Goal: Task Accomplishment & Management: Use online tool/utility

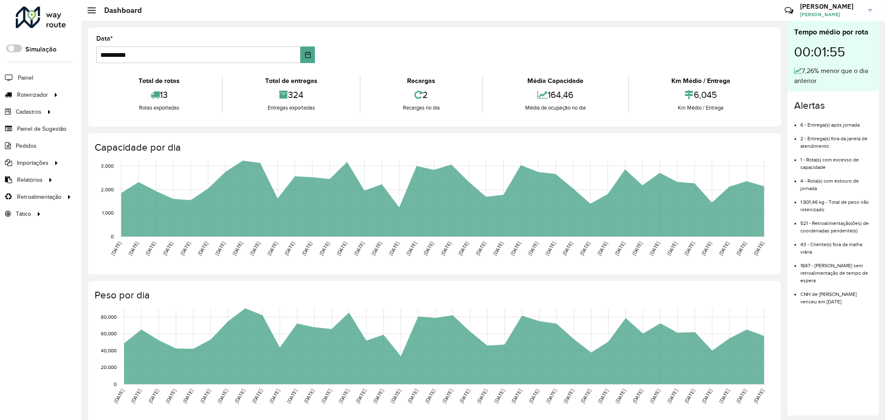
click at [49, 25] on div at bounding box center [41, 18] width 50 height 22
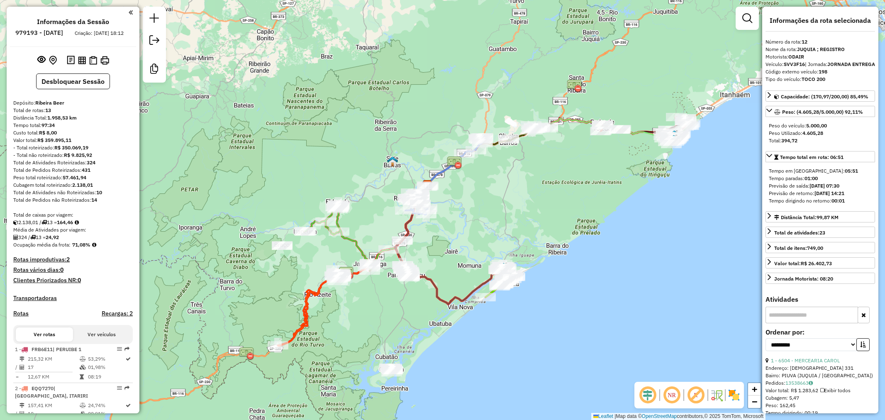
select select "**********"
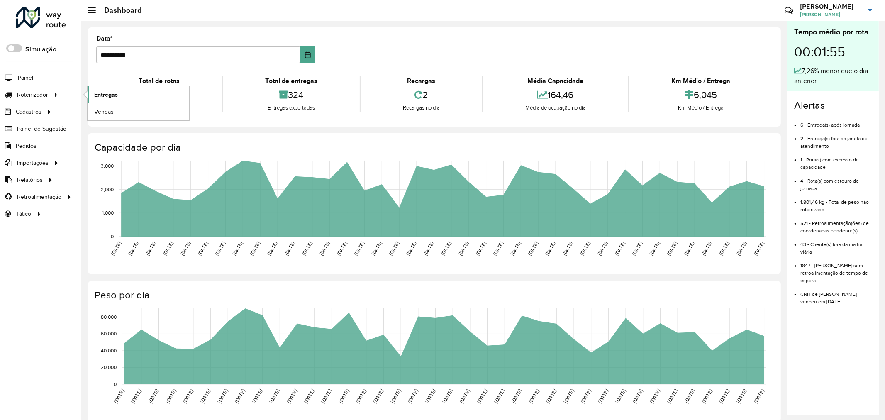
click at [107, 94] on span "Entregas" at bounding box center [106, 94] width 24 height 9
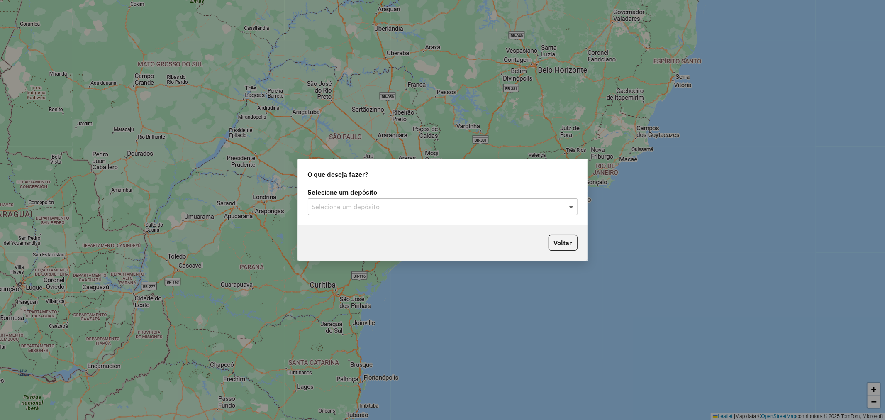
click at [567, 207] on span at bounding box center [572, 207] width 10 height 10
click at [363, 229] on div "Ribeira Beer" at bounding box center [442, 231] width 269 height 14
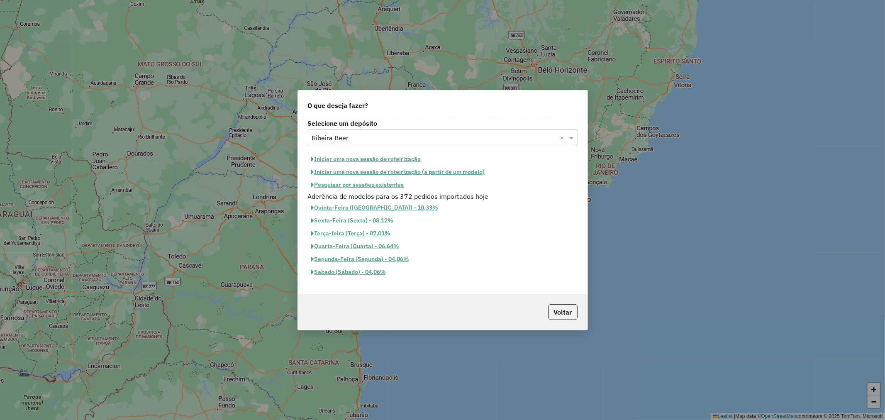
click at [349, 156] on button "Iniciar uma nova sessão de roteirização" at bounding box center [366, 159] width 117 height 13
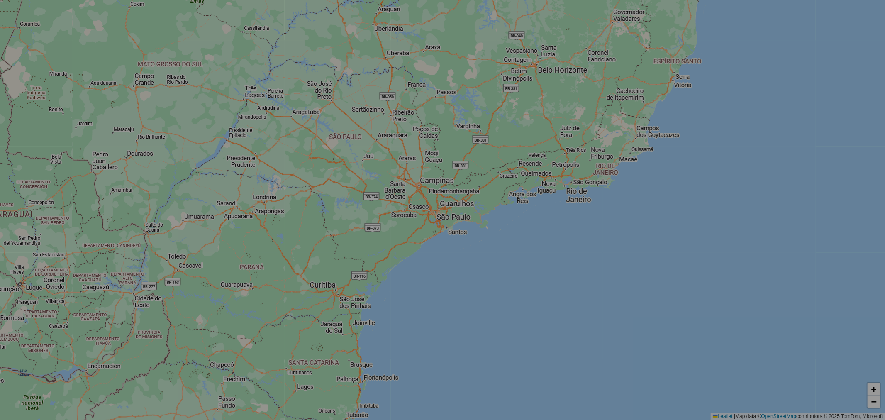
select select "*"
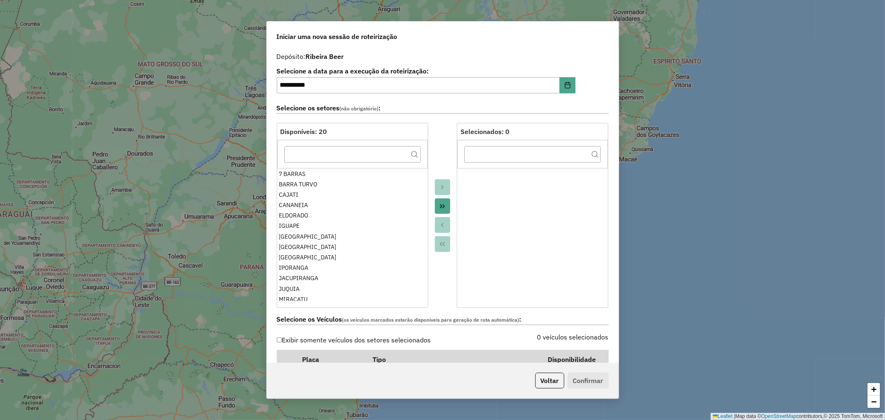
click at [436, 205] on button "Move All to Target" at bounding box center [443, 206] width 16 height 16
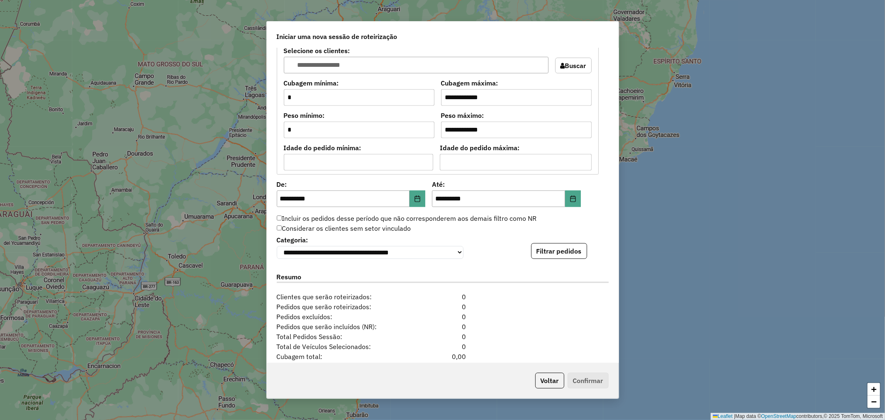
scroll to position [691, 0]
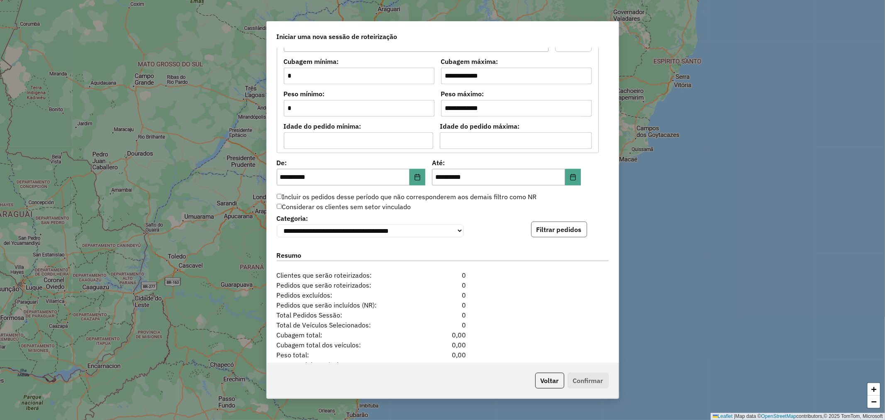
click at [561, 229] on button "Filtrar pedidos" at bounding box center [559, 230] width 56 height 16
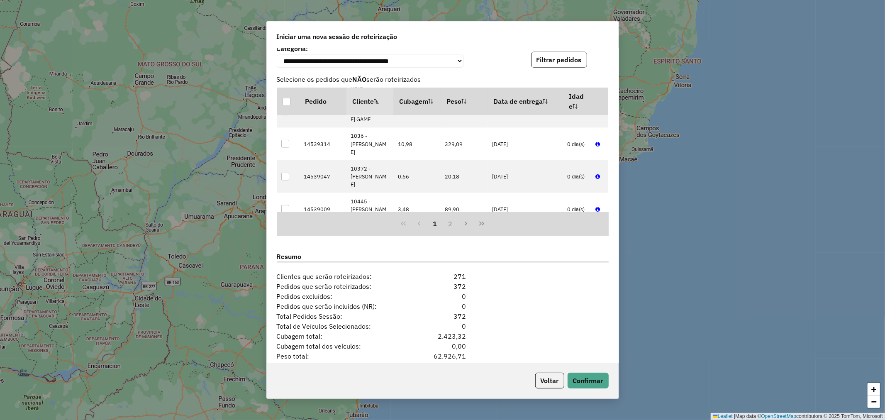
scroll to position [907, 0]
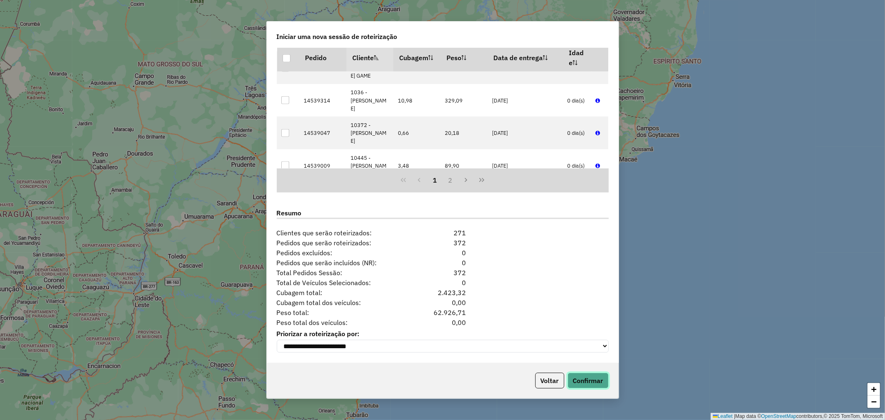
click at [598, 376] on button "Confirmar" at bounding box center [588, 381] width 41 height 16
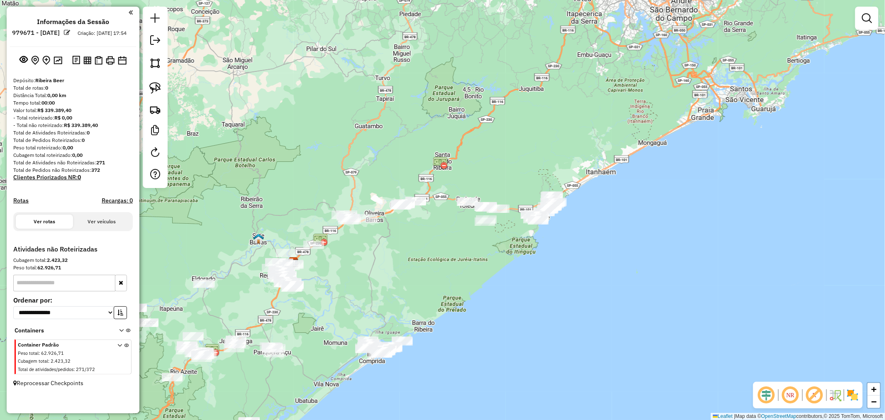
drag, startPoint x: 592, startPoint y: 217, endPoint x: 442, endPoint y: 269, distance: 158.3
click at [442, 269] on div "Janela de atendimento Grade de atendimento Capacidade Transportadoras Veículos …" at bounding box center [442, 210] width 885 height 420
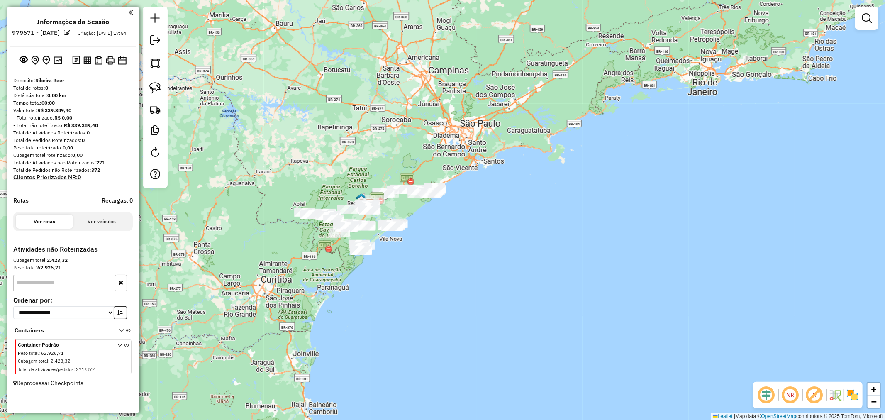
drag, startPoint x: 413, startPoint y: 221, endPoint x: 405, endPoint y: 155, distance: 66.5
click at [405, 155] on div "Janela de atendimento Grade de atendimento Capacidade Transportadoras Veículos …" at bounding box center [442, 210] width 885 height 420
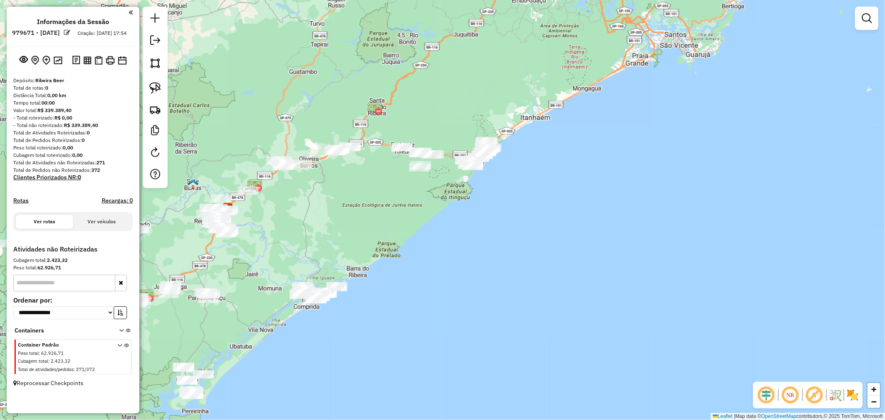
drag, startPoint x: 467, startPoint y: 217, endPoint x: 418, endPoint y: 212, distance: 49.6
click at [418, 212] on div "Janela de atendimento Grade de atendimento Capacidade Transportadoras Veículos …" at bounding box center [442, 210] width 885 height 420
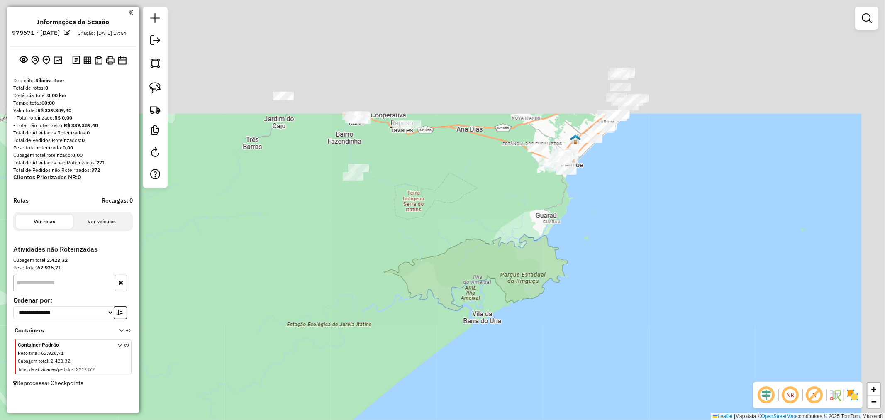
drag, startPoint x: 495, startPoint y: 129, endPoint x: 402, endPoint y: 308, distance: 201.6
click at [402, 308] on div "Janela de atendimento Grade de atendimento Capacidade Transportadoras Veículos …" at bounding box center [442, 210] width 885 height 420
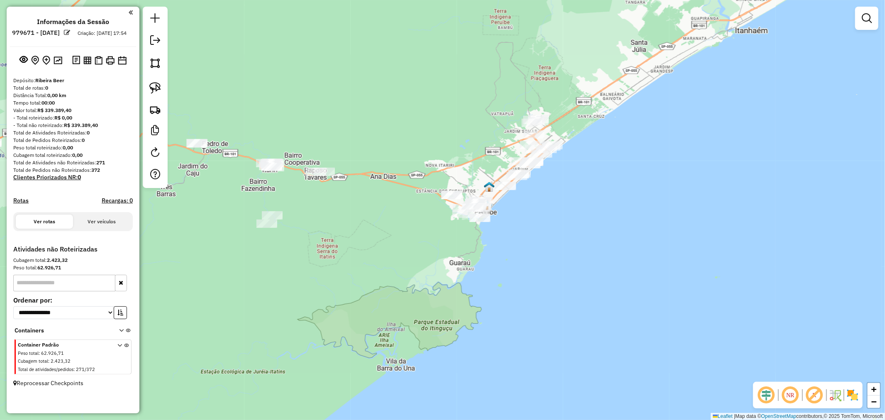
drag, startPoint x: 450, startPoint y: 276, endPoint x: 384, endPoint y: 288, distance: 66.7
click at [384, 288] on div "Janela de atendimento Grade de atendimento Capacidade Transportadoras Veículos …" at bounding box center [442, 210] width 885 height 420
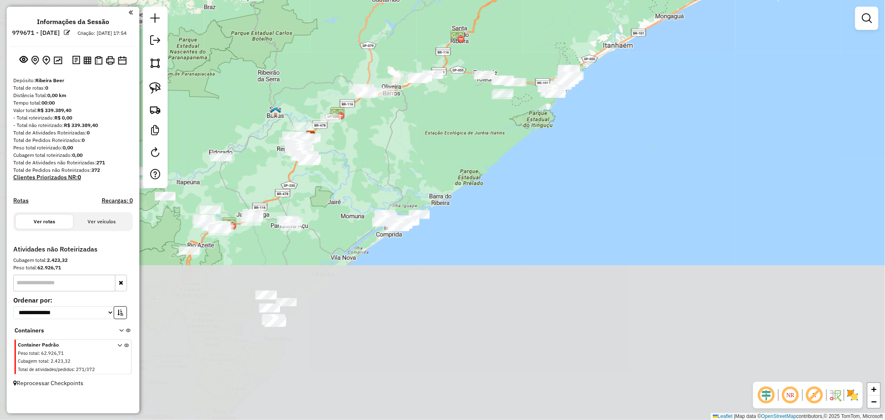
drag, startPoint x: 364, startPoint y: 223, endPoint x: 511, endPoint y: 46, distance: 230.8
click at [511, 46] on div "Janela de atendimento Grade de atendimento Capacidade Transportadoras Veículos …" at bounding box center [442, 210] width 885 height 420
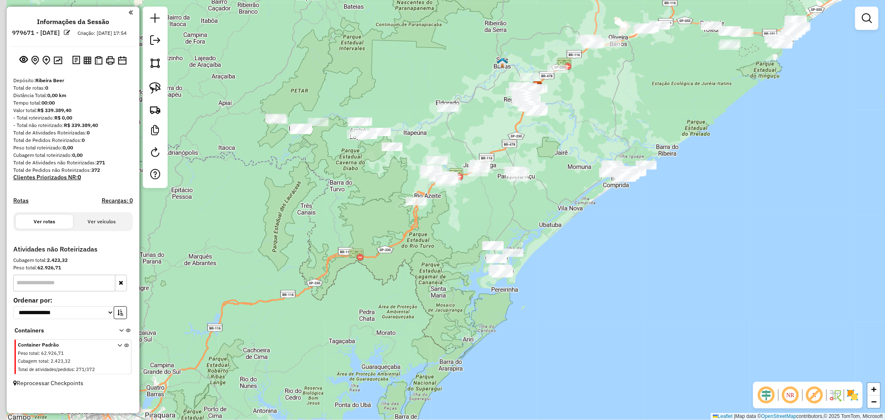
drag, startPoint x: 397, startPoint y: 156, endPoint x: 441, endPoint y: 144, distance: 45.3
click at [624, 110] on div "Janela de atendimento Grade de atendimento Capacidade Transportadoras Veículos …" at bounding box center [442, 210] width 885 height 420
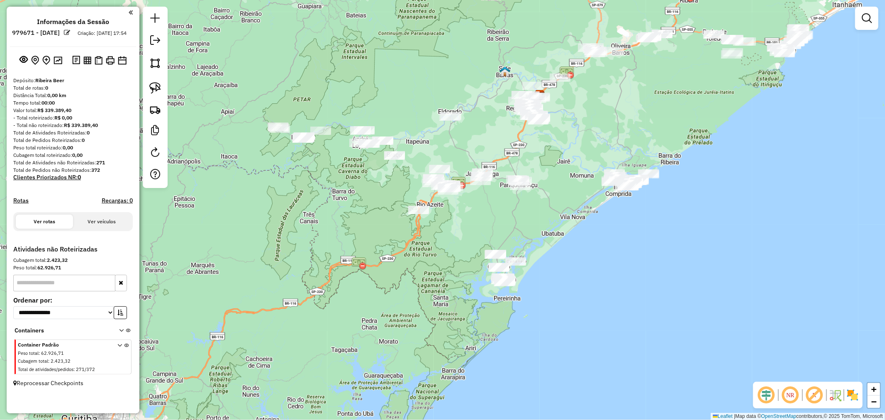
drag, startPoint x: 303, startPoint y: 193, endPoint x: 305, endPoint y: 201, distance: 8.6
click at [305, 201] on div "Janela de atendimento Grade de atendimento Capacidade Transportadoras Veículos …" at bounding box center [442, 210] width 885 height 420
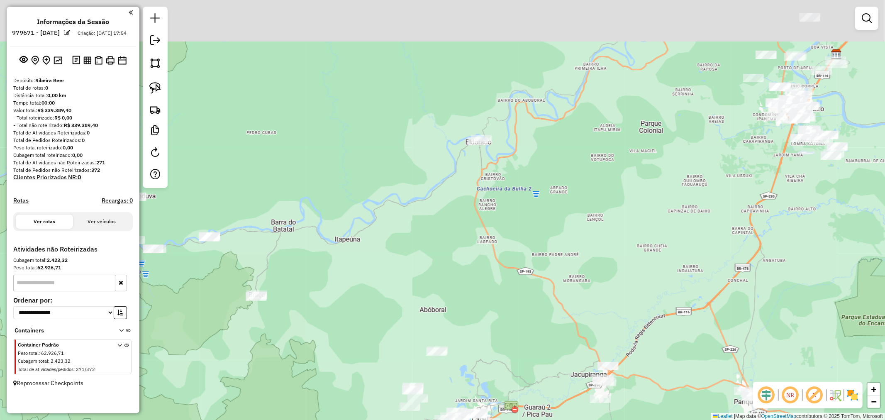
drag, startPoint x: 491, startPoint y: 71, endPoint x: 550, endPoint y: 202, distance: 143.9
click at [550, 202] on div "Janela de atendimento Grade de atendimento Capacidade Transportadoras Veículos …" at bounding box center [442, 210] width 885 height 420
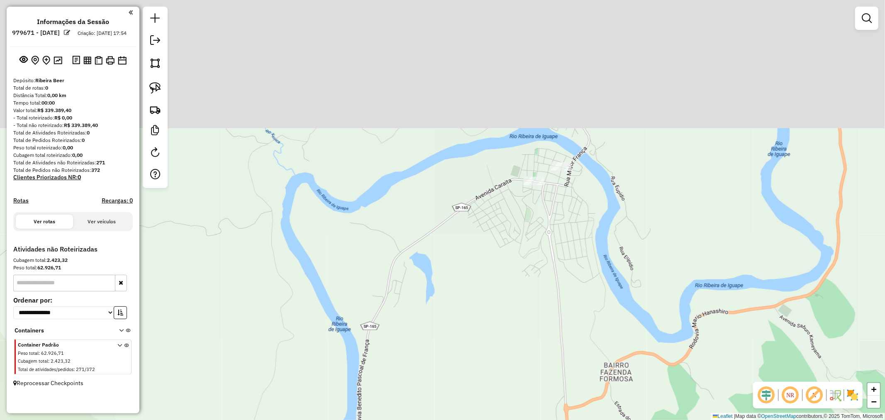
drag, startPoint x: 533, startPoint y: 136, endPoint x: 529, endPoint y: 274, distance: 138.3
click at [529, 274] on div "Janela de atendimento Grade de atendimento Capacidade Transportadoras Veículos …" at bounding box center [442, 210] width 885 height 420
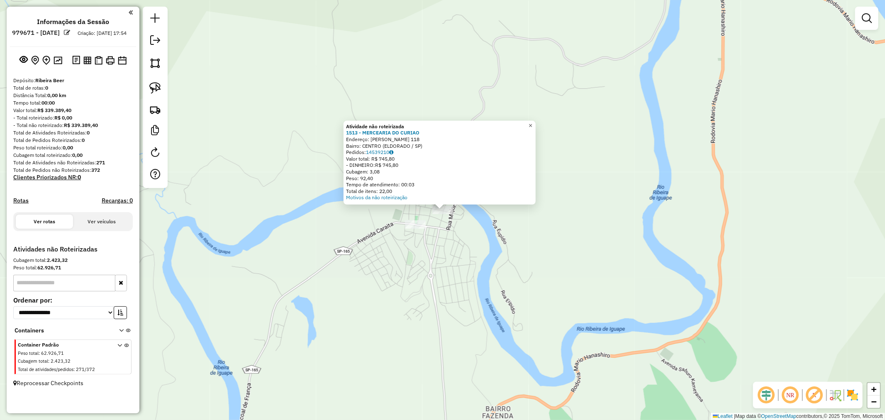
click at [532, 122] on span "×" at bounding box center [531, 125] width 4 height 7
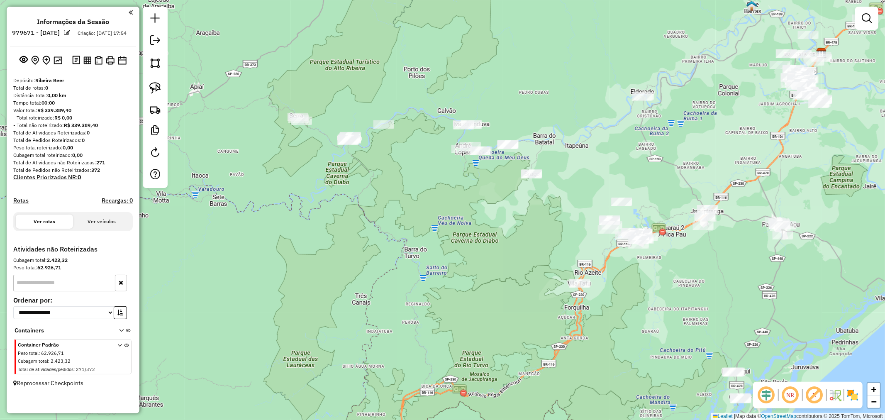
drag, startPoint x: 337, startPoint y: 259, endPoint x: 587, endPoint y: 106, distance: 292.7
click at [587, 106] on div "Janela de atendimento Grade de atendimento Capacidade Transportadoras Veículos …" at bounding box center [442, 210] width 885 height 420
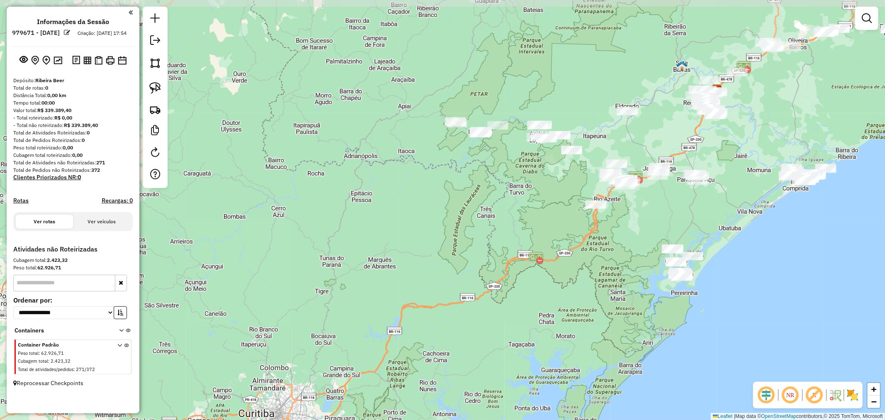
drag, startPoint x: 575, startPoint y: 134, endPoint x: 563, endPoint y: 181, distance: 47.7
click at [563, 181] on div "Janela de atendimento Grade de atendimento Capacidade Transportadoras Veículos …" at bounding box center [442, 210] width 885 height 420
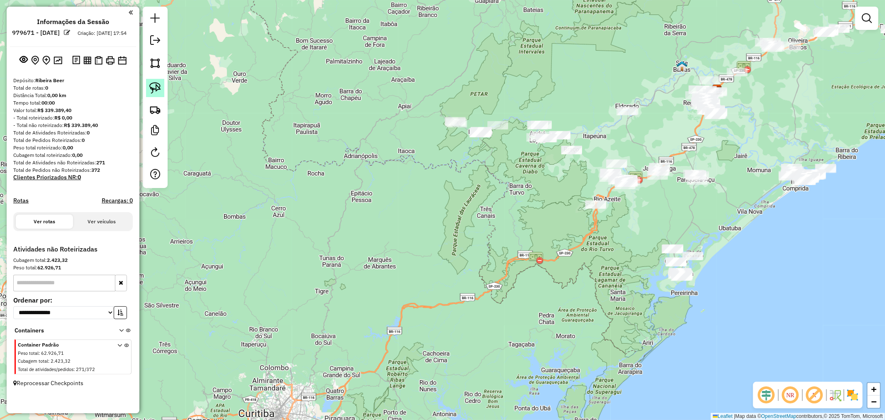
drag, startPoint x: 148, startPoint y: 85, endPoint x: 158, endPoint y: 87, distance: 9.9
click at [149, 85] on link at bounding box center [155, 88] width 18 height 18
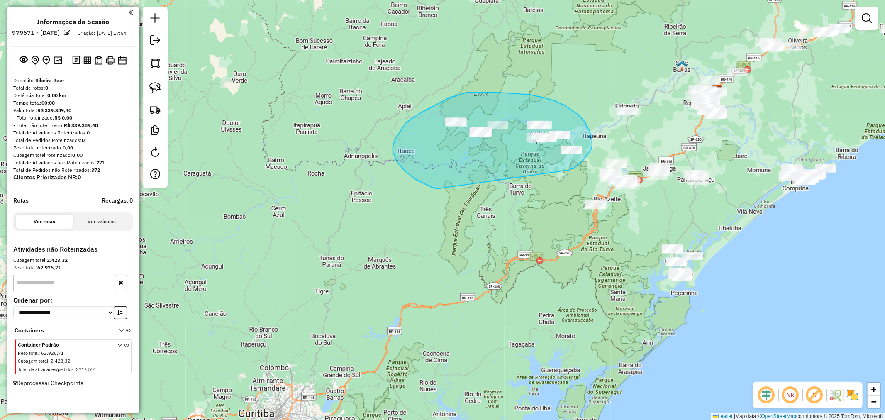
drag, startPoint x: 557, startPoint y: 172, endPoint x: 437, endPoint y: 189, distance: 121.1
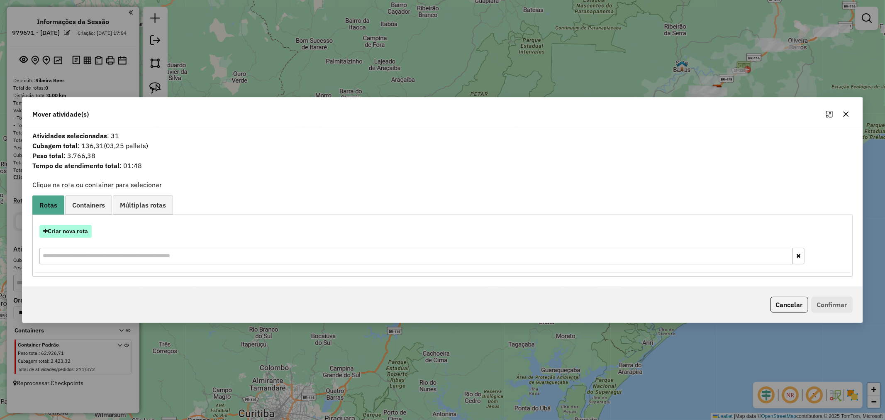
click at [73, 232] on button "Criar nova rota" at bounding box center [65, 231] width 52 height 13
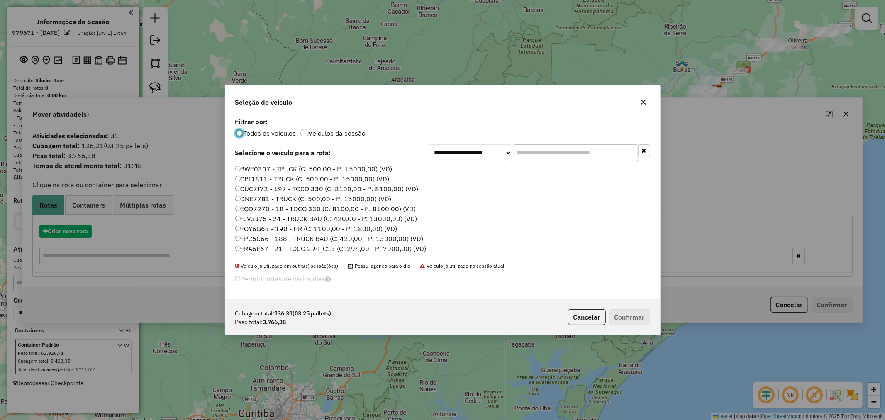
scroll to position [5, 2]
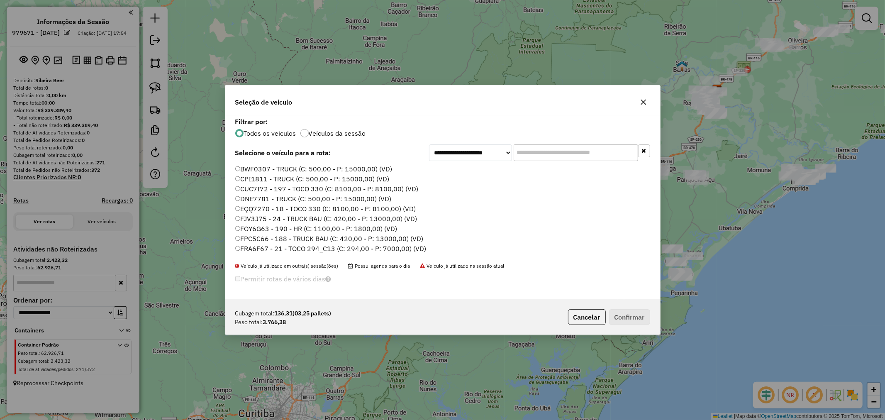
click at [553, 154] on input "text" at bounding box center [576, 152] width 125 height 17
type input "**"
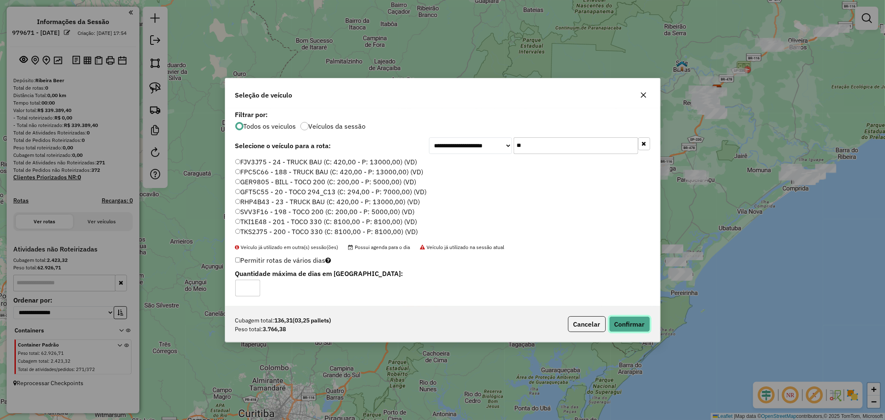
click at [628, 325] on button "Confirmar" at bounding box center [629, 324] width 41 height 16
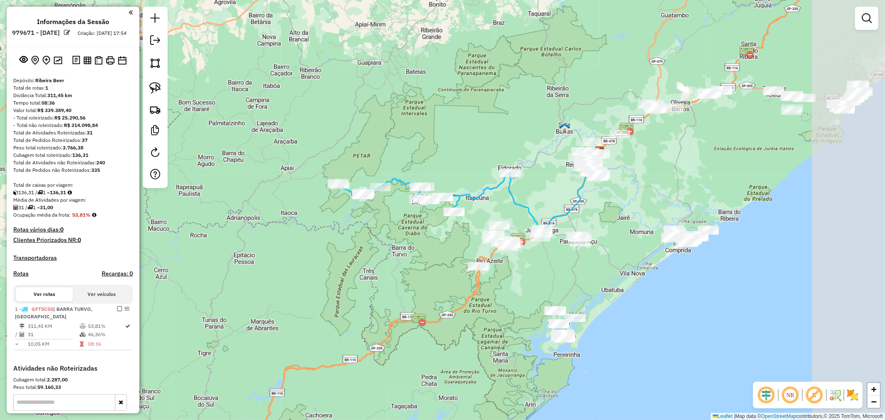
drag, startPoint x: 519, startPoint y: 229, endPoint x: 401, endPoint y: 291, distance: 132.7
click at [401, 291] on div "Janela de atendimento Grade de atendimento Capacidade Transportadoras Veículos …" at bounding box center [442, 210] width 885 height 420
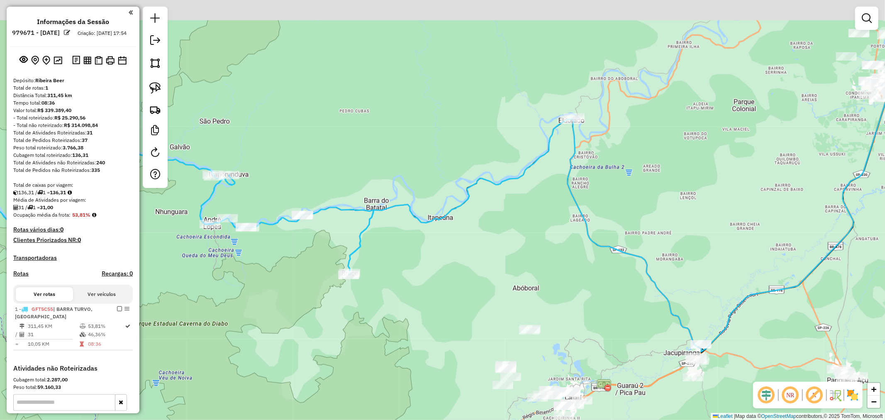
drag, startPoint x: 521, startPoint y: 222, endPoint x: 496, endPoint y: 275, distance: 59.0
click at [496, 275] on div "Janela de atendimento Grade de atendimento Capacidade Transportadoras Veículos …" at bounding box center [442, 210] width 885 height 420
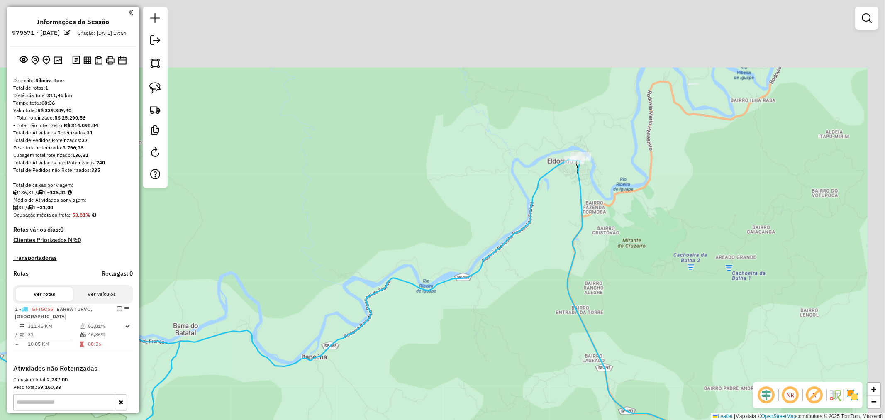
drag, startPoint x: 557, startPoint y: 198, endPoint x: 524, endPoint y: 354, distance: 159.5
click at [524, 354] on div "Janela de atendimento Grade de atendimento Capacidade Transportadoras Veículos …" at bounding box center [442, 210] width 885 height 420
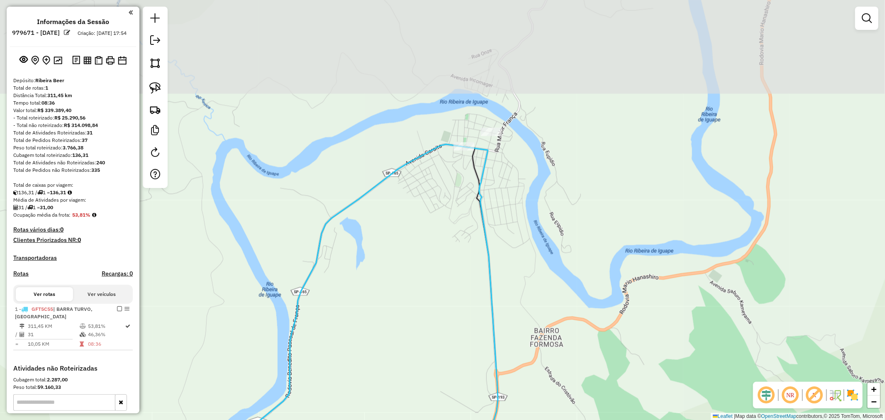
drag, startPoint x: 650, startPoint y: 243, endPoint x: 630, endPoint y: 271, distance: 34.4
click at [676, 327] on div "Janela de atendimento Grade de atendimento Capacidade Transportadoras Veículos …" at bounding box center [442, 210] width 885 height 420
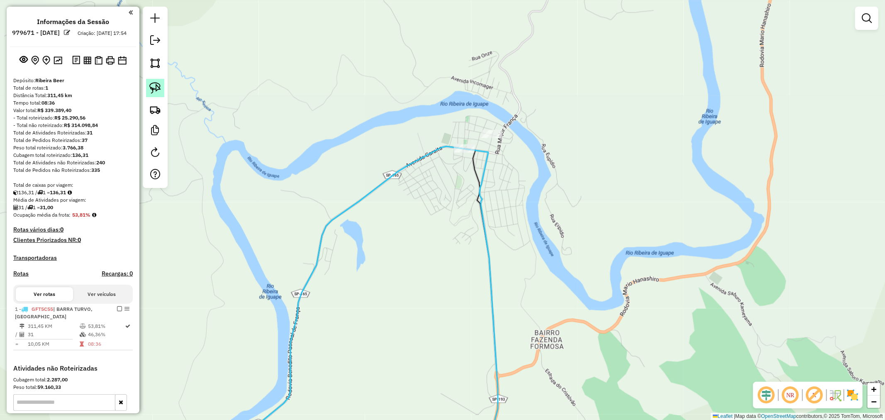
click at [151, 90] on img at bounding box center [155, 88] width 12 height 12
drag, startPoint x: 499, startPoint y: 117, endPoint x: 511, endPoint y: 143, distance: 28.2
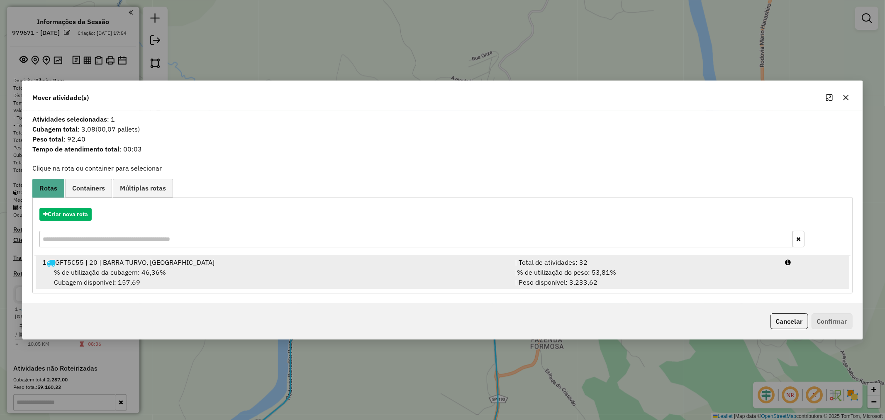
click at [139, 271] on span "% de utilização da cubagem: 46,36%" at bounding box center [110, 272] width 112 height 8
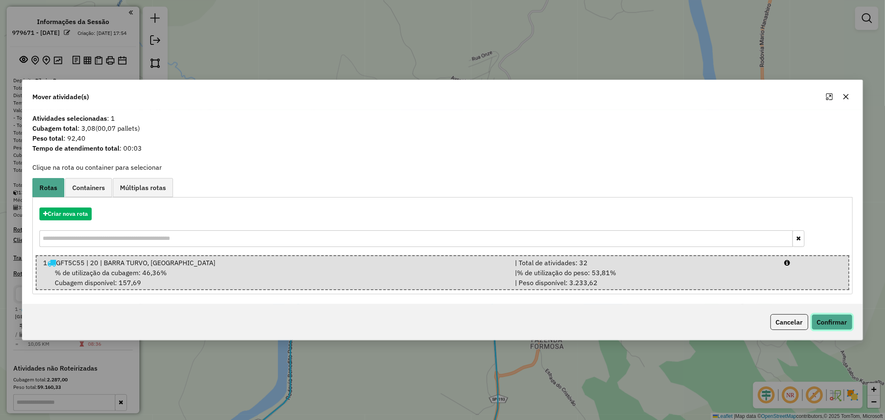
click at [829, 320] on button "Confirmar" at bounding box center [832, 322] width 41 height 16
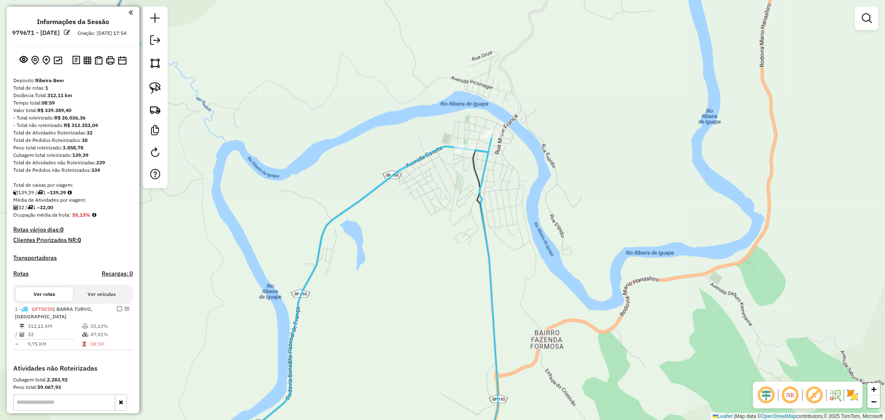
click at [428, 151] on icon at bounding box center [349, 298] width 288 height 328
select select "**********"
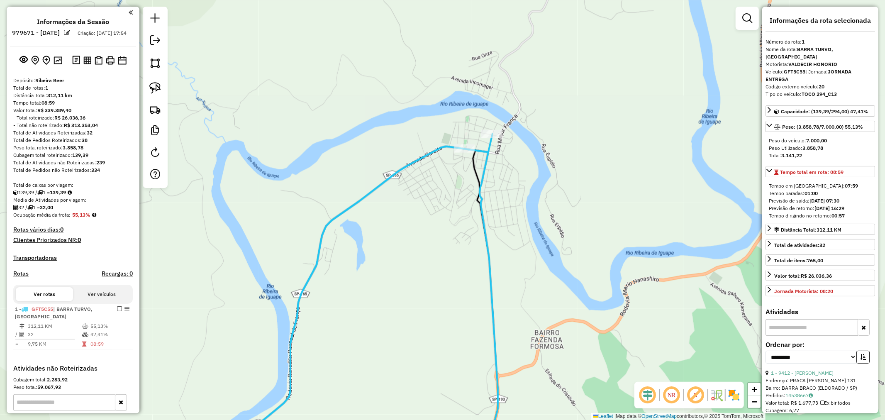
scroll to position [107, 0]
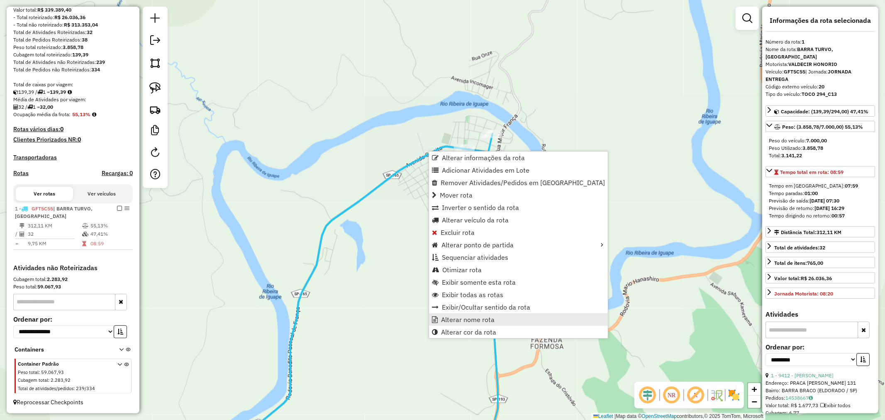
click at [476, 316] on span "Alterar nome rota" at bounding box center [468, 319] width 54 height 7
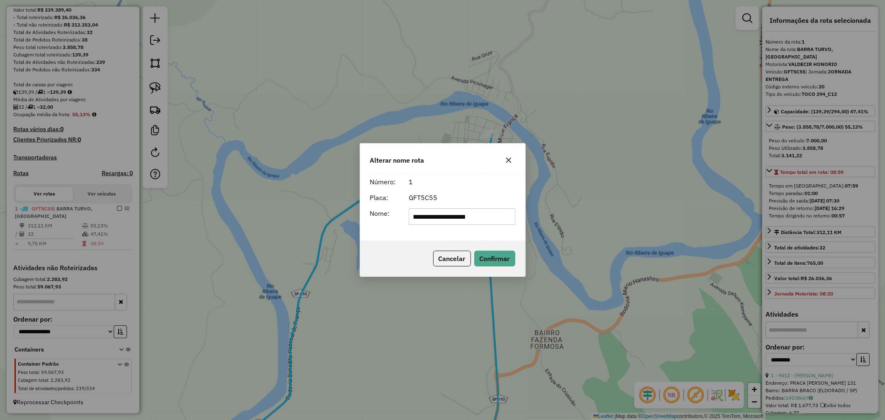
click at [440, 216] on input "**********" at bounding box center [462, 216] width 107 height 17
drag, startPoint x: 459, startPoint y: 217, endPoint x: 272, endPoint y: 220, distance: 187.6
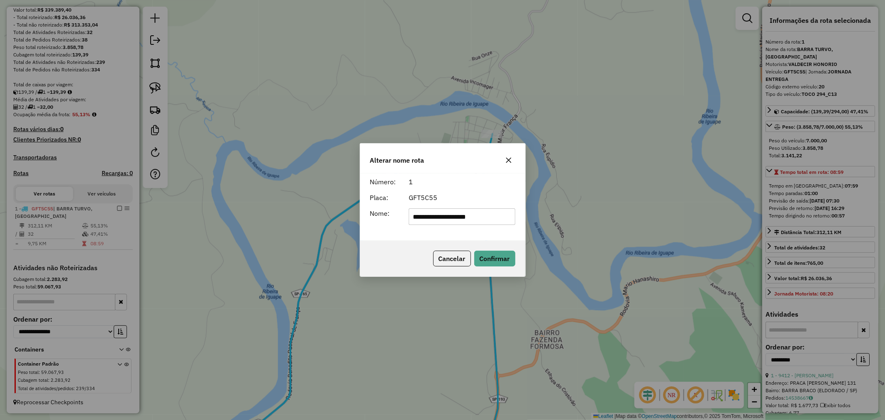
click at [275, 222] on div "**********" at bounding box center [442, 210] width 885 height 420
type input "********"
click at [492, 263] on button "Confirmar" at bounding box center [494, 259] width 41 height 16
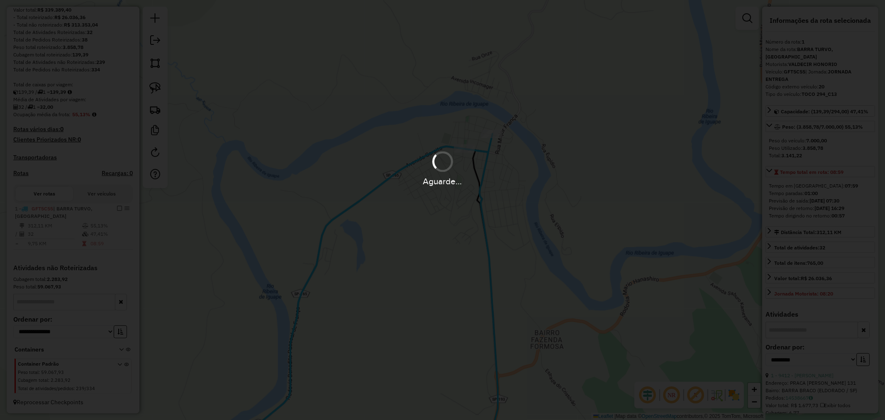
scroll to position [100, 0]
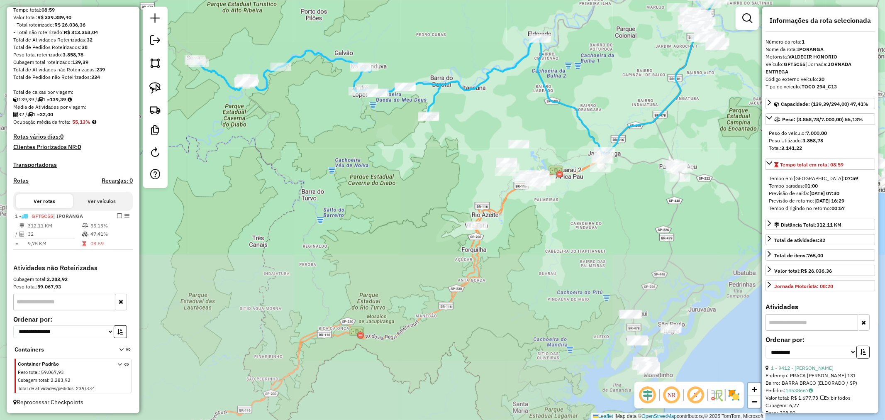
drag, startPoint x: 313, startPoint y: 273, endPoint x: 471, endPoint y: 23, distance: 295.7
click at [471, 23] on div "Janela de atendimento Grade de atendimento Capacidade Transportadoras Veículos …" at bounding box center [442, 210] width 885 height 420
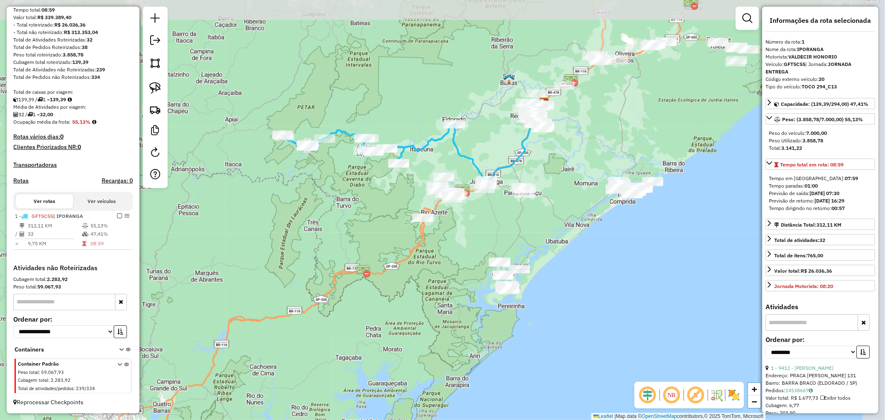
drag, startPoint x: 426, startPoint y: 122, endPoint x: 382, endPoint y: 195, distance: 86.0
click at [382, 195] on div "Janela de atendimento Grade de atendimento Capacidade Transportadoras Veículos …" at bounding box center [442, 210] width 885 height 420
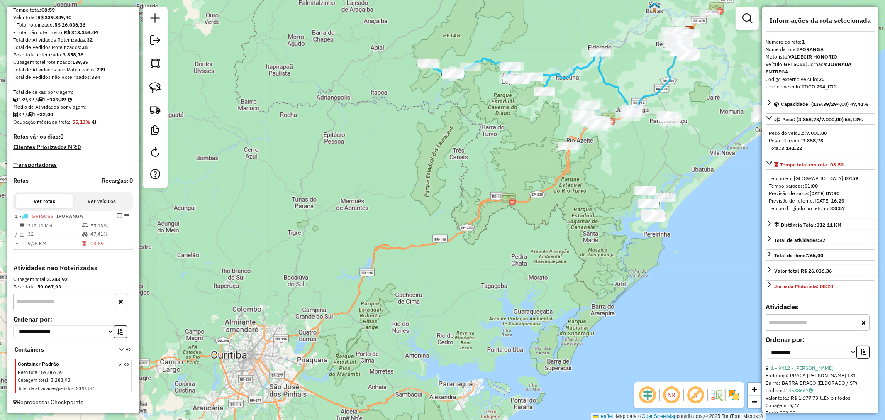
drag, startPoint x: 351, startPoint y: 244, endPoint x: 497, endPoint y: 167, distance: 164.8
click at [497, 167] on div "Janela de atendimento Grade de atendimento Capacidade Transportadoras Veículos …" at bounding box center [442, 210] width 885 height 420
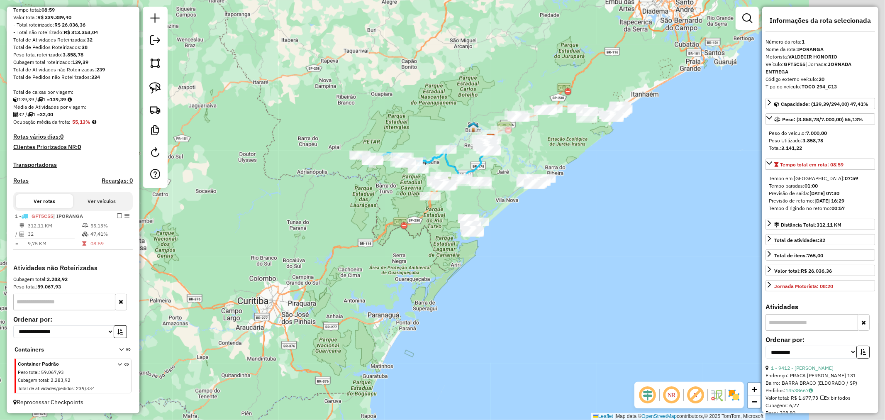
drag, startPoint x: 493, startPoint y: 153, endPoint x: 391, endPoint y: 193, distance: 109.6
click at [391, 193] on div "Janela de atendimento Grade de atendimento Capacidade Transportadoras Veículos …" at bounding box center [442, 210] width 885 height 420
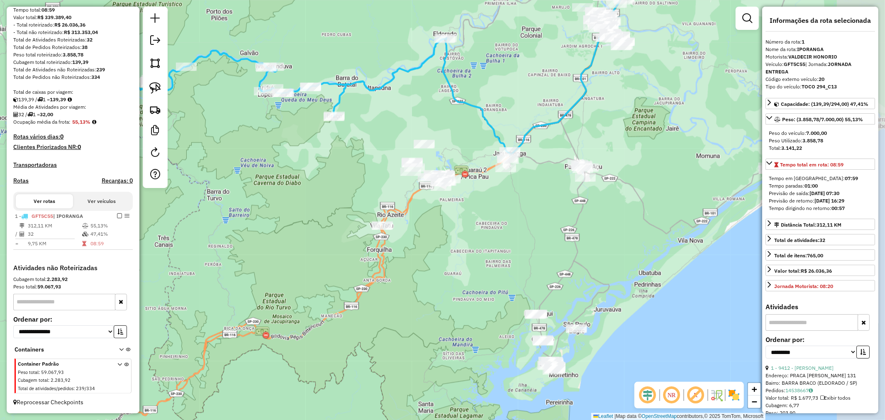
drag, startPoint x: 495, startPoint y: 137, endPoint x: 350, endPoint y: 149, distance: 144.9
click at [325, 156] on div "Janela de atendimento Grade de atendimento Capacidade Transportadoras Veículos …" at bounding box center [442, 210] width 885 height 420
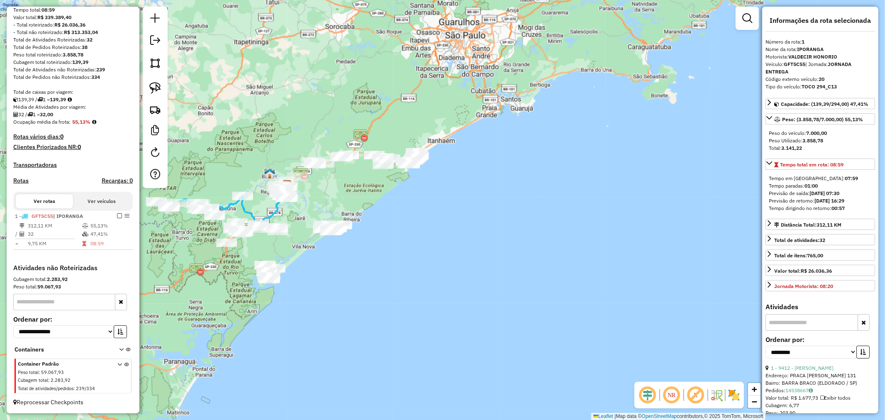
drag, startPoint x: 721, startPoint y: 93, endPoint x: 344, endPoint y: 196, distance: 390.6
click at [344, 196] on div "Janela de atendimento Grade de atendimento Capacidade Transportadoras Veículos …" at bounding box center [442, 210] width 885 height 420
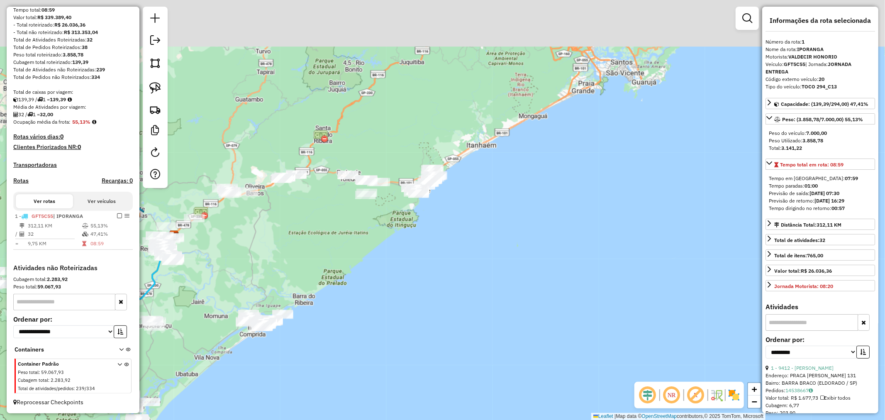
drag, startPoint x: 484, startPoint y: 68, endPoint x: 456, endPoint y: 151, distance: 87.7
click at [456, 151] on div "Janela de atendimento Grade de atendimento Capacidade Transportadoras Veículos …" at bounding box center [442, 210] width 885 height 420
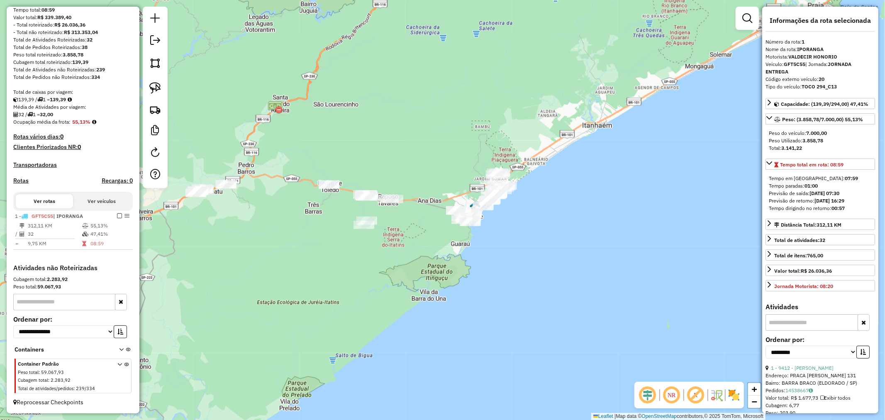
drag, startPoint x: 392, startPoint y: 158, endPoint x: 454, endPoint y: 155, distance: 61.9
click at [454, 155] on div "Janela de atendimento Grade de atendimento Capacidade Transportadoras Veículos …" at bounding box center [442, 210] width 885 height 420
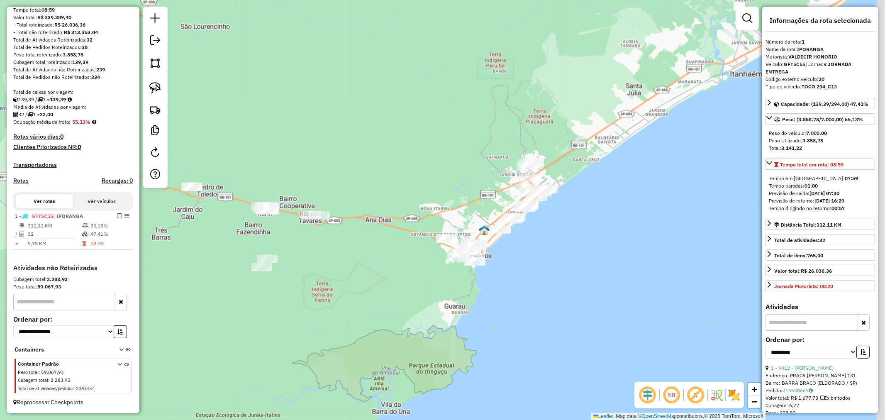
drag, startPoint x: 396, startPoint y: 233, endPoint x: 357, endPoint y: 263, distance: 49.2
click at [357, 263] on div "Janela de atendimento Grade de atendimento Capacidade Transportadoras Veículos …" at bounding box center [442, 210] width 885 height 420
click at [156, 85] on img at bounding box center [155, 88] width 12 height 12
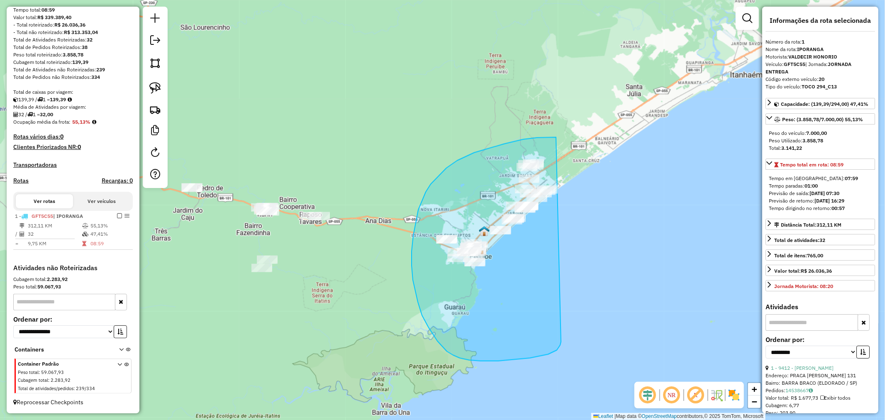
drag, startPoint x: 556, startPoint y: 137, endPoint x: 561, endPoint y: 342, distance: 204.7
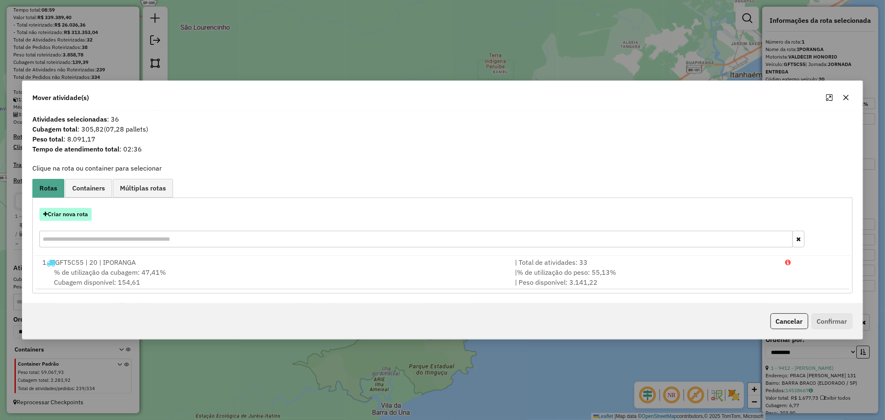
click at [64, 210] on button "Criar nova rota" at bounding box center [65, 214] width 52 height 13
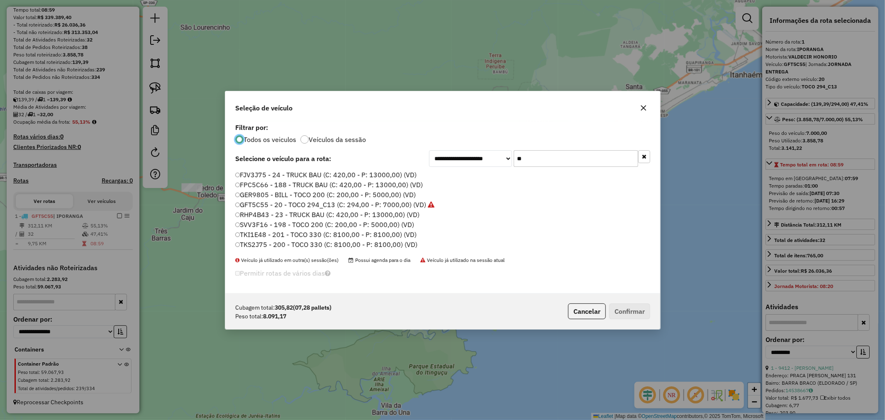
scroll to position [5, 2]
drag, startPoint x: 541, startPoint y: 156, endPoint x: 458, endPoint y: 158, distance: 83.0
click at [458, 158] on div "**********" at bounding box center [539, 158] width 221 height 17
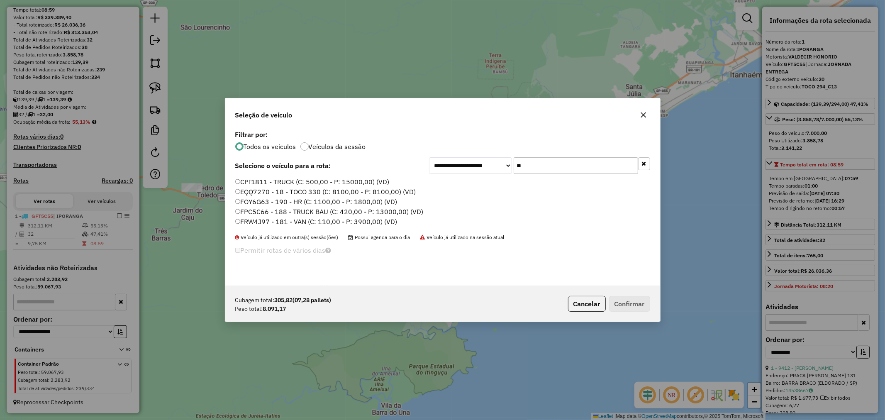
type input "**"
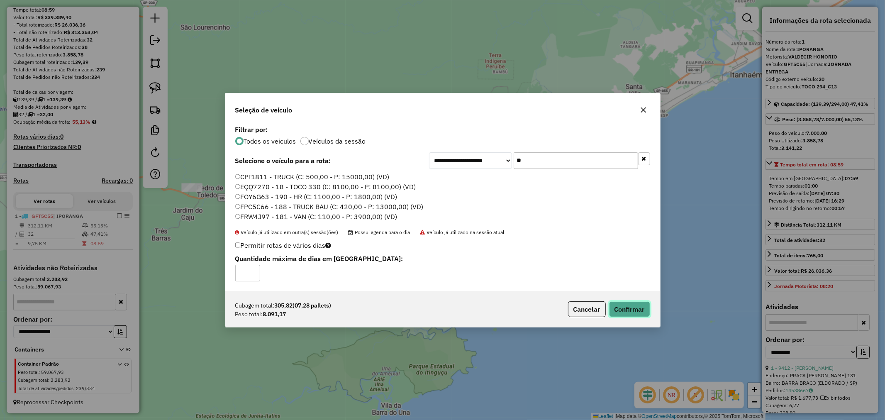
click at [633, 306] on button "Confirmar" at bounding box center [629, 309] width 41 height 16
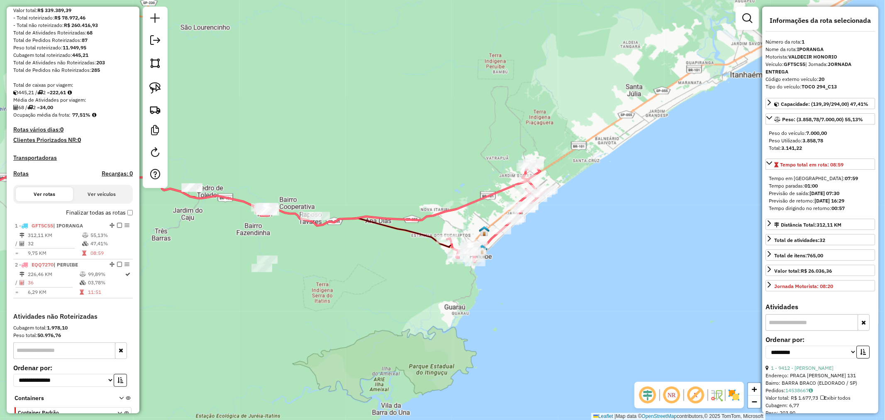
scroll to position [156, 0]
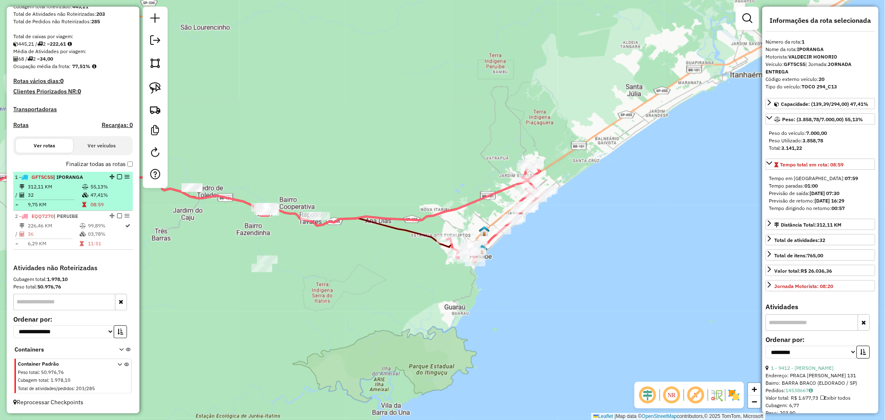
click at [117, 176] on em at bounding box center [119, 176] width 5 height 5
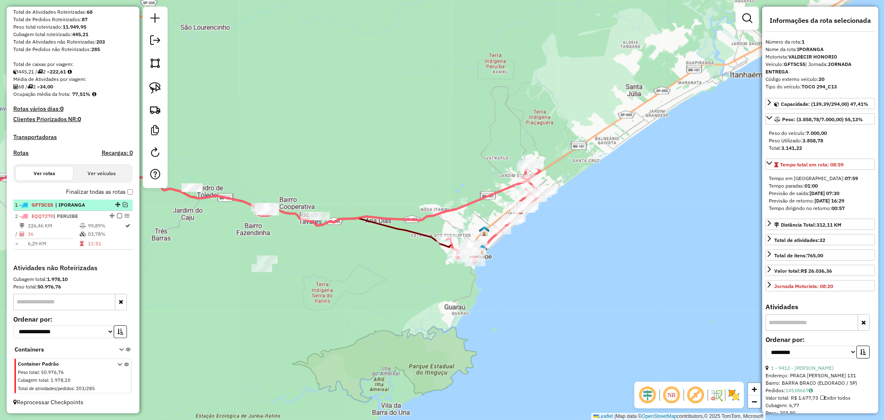
scroll to position [127, 0]
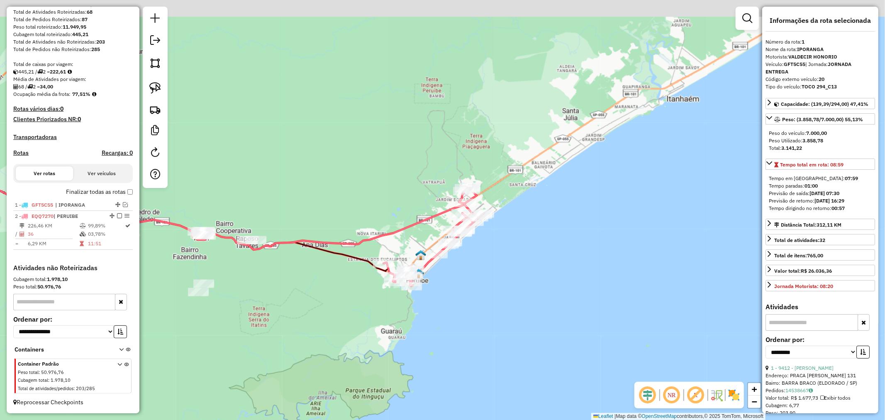
drag, startPoint x: 439, startPoint y: 136, endPoint x: 376, endPoint y: 160, distance: 67.9
click at [376, 160] on div "Janela de atendimento Grade de atendimento Capacidade Transportadoras Veículos …" at bounding box center [442, 210] width 885 height 420
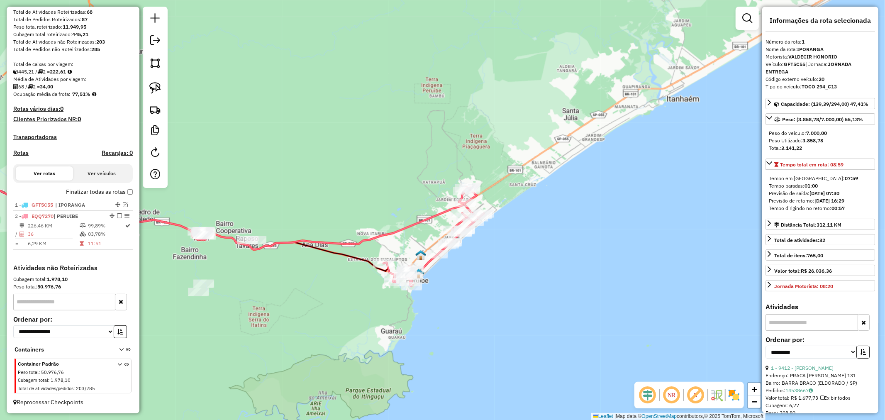
click at [427, 263] on icon at bounding box center [433, 236] width 100 height 99
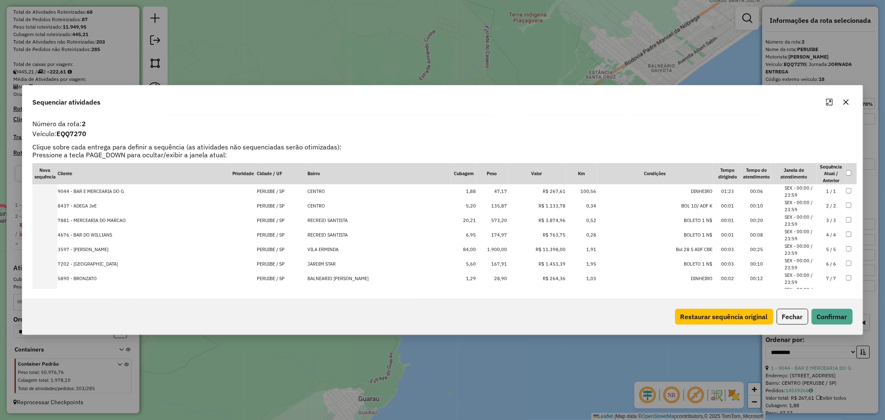
click at [480, 247] on td "1.900,00" at bounding box center [491, 249] width 31 height 15
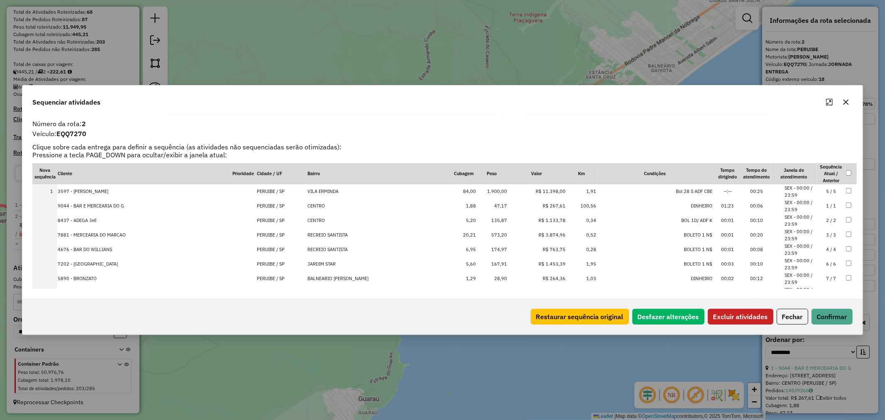
click at [743, 315] on button "Excluir atividades" at bounding box center [741, 317] width 66 height 16
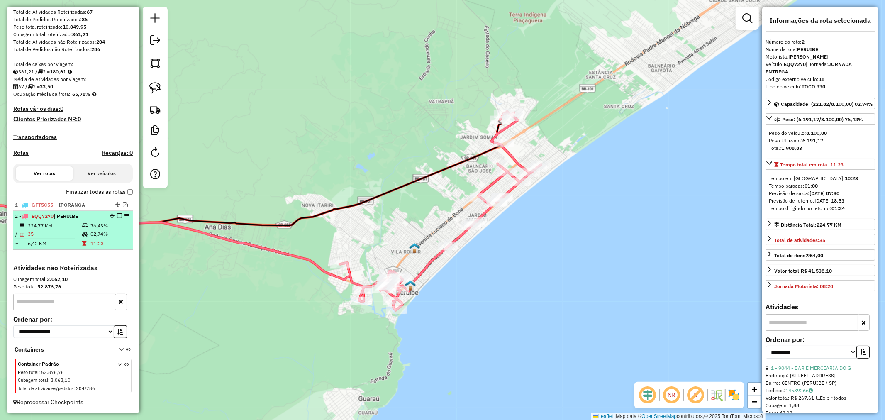
click at [117, 216] on em at bounding box center [119, 215] width 5 height 5
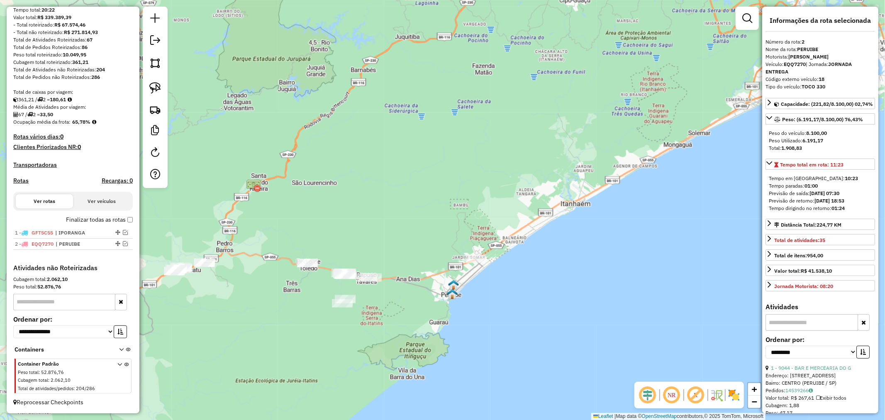
drag, startPoint x: 255, startPoint y: 308, endPoint x: 388, endPoint y: 299, distance: 133.5
click at [388, 299] on div "Janela de atendimento Grade de atendimento Capacidade Transportadoras Veículos …" at bounding box center [442, 210] width 885 height 420
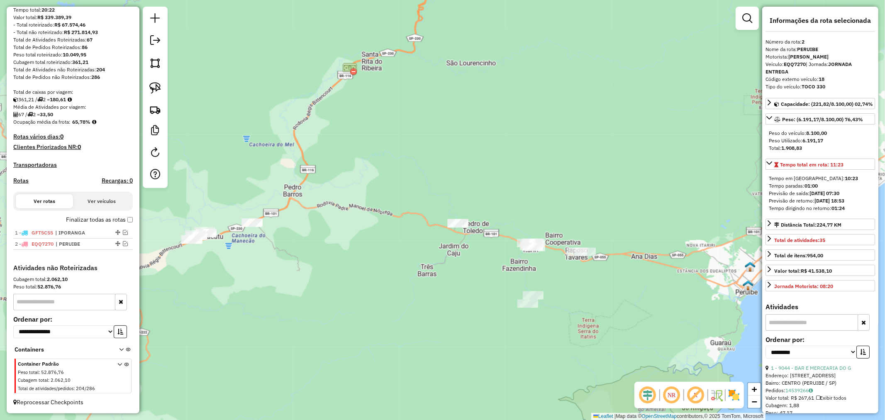
drag, startPoint x: 304, startPoint y: 288, endPoint x: 322, endPoint y: 288, distance: 18.3
click at [322, 288] on div "Janela de atendimento Grade de atendimento Capacidade Transportadoras Veículos …" at bounding box center [442, 210] width 885 height 420
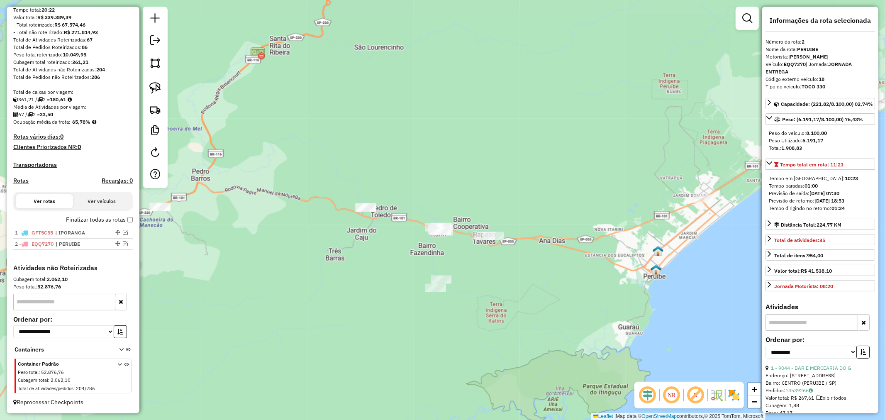
drag, startPoint x: 350, startPoint y: 283, endPoint x: 238, endPoint y: 264, distance: 113.6
click at [238, 264] on div "Janela de atendimento Grade de atendimento Capacidade Transportadoras Veículos …" at bounding box center [442, 210] width 885 height 420
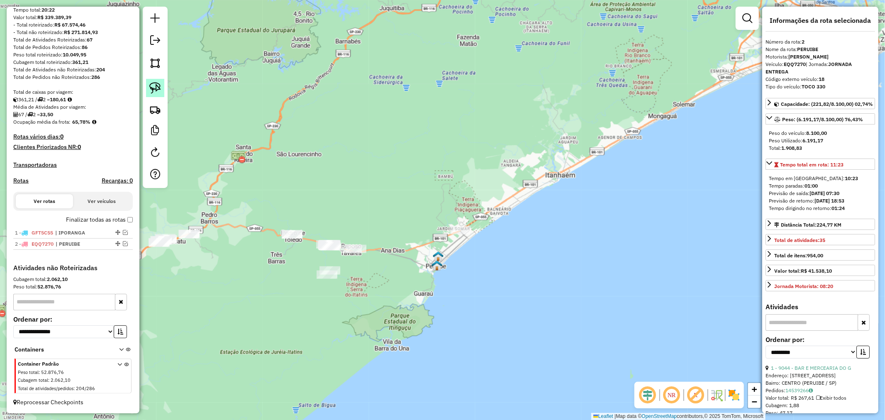
click at [155, 86] on img at bounding box center [155, 88] width 12 height 12
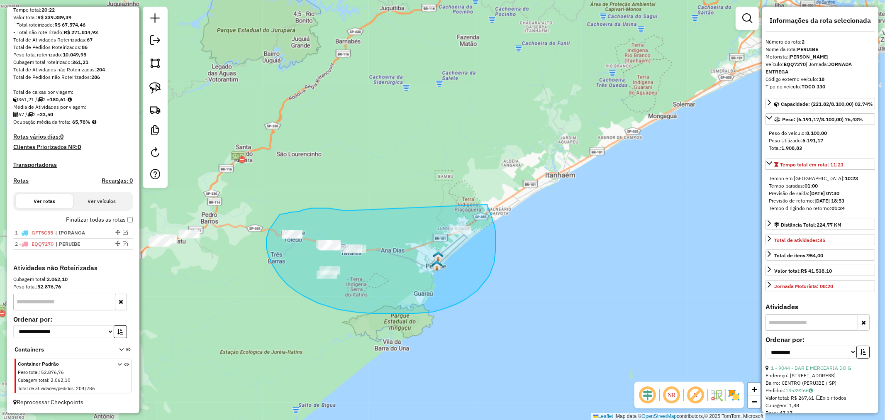
drag, startPoint x: 345, startPoint y: 211, endPoint x: 487, endPoint y: 205, distance: 142.1
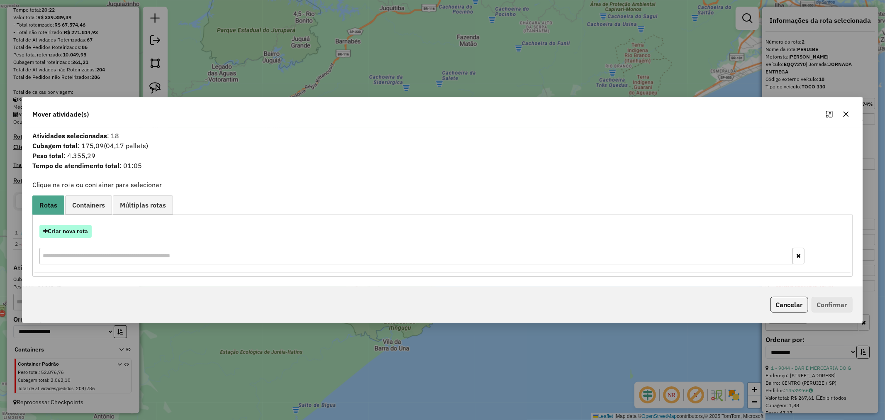
click at [84, 233] on button "Criar nova rota" at bounding box center [65, 231] width 52 height 13
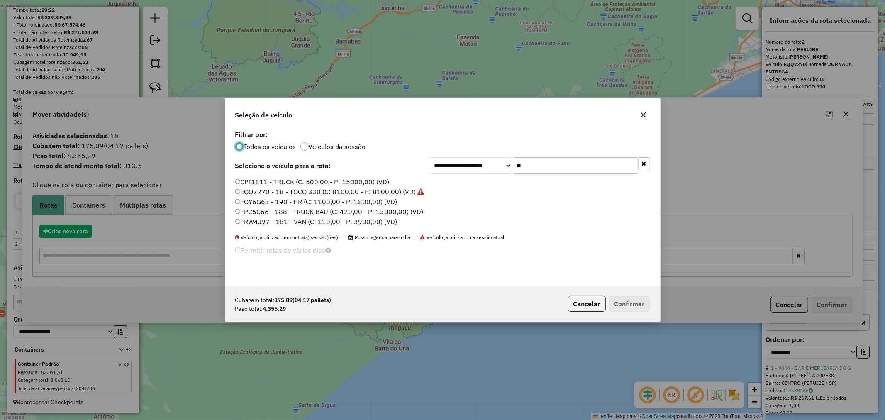
scroll to position [5, 2]
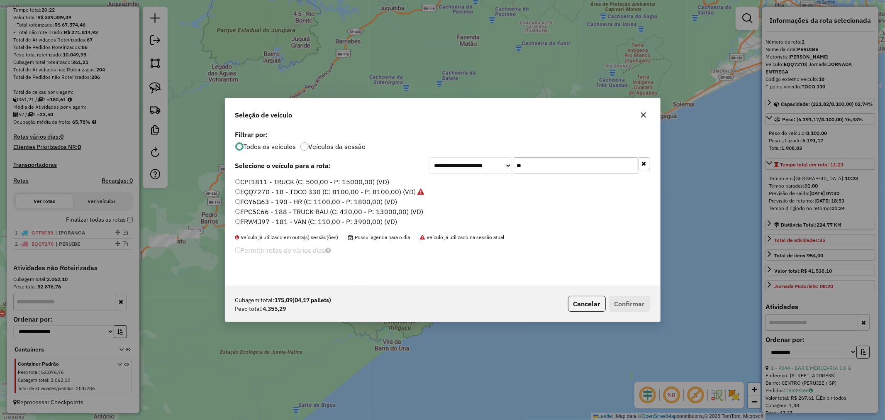
drag, startPoint x: 543, startPoint y: 165, endPoint x: 484, endPoint y: 168, distance: 58.6
click at [484, 168] on div "**********" at bounding box center [539, 165] width 221 height 17
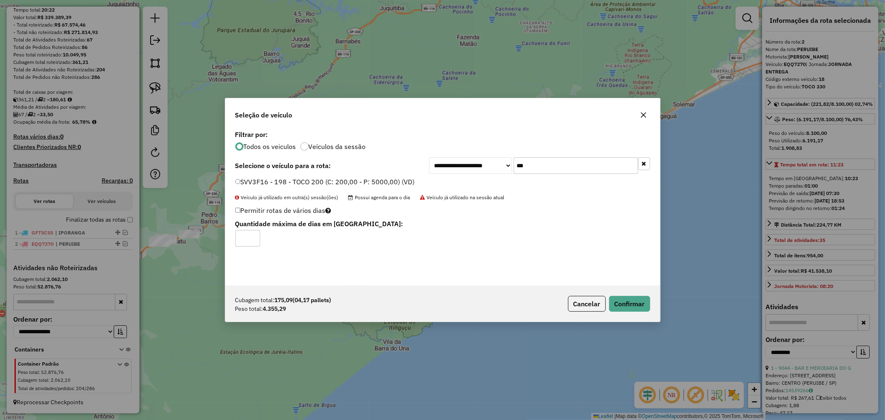
drag, startPoint x: 538, startPoint y: 164, endPoint x: 458, endPoint y: 166, distance: 80.2
click at [458, 166] on div "**********" at bounding box center [539, 165] width 221 height 17
type input "**"
click at [232, 177] on div "FRB6E11 - 22 - TOCO 330 (C: 8100,00 - P: 8100,00) (VD)" at bounding box center [442, 185] width 425 height 17
click at [635, 302] on button "Confirmar" at bounding box center [629, 304] width 41 height 16
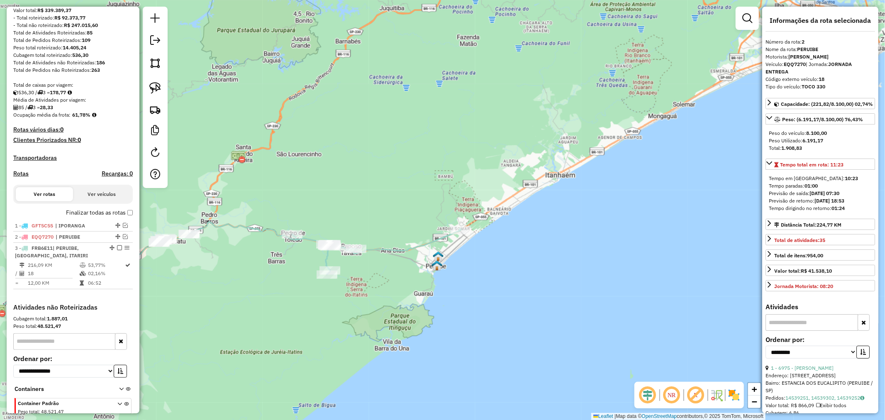
scroll to position [146, 0]
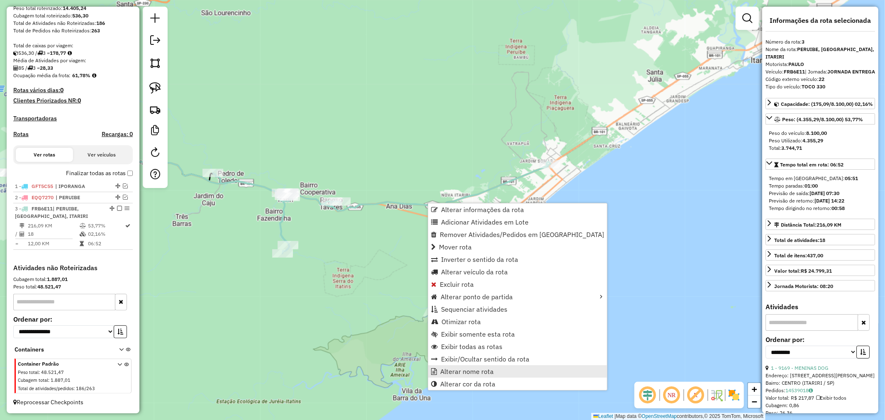
click at [488, 369] on span "Alterar nome rota" at bounding box center [467, 371] width 54 height 7
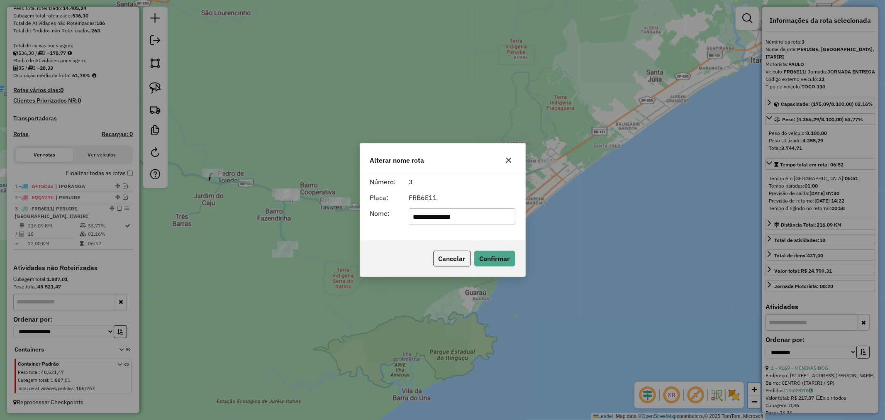
type input "**********"
click at [408, 236] on div "**********" at bounding box center [442, 206] width 165 height 67
click at [496, 260] on button "Confirmar" at bounding box center [494, 259] width 41 height 16
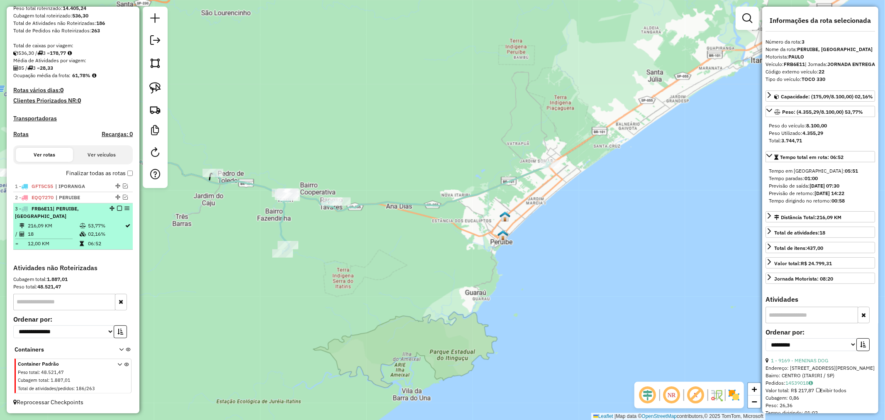
click at [117, 208] on em at bounding box center [119, 208] width 5 height 5
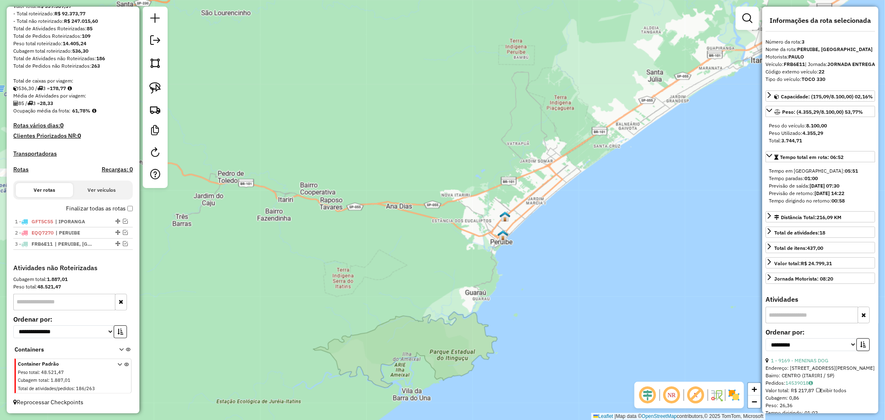
scroll to position [111, 0]
click at [123, 230] on em at bounding box center [125, 232] width 5 height 5
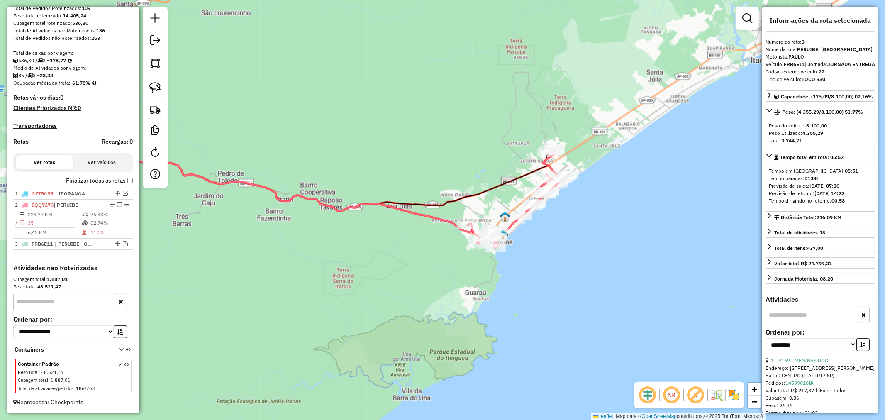
click at [451, 222] on icon at bounding box center [192, 191] width 561 height 84
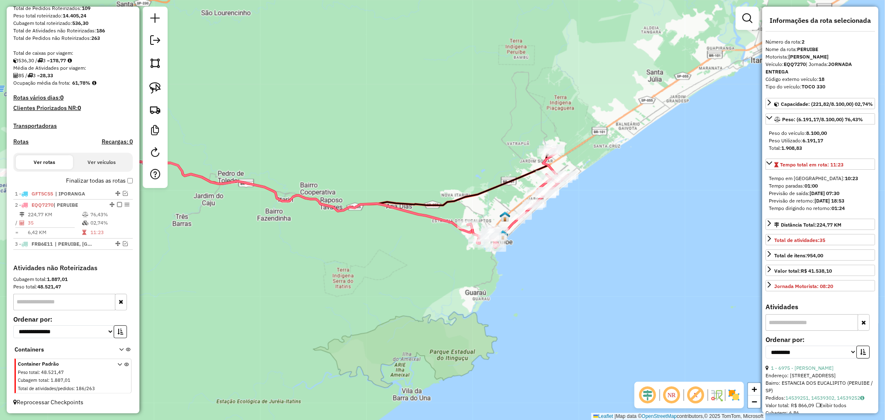
click at [451, 222] on icon at bounding box center [192, 191] width 561 height 84
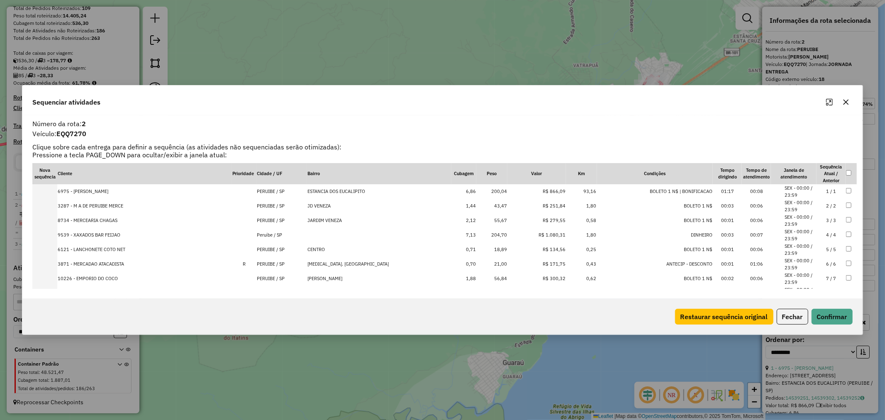
click at [848, 103] on icon "button" at bounding box center [846, 102] width 7 height 7
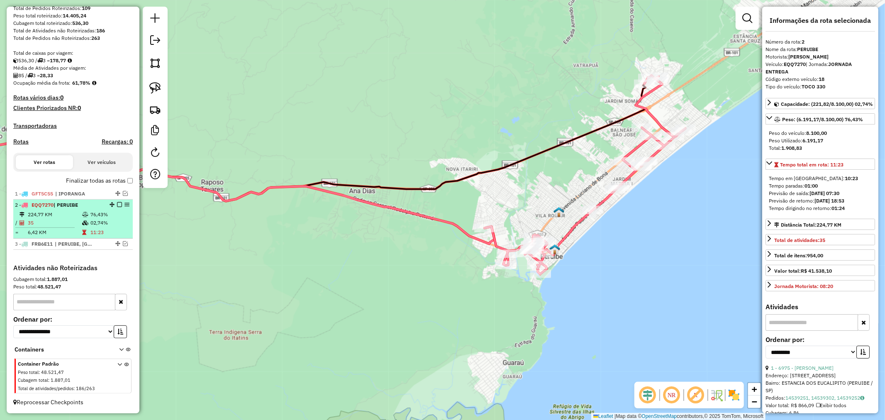
click at [117, 203] on em at bounding box center [119, 204] width 5 height 5
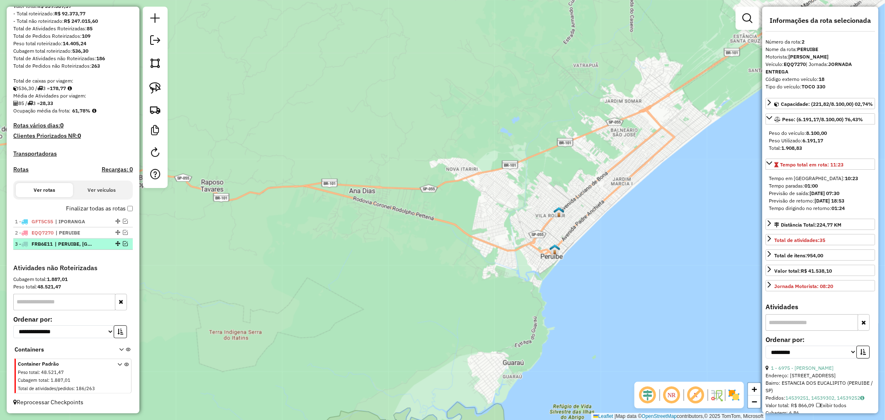
click at [123, 241] on em at bounding box center [125, 243] width 5 height 5
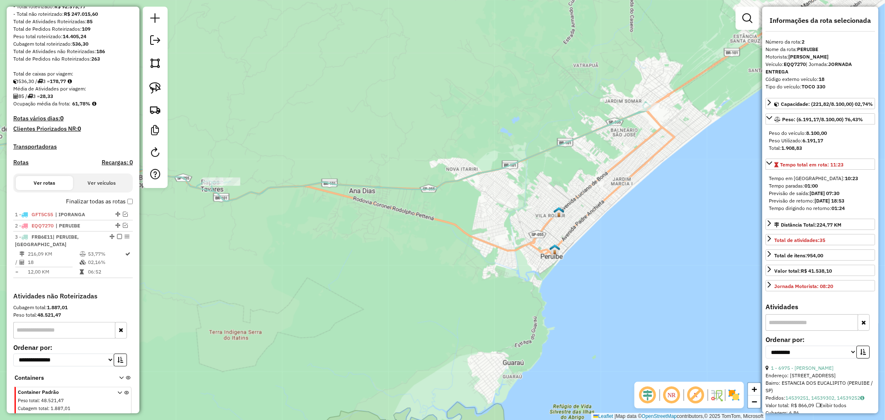
scroll to position [146, 0]
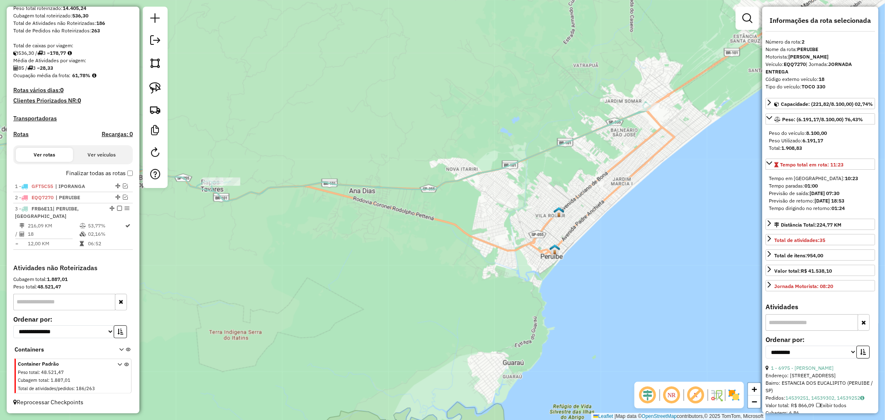
click at [360, 184] on icon at bounding box center [313, 193] width 676 height 183
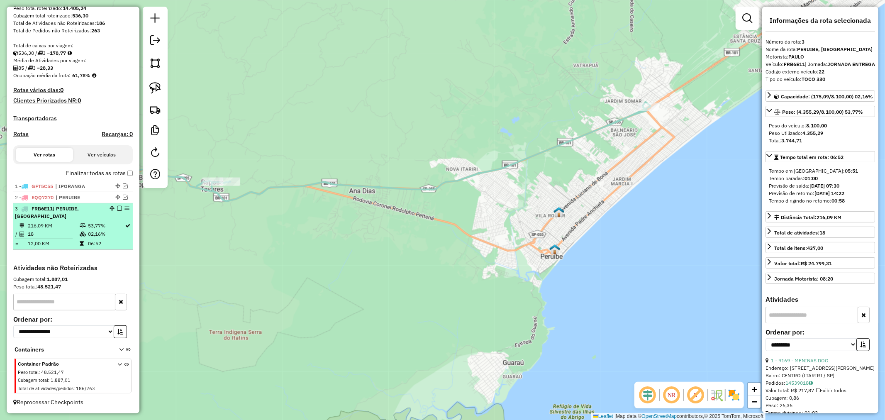
click at [117, 208] on em at bounding box center [119, 208] width 5 height 5
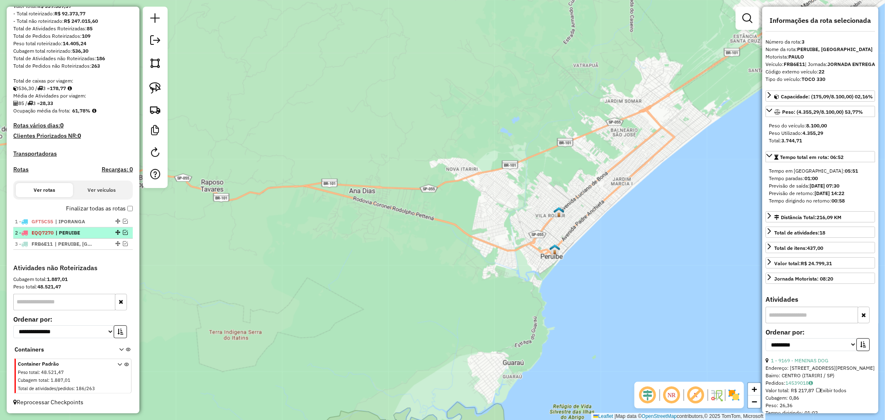
click at [123, 230] on em at bounding box center [125, 232] width 5 height 5
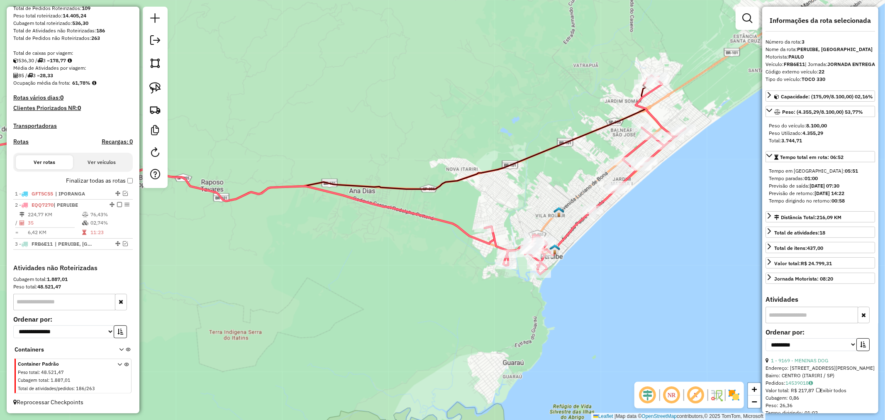
click at [407, 210] on icon at bounding box center [203, 181] width 583 height 125
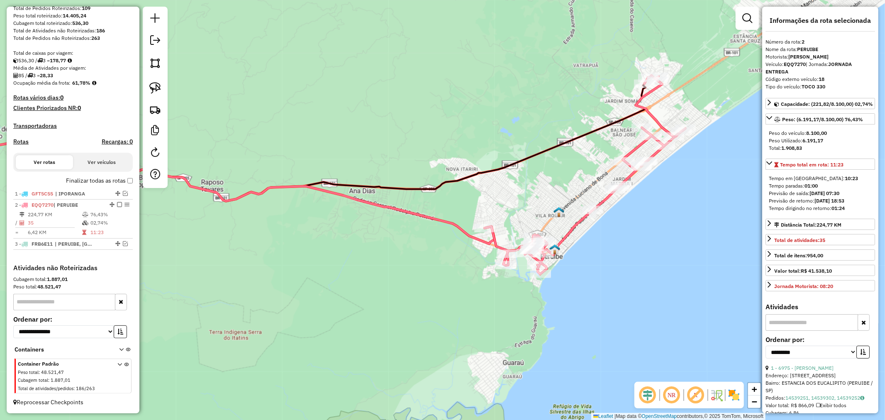
click at [578, 221] on icon at bounding box center [585, 175] width 201 height 199
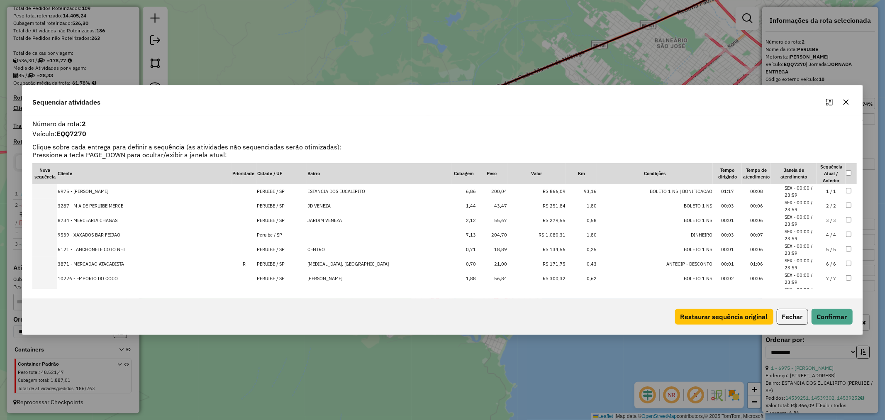
click at [479, 206] on td "43,47" at bounding box center [491, 206] width 31 height 15
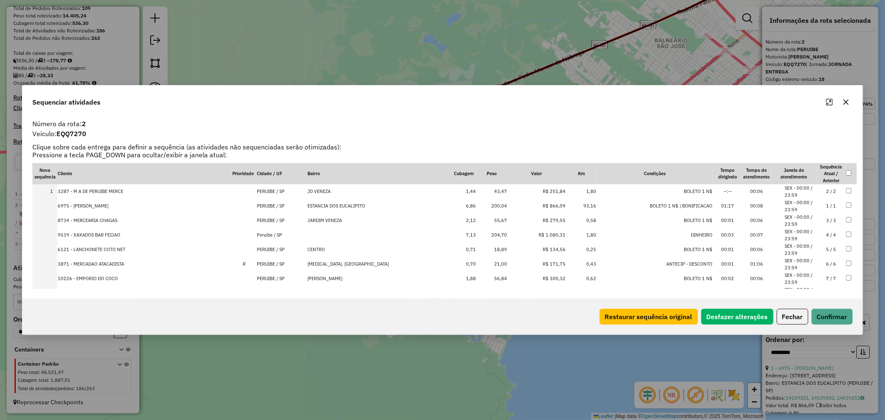
click at [479, 218] on td "55,67" at bounding box center [491, 220] width 31 height 15
click at [479, 217] on td "21,00" at bounding box center [491, 218] width 31 height 15
click at [478, 216] on td "18,89" at bounding box center [491, 218] width 31 height 15
click at [482, 231] on td "56,84" at bounding box center [491, 232] width 31 height 15
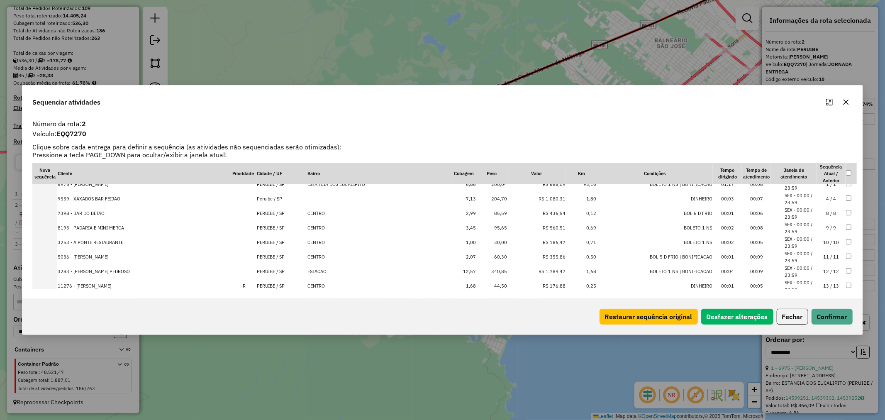
scroll to position [92, 0]
click at [479, 229] on td "30,00" at bounding box center [491, 230] width 31 height 15
click at [480, 273] on td "44,50" at bounding box center [491, 273] width 31 height 15
click at [479, 241] on td "58,16" at bounding box center [491, 242] width 31 height 15
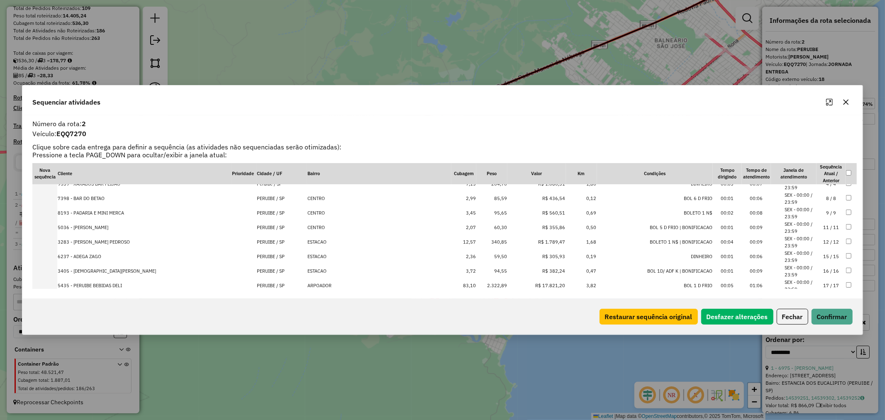
scroll to position [153, 0]
click at [480, 242] on td "59,50" at bounding box center [491, 242] width 31 height 15
click at [480, 270] on td "26,20" at bounding box center [491, 271] width 31 height 15
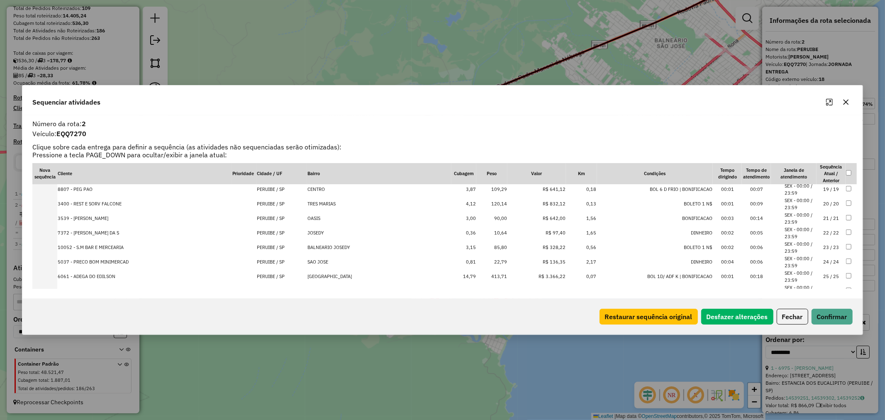
scroll to position [274, 0]
click at [480, 222] on td "10,64" at bounding box center [491, 222] width 31 height 15
click at [479, 235] on td "22,79" at bounding box center [491, 237] width 31 height 15
click at [479, 250] on td "36,45" at bounding box center [491, 251] width 31 height 15
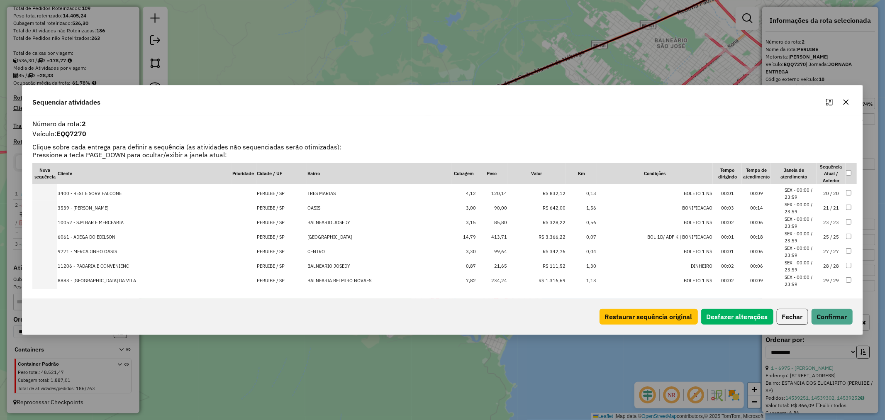
click at [481, 266] on td "21,65" at bounding box center [491, 266] width 31 height 15
click at [480, 278] on td "28,90" at bounding box center [491, 280] width 31 height 15
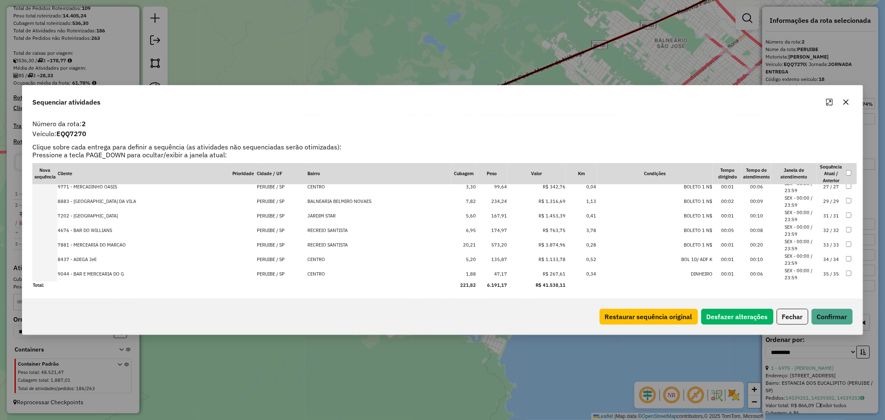
click at [480, 274] on td "47,17" at bounding box center [491, 274] width 31 height 15
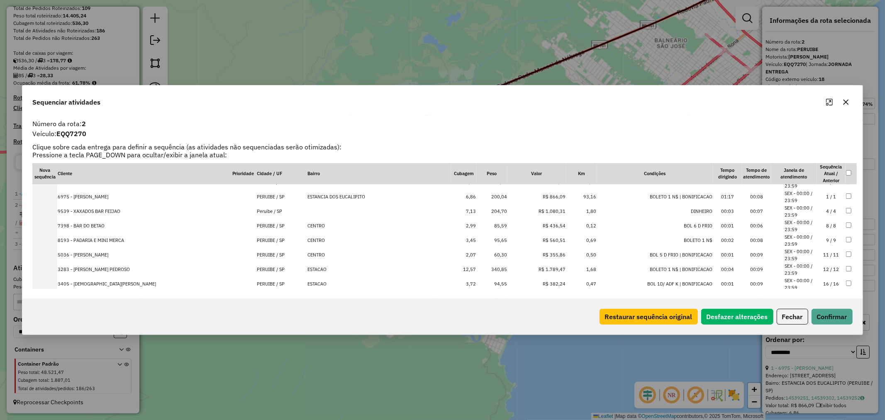
click at [483, 225] on td "85,59" at bounding box center [491, 226] width 31 height 15
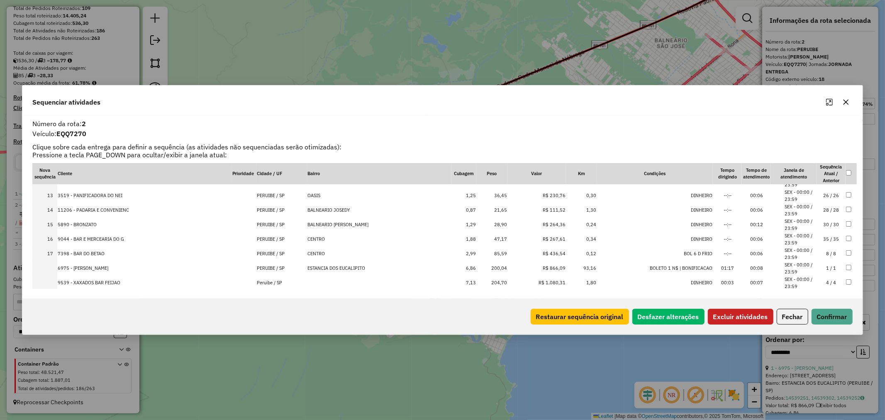
scroll to position [184, 0]
click at [746, 315] on button "Excluir atividades" at bounding box center [741, 317] width 66 height 16
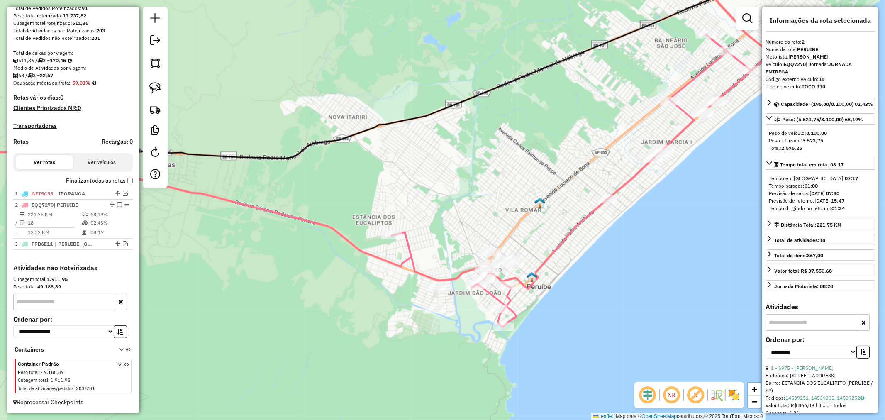
click at [582, 221] on icon at bounding box center [593, 142] width 402 height 369
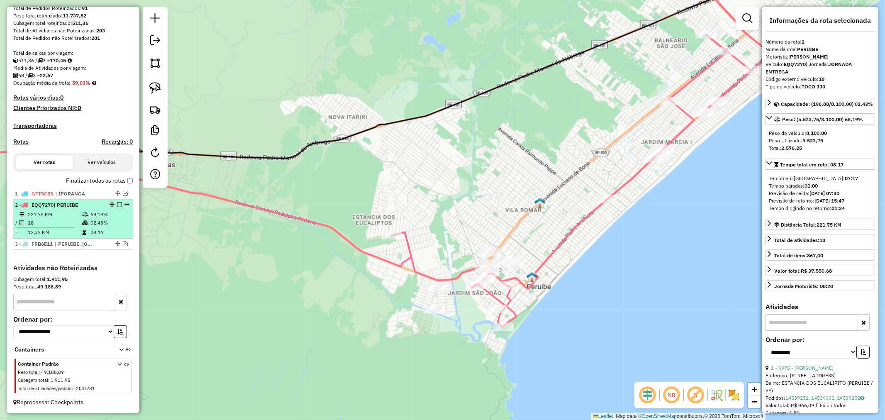
click at [118, 203] on em at bounding box center [119, 204] width 5 height 5
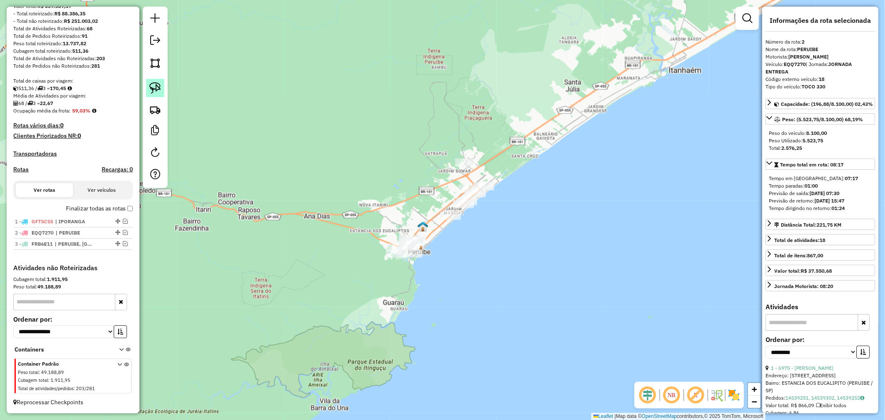
click at [152, 88] on img at bounding box center [155, 88] width 12 height 12
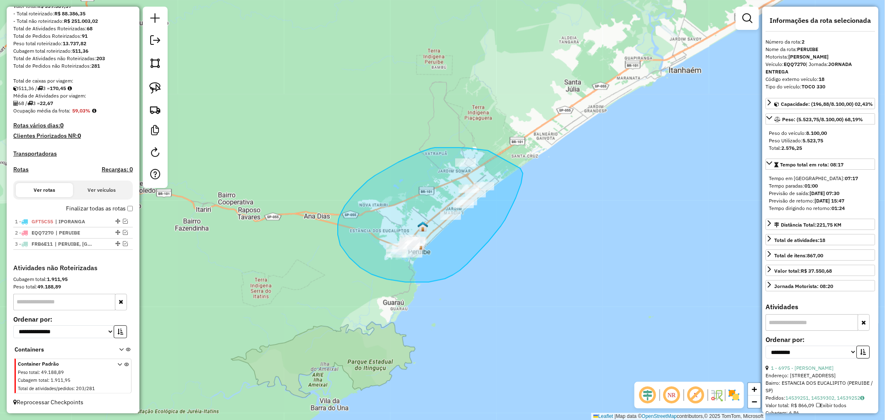
drag, startPoint x: 488, startPoint y: 151, endPoint x: 520, endPoint y: 168, distance: 37.0
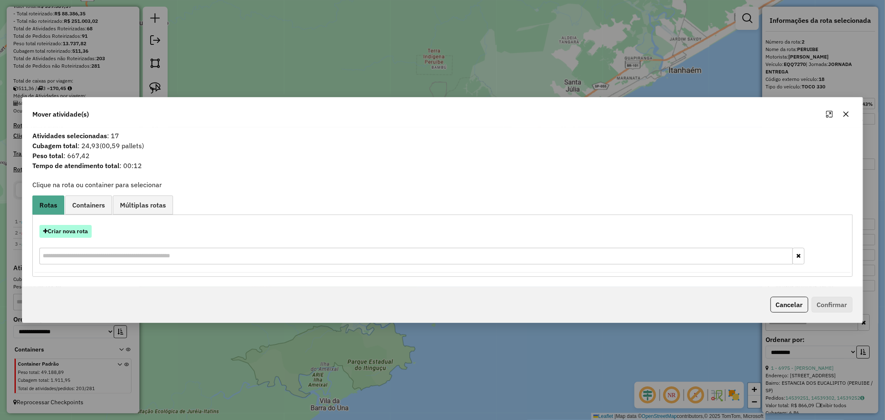
click at [66, 232] on button "Criar nova rota" at bounding box center [65, 231] width 52 height 13
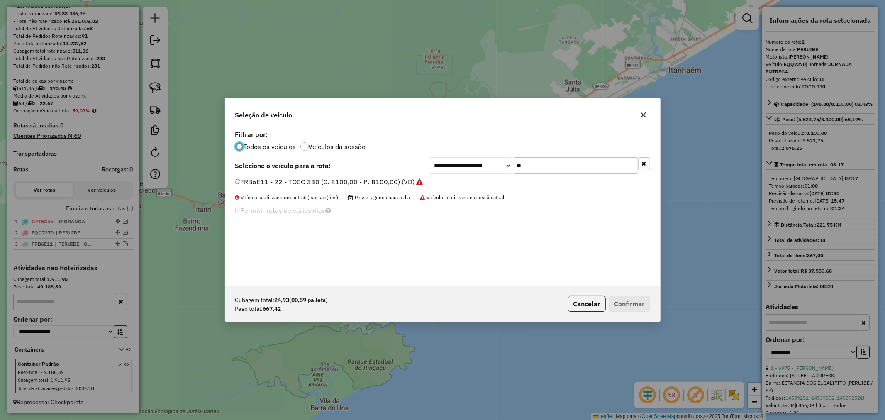
scroll to position [5, 2]
drag, startPoint x: 534, startPoint y: 164, endPoint x: 468, endPoint y: 166, distance: 66.0
click at [468, 166] on div "**********" at bounding box center [539, 165] width 221 height 17
type input "***"
click at [636, 303] on button "Confirmar" at bounding box center [629, 304] width 41 height 16
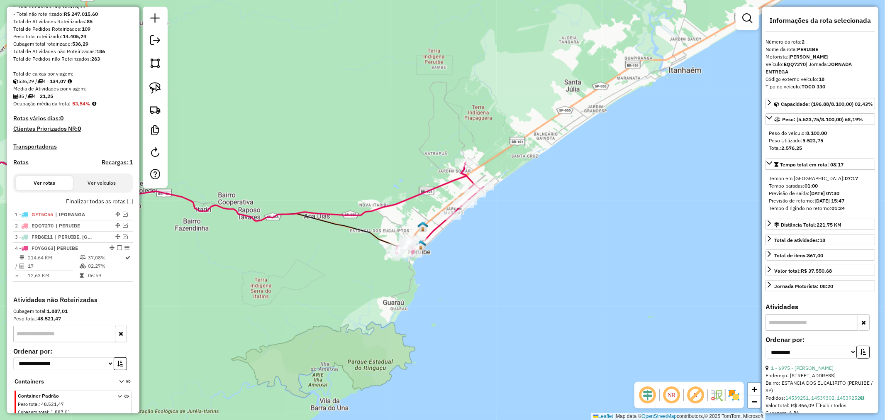
scroll to position [150, 0]
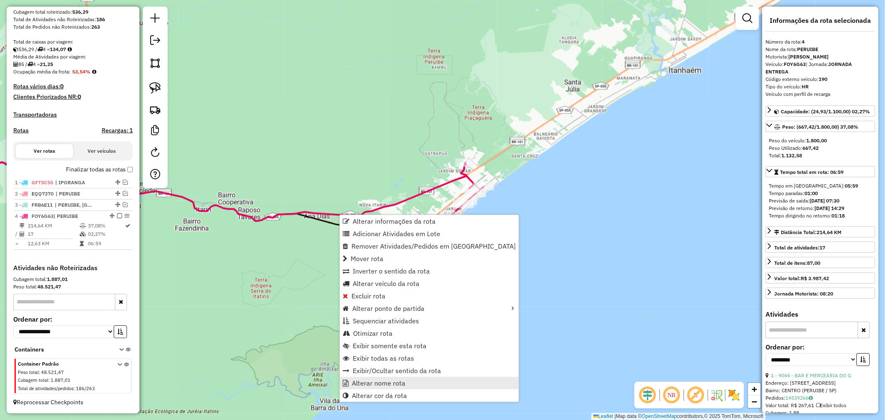
click at [403, 382] on span "Alterar nome rota" at bounding box center [379, 383] width 54 height 7
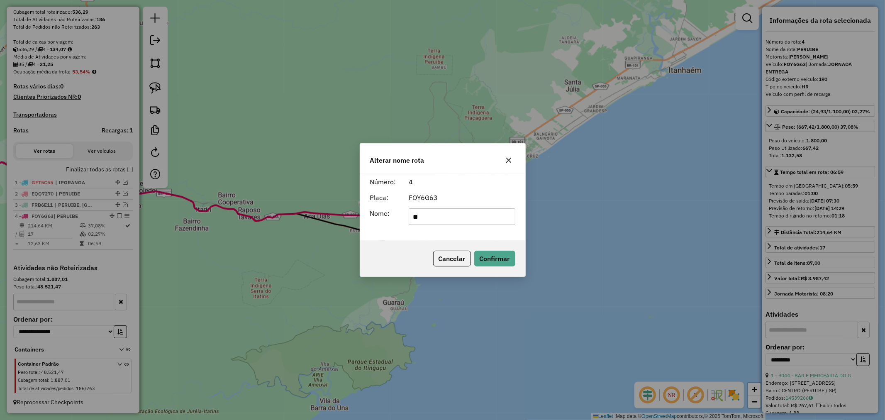
type input "*"
type input "**********"
click at [512, 256] on button "Confirmar" at bounding box center [494, 259] width 41 height 16
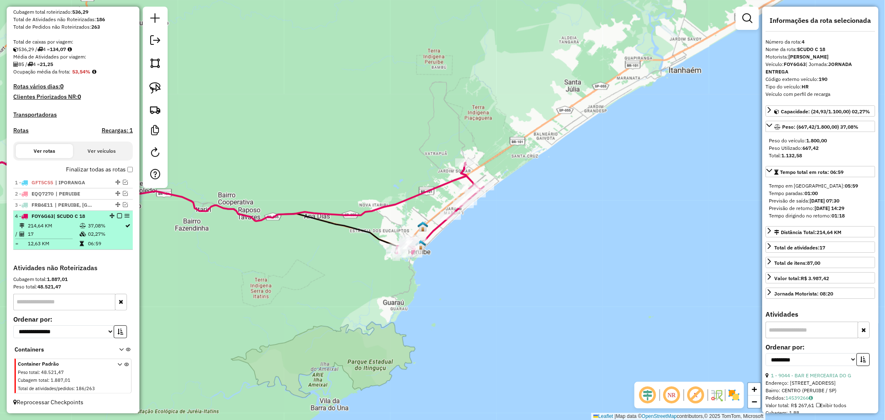
click at [117, 216] on em at bounding box center [119, 215] width 5 height 5
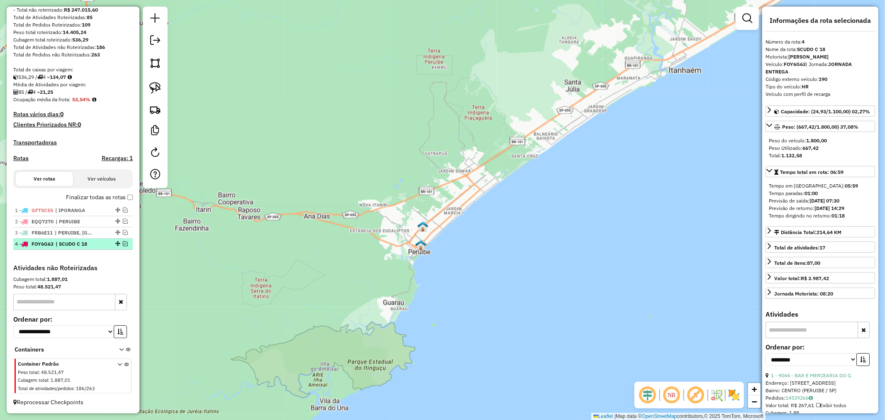
scroll to position [122, 0]
click at [123, 221] on em at bounding box center [125, 221] width 5 height 5
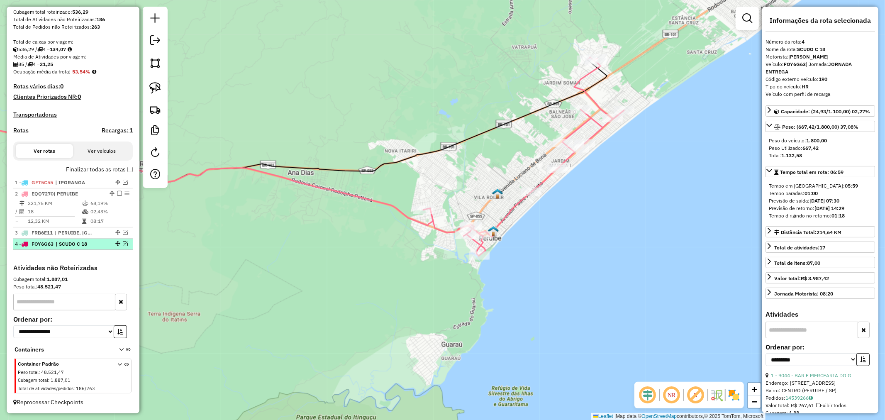
click at [123, 242] on em at bounding box center [125, 243] width 5 height 5
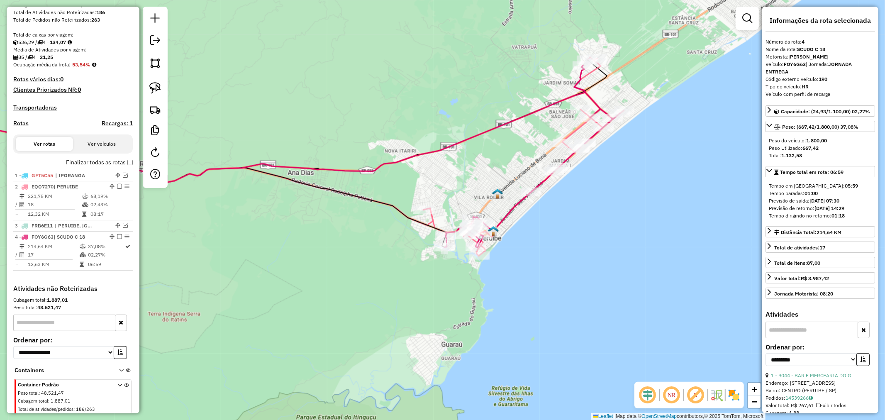
scroll to position [156, 0]
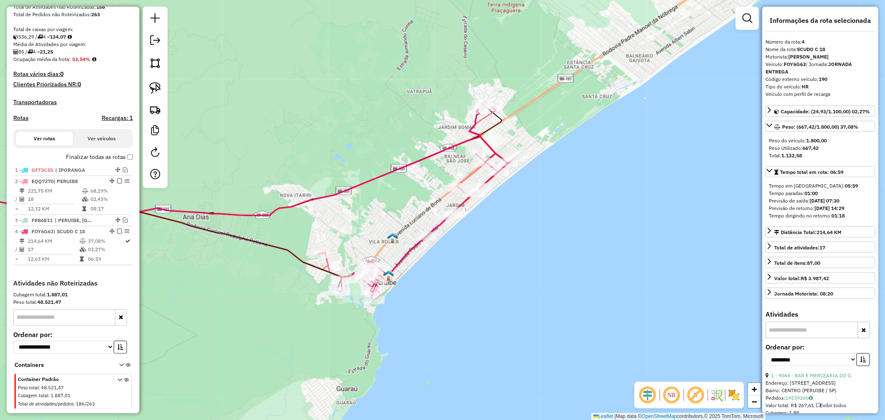
drag, startPoint x: 335, startPoint y: 289, endPoint x: 230, endPoint y: 334, distance: 114.0
click at [230, 334] on div "Janela de atendimento Grade de atendimento Capacidade Transportadoras Veículos …" at bounding box center [442, 210] width 885 height 420
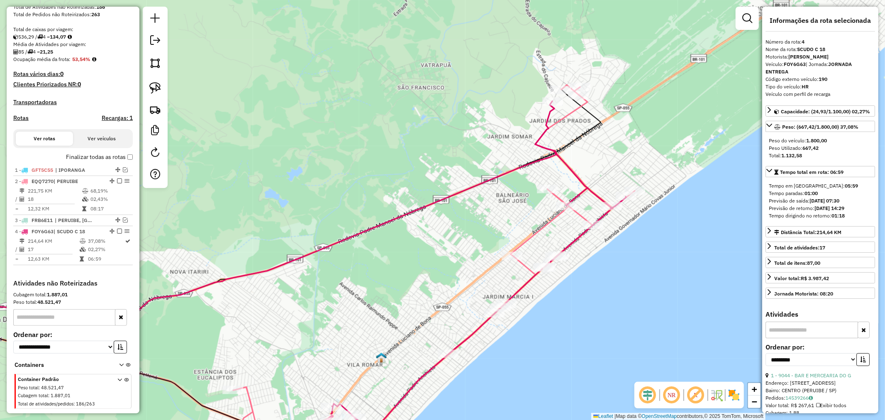
drag, startPoint x: 422, startPoint y: 126, endPoint x: 400, endPoint y: 154, distance: 35.2
click at [400, 154] on div "Janela de atendimento Grade de atendimento Capacidade Transportadoras Veículos …" at bounding box center [442, 210] width 885 height 420
click at [570, 167] on icon at bounding box center [452, 281] width 348 height 361
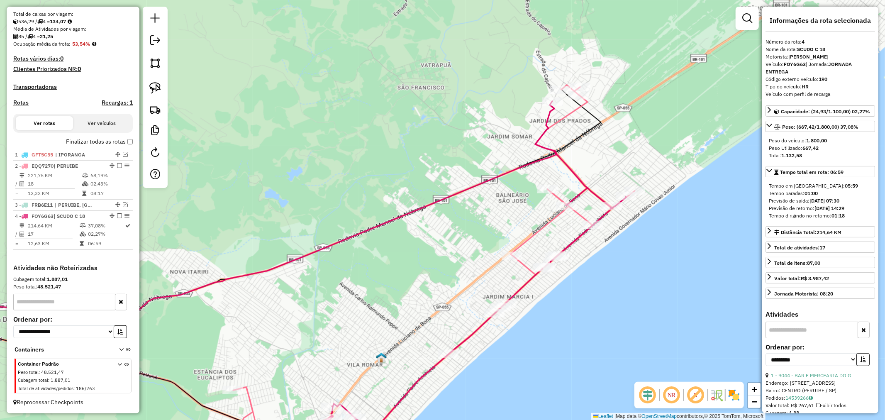
click at [498, 180] on icon at bounding box center [234, 207] width 645 height 212
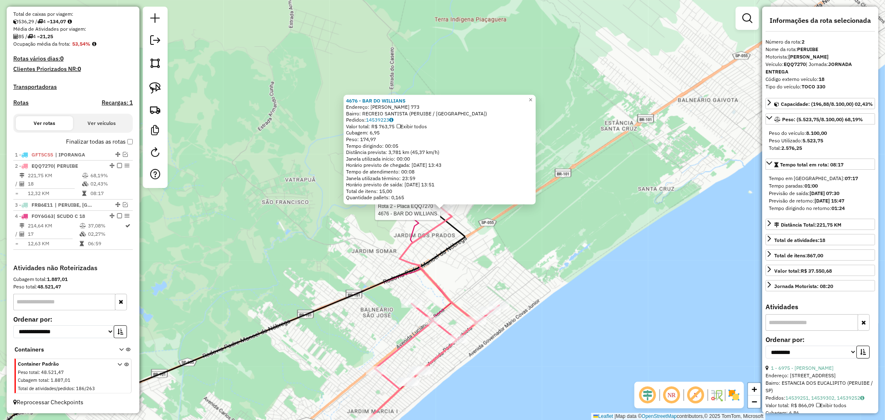
click at [451, 214] on div at bounding box center [442, 210] width 21 height 8
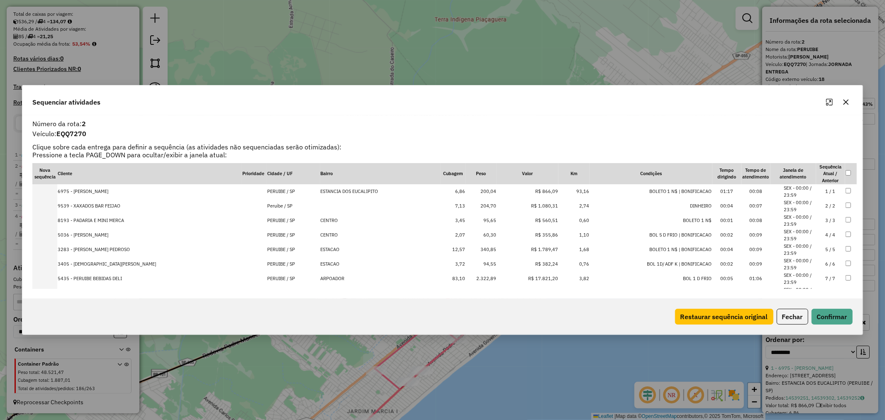
click at [482, 233] on td "60,30" at bounding box center [481, 235] width 31 height 15
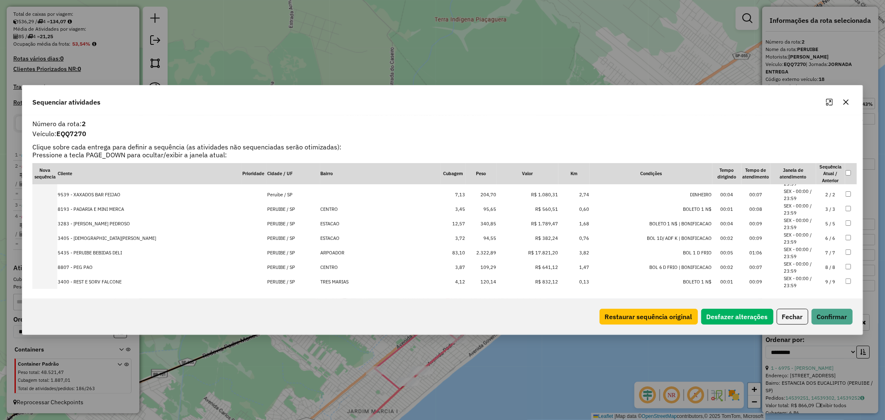
scroll to position [0, 0]
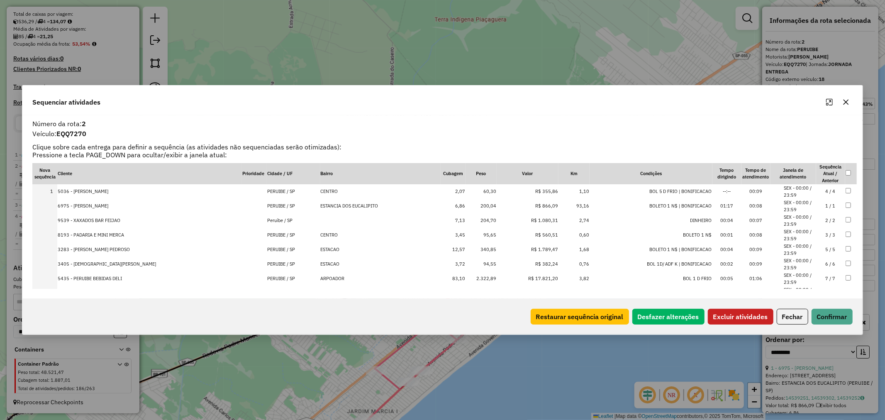
click at [758, 315] on button "Excluir atividades" at bounding box center [741, 317] width 66 height 16
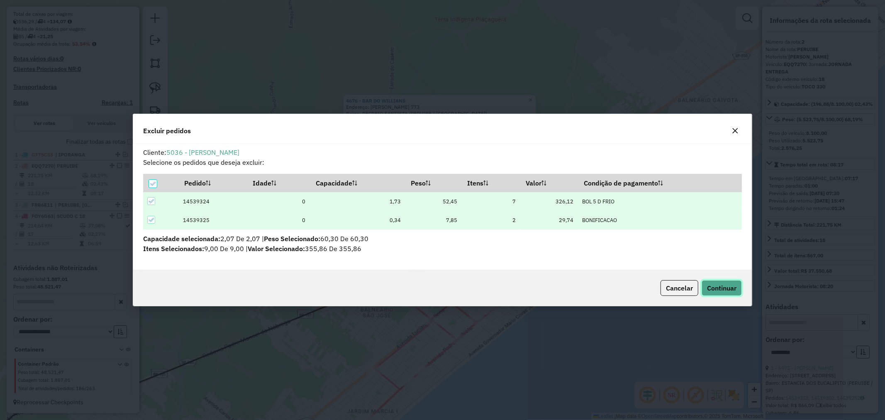
click at [725, 286] on span "Continuar" at bounding box center [721, 288] width 29 height 8
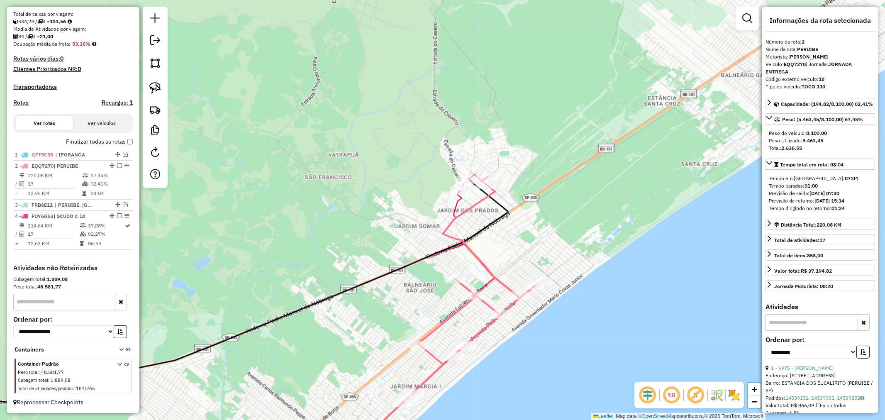
drag, startPoint x: 530, startPoint y: 256, endPoint x: 574, endPoint y: 231, distance: 50.8
click at [574, 231] on div "Janela de atendimento Grade de atendimento Capacidade Transportadoras Veículos …" at bounding box center [442, 210] width 885 height 420
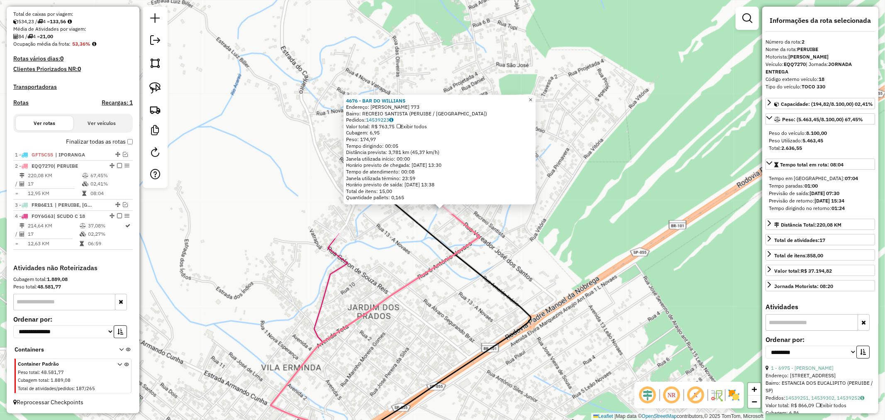
click at [532, 98] on span "×" at bounding box center [531, 99] width 4 height 7
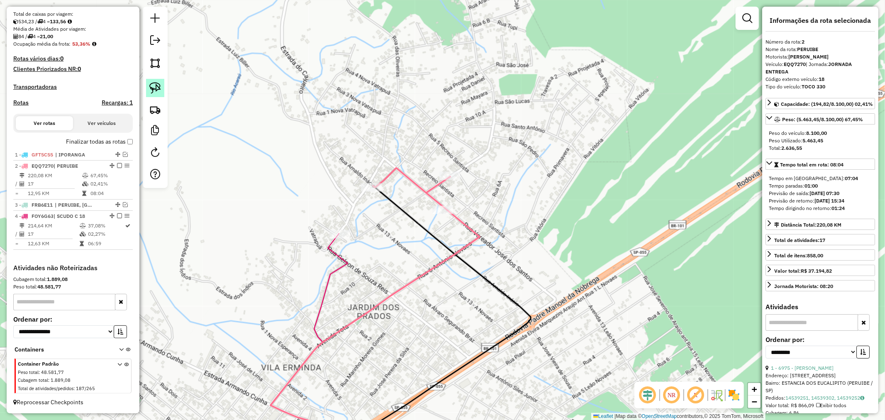
click at [156, 89] on img at bounding box center [155, 88] width 12 height 12
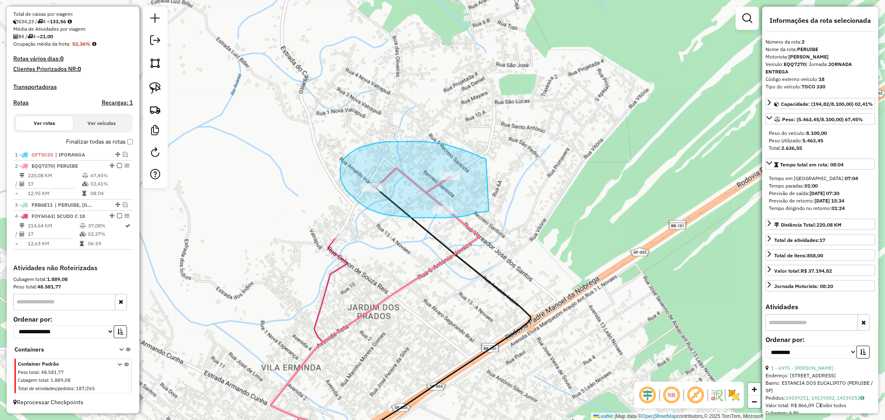
drag, startPoint x: 486, startPoint y: 159, endPoint x: 489, endPoint y: 211, distance: 52.0
click at [489, 211] on div "Janela de atendimento Grade de atendimento Capacidade Transportadoras Veículos …" at bounding box center [442, 210] width 885 height 420
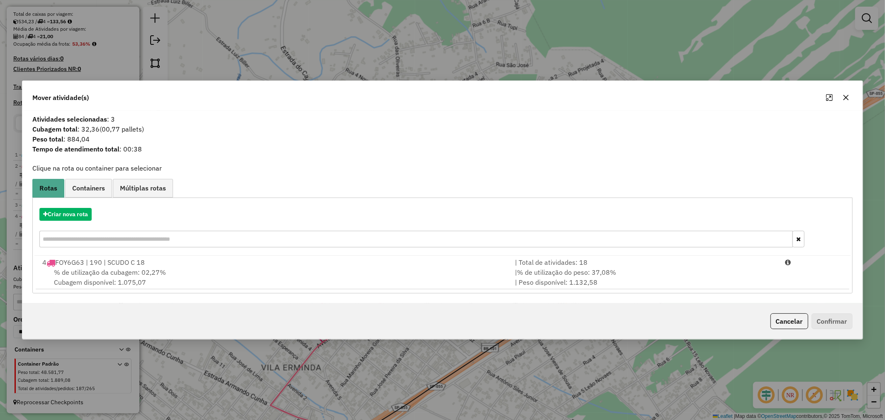
click at [847, 96] on icon "button" at bounding box center [846, 97] width 7 height 7
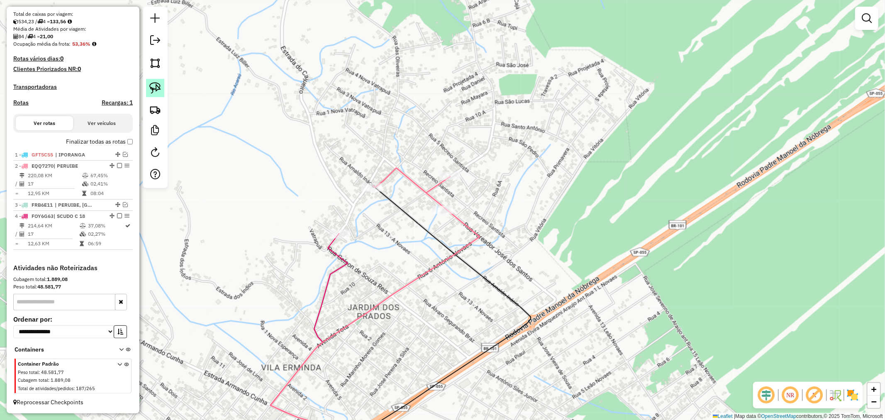
click at [153, 87] on img at bounding box center [155, 88] width 12 height 12
drag, startPoint x: 355, startPoint y: 217, endPoint x: 387, endPoint y: 257, distance: 51.7
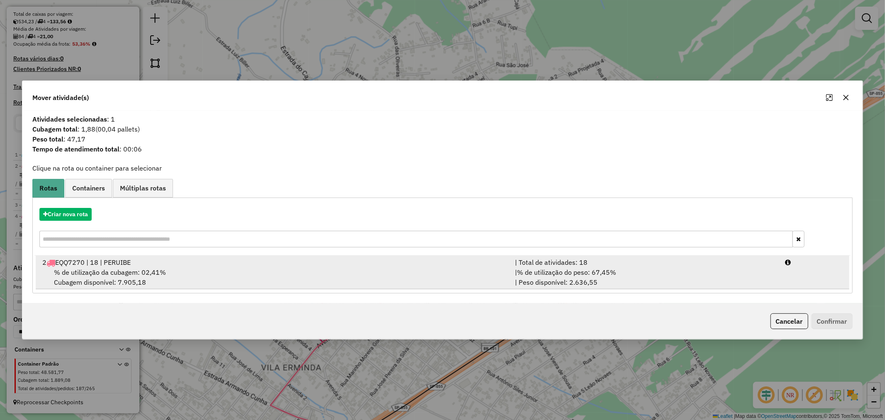
click at [125, 271] on span "% de utilização da cubagem: 02,41%" at bounding box center [110, 272] width 112 height 8
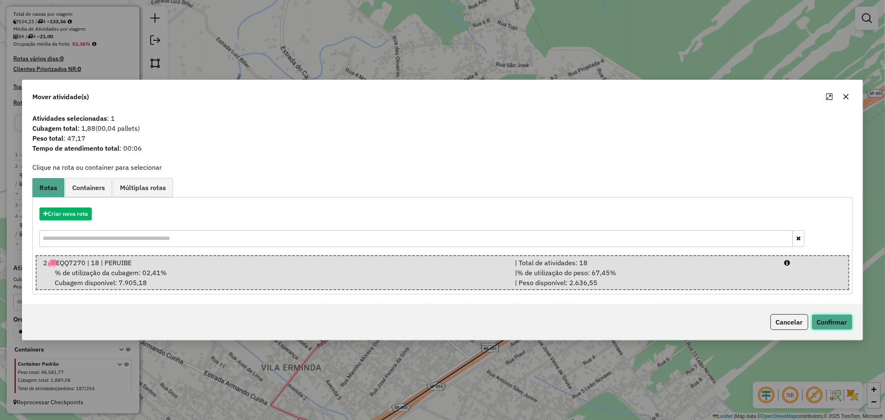
click at [840, 322] on button "Confirmar" at bounding box center [832, 322] width 41 height 16
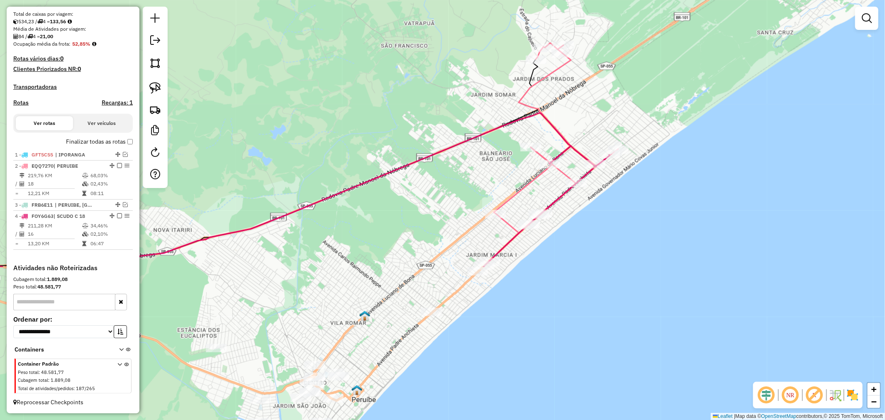
drag, startPoint x: 579, startPoint y: 306, endPoint x: 596, endPoint y: 110, distance: 197.0
click at [596, 110] on div "Janela de atendimento Grade de atendimento Capacidade Transportadoras Veículos …" at bounding box center [442, 210] width 885 height 420
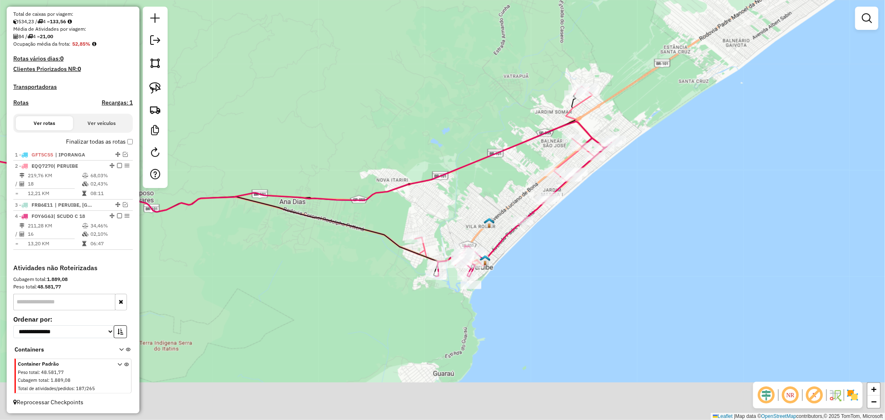
drag, startPoint x: 382, startPoint y: 278, endPoint x: 481, endPoint y: 205, distance: 122.8
click at [468, 191] on div "Janela de atendimento Grade de atendimento Capacidade Transportadoras Veículos …" at bounding box center [442, 210] width 885 height 420
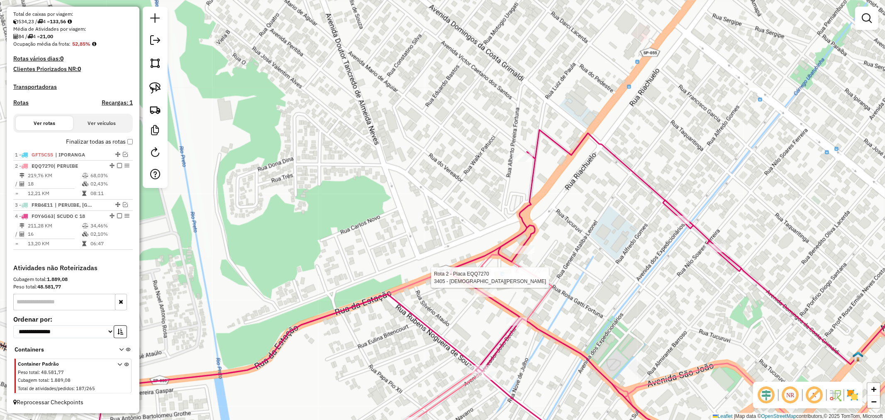
select select "**********"
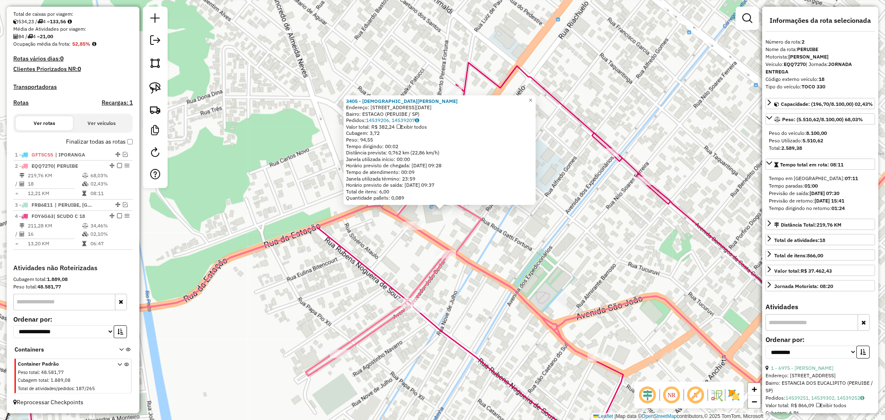
click at [416, 232] on icon at bounding box center [443, 229] width 1062 height 309
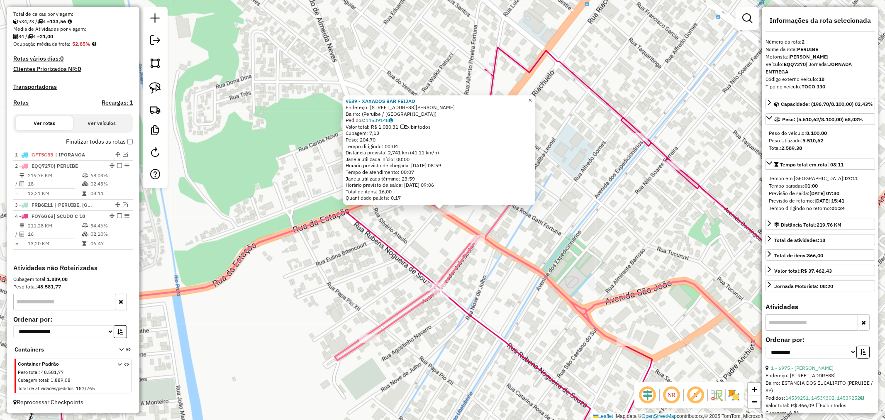
click at [532, 96] on span "×" at bounding box center [530, 99] width 4 height 7
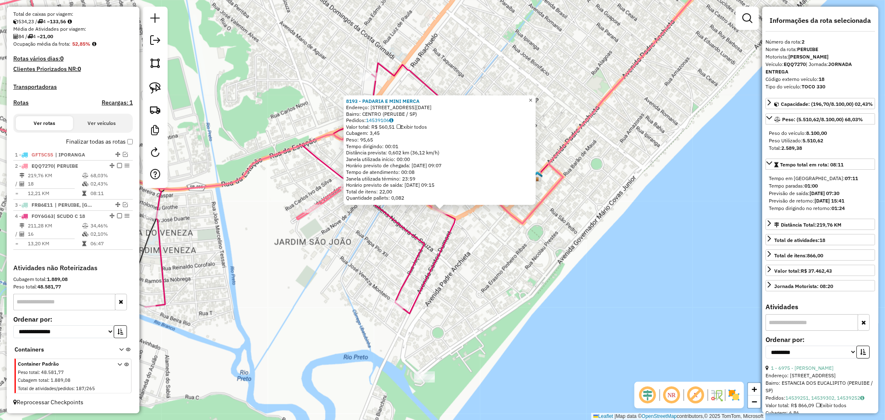
click at [532, 96] on span "×" at bounding box center [531, 99] width 4 height 7
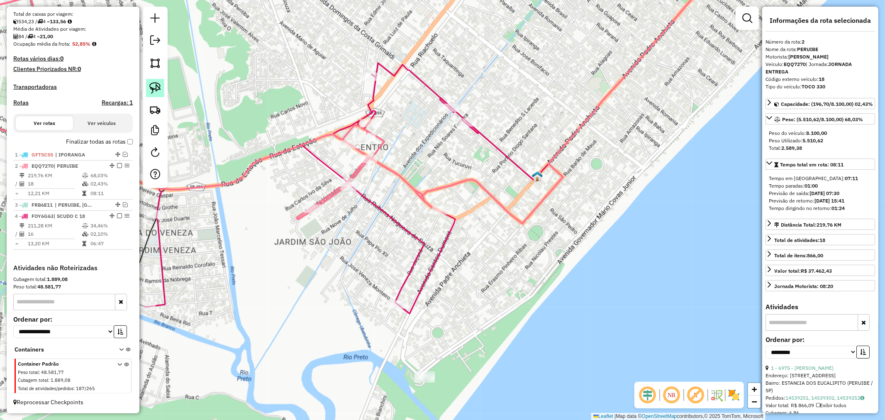
click at [156, 90] on img at bounding box center [155, 88] width 12 height 12
drag, startPoint x: 428, startPoint y: 179, endPoint x: 478, endPoint y: 215, distance: 61.3
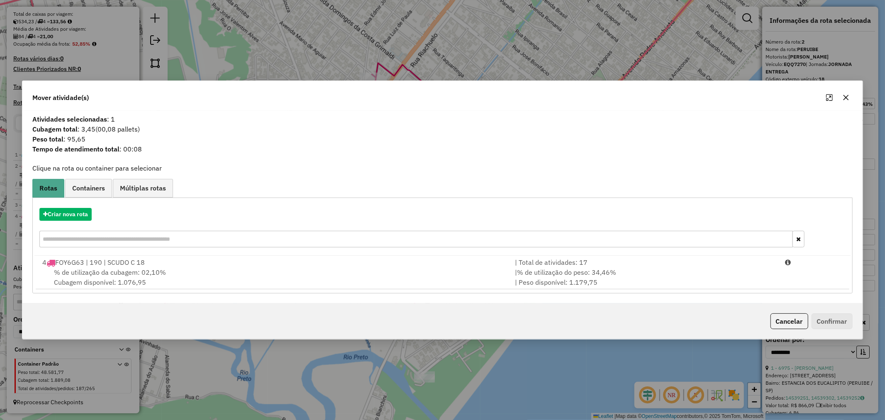
click at [164, 278] on div "% de utilização da cubagem: 02,10% Cubagem disponível: 1.076,95" at bounding box center [273, 277] width 473 height 20
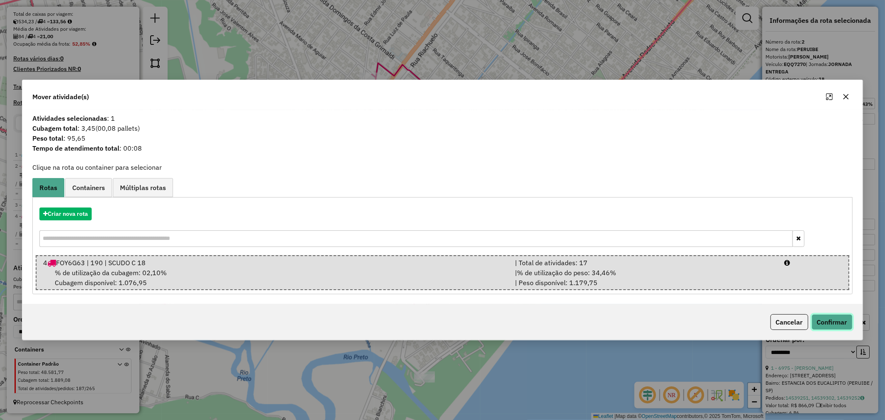
click at [827, 318] on button "Confirmar" at bounding box center [832, 322] width 41 height 16
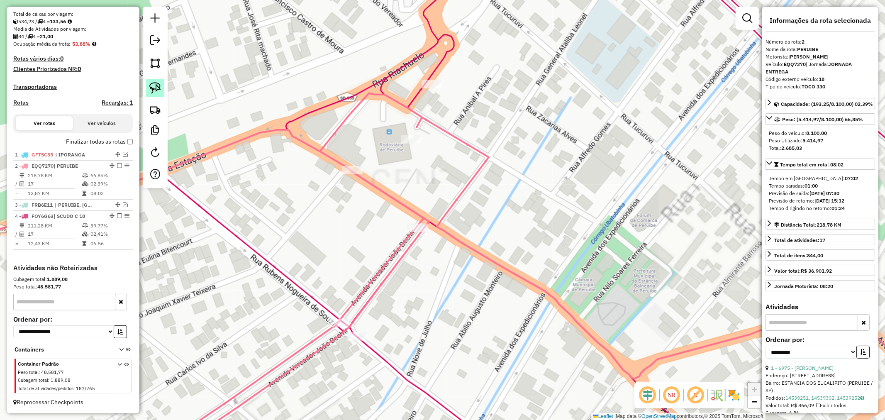
click at [154, 86] on img at bounding box center [155, 88] width 12 height 12
drag, startPoint x: 388, startPoint y: 134, endPoint x: 451, endPoint y: 135, distance: 63.1
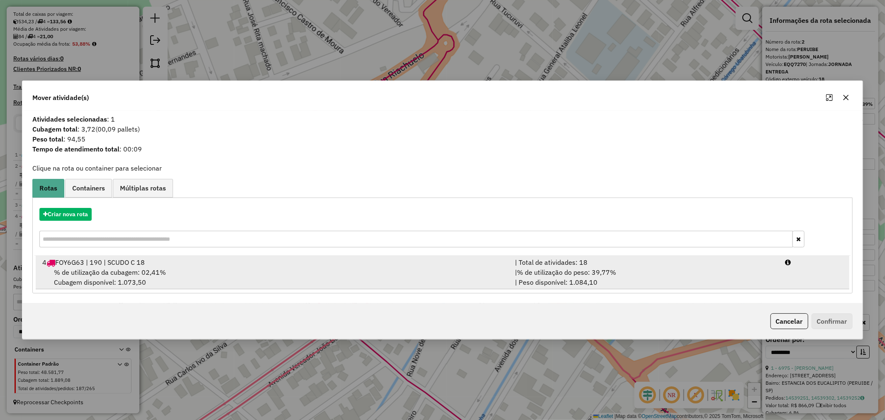
click at [169, 272] on div "% de utilização da cubagem: 02,41% Cubagem disponível: 1.073,50" at bounding box center [273, 277] width 473 height 20
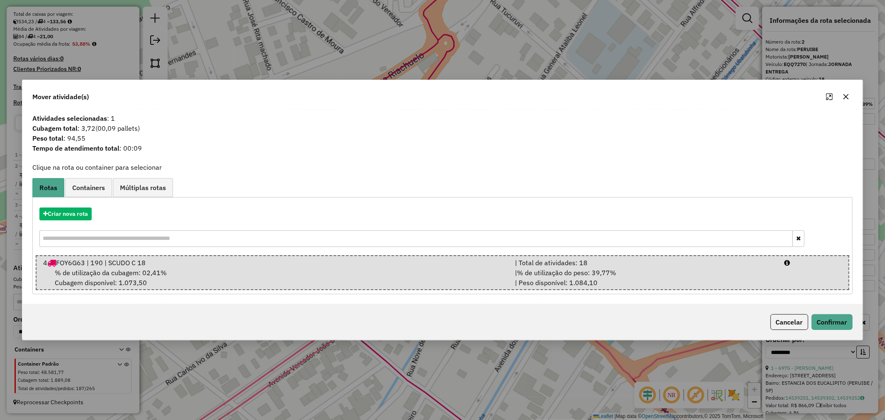
click at [857, 320] on div "Cancelar Confirmar" at bounding box center [442, 322] width 840 height 36
click at [846, 320] on button "Confirmar" at bounding box center [832, 322] width 41 height 16
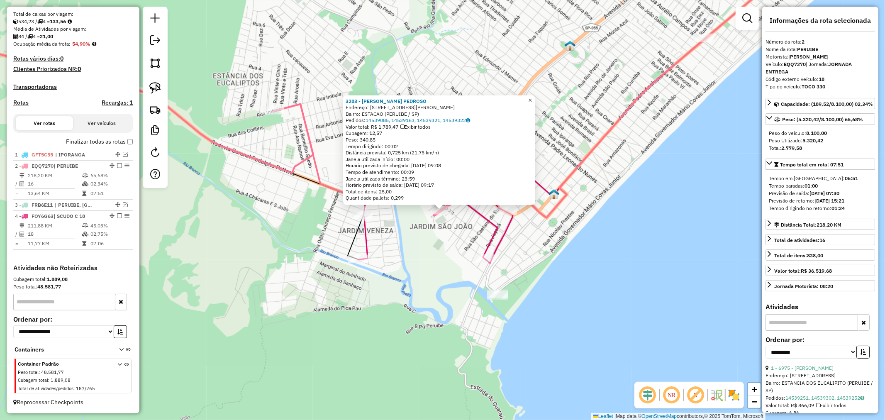
drag, startPoint x: 537, startPoint y: 98, endPoint x: 535, endPoint y: 105, distance: 7.2
click at [532, 98] on span "×" at bounding box center [530, 99] width 4 height 7
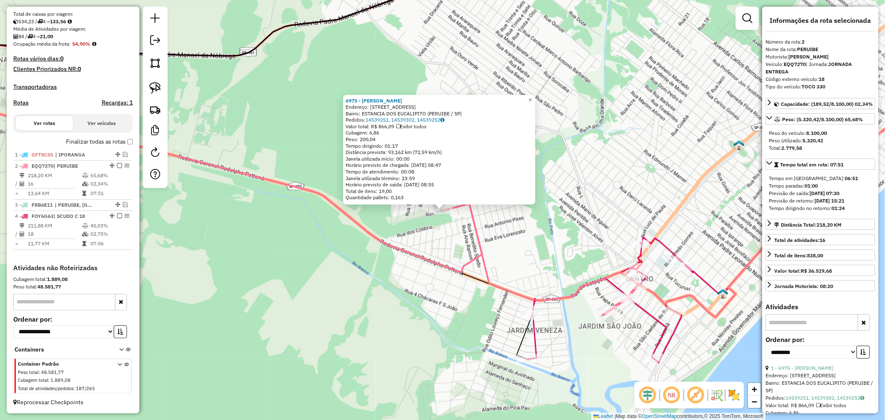
click at [542, 100] on div "6975 - HILDO LOPES CORDEIRO Endereço: Rua Quaresmeira 32 Bairro: ESTANCIA DOS E…" at bounding box center [442, 210] width 885 height 420
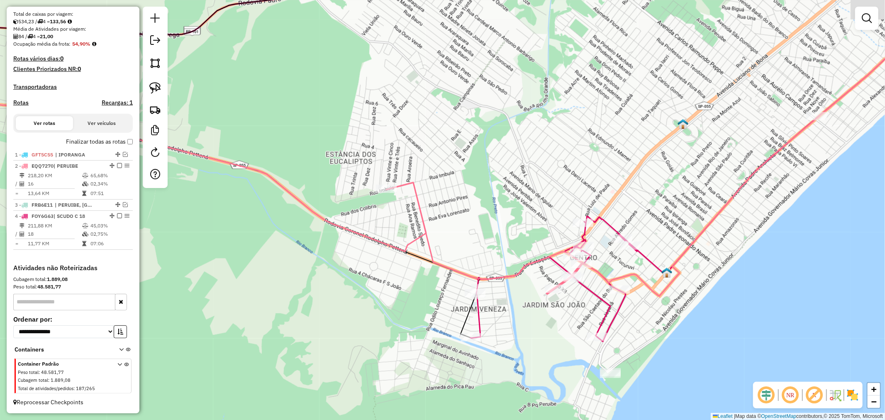
drag, startPoint x: 583, startPoint y: 243, endPoint x: 515, endPoint y: 241, distance: 68.5
click at [515, 241] on div "Janela de atendimento Grade de atendimento Capacidade Transportadoras Veículos …" at bounding box center [442, 210] width 885 height 420
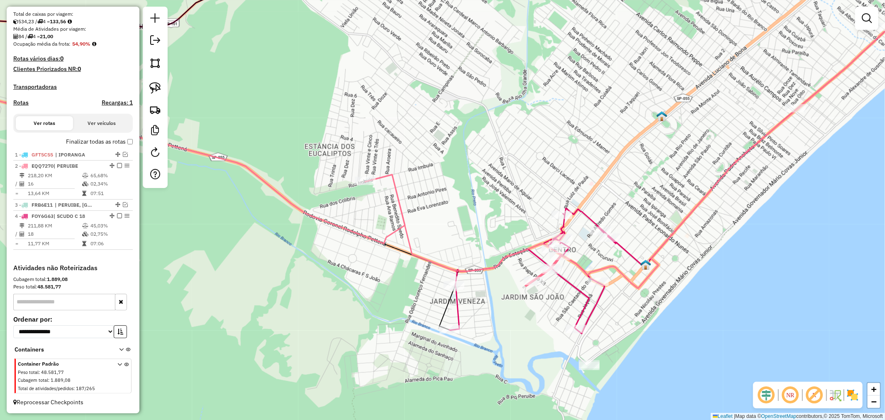
drag, startPoint x: 645, startPoint y: 357, endPoint x: 634, endPoint y: 317, distance: 41.5
click at [634, 317] on div "Janela de atendimento Grade de atendimento Capacidade Transportadoras Veículos …" at bounding box center [442, 210] width 885 height 420
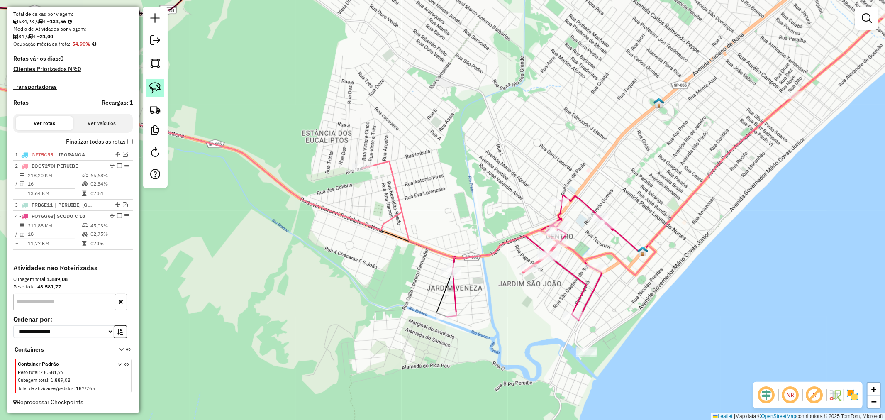
click at [160, 90] on img at bounding box center [155, 88] width 12 height 12
drag, startPoint x: 615, startPoint y: 340, endPoint x: 626, endPoint y: 364, distance: 25.8
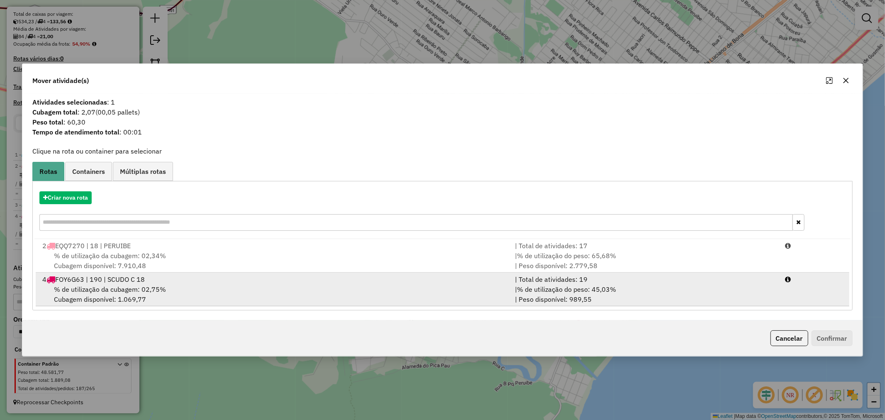
click at [172, 300] on div "% de utilização da cubagem: 02,75% Cubagem disponível: 1.069,77" at bounding box center [273, 294] width 473 height 20
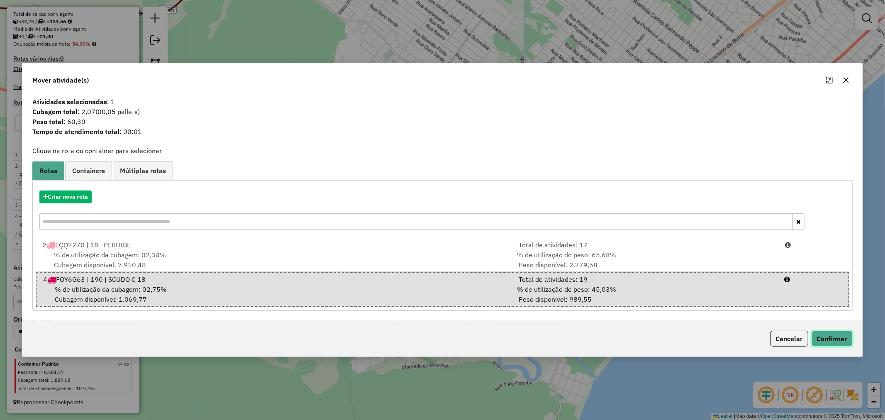
click at [837, 337] on button "Confirmar" at bounding box center [832, 339] width 41 height 16
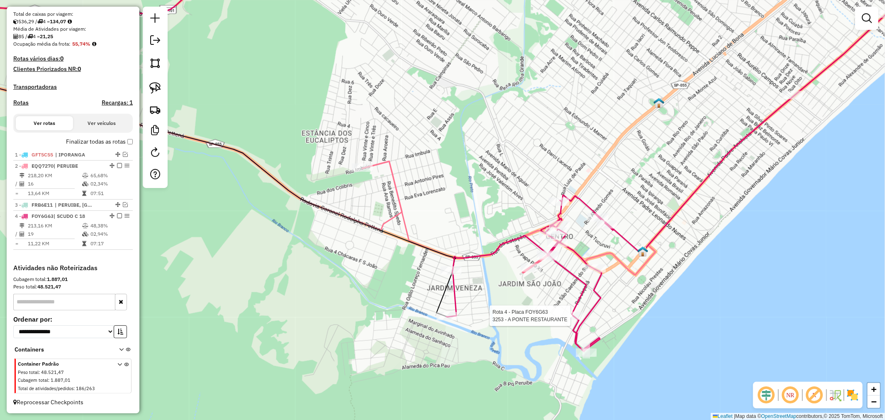
select select "**********"
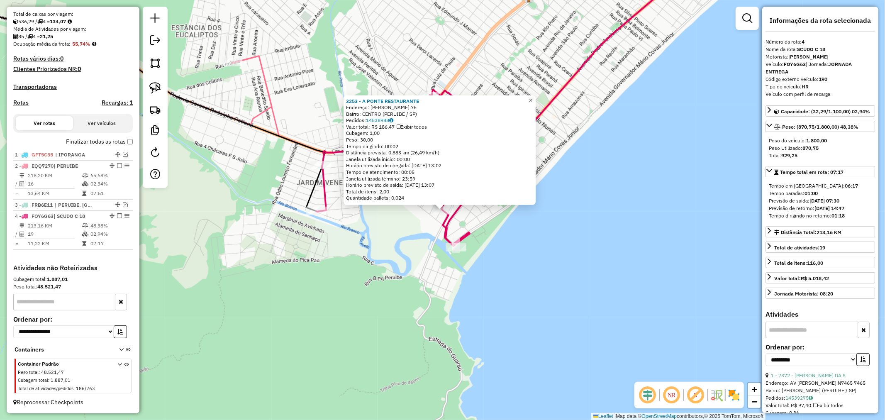
click at [532, 97] on span "×" at bounding box center [531, 99] width 4 height 7
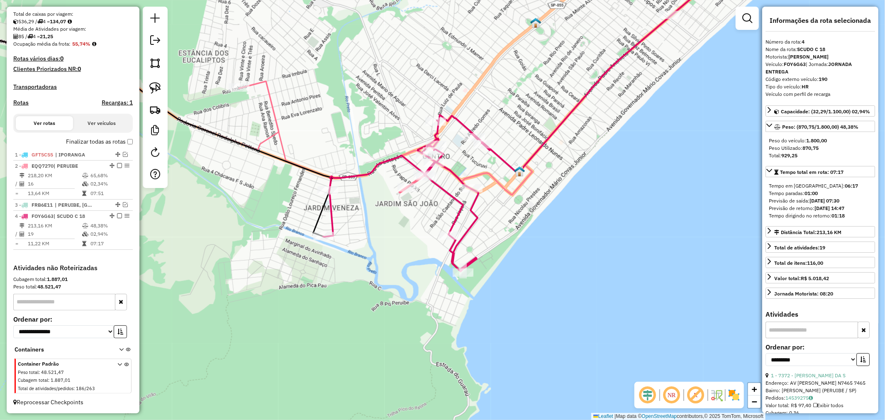
drag, startPoint x: 558, startPoint y: 144, endPoint x: 430, endPoint y: 220, distance: 149.6
click at [573, 201] on div "Janela de atendimento Grade de atendimento Capacidade Transportadoras Veículos …" at bounding box center [442, 210] width 885 height 420
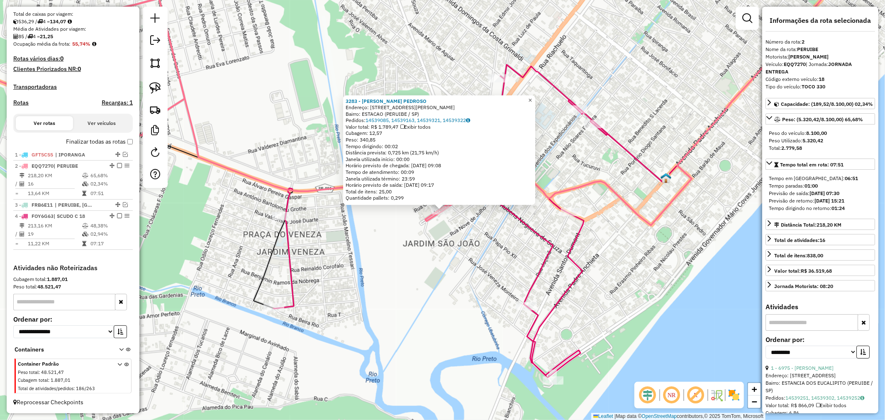
click at [532, 98] on span "×" at bounding box center [530, 99] width 4 height 7
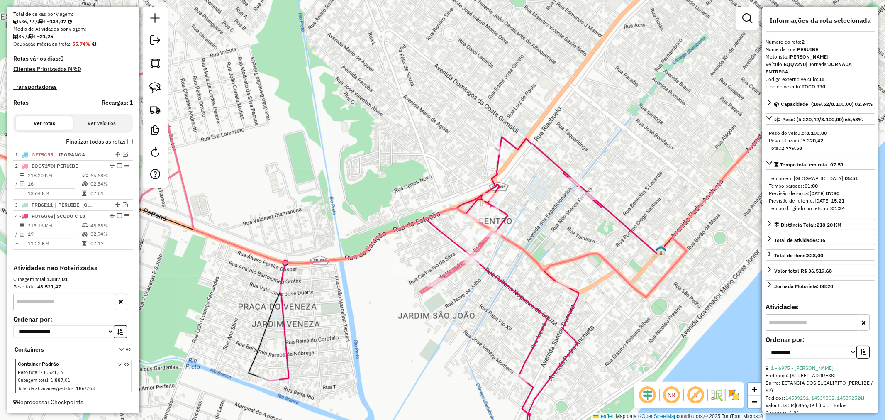
drag, startPoint x: 549, startPoint y: 225, endPoint x: 534, endPoint y: 248, distance: 28.2
click at [547, 242] on div "Janela de atendimento Grade de atendimento Capacidade Transportadoras Veículos …" at bounding box center [442, 210] width 885 height 420
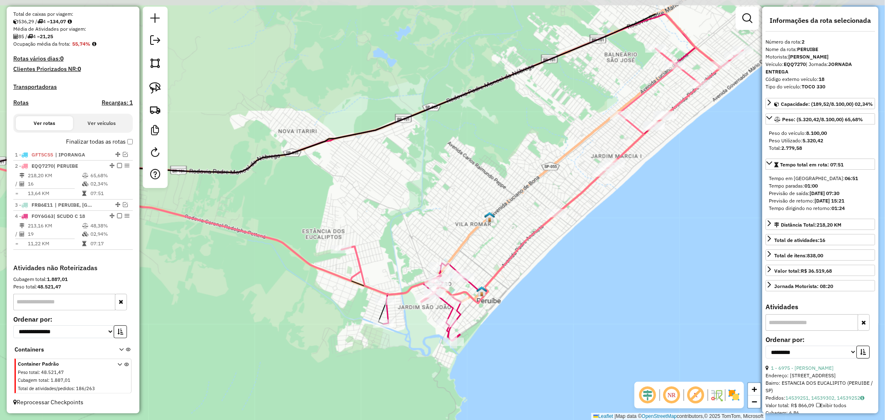
drag, startPoint x: 605, startPoint y: 245, endPoint x: 555, endPoint y: 291, distance: 68.1
click at [555, 291] on div "Janela de atendimento Grade de atendimento Capacidade Transportadoras Veículos …" at bounding box center [442, 210] width 885 height 420
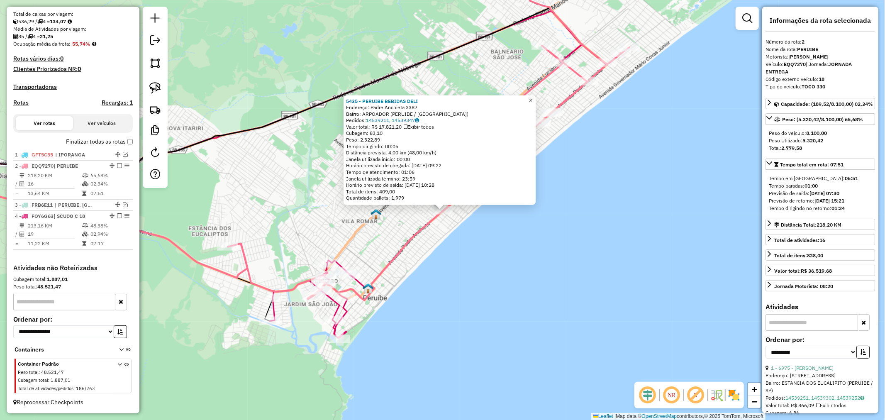
click at [532, 98] on span "×" at bounding box center [531, 99] width 4 height 7
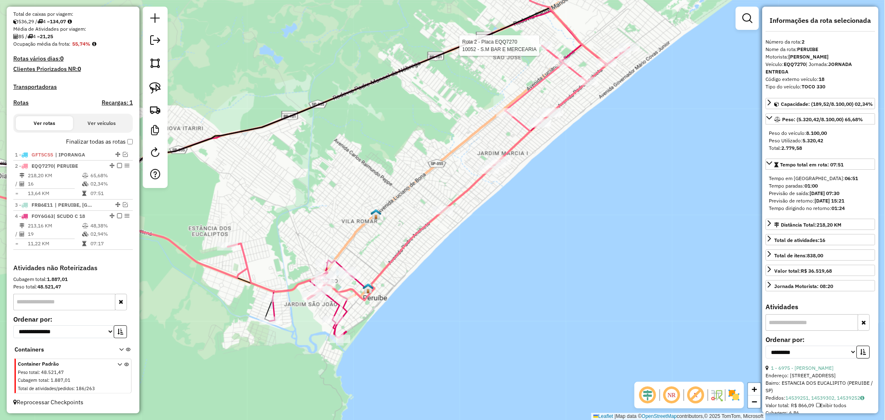
click at [541, 50] on div at bounding box center [542, 46] width 21 height 8
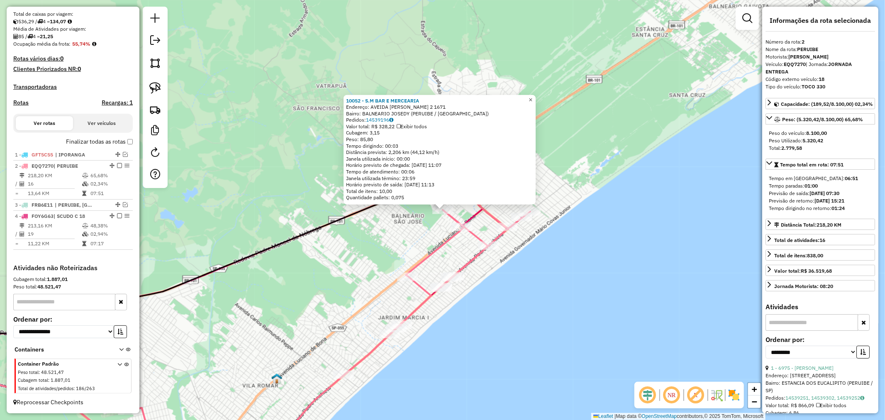
click at [534, 95] on link "×" at bounding box center [531, 100] width 10 height 10
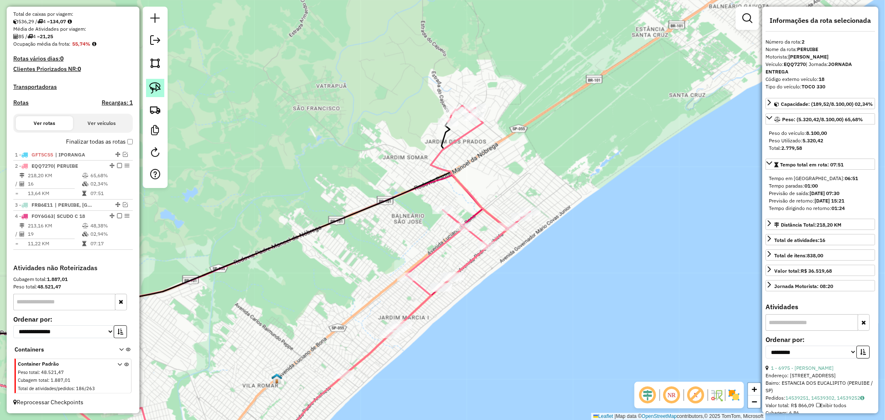
click at [158, 88] on img at bounding box center [155, 88] width 12 height 12
drag, startPoint x: 420, startPoint y: 195, endPoint x: 470, endPoint y: 203, distance: 50.8
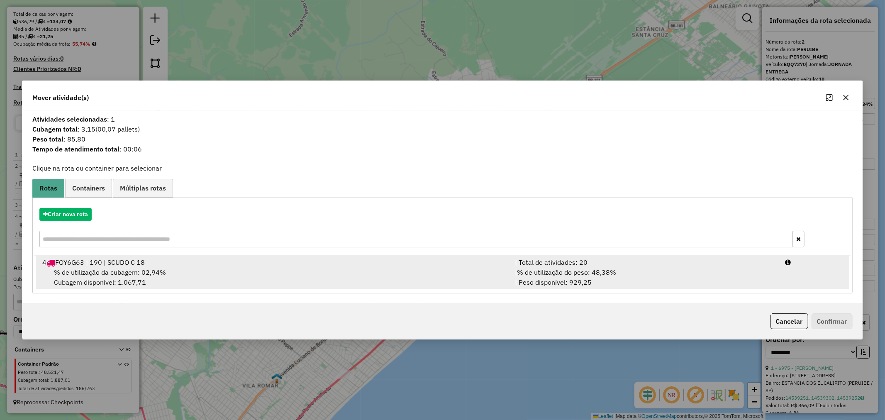
click at [179, 281] on div "% de utilização da cubagem: 02,94% Cubagem disponível: 1.067,71" at bounding box center [273, 277] width 473 height 20
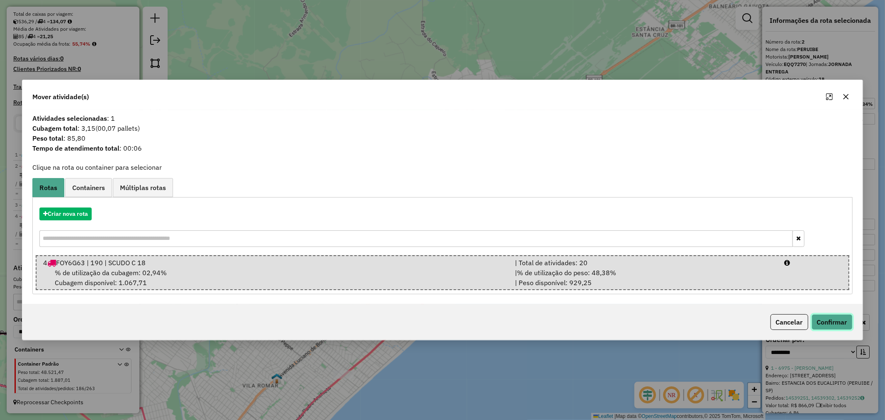
click at [822, 314] on button "Confirmar" at bounding box center [832, 322] width 41 height 16
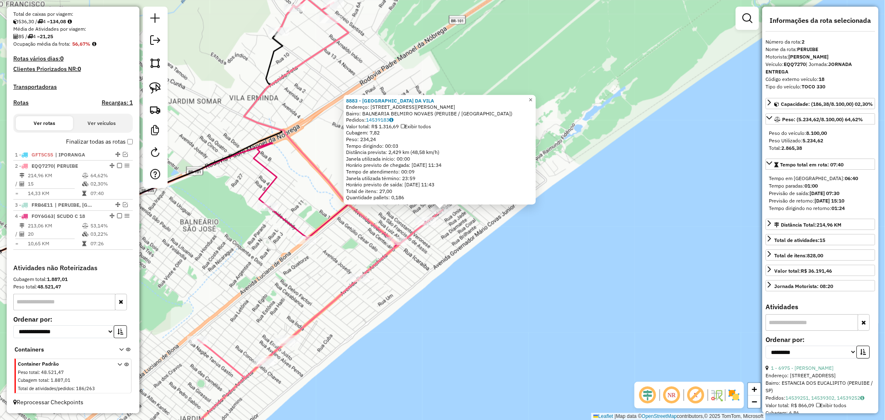
click at [533, 97] on link "×" at bounding box center [531, 100] width 10 height 10
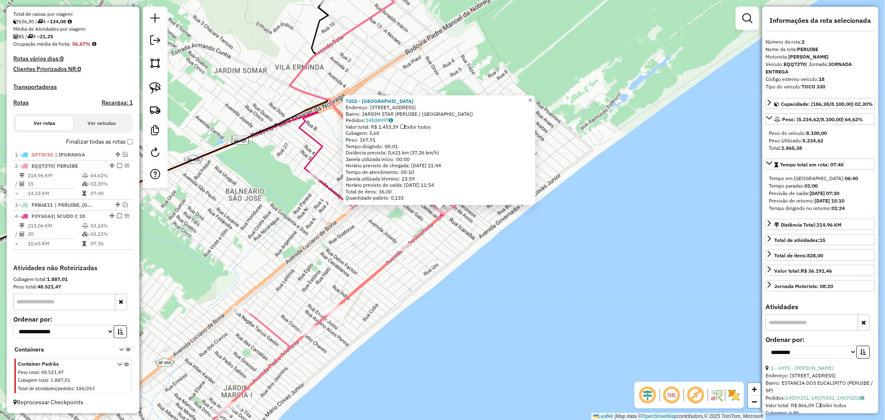
click at [535, 96] on link "×" at bounding box center [530, 100] width 10 height 10
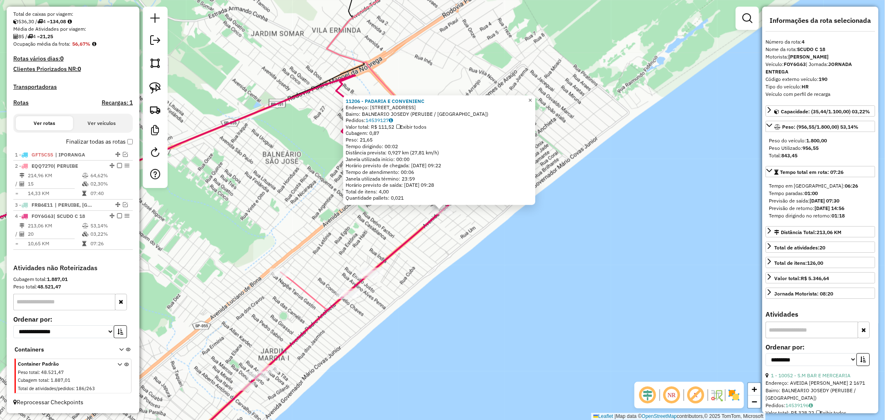
click at [532, 95] on link "×" at bounding box center [530, 100] width 10 height 10
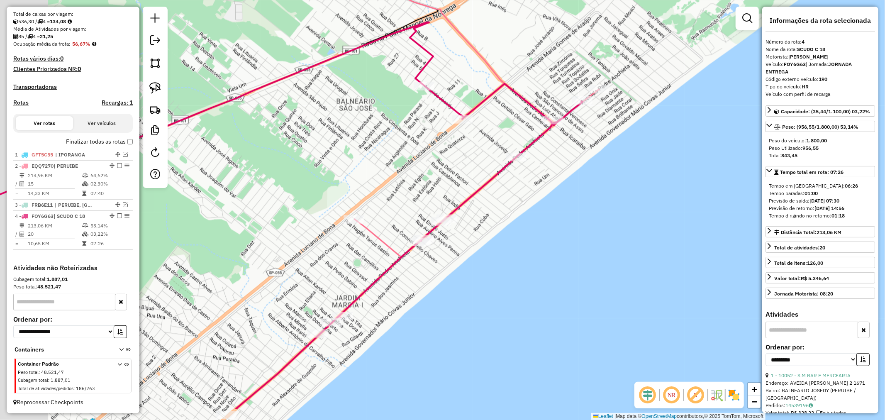
drag, startPoint x: 428, startPoint y: 276, endPoint x: 502, endPoint y: 223, distance: 91.0
click at [502, 223] on div "Janela de atendimento Grade de atendimento Capacidade Transportadoras Veículos …" at bounding box center [442, 210] width 885 height 420
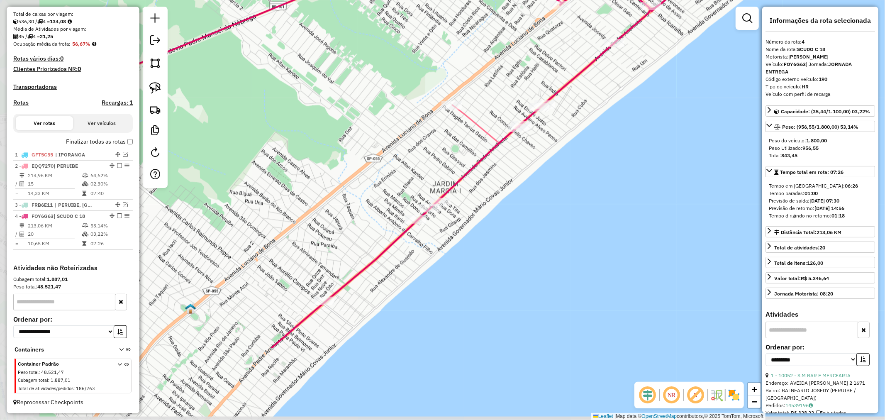
drag, startPoint x: 453, startPoint y: 270, endPoint x: 524, endPoint y: 175, distance: 118.9
click at [524, 175] on div "Janela de atendimento Grade de atendimento Capacidade Transportadoras Veículos …" at bounding box center [442, 210] width 885 height 420
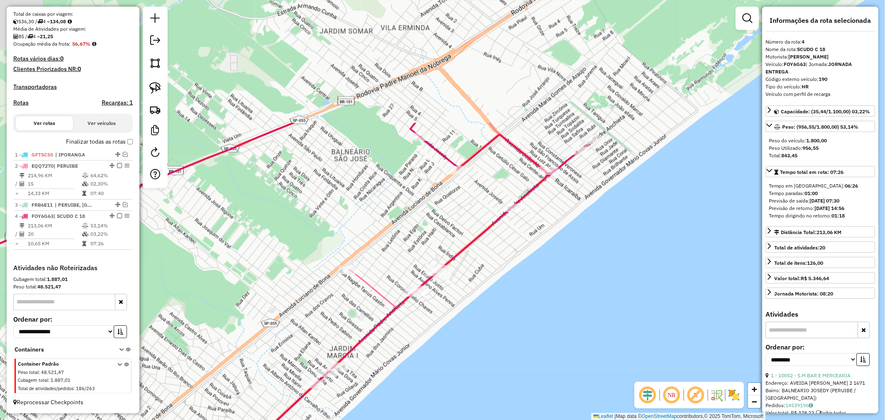
drag, startPoint x: 623, startPoint y: 175, endPoint x: 530, endPoint y: 288, distance: 146.6
click at [518, 341] on div "Janela de atendimento Grade de atendimento Capacidade Transportadoras Veículos …" at bounding box center [442, 210] width 885 height 420
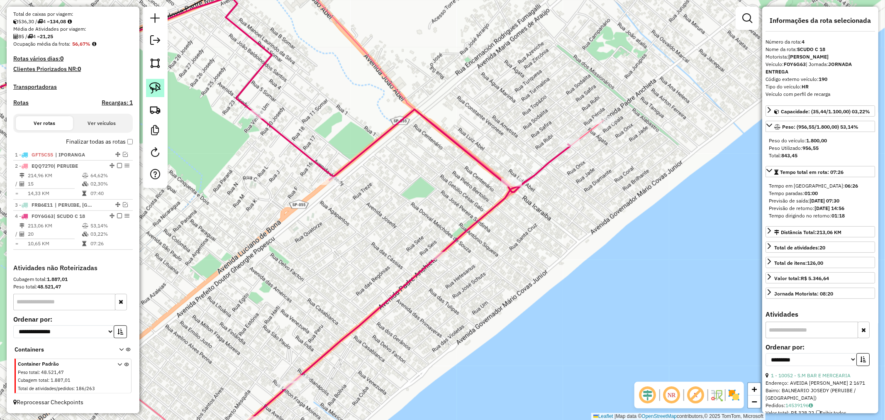
click at [152, 90] on img at bounding box center [155, 88] width 12 height 12
drag, startPoint x: 484, startPoint y: 165, endPoint x: 538, endPoint y: 172, distance: 53.9
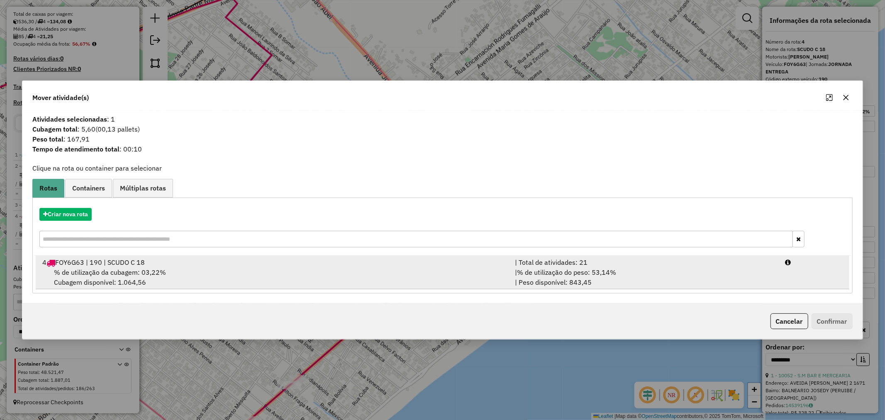
click at [163, 281] on div "% de utilização da cubagem: 03,22% Cubagem disponível: 1.064,56" at bounding box center [273, 277] width 473 height 20
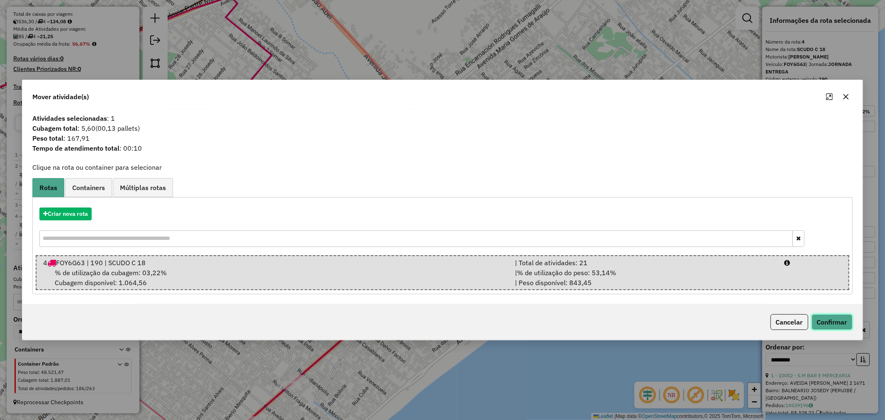
click at [827, 319] on button "Confirmar" at bounding box center [832, 322] width 41 height 16
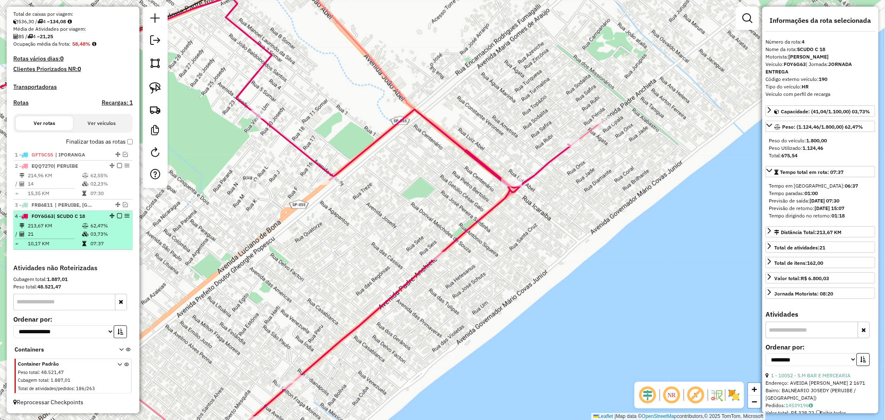
click at [117, 218] on em at bounding box center [119, 215] width 5 height 5
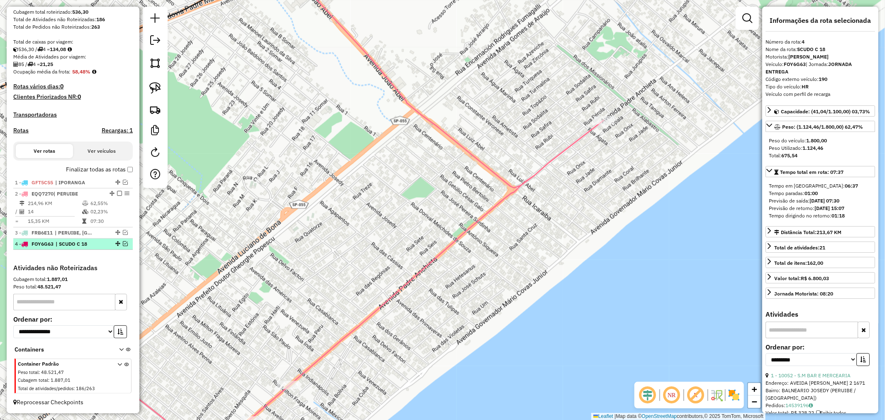
scroll to position [150, 0]
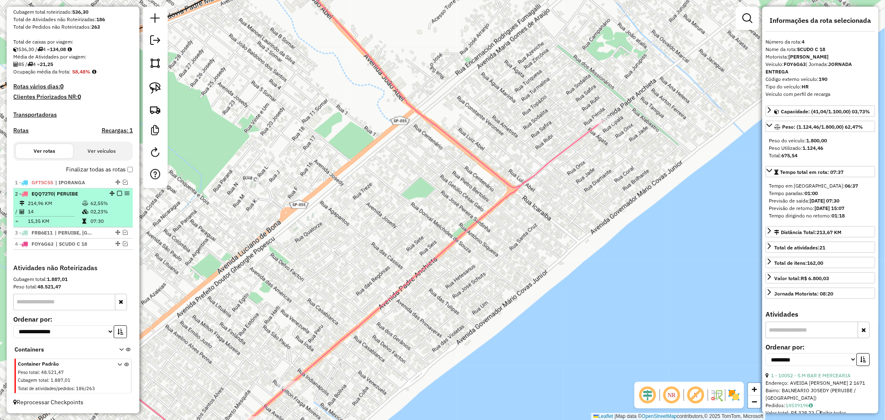
click at [118, 192] on em at bounding box center [119, 193] width 5 height 5
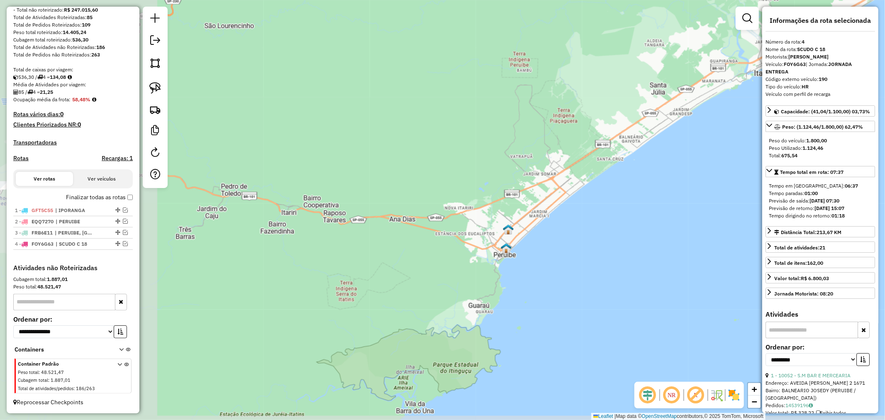
drag, startPoint x: 299, startPoint y: 256, endPoint x: 534, endPoint y: 194, distance: 243.3
click at [534, 194] on div "Janela de atendimento Grade de atendimento Capacidade Transportadoras Veículos …" at bounding box center [442, 210] width 885 height 420
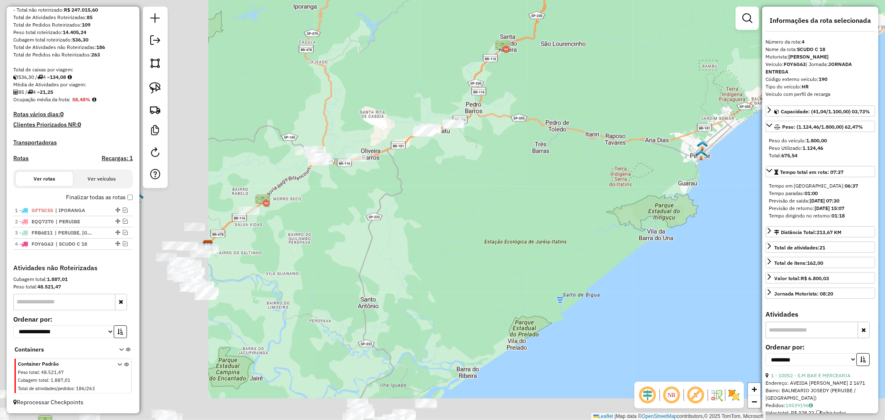
drag, startPoint x: 439, startPoint y: 219, endPoint x: 525, endPoint y: 186, distance: 92.7
click at [525, 186] on div "Janela de atendimento Grade de atendimento Capacidade Transportadoras Veículos …" at bounding box center [442, 210] width 885 height 420
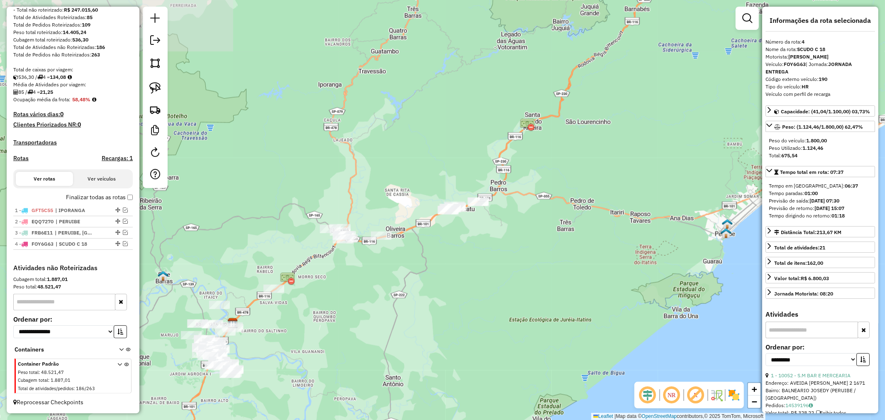
drag, startPoint x: 472, startPoint y: 198, endPoint x: 473, endPoint y: 284, distance: 85.9
click at [471, 290] on div "Janela de atendimento Grade de atendimento Capacidade Transportadoras Veículos …" at bounding box center [442, 210] width 885 height 420
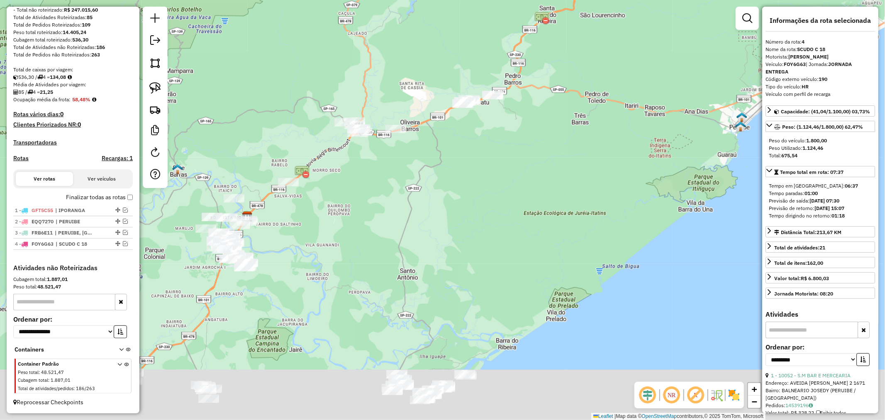
drag, startPoint x: 457, startPoint y: 277, endPoint x: 480, endPoint y: 157, distance: 122.7
click at [480, 157] on div "Janela de atendimento Grade de atendimento Capacidade Transportadoras Veículos …" at bounding box center [442, 210] width 885 height 420
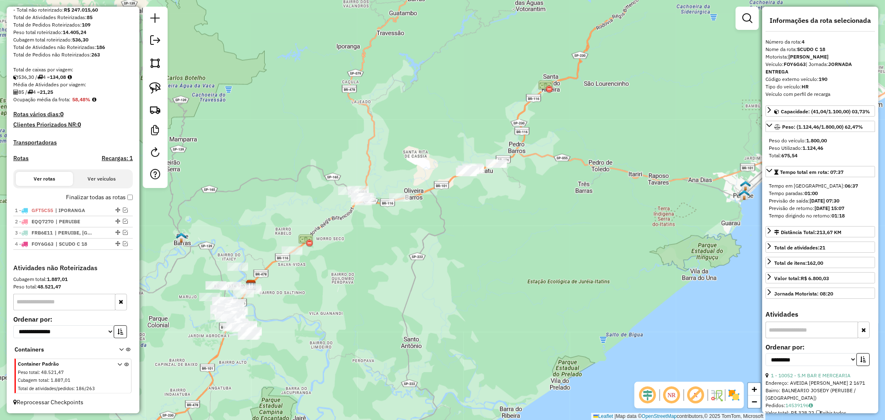
drag, startPoint x: 479, startPoint y: 164, endPoint x: 476, endPoint y: 261, distance: 96.7
click at [476, 261] on div "Janela de atendimento Grade de atendimento Capacidade Transportadoras Veículos …" at bounding box center [442, 210] width 885 height 420
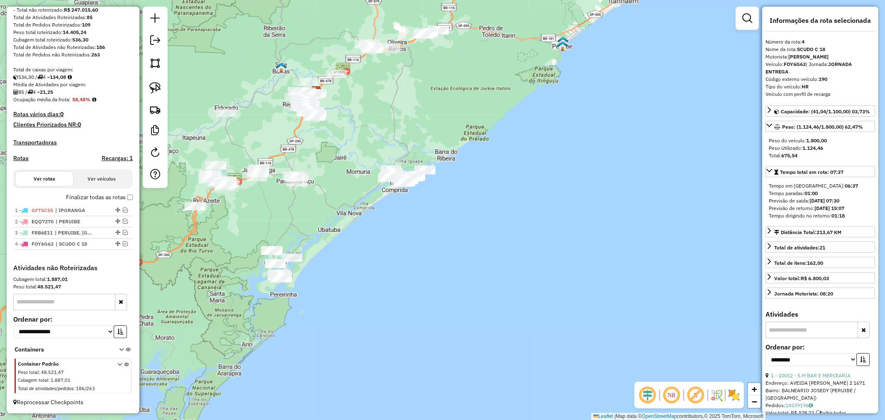
drag, startPoint x: 422, startPoint y: 288, endPoint x: 363, endPoint y: 105, distance: 191.8
click at [363, 105] on div "Janela de atendimento Grade de atendimento Capacidade Transportadoras Veículos …" at bounding box center [442, 210] width 885 height 420
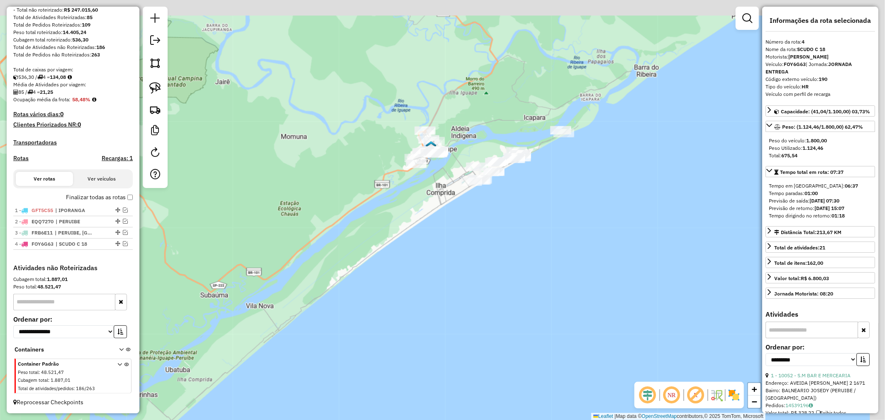
drag, startPoint x: 346, startPoint y: 93, endPoint x: 292, endPoint y: 183, distance: 105.2
click at [292, 183] on div "Janela de atendimento Grade de atendimento Capacidade Transportadoras Veículos …" at bounding box center [442, 210] width 885 height 420
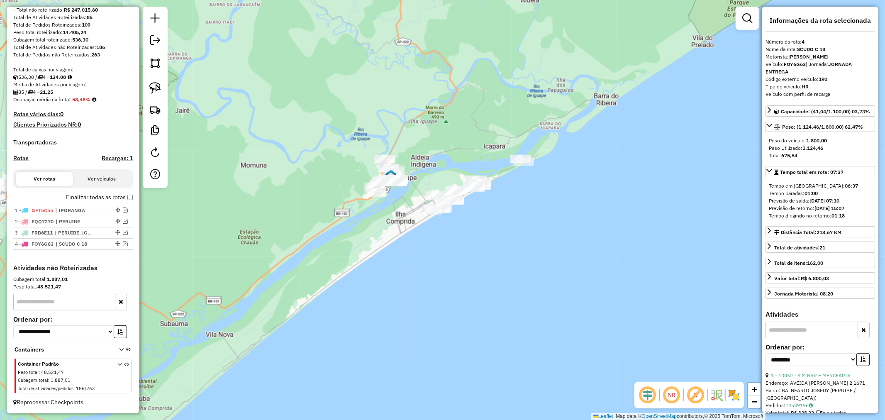
drag, startPoint x: 335, startPoint y: 159, endPoint x: 295, endPoint y: 184, distance: 46.3
click at [295, 184] on div "Janela de atendimento Grade de atendimento Capacidade Transportadoras Veículos …" at bounding box center [442, 210] width 885 height 420
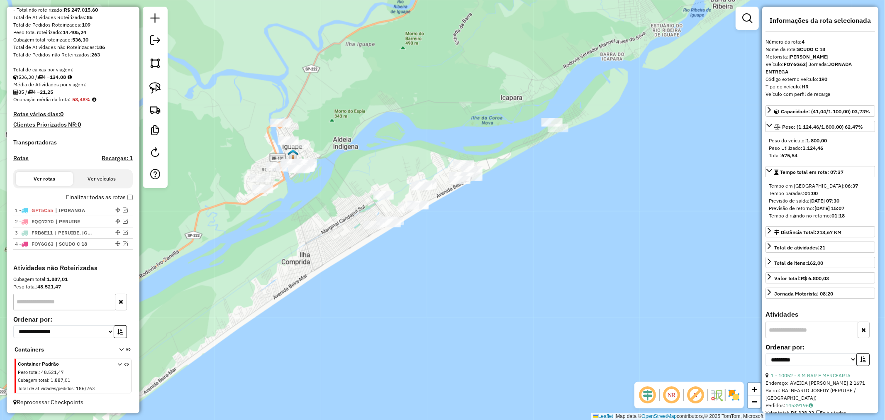
drag, startPoint x: 455, startPoint y: 234, endPoint x: 263, endPoint y: 250, distance: 192.8
click at [263, 250] on div "Janela de atendimento Grade de atendimento Capacidade Transportadoras Veículos …" at bounding box center [442, 210] width 885 height 420
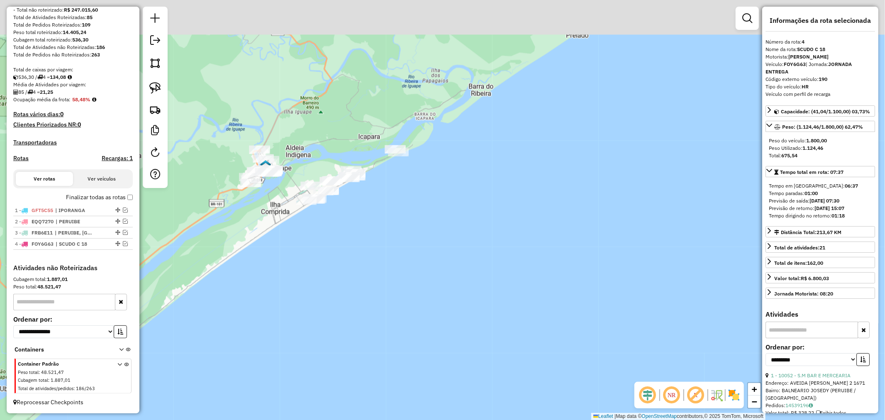
drag, startPoint x: 405, startPoint y: 173, endPoint x: 355, endPoint y: 239, distance: 81.8
click at [355, 239] on div "Janela de atendimento Grade de atendimento Capacidade Transportadoras Veículos …" at bounding box center [442, 210] width 885 height 420
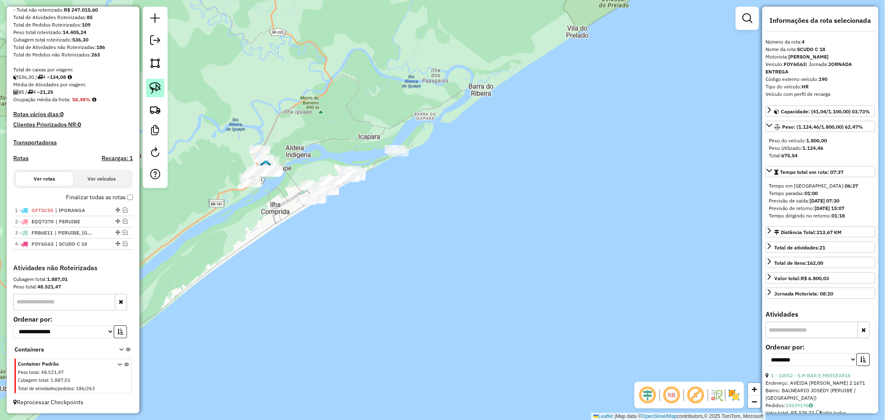
click at [160, 86] on img at bounding box center [155, 88] width 12 height 12
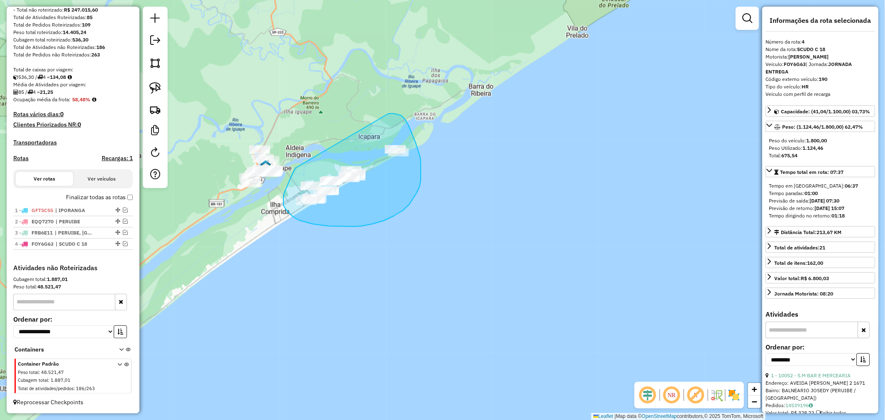
drag, startPoint x: 295, startPoint y: 168, endPoint x: 388, endPoint y: 114, distance: 107.7
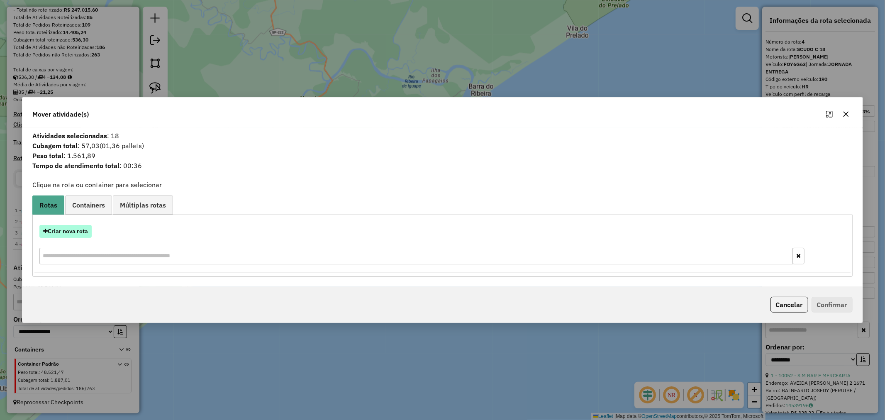
click at [84, 233] on button "Criar nova rota" at bounding box center [65, 231] width 52 height 13
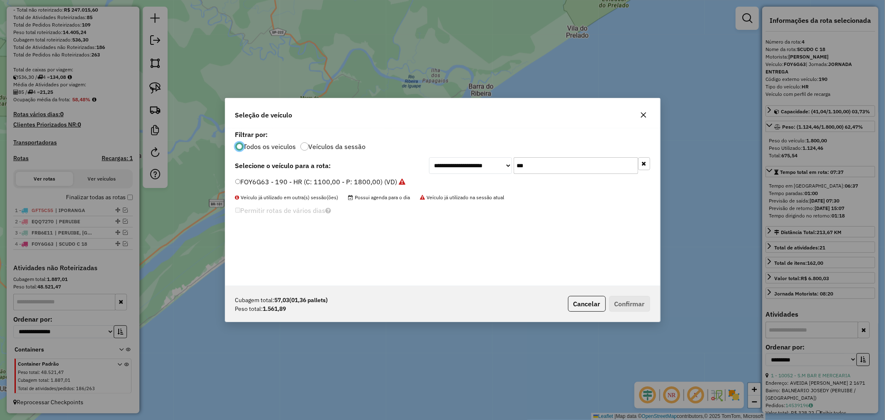
scroll to position [5, 2]
drag, startPoint x: 544, startPoint y: 168, endPoint x: 496, endPoint y: 170, distance: 48.6
click at [496, 170] on div "**********" at bounding box center [539, 165] width 221 height 17
type input "***"
click at [627, 303] on button "Confirmar" at bounding box center [629, 304] width 41 height 16
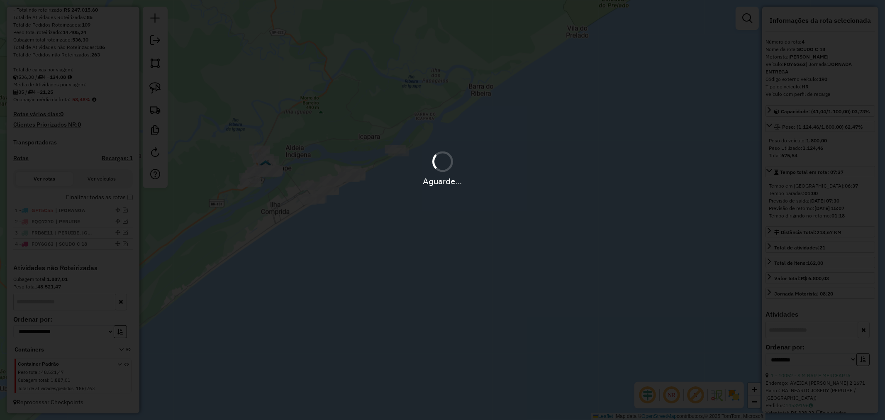
scroll to position [179, 0]
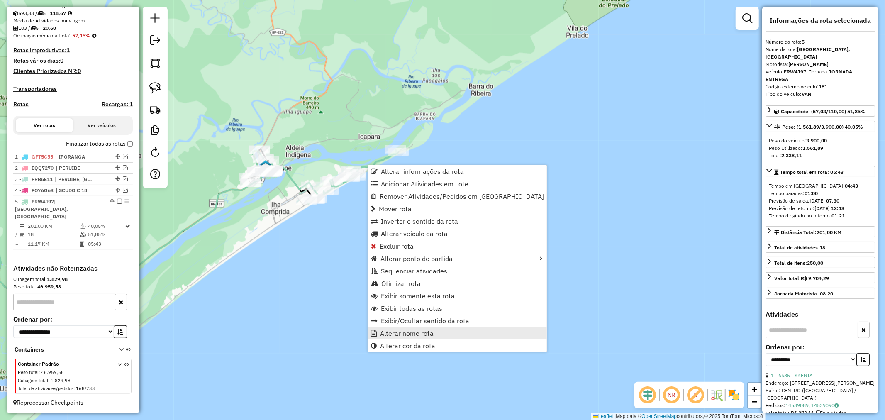
click at [430, 334] on span "Alterar nome rota" at bounding box center [407, 333] width 54 height 7
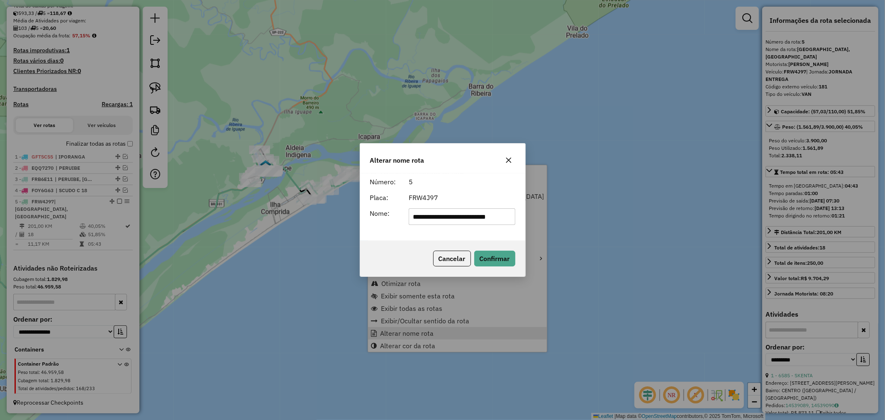
scroll to position [0, 5]
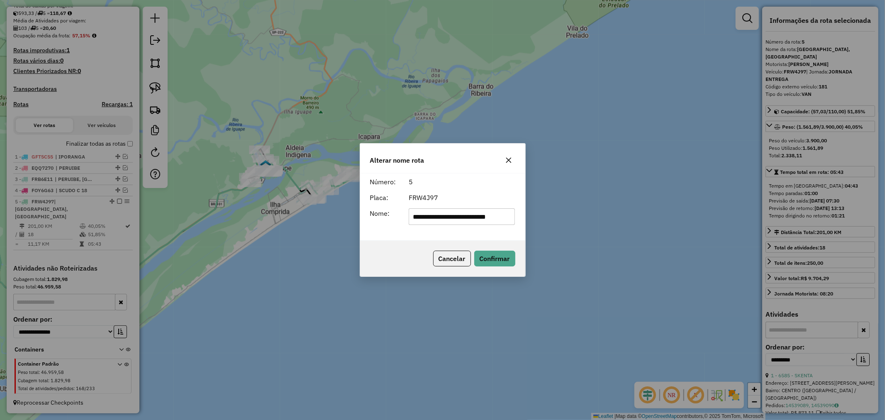
click at [489, 218] on input "**********" at bounding box center [462, 216] width 106 height 17
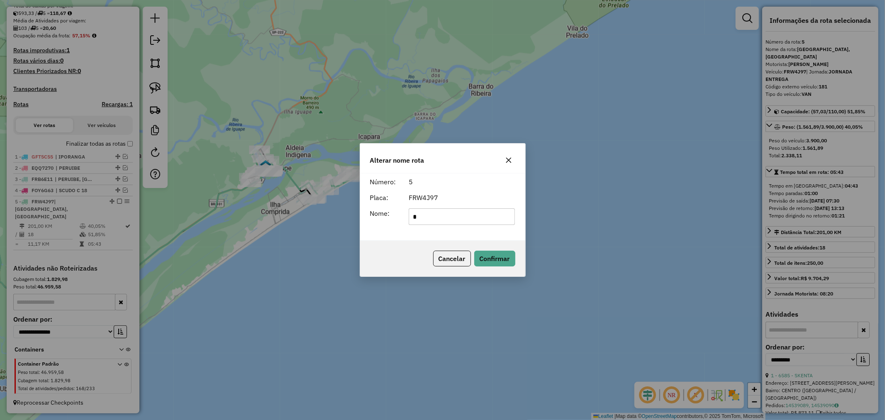
type input "**********"
click at [499, 259] on button "Confirmar" at bounding box center [494, 259] width 41 height 16
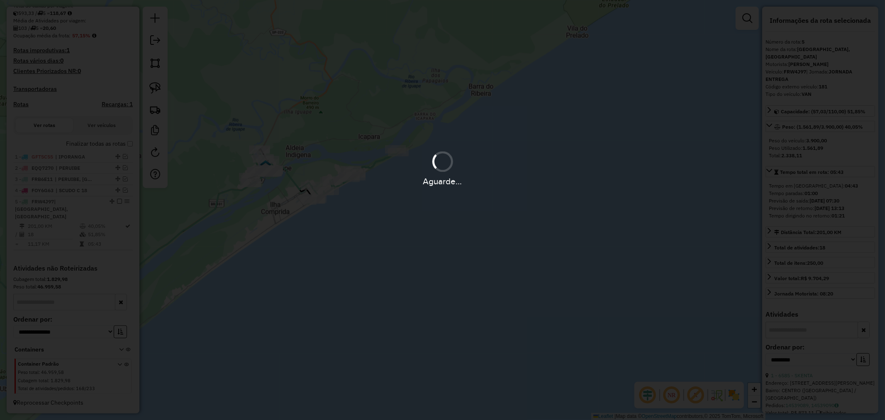
scroll to position [172, 0]
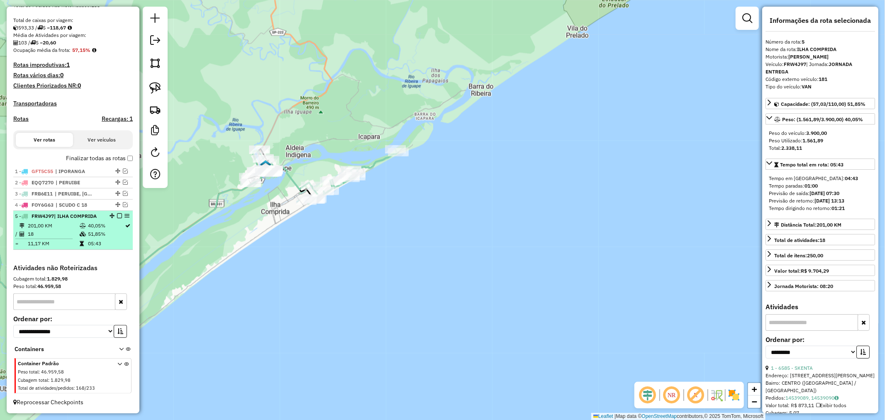
click at [118, 216] on em at bounding box center [119, 215] width 5 height 5
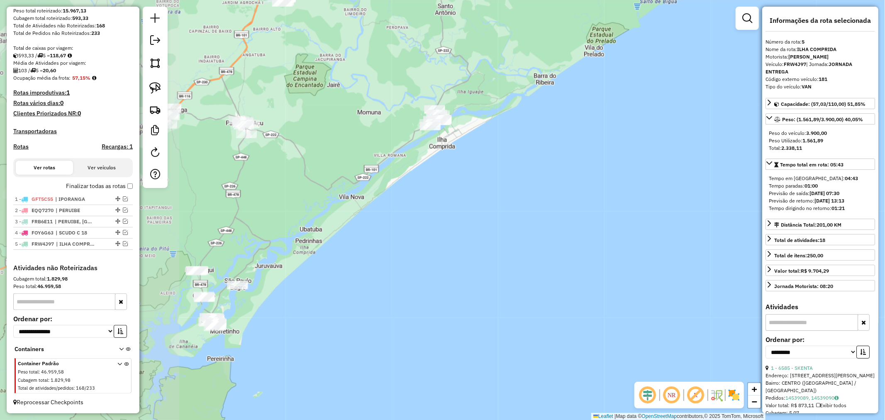
drag, startPoint x: 286, startPoint y: 106, endPoint x: 450, endPoint y: 89, distance: 164.4
click at [450, 89] on div "Janela de atendimento Grade de atendimento Capacidade Transportadoras Veículos …" at bounding box center [442, 210] width 885 height 420
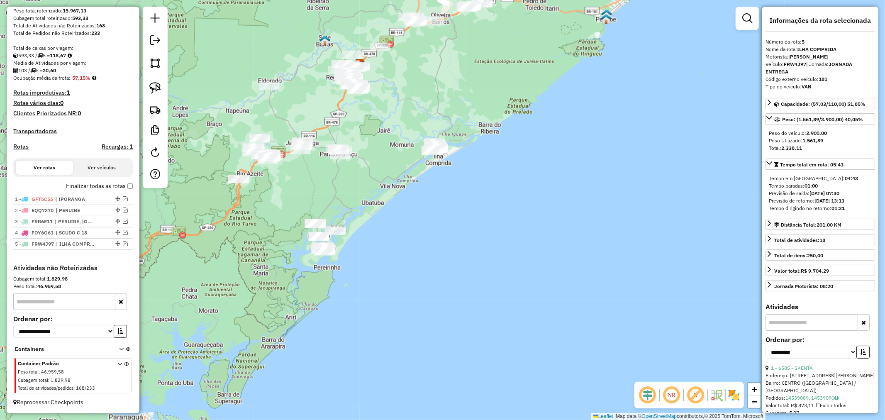
drag, startPoint x: 399, startPoint y: 122, endPoint x: 390, endPoint y: 162, distance: 41.3
click at [390, 162] on div "Janela de atendimento Grade de atendimento Capacidade Transportadoras Veículos …" at bounding box center [442, 210] width 885 height 420
click at [155, 84] on img at bounding box center [155, 88] width 12 height 12
drag, startPoint x: 437, startPoint y: 123, endPoint x: 470, endPoint y: 144, distance: 39.3
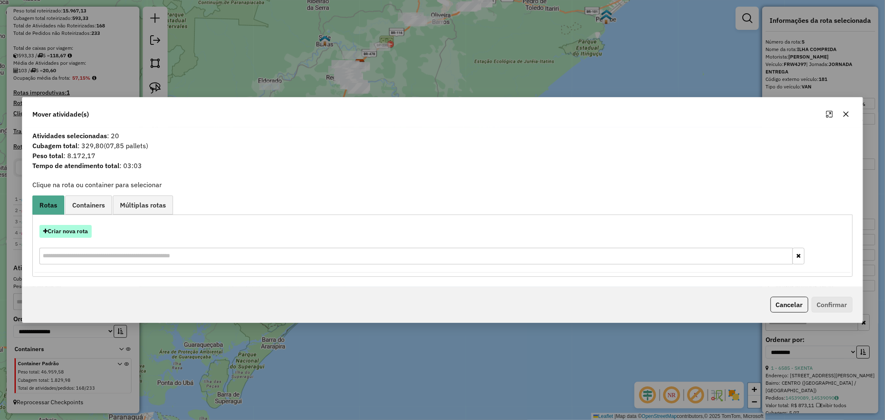
click at [68, 232] on button "Criar nova rota" at bounding box center [65, 231] width 52 height 13
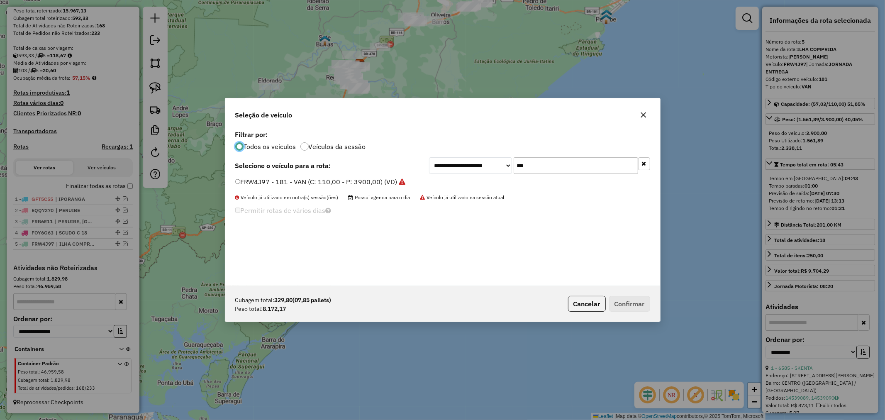
scroll to position [5, 2]
drag, startPoint x: 545, startPoint y: 166, endPoint x: 493, endPoint y: 163, distance: 52.8
click at [495, 163] on div "**********" at bounding box center [539, 165] width 221 height 17
type input "***"
click at [633, 308] on button "Confirmar" at bounding box center [629, 304] width 41 height 16
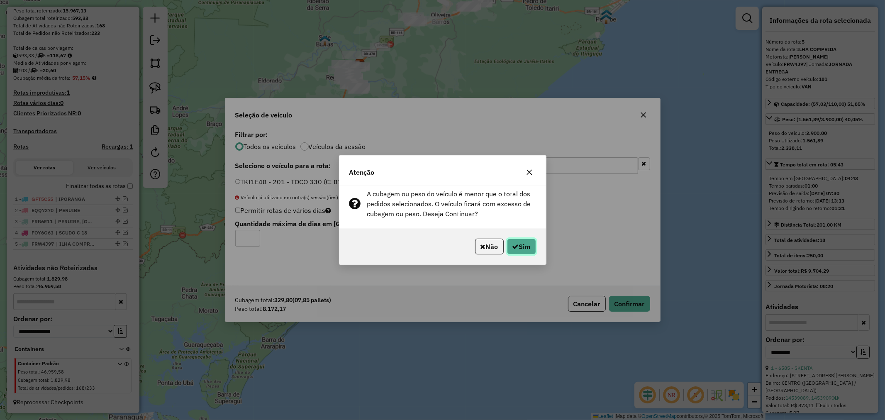
click at [518, 246] on button "Sim" at bounding box center [521, 247] width 29 height 16
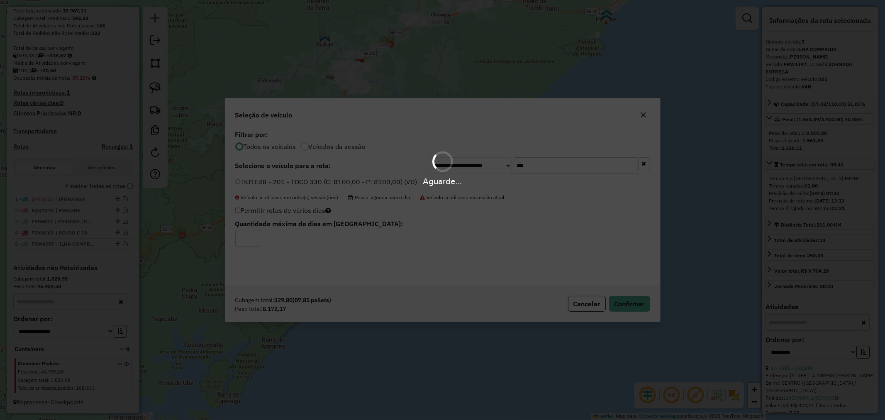
scroll to position [183, 0]
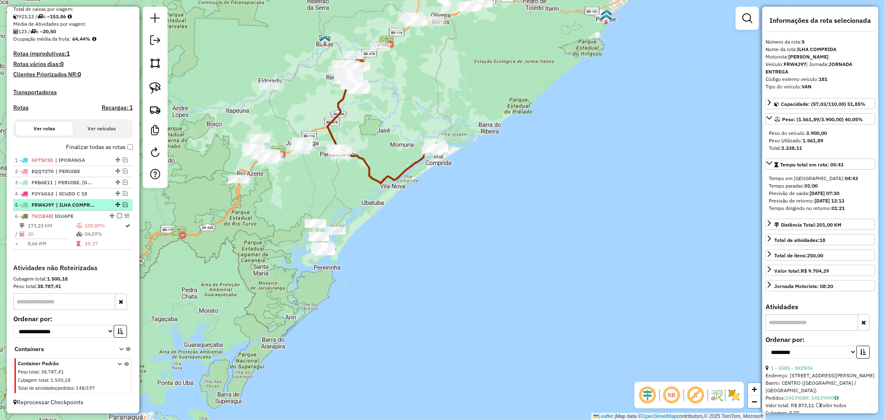
click at [125, 203] on em at bounding box center [125, 204] width 5 height 5
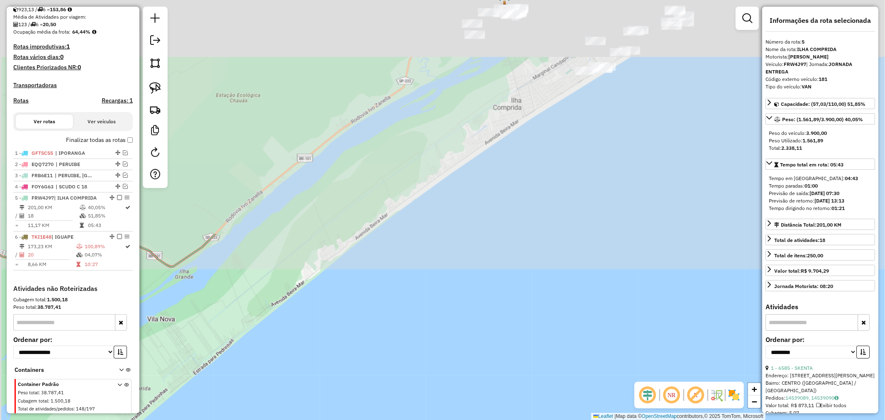
drag, startPoint x: 490, startPoint y: 103, endPoint x: 501, endPoint y: 366, distance: 262.9
click at [496, 378] on div "Janela de atendimento Grade de atendimento Capacidade Transportadoras Veículos …" at bounding box center [442, 210] width 885 height 420
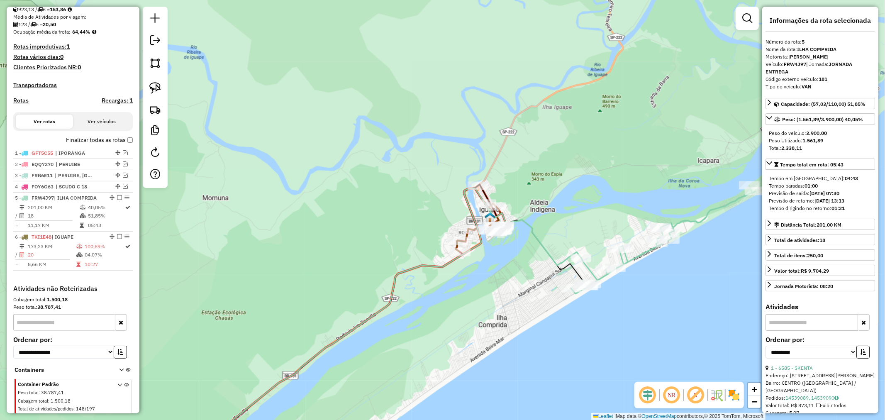
drag, startPoint x: 513, startPoint y: 138, endPoint x: 498, endPoint y: 356, distance: 218.8
click at [498, 356] on div "Janela de atendimento Grade de atendimento Capacidade Transportadoras Veículos …" at bounding box center [442, 210] width 885 height 420
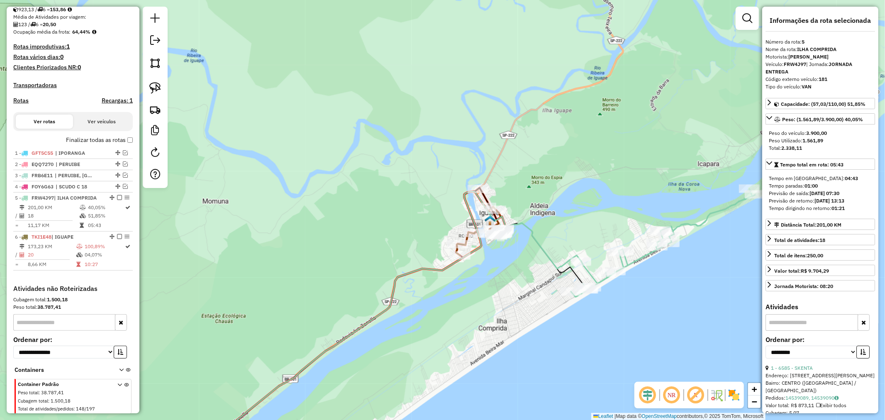
drag, startPoint x: 512, startPoint y: 271, endPoint x: 513, endPoint y: 309, distance: 37.8
click at [513, 309] on div "Janela de atendimento Grade de atendimento Capacidade Transportadoras Veículos …" at bounding box center [442, 210] width 885 height 420
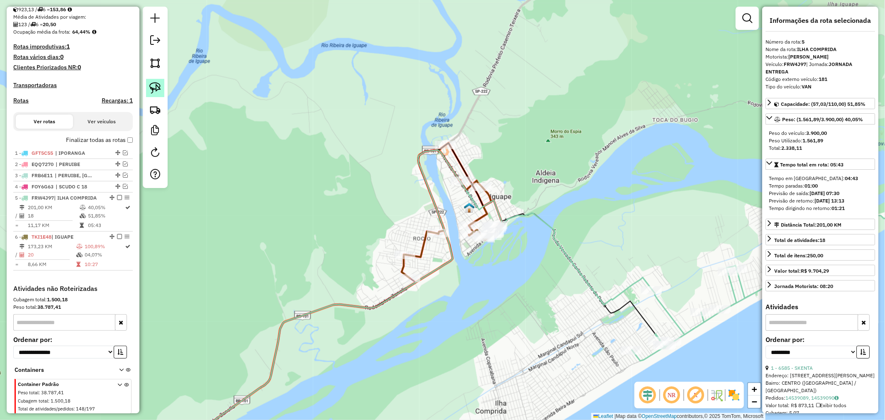
click at [158, 85] on img at bounding box center [155, 88] width 12 height 12
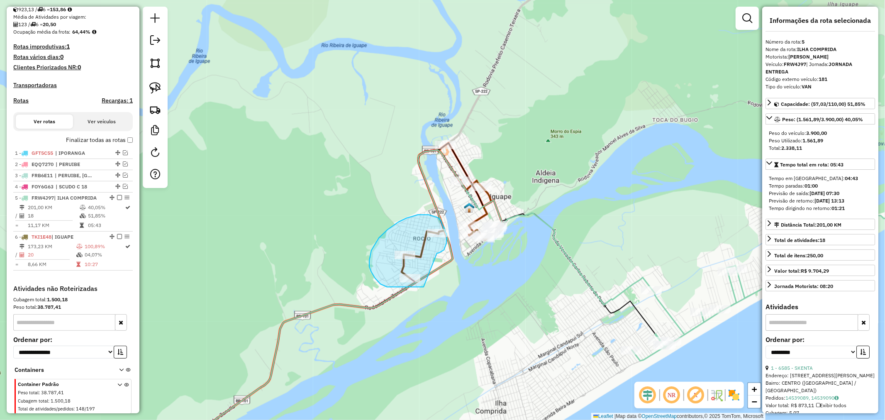
drag, startPoint x: 437, startPoint y: 254, endPoint x: 424, endPoint y: 287, distance: 36.1
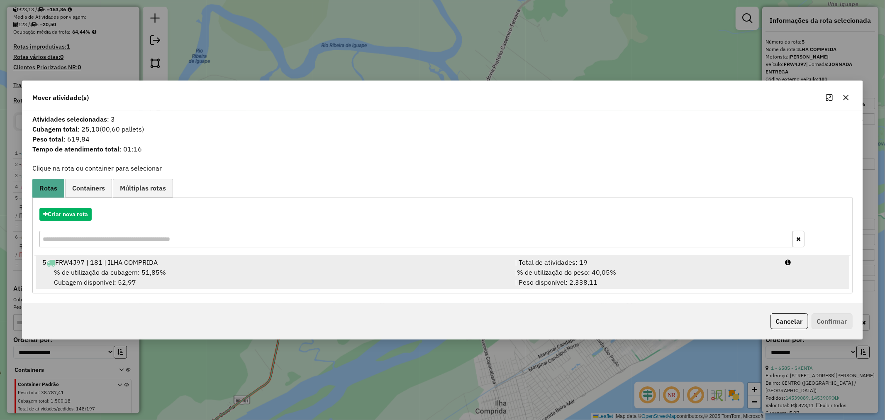
click at [129, 276] on div "% de utilização da cubagem: 51,85% Cubagem disponível: 52,97" at bounding box center [273, 277] width 473 height 20
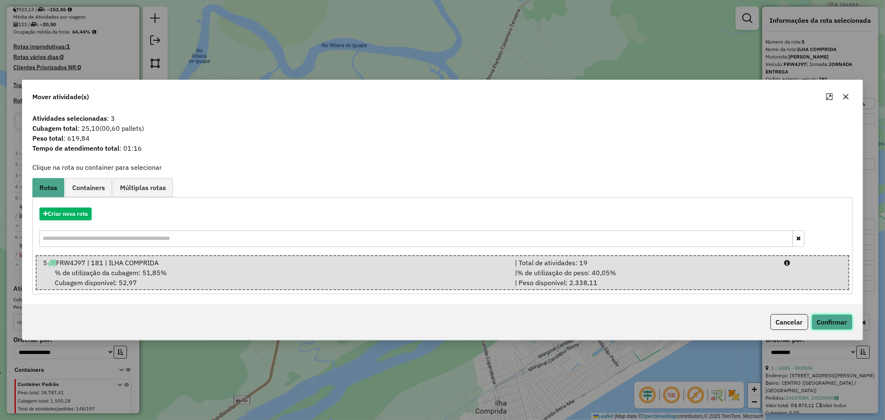
click at [835, 320] on button "Confirmar" at bounding box center [832, 322] width 41 height 16
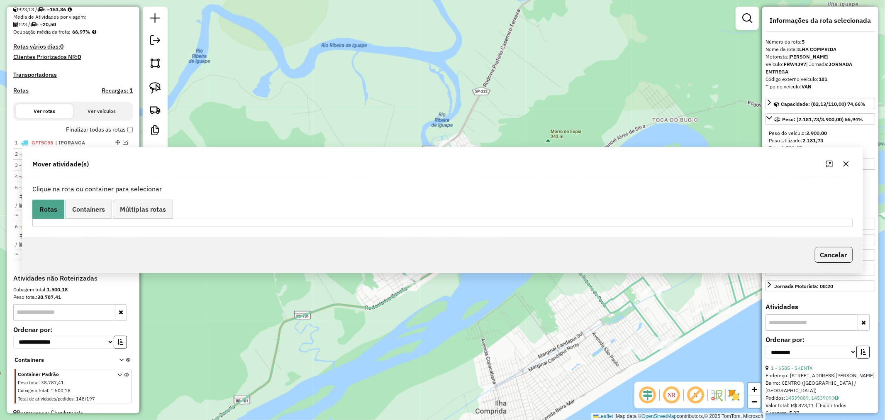
scroll to position [200, 0]
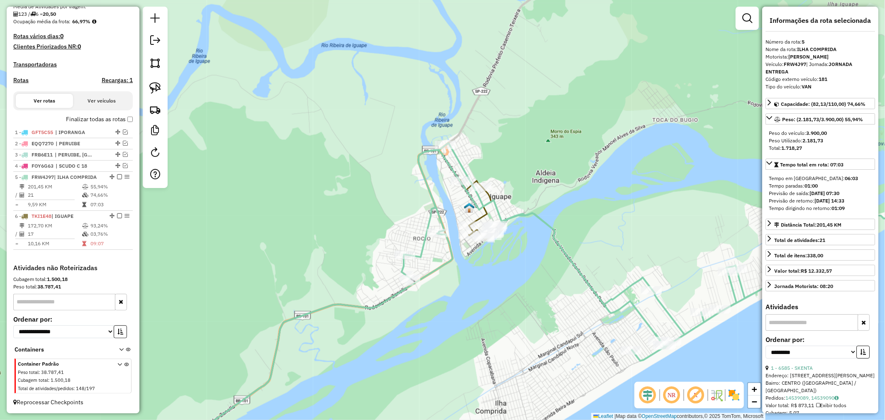
click at [486, 214] on icon at bounding box center [475, 191] width 58 height 97
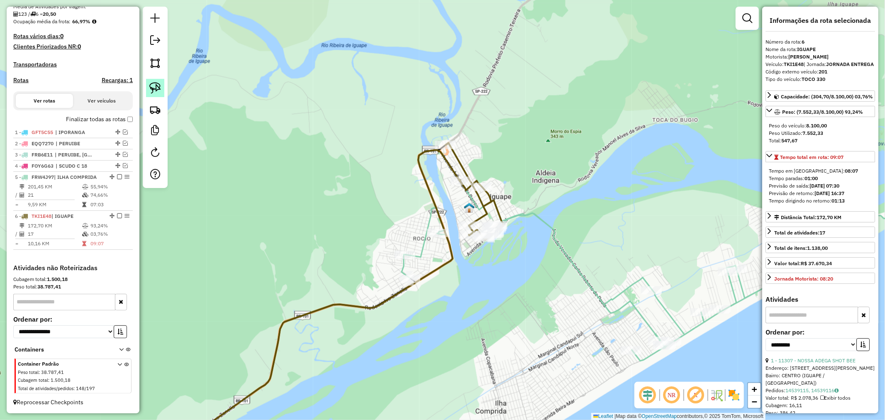
drag, startPoint x: 156, startPoint y: 86, endPoint x: 162, endPoint y: 87, distance: 5.5
click at [156, 86] on img at bounding box center [155, 88] width 12 height 12
drag, startPoint x: 447, startPoint y: 125, endPoint x: 466, endPoint y: 139, distance: 23.7
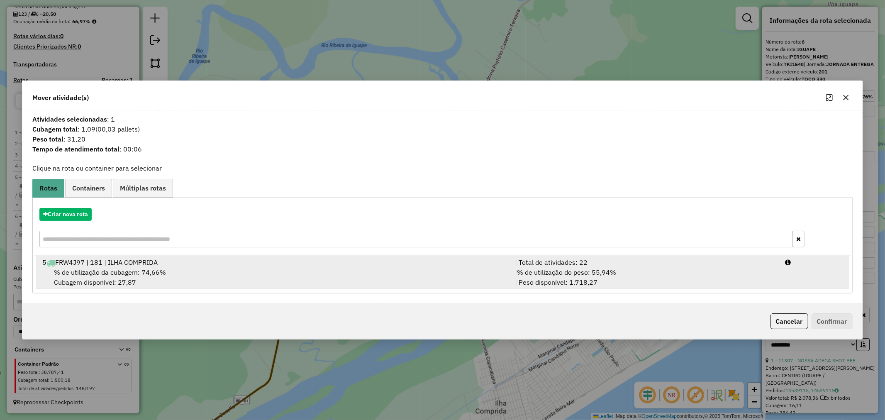
click at [134, 270] on span "% de utilização da cubagem: 74,66%" at bounding box center [110, 272] width 112 height 8
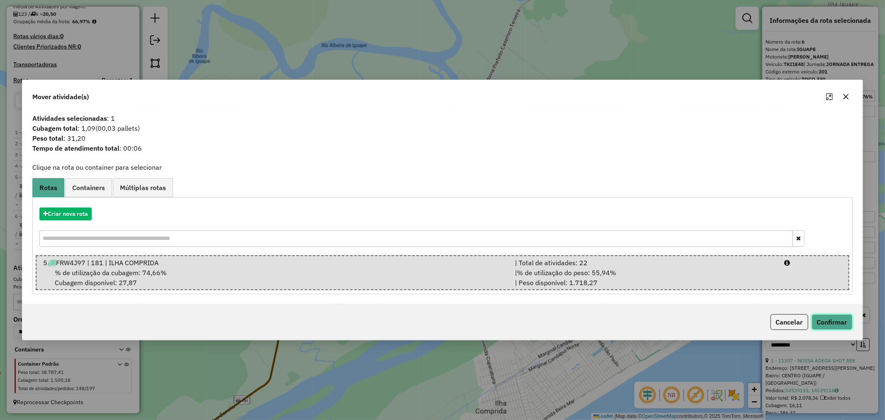
click at [830, 320] on button "Confirmar" at bounding box center [832, 322] width 41 height 16
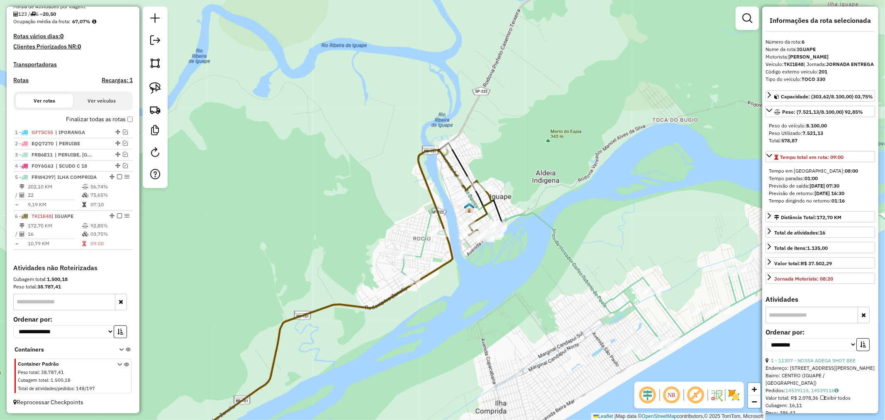
click at [453, 169] on icon at bounding box center [307, 306] width 307 height 312
click at [664, 305] on icon at bounding box center [688, 252] width 572 height 218
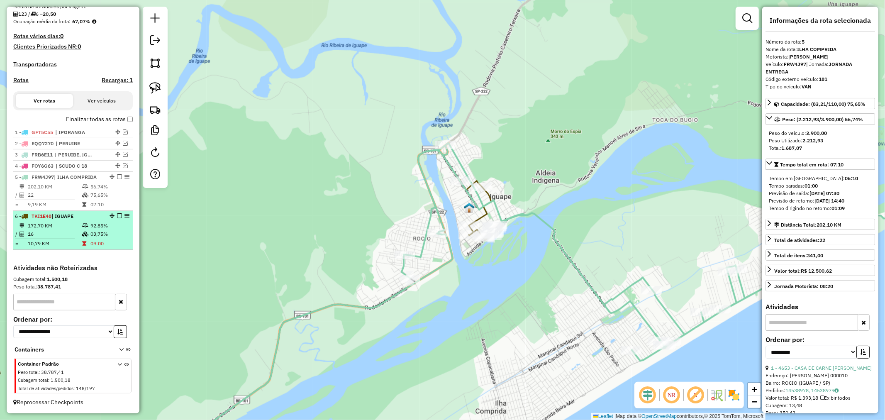
click at [117, 215] on em at bounding box center [119, 215] width 5 height 5
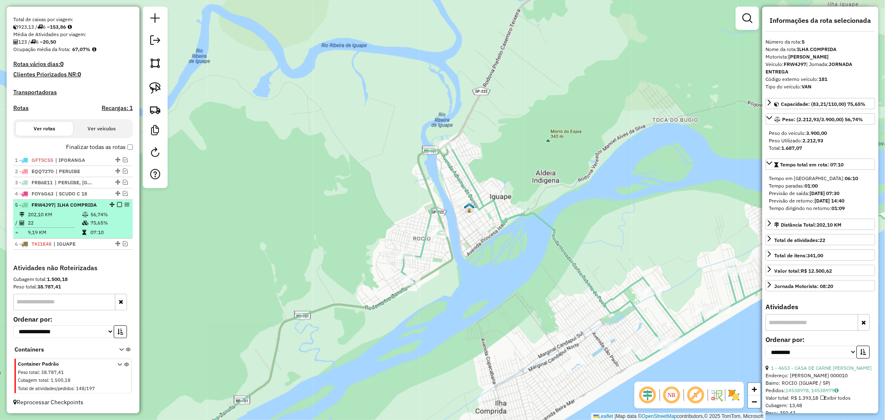
click at [117, 203] on em at bounding box center [119, 204] width 5 height 5
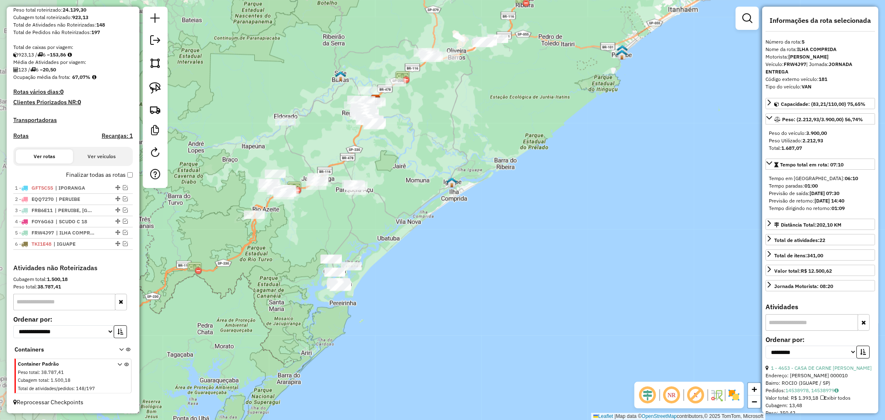
drag, startPoint x: 325, startPoint y: 245, endPoint x: 396, endPoint y: 186, distance: 92.2
click at [396, 186] on div "Janela de atendimento Grade de atendimento Capacidade Transportadoras Veículos …" at bounding box center [442, 210] width 885 height 420
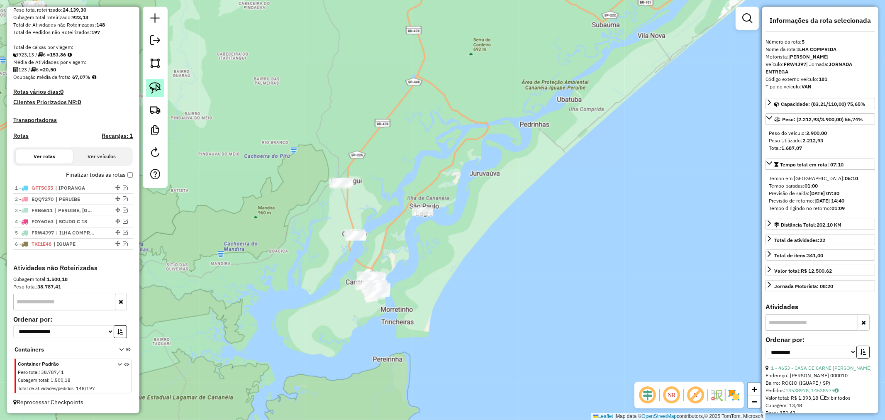
drag, startPoint x: 155, startPoint y: 85, endPoint x: 159, endPoint y: 85, distance: 4.6
click at [155, 85] on img at bounding box center [155, 88] width 12 height 12
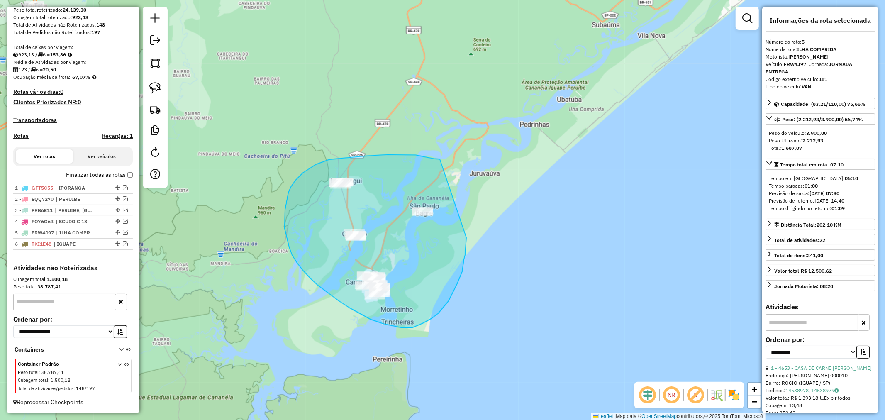
drag, startPoint x: 440, startPoint y: 159, endPoint x: 466, endPoint y: 238, distance: 82.8
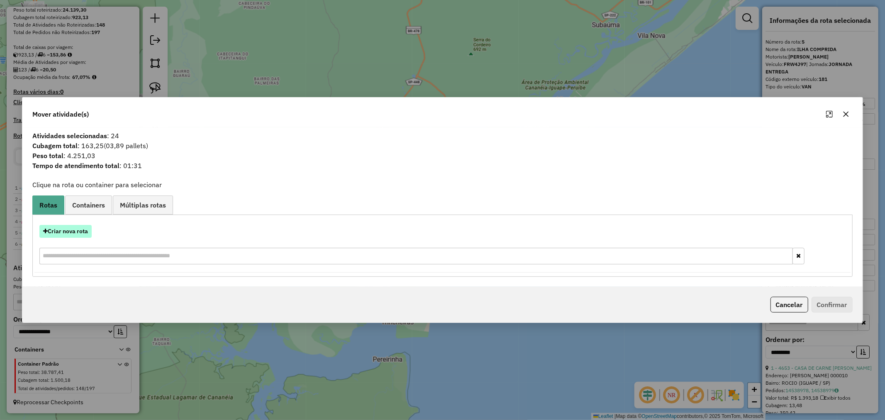
click at [66, 232] on button "Criar nova rota" at bounding box center [65, 231] width 52 height 13
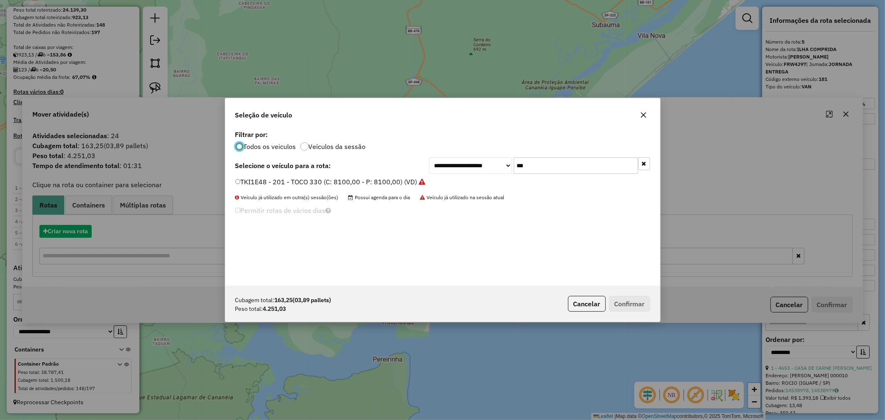
scroll to position [5, 2]
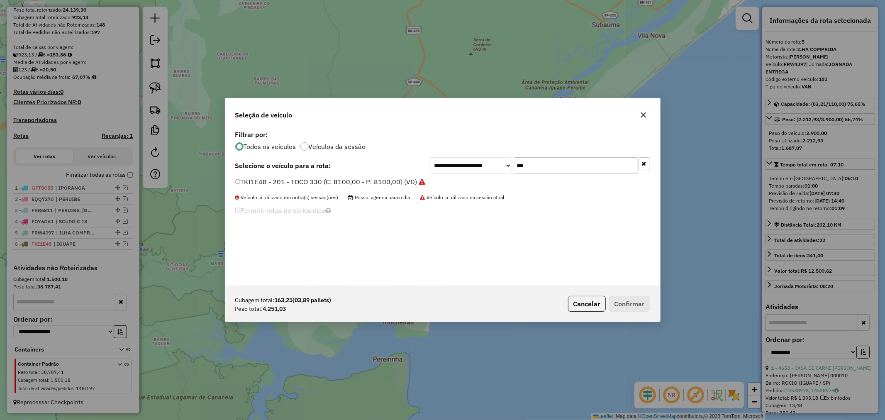
drag, startPoint x: 564, startPoint y: 164, endPoint x: 441, endPoint y: 178, distance: 123.2
click at [441, 178] on div "**********" at bounding box center [442, 207] width 435 height 158
type input "**"
click at [641, 298] on button "Confirmar" at bounding box center [629, 304] width 41 height 16
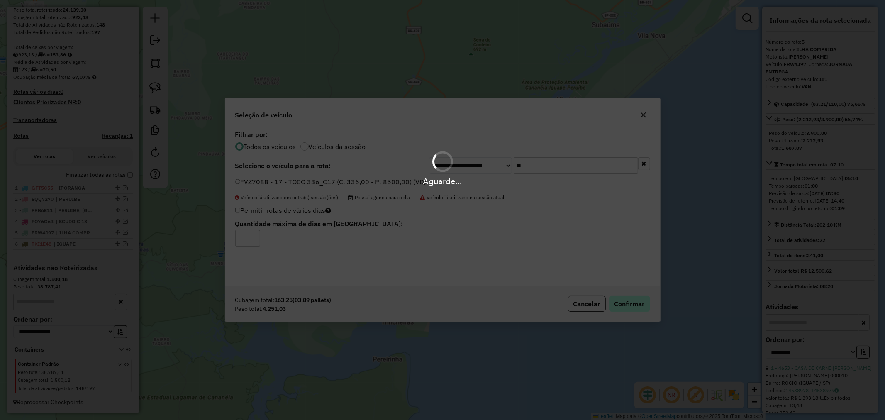
scroll to position [184, 0]
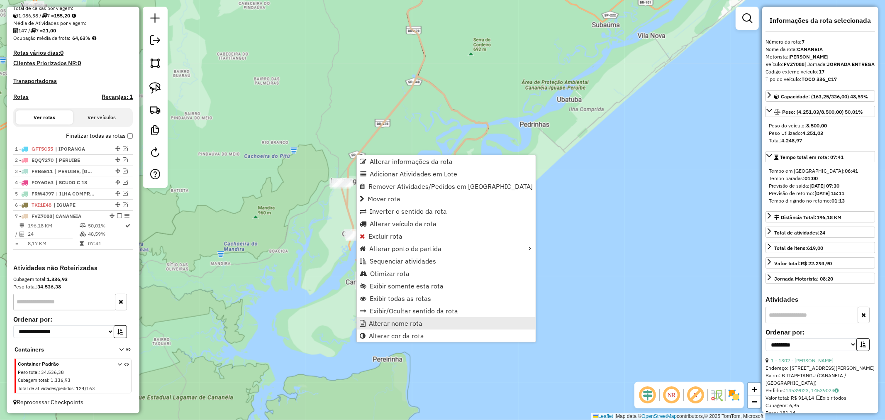
click at [405, 324] on span "Alterar nome rota" at bounding box center [396, 323] width 54 height 7
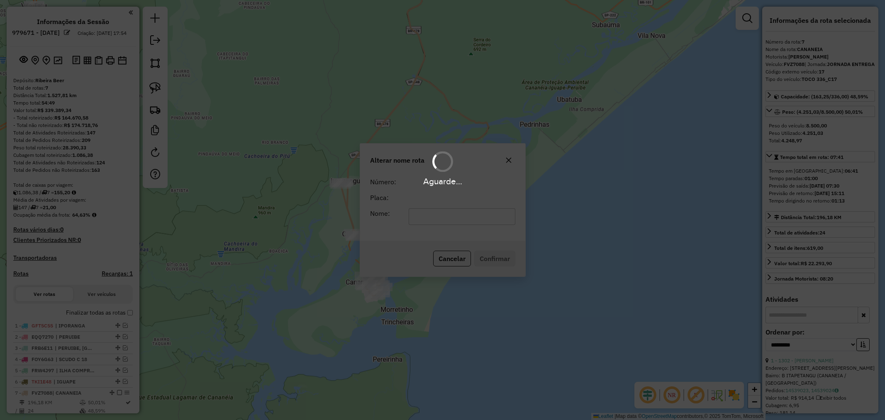
select select "**********"
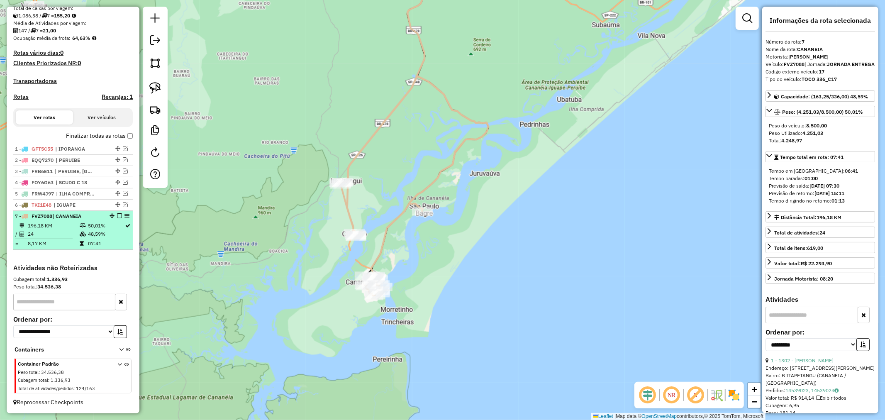
click at [117, 216] on em at bounding box center [119, 215] width 5 height 5
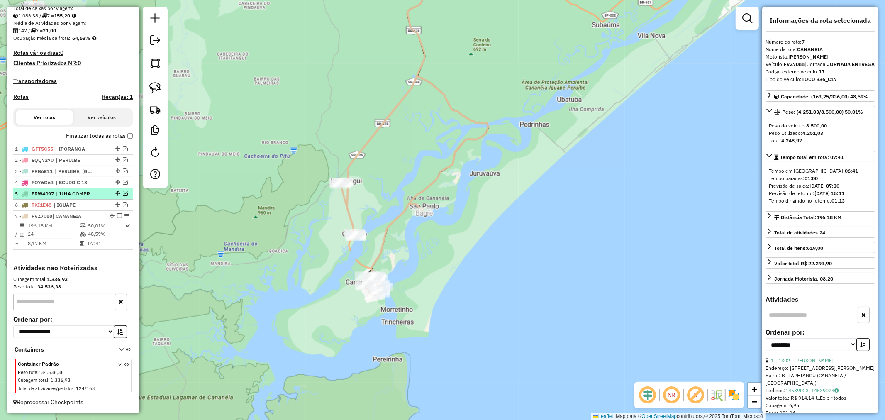
scroll to position [156, 0]
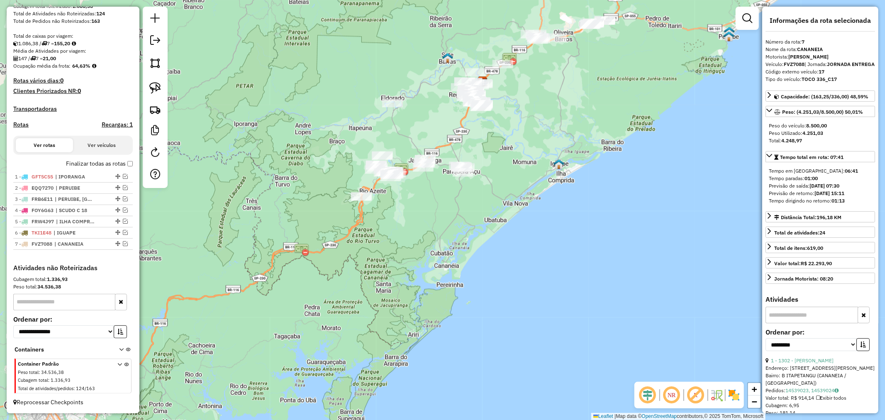
drag, startPoint x: 345, startPoint y: 193, endPoint x: 433, endPoint y: 217, distance: 91.2
click at [433, 217] on div "Janela de atendimento Grade de atendimento Capacidade Transportadoras Veículos …" at bounding box center [442, 210] width 885 height 420
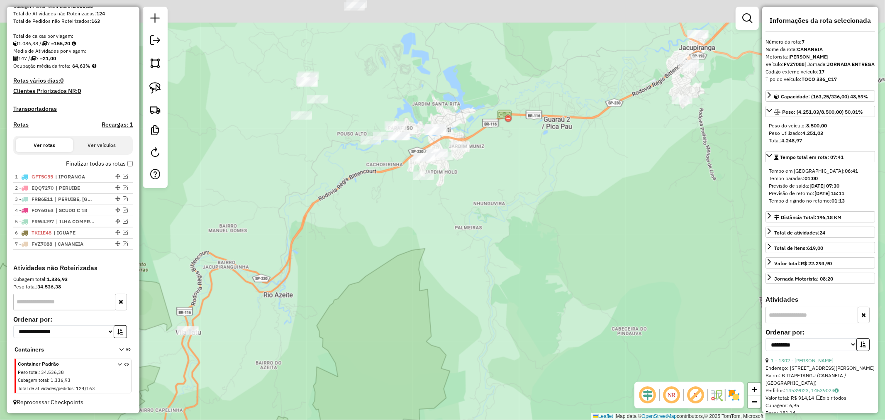
drag, startPoint x: 429, startPoint y: 200, endPoint x: 476, endPoint y: 322, distance: 131.3
click at [476, 322] on div "Janela de atendimento Grade de atendimento Capacidade Transportadoras Veículos …" at bounding box center [442, 210] width 885 height 420
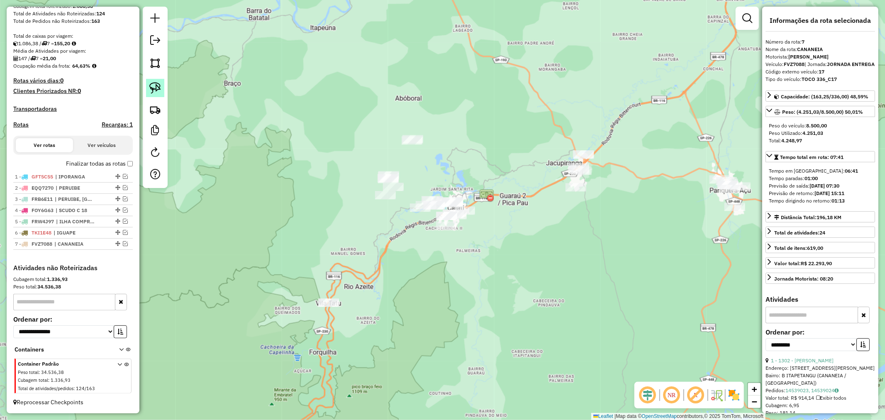
click at [147, 89] on link at bounding box center [155, 88] width 18 height 18
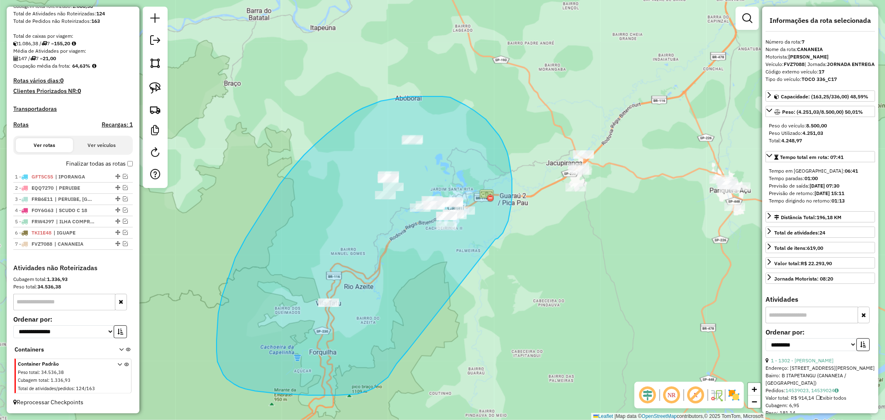
drag, startPoint x: 496, startPoint y: 239, endPoint x: 408, endPoint y: 351, distance: 141.6
click at [408, 351] on div "Janela de atendimento Grade de atendimento Capacidade Transportadoras Veículos …" at bounding box center [442, 210] width 885 height 420
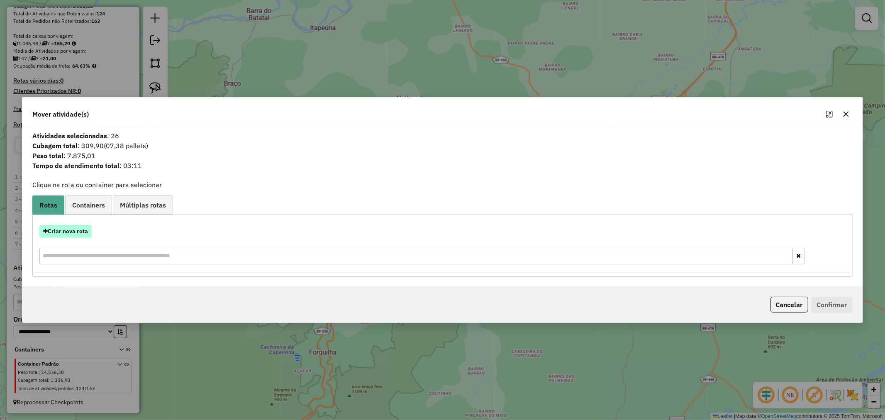
click at [76, 228] on button "Criar nova rota" at bounding box center [65, 231] width 52 height 13
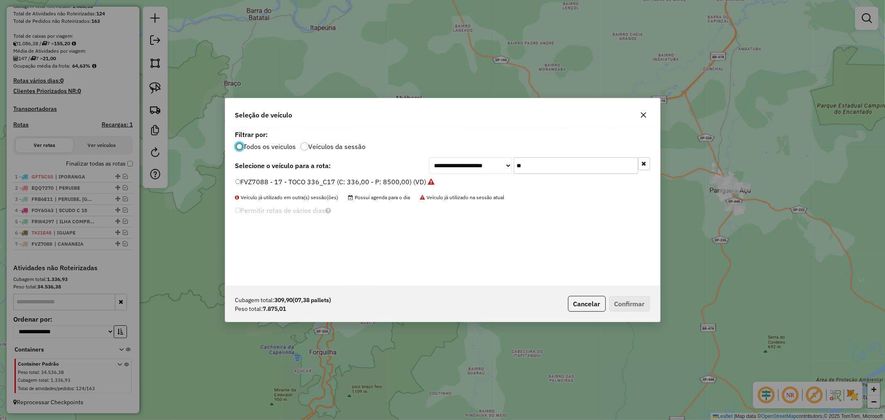
scroll to position [5, 2]
drag, startPoint x: 538, startPoint y: 166, endPoint x: 475, endPoint y: 164, distance: 63.5
click at [478, 166] on div "**********" at bounding box center [539, 165] width 221 height 17
type input "***"
click at [242, 181] on label "CUC7I72 - 197 - TOCO 330 (C: 8100,00 - P: 8100,00) (VD)" at bounding box center [326, 182] width 183 height 10
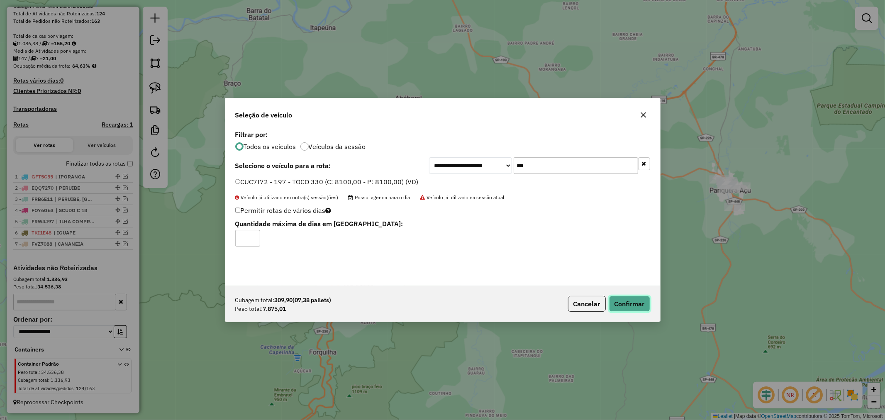
click at [637, 305] on button "Confirmar" at bounding box center [629, 304] width 41 height 16
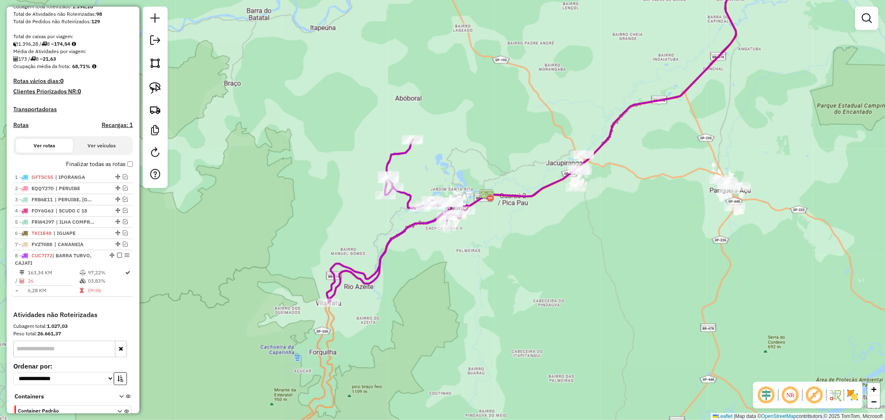
scroll to position [208, 0]
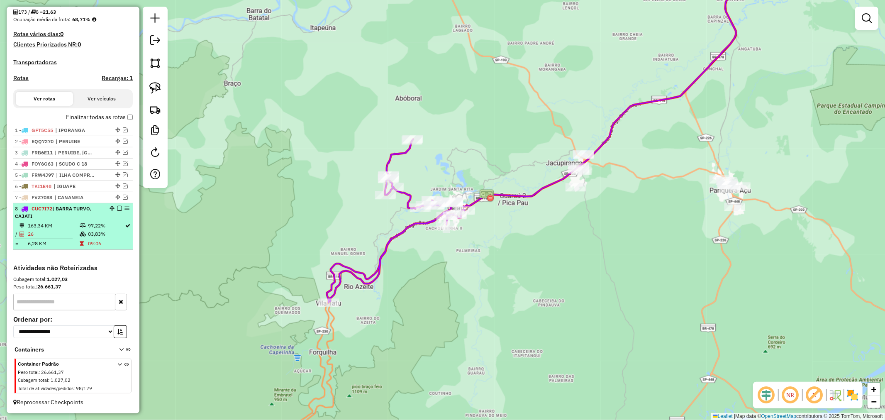
click at [117, 210] on em at bounding box center [119, 208] width 5 height 5
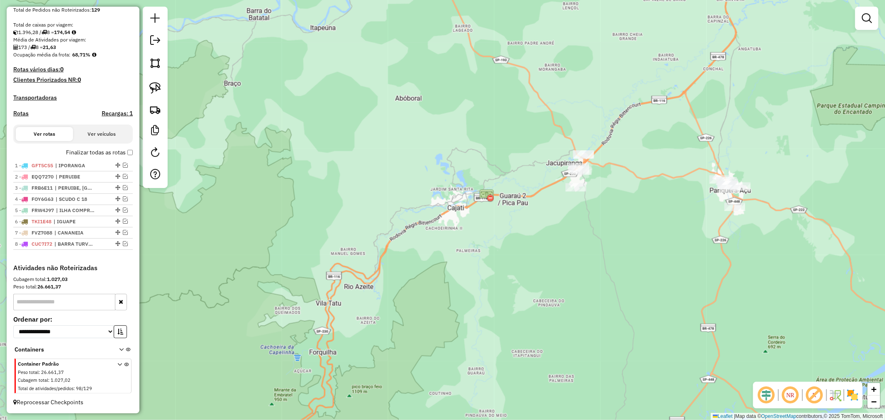
scroll to position [175, 0]
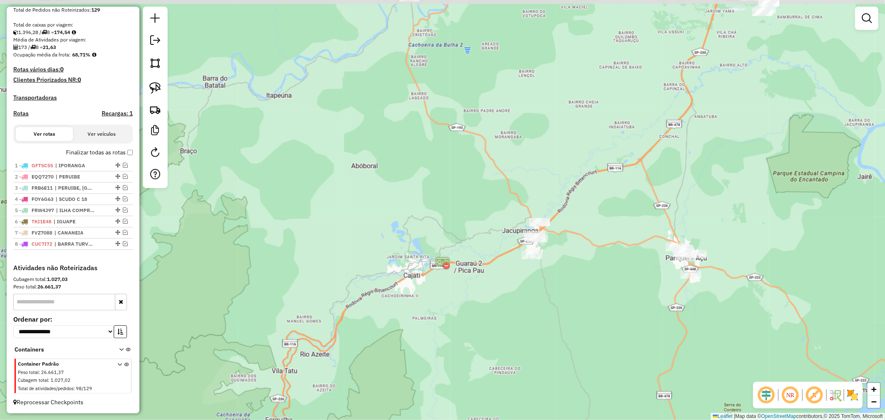
drag, startPoint x: 641, startPoint y: 227, endPoint x: 598, endPoint y: 293, distance: 79.4
click at [598, 293] on div "Janela de atendimento Grade de atendimento Capacidade Transportadoras Veículos …" at bounding box center [442, 210] width 885 height 420
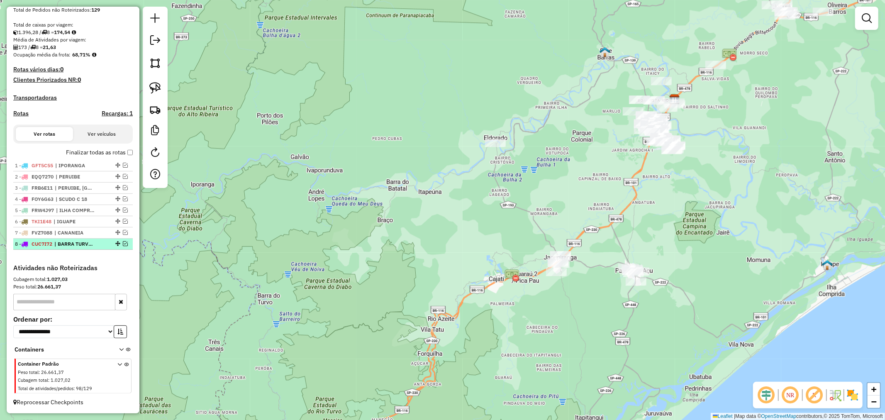
click at [123, 244] on em at bounding box center [125, 243] width 5 height 5
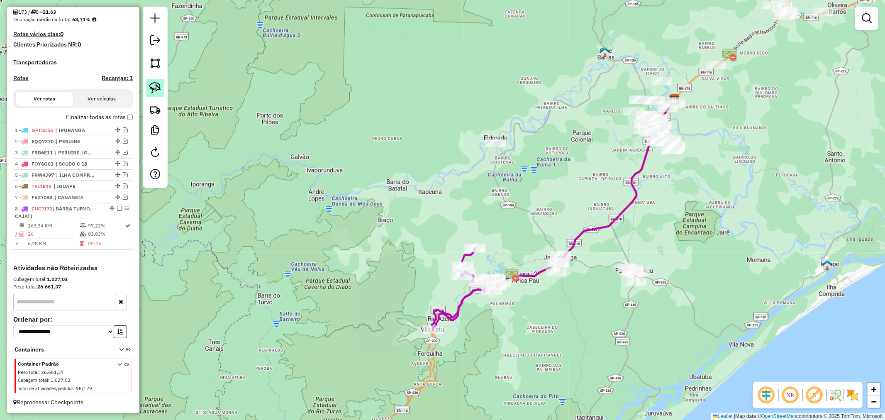
click at [161, 90] on link at bounding box center [155, 88] width 18 height 18
drag, startPoint x: 554, startPoint y: 291, endPoint x: 529, endPoint y: 259, distance: 41.4
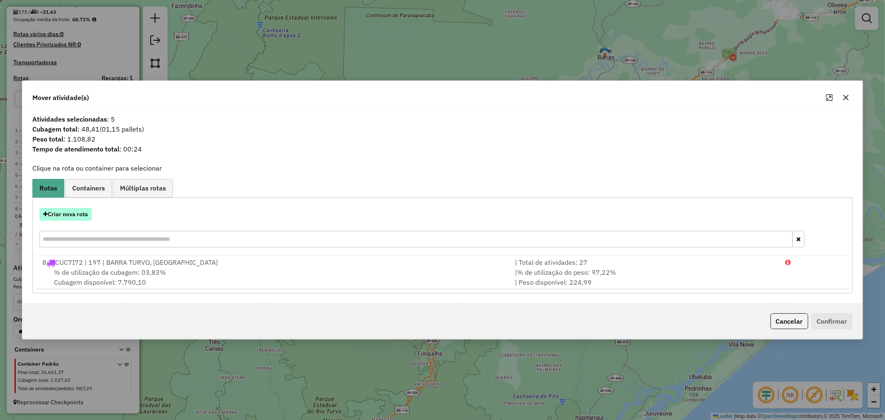
click at [70, 215] on button "Criar nova rota" at bounding box center [65, 214] width 52 height 13
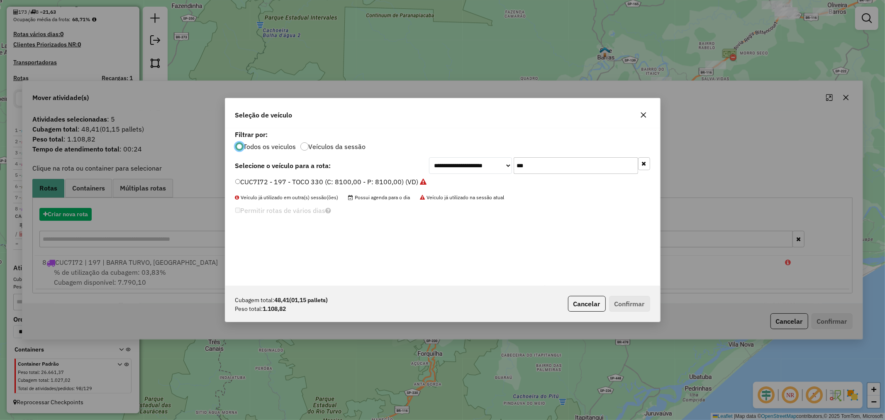
scroll to position [5, 2]
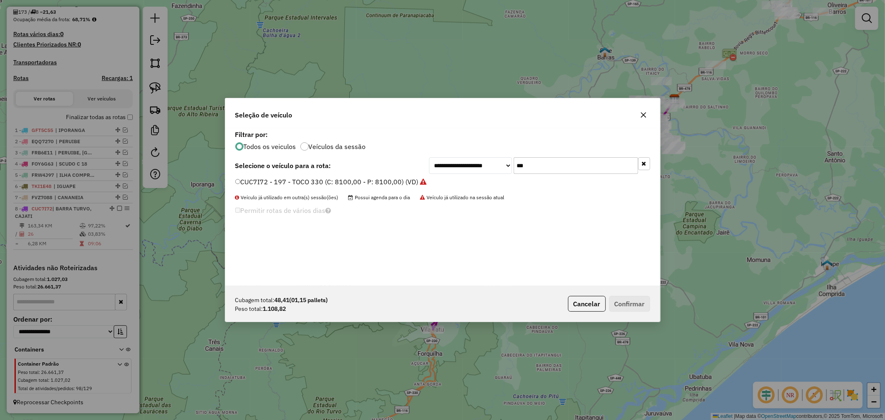
drag, startPoint x: 552, startPoint y: 167, endPoint x: 484, endPoint y: 167, distance: 67.6
click at [484, 167] on div "**********" at bounding box center [539, 165] width 221 height 17
type input "**"
click at [632, 306] on button "Confirmar" at bounding box center [629, 304] width 41 height 16
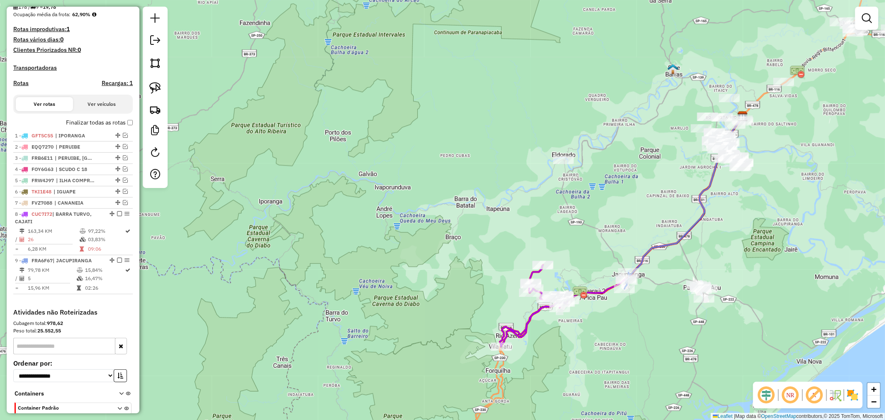
drag, startPoint x: 554, startPoint y: 302, endPoint x: 623, endPoint y: 319, distance: 70.2
click at [623, 319] on div "Janela de atendimento Grade de atendimento Capacidade Transportadoras Veículos …" at bounding box center [442, 210] width 885 height 420
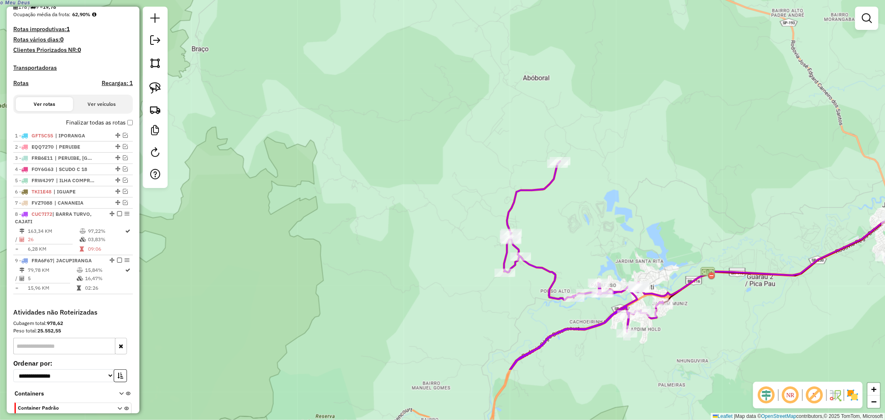
drag, startPoint x: 576, startPoint y: 302, endPoint x: 588, endPoint y: 201, distance: 101.6
click at [588, 201] on div "Janela de atendimento Grade de atendimento Capacidade Transportadoras Veículos …" at bounding box center [442, 210] width 885 height 420
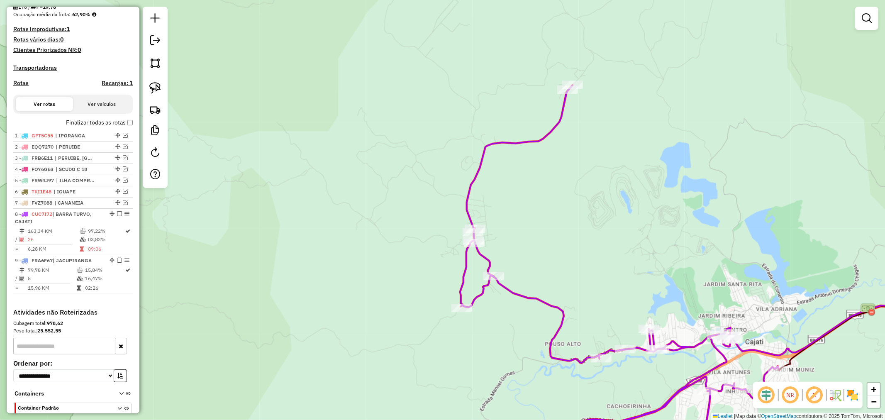
drag, startPoint x: 588, startPoint y: 192, endPoint x: 628, endPoint y: 173, distance: 44.2
click at [628, 173] on div "Janela de atendimento Grade de atendimento Capacidade Transportadoras Veículos …" at bounding box center [442, 210] width 885 height 420
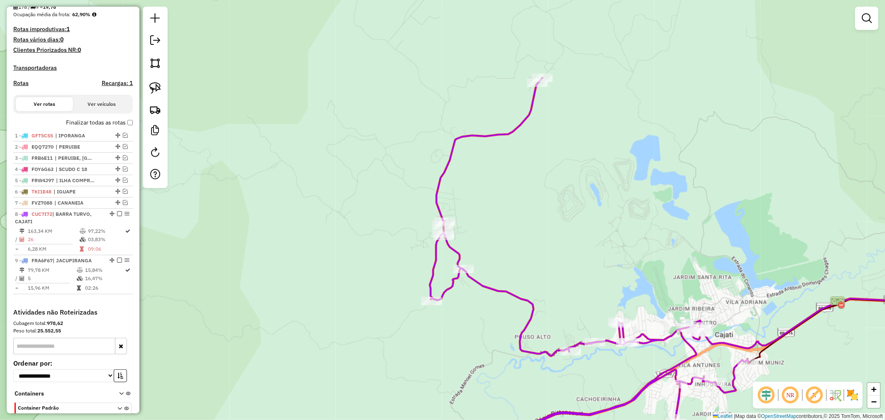
drag, startPoint x: 622, startPoint y: 187, endPoint x: 591, endPoint y: 180, distance: 31.1
click at [591, 180] on div "Janela de atendimento Grade de atendimento Capacidade Transportadoras Veículos …" at bounding box center [442, 210] width 885 height 420
drag, startPoint x: 155, startPoint y: 86, endPoint x: 174, endPoint y: 114, distance: 33.6
click at [155, 86] on img at bounding box center [155, 88] width 12 height 12
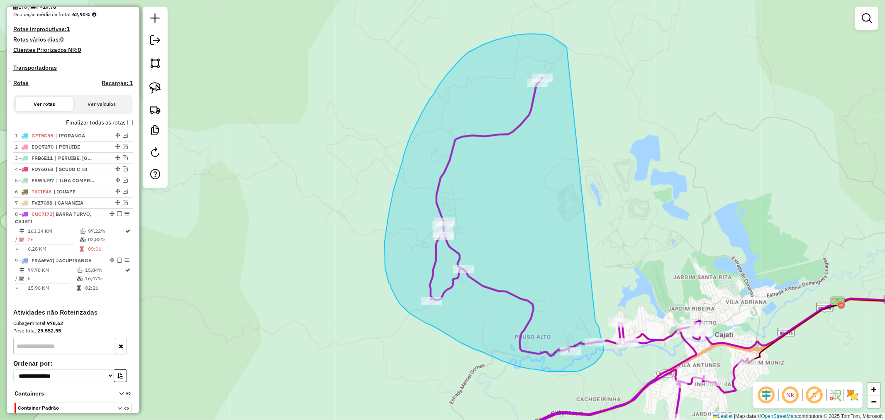
drag, startPoint x: 597, startPoint y: 324, endPoint x: 567, endPoint y: 47, distance: 278.4
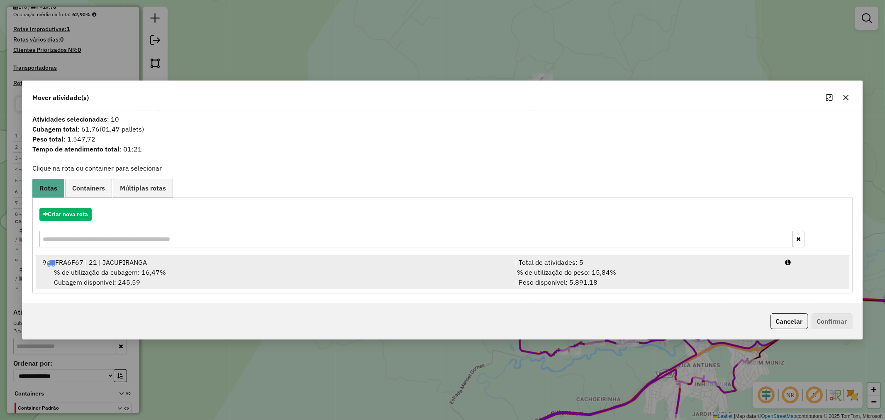
click at [147, 267] on div "% de utilização da cubagem: 16,47% Cubagem disponível: 245,59" at bounding box center [273, 277] width 473 height 20
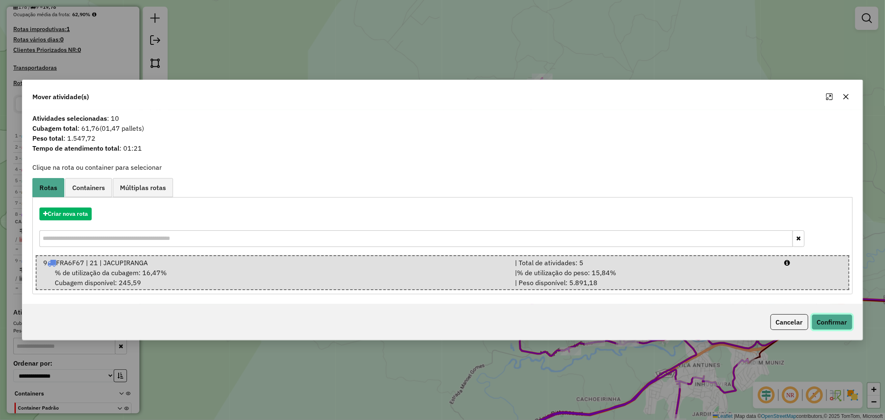
click at [830, 322] on button "Confirmar" at bounding box center [832, 322] width 41 height 16
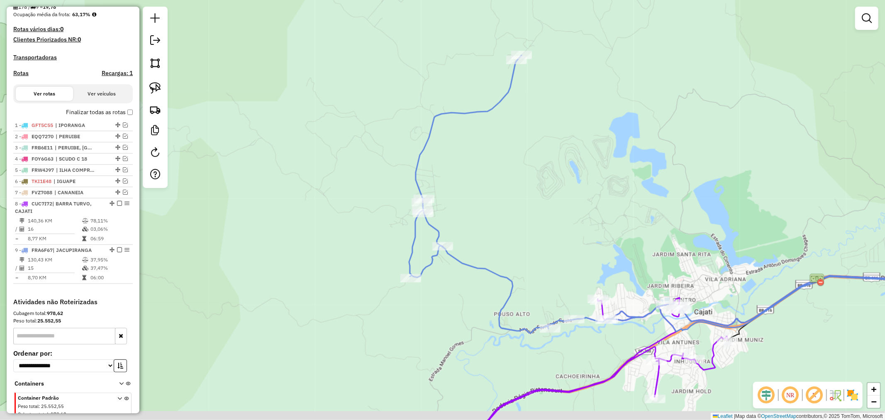
drag, startPoint x: 685, startPoint y: 250, endPoint x: 641, endPoint y: 211, distance: 59.1
click at [641, 211] on div "Janela de atendimento Grade de atendimento Capacidade Transportadoras Veículos …" at bounding box center [442, 210] width 885 height 420
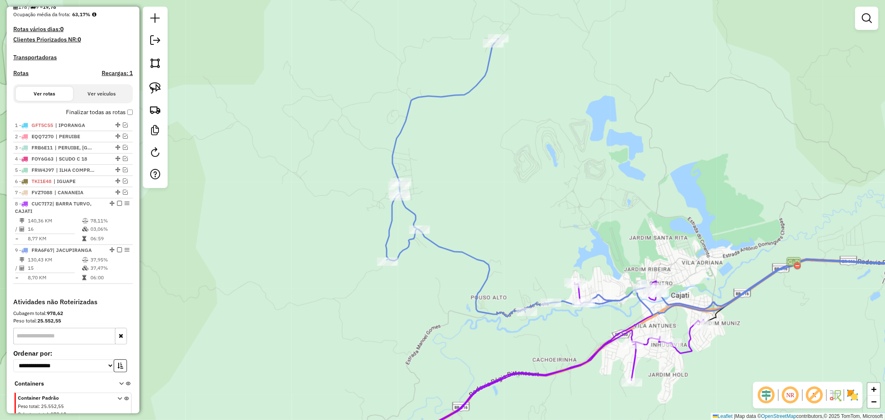
click at [498, 311] on icon at bounding box center [680, 178] width 588 height 278
select select "**********"
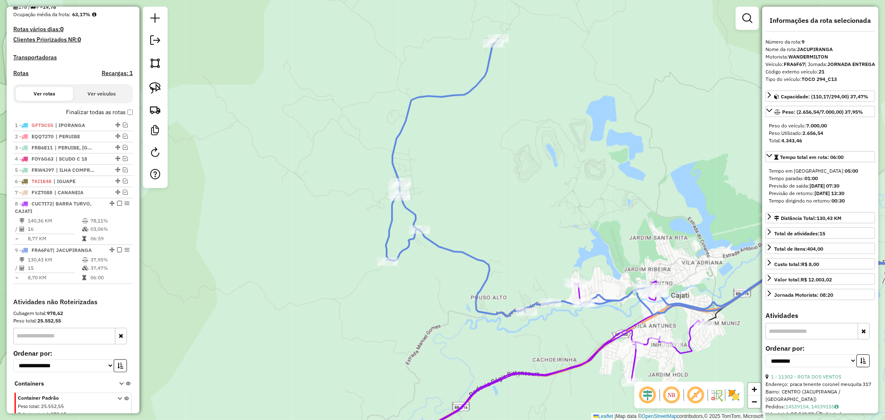
scroll to position [249, 0]
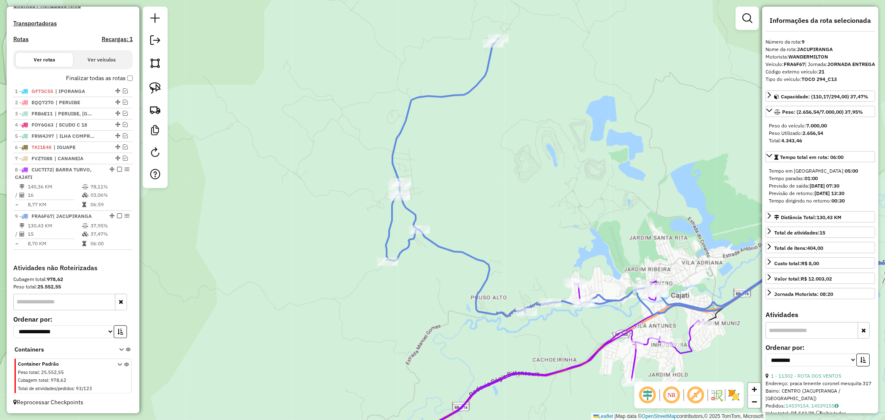
click at [585, 359] on icon at bounding box center [550, 371] width 310 height 181
click at [591, 357] on icon at bounding box center [550, 371] width 310 height 181
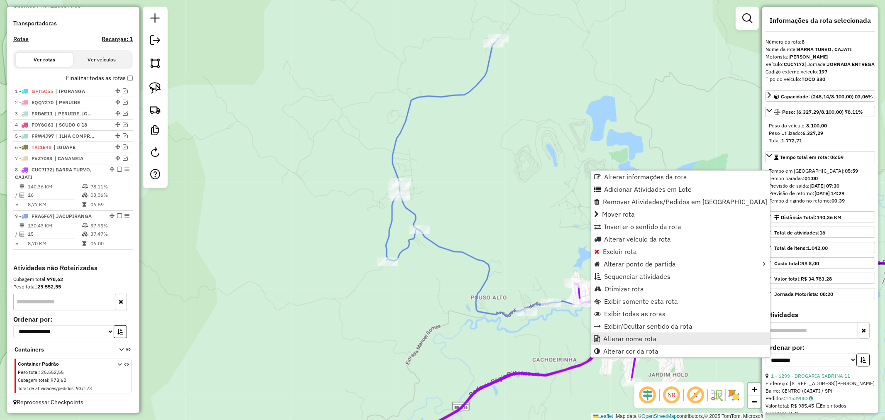
click at [629, 337] on span "Alterar nome rota" at bounding box center [630, 338] width 54 height 7
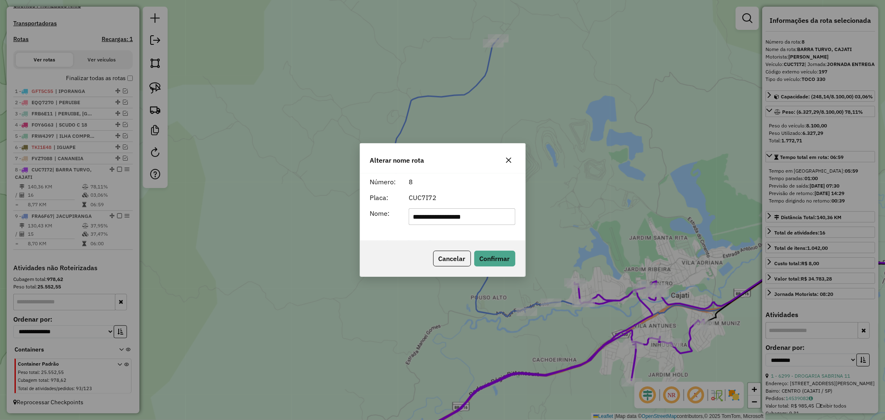
drag, startPoint x: 460, startPoint y: 216, endPoint x: 362, endPoint y: 225, distance: 98.3
click at [362, 225] on div "**********" at bounding box center [442, 206] width 165 height 67
type input "******"
click at [507, 258] on button "Confirmar" at bounding box center [494, 259] width 41 height 16
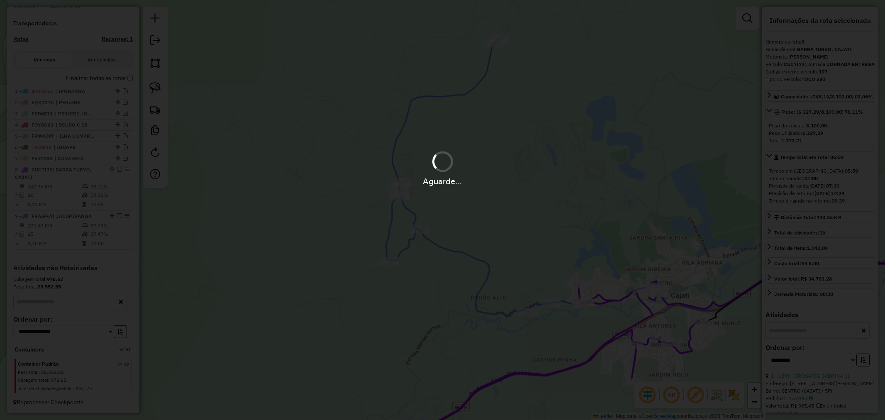
scroll to position [242, 0]
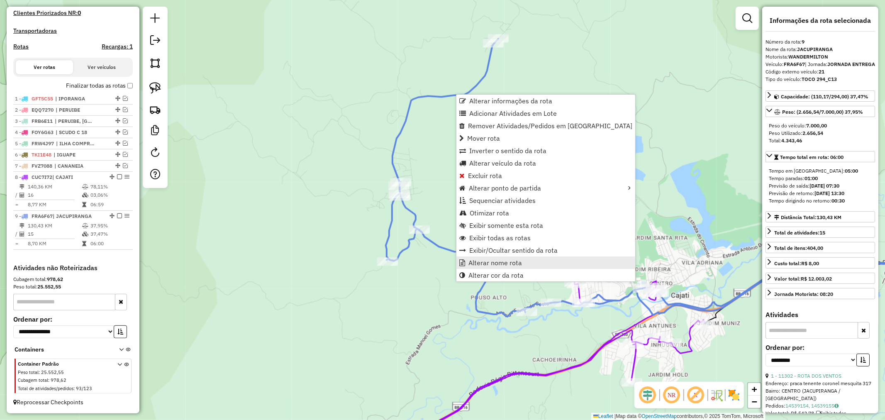
click at [510, 258] on link "Alterar nome rota" at bounding box center [546, 262] width 179 height 12
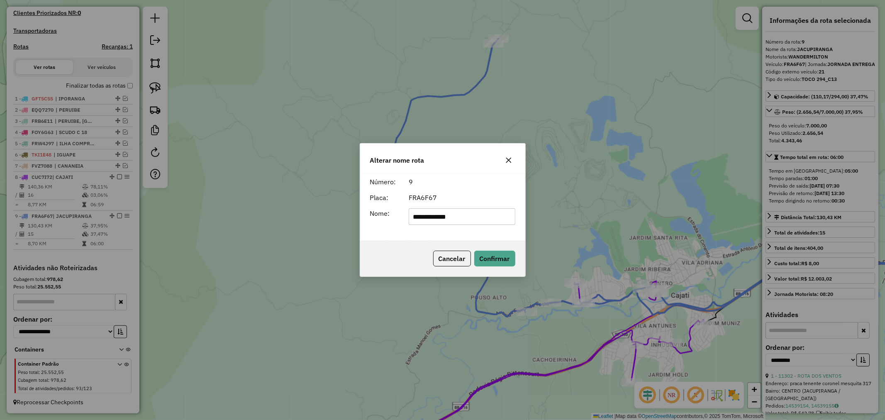
type input "**********"
click at [505, 258] on button "Confirmar" at bounding box center [494, 259] width 41 height 16
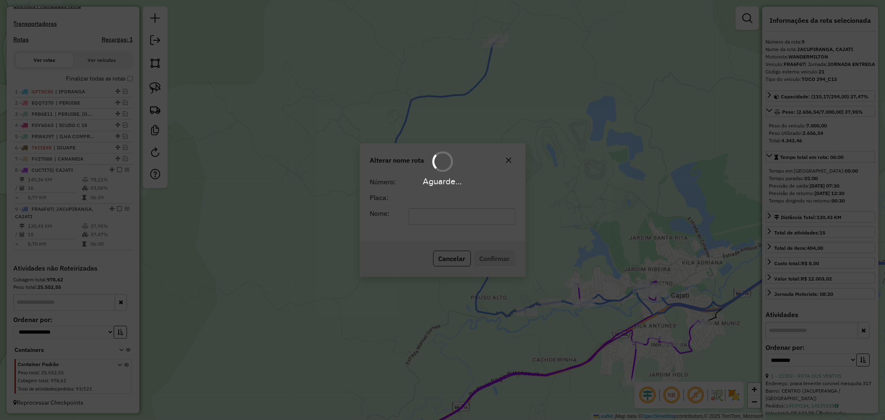
scroll to position [249, 0]
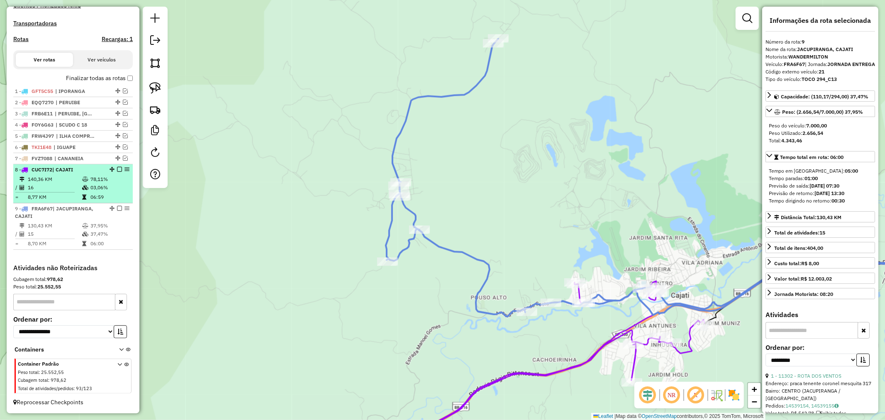
click at [117, 169] on em at bounding box center [119, 169] width 5 height 5
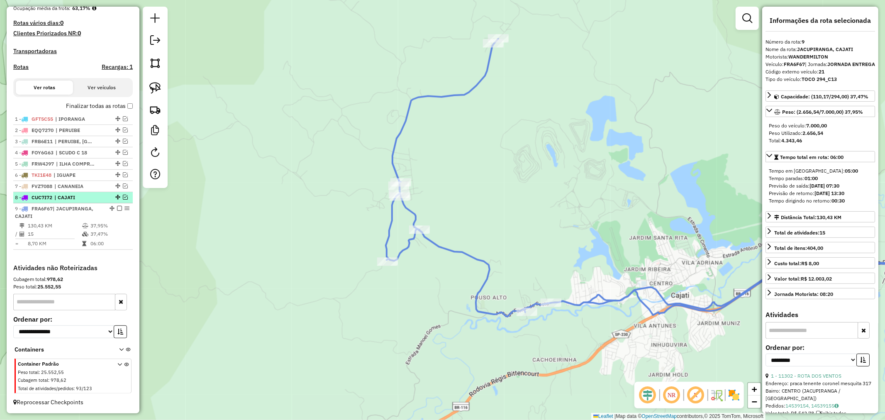
scroll to position [221, 0]
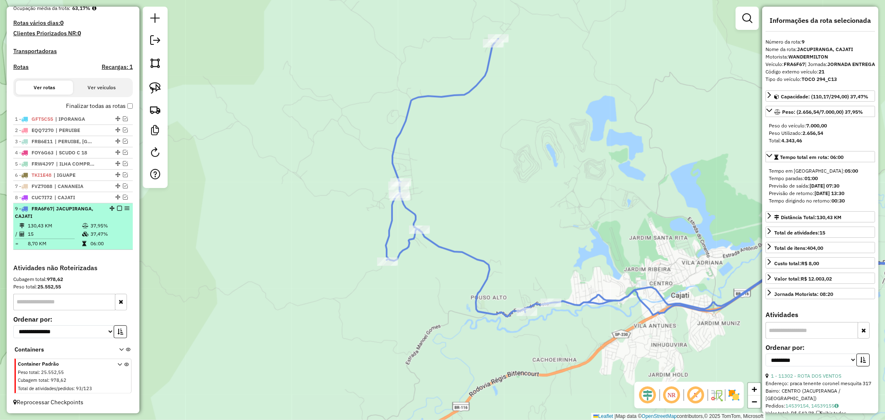
click at [117, 209] on em at bounding box center [119, 208] width 5 height 5
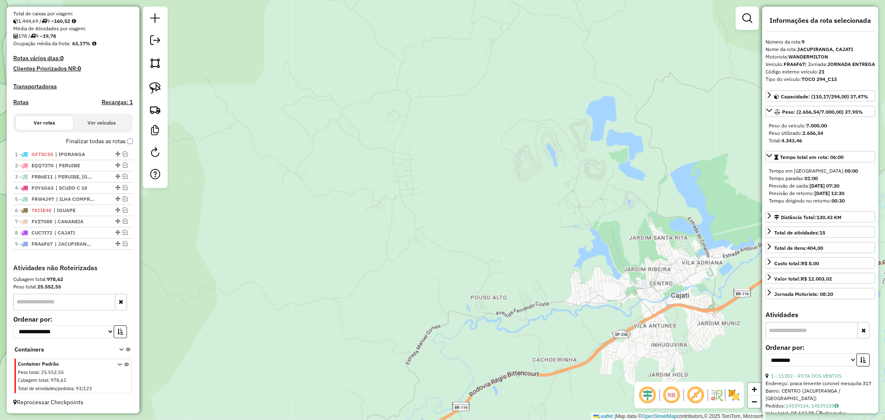
scroll to position [186, 0]
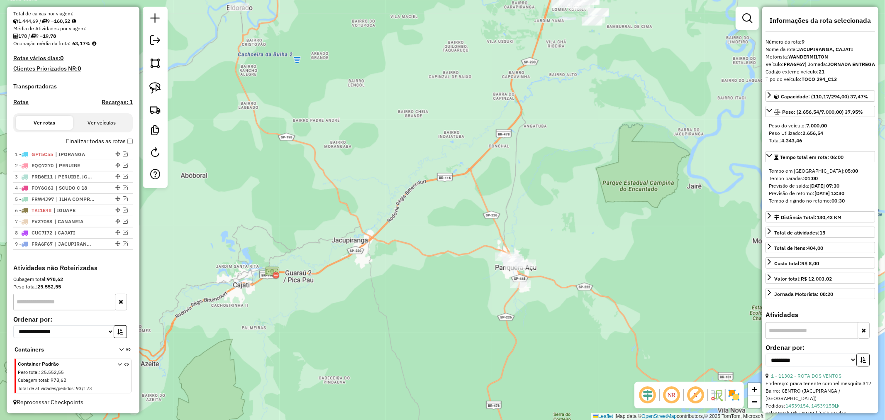
drag, startPoint x: 617, startPoint y: 209, endPoint x: 297, endPoint y: 222, distance: 319.8
click at [297, 222] on div "Janela de atendimento Grade de atendimento Capacidade Transportadoras Veículos …" at bounding box center [442, 210] width 885 height 420
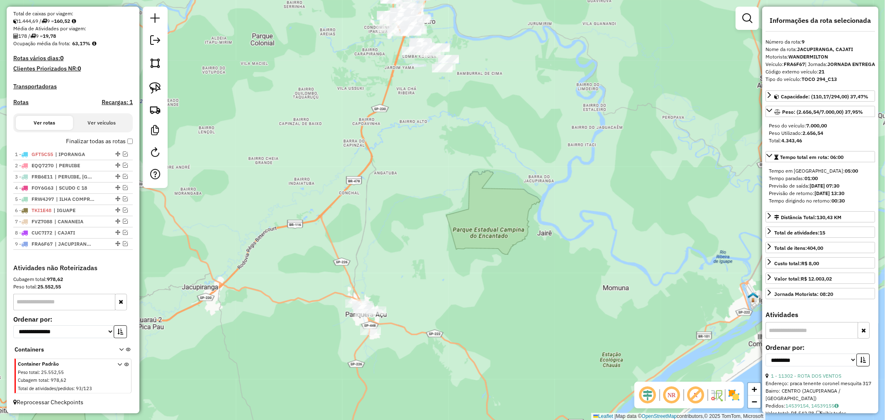
drag, startPoint x: 409, startPoint y: 312, endPoint x: 259, endPoint y: 359, distance: 157.0
click at [259, 359] on div "Janela de atendimento Grade de atendimento Capacidade Transportadoras Veículos …" at bounding box center [442, 210] width 885 height 420
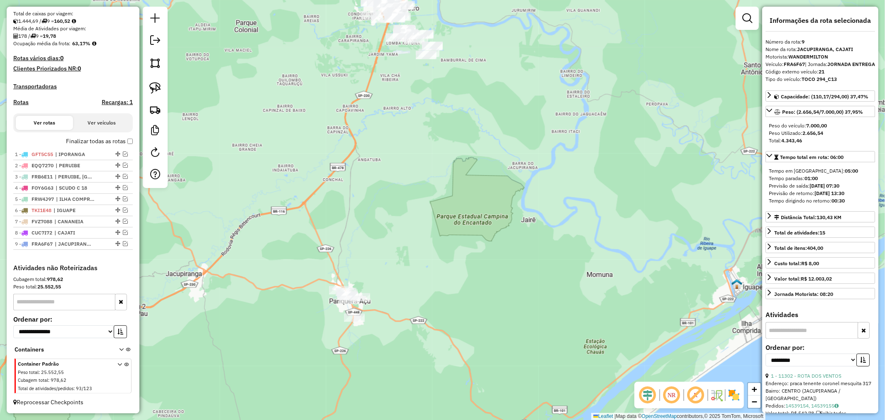
drag, startPoint x: 513, startPoint y: 190, endPoint x: 497, endPoint y: 173, distance: 23.8
click at [497, 173] on div "Janela de atendimento Grade de atendimento Capacidade Transportadoras Veículos …" at bounding box center [442, 210] width 885 height 420
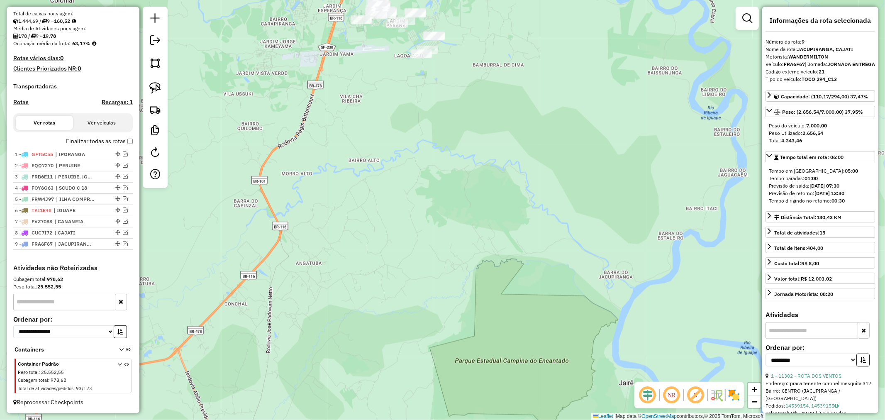
drag, startPoint x: 492, startPoint y: 76, endPoint x: 579, endPoint y: 151, distance: 115.3
click at [579, 152] on div "Janela de atendimento Grade de atendimento Capacidade Transportadoras Veículos …" at bounding box center [442, 210] width 885 height 420
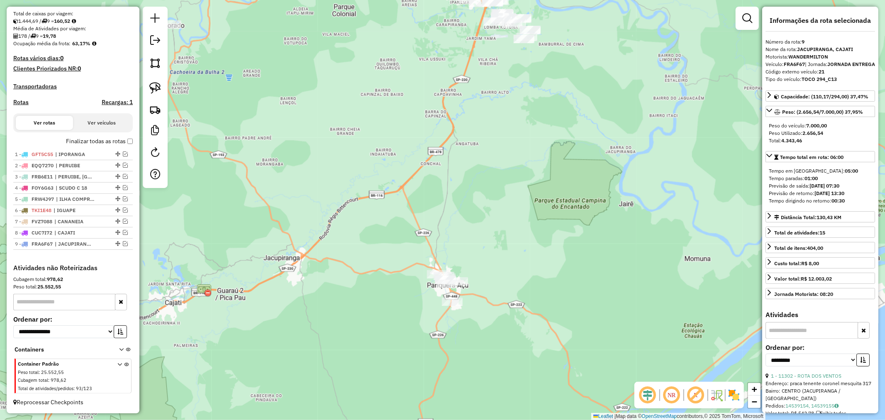
drag, startPoint x: 406, startPoint y: 305, endPoint x: 473, endPoint y: 187, distance: 135.7
click at [473, 187] on div "Janela de atendimento Grade de atendimento Capacidade Transportadoras Veículos …" at bounding box center [442, 210] width 885 height 420
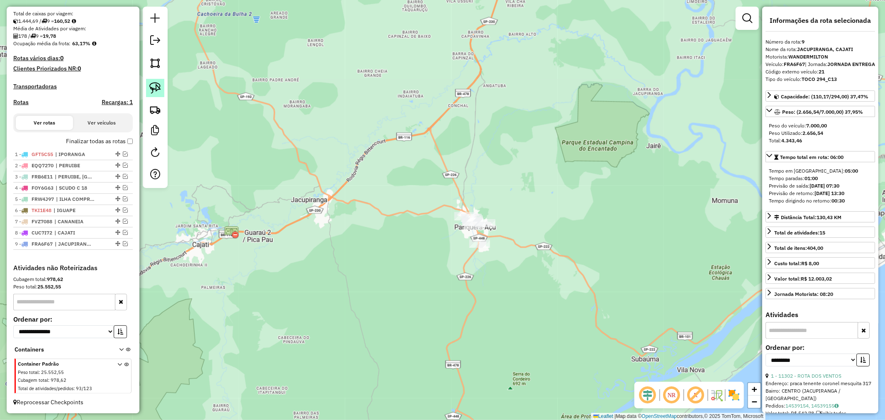
click at [154, 88] on img at bounding box center [155, 88] width 12 height 12
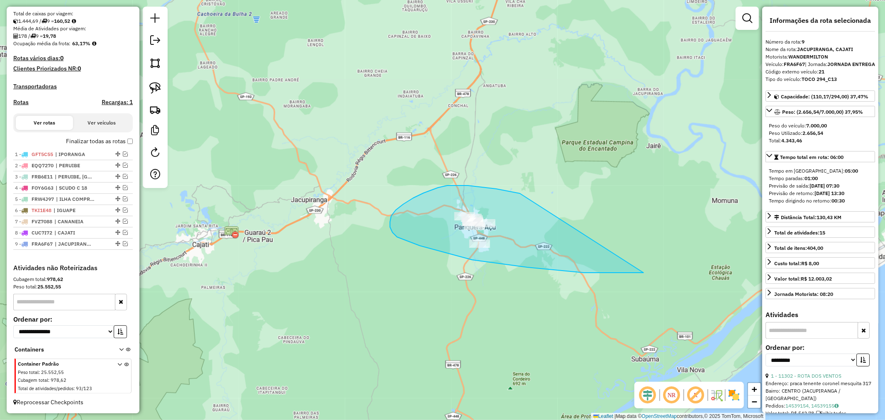
drag, startPoint x: 520, startPoint y: 193, endPoint x: 652, endPoint y: 261, distance: 147.7
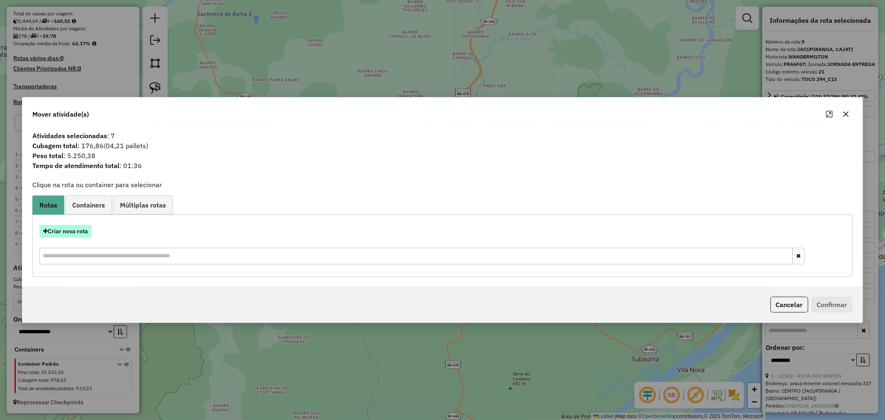
click at [57, 230] on button "Criar nova rota" at bounding box center [65, 231] width 52 height 13
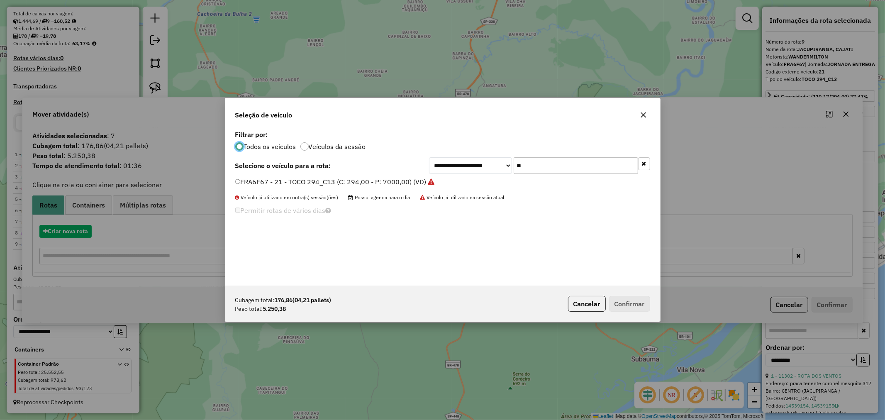
scroll to position [5, 2]
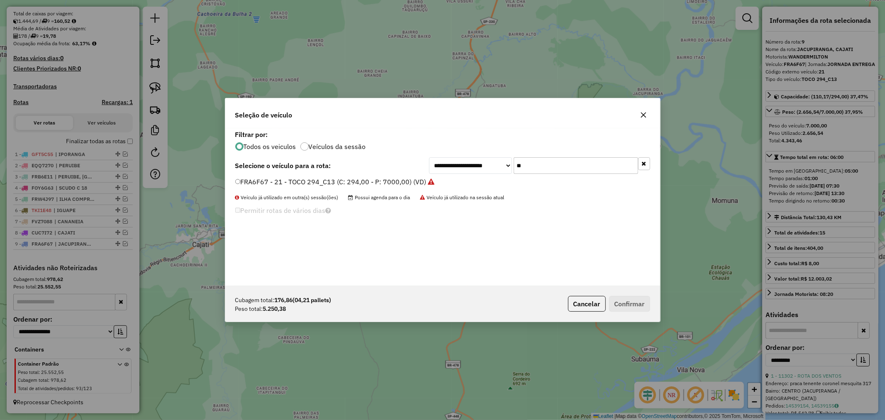
drag, startPoint x: 571, startPoint y: 166, endPoint x: 482, endPoint y: 168, distance: 89.3
click at [482, 168] on div "**********" at bounding box center [539, 165] width 221 height 17
type input "**"
click at [634, 309] on button "Confirmar" at bounding box center [629, 304] width 41 height 16
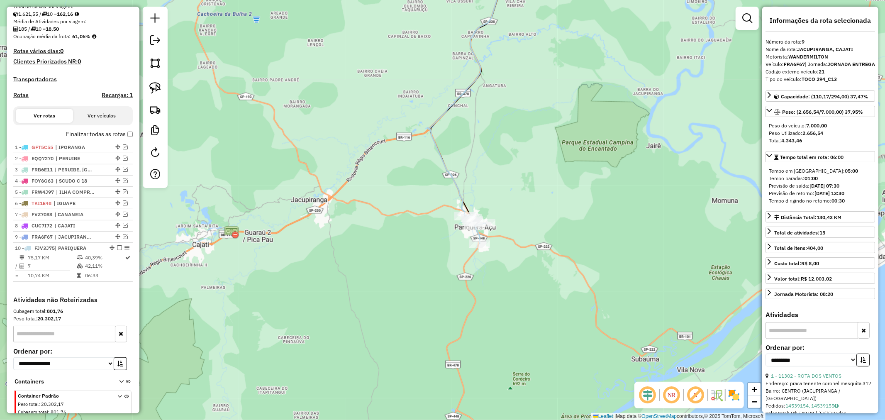
scroll to position [225, 0]
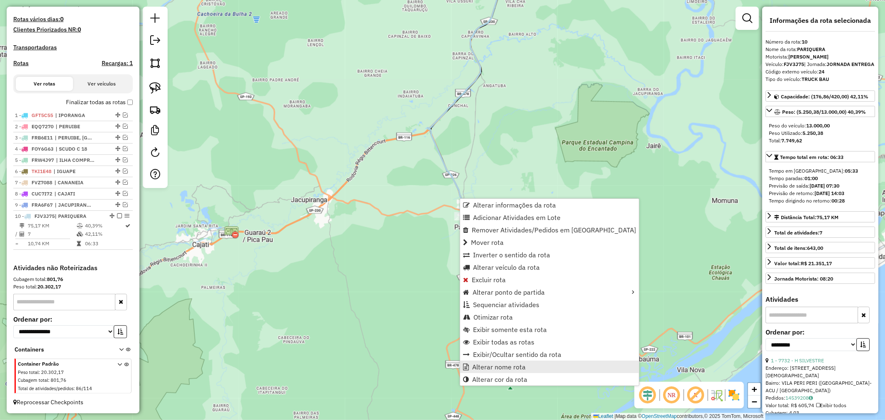
click at [509, 366] on span "Alterar nome rota" at bounding box center [499, 367] width 54 height 7
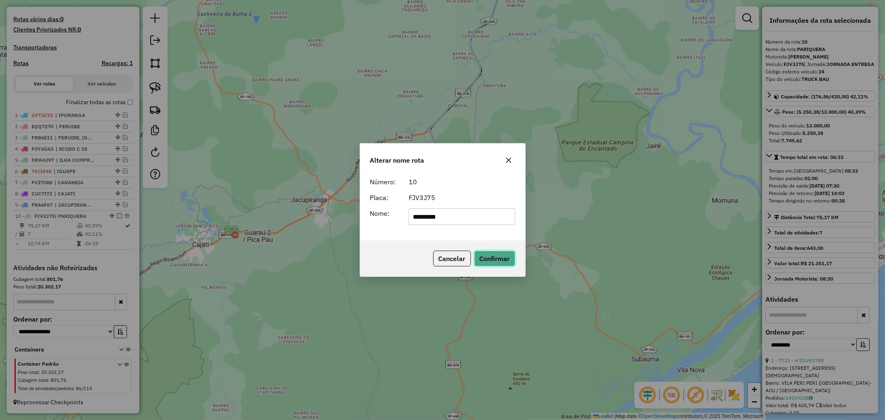
click at [490, 256] on button "Confirmar" at bounding box center [494, 259] width 41 height 16
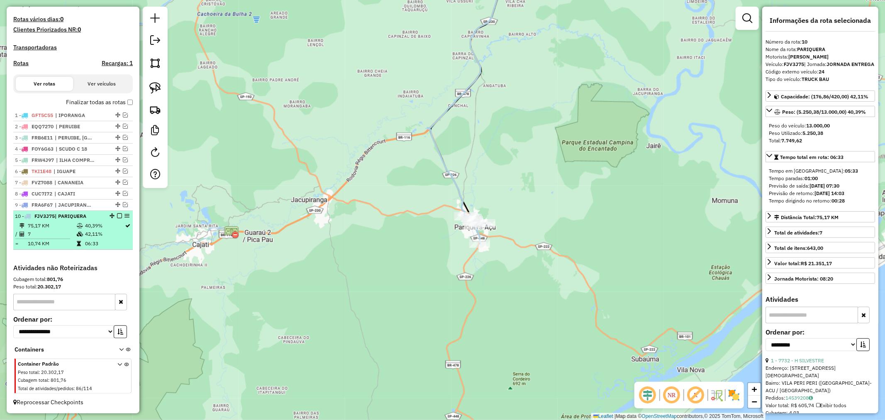
click at [117, 214] on em at bounding box center [119, 215] width 5 height 5
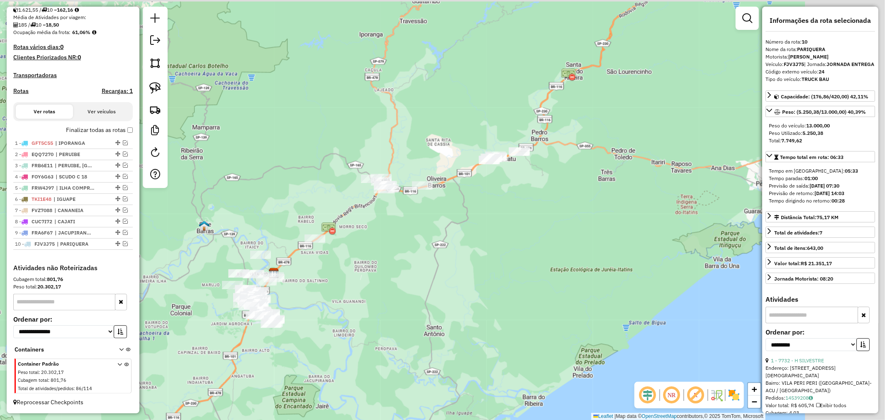
drag, startPoint x: 528, startPoint y: 126, endPoint x: 324, endPoint y: 331, distance: 289.1
click at [324, 331] on div "Janela de atendimento Grade de atendimento Capacidade Transportadoras Veículos …" at bounding box center [442, 210] width 885 height 420
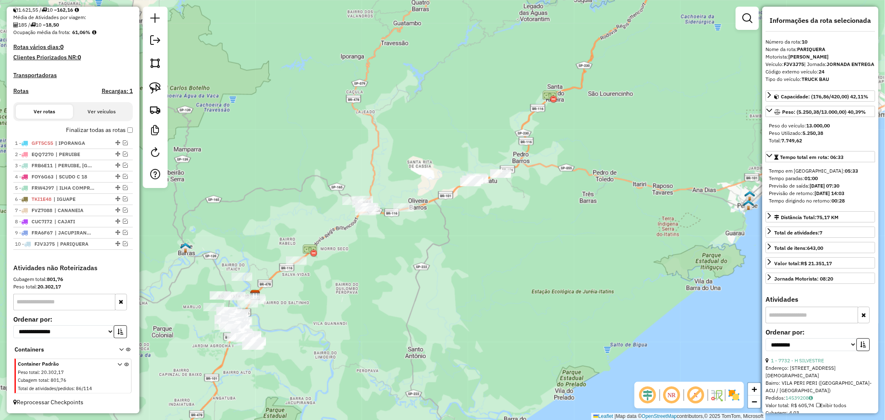
drag, startPoint x: 587, startPoint y: 247, endPoint x: 570, endPoint y: 268, distance: 26.3
click at [570, 268] on div "Janela de atendimento Grade de atendimento Capacidade Transportadoras Veículos …" at bounding box center [442, 210] width 885 height 420
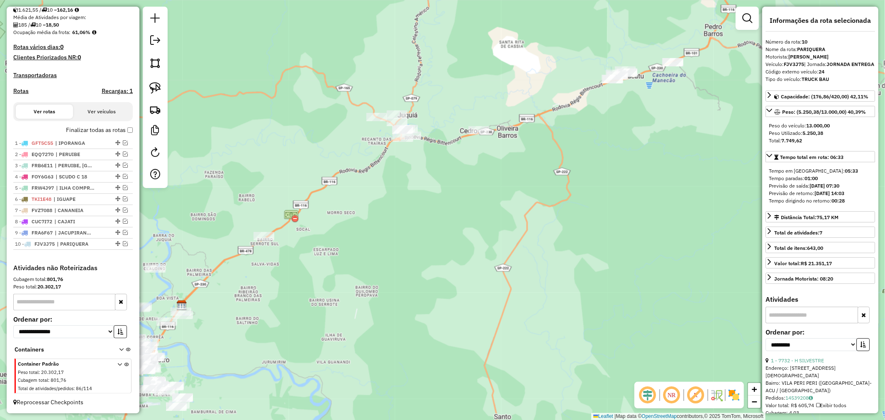
drag, startPoint x: 382, startPoint y: 262, endPoint x: 421, endPoint y: 258, distance: 39.2
click at [421, 258] on div "Janela de atendimento Grade de atendimento Capacidade Transportadoras Veículos …" at bounding box center [442, 210] width 885 height 420
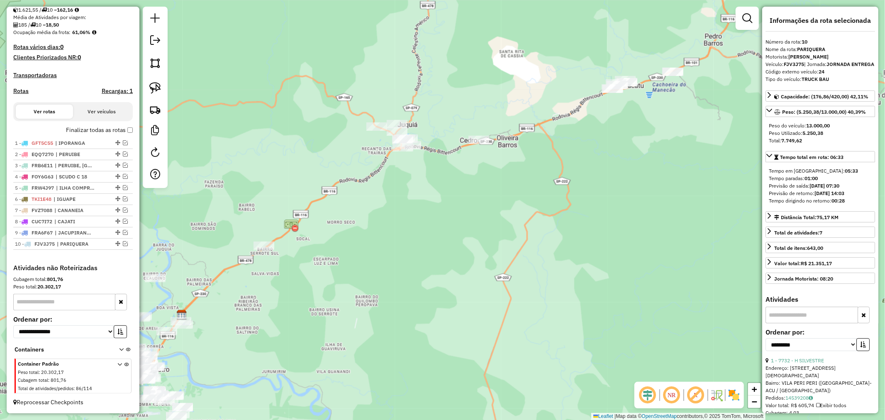
drag, startPoint x: 500, startPoint y: 190, endPoint x: 500, endPoint y: 199, distance: 9.5
click at [500, 199] on div "Janela de atendimento Grade de atendimento Capacidade Transportadoras Veículos …" at bounding box center [442, 210] width 885 height 420
click at [158, 88] on img at bounding box center [155, 88] width 12 height 12
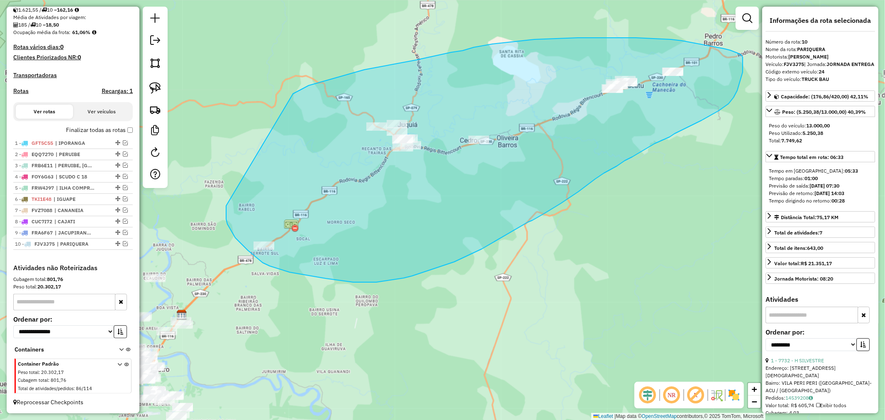
drag, startPoint x: 226, startPoint y: 206, endPoint x: 293, endPoint y: 95, distance: 129.5
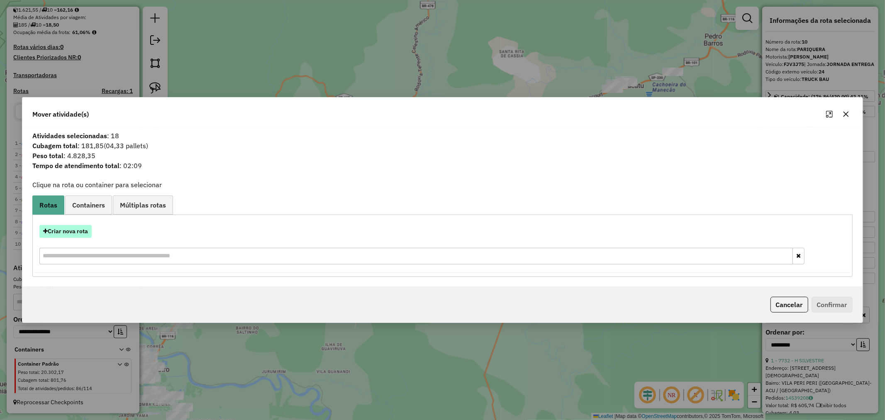
click at [76, 229] on button "Criar nova rota" at bounding box center [65, 231] width 52 height 13
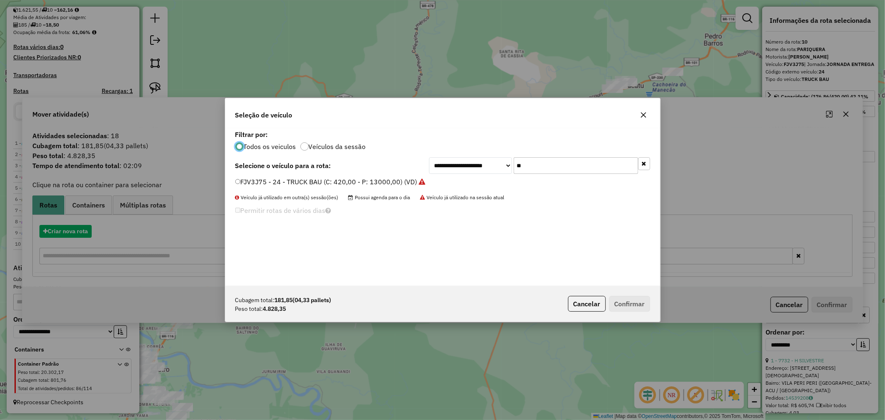
scroll to position [5, 2]
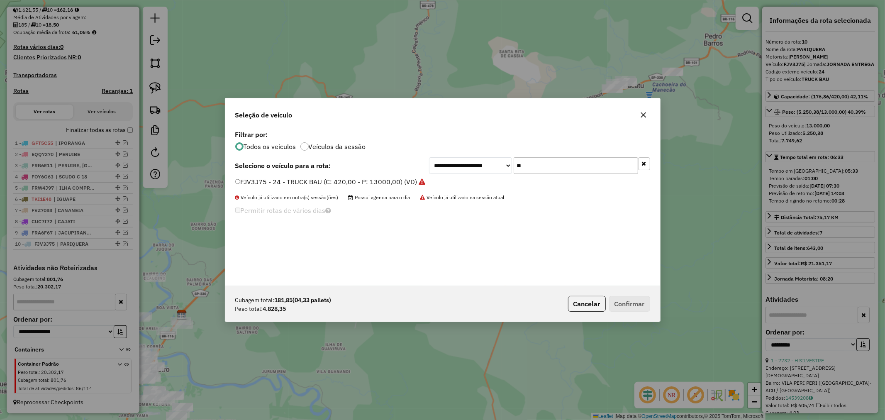
drag, startPoint x: 553, startPoint y: 167, endPoint x: 484, endPoint y: 166, distance: 68.5
click at [484, 166] on div "**********" at bounding box center [539, 165] width 221 height 17
type input "***"
click at [625, 307] on button "Confirmar" at bounding box center [629, 304] width 41 height 16
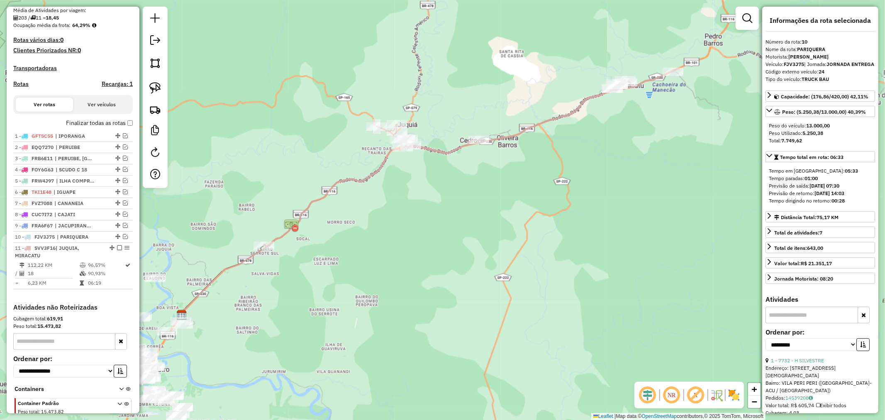
scroll to position [244, 0]
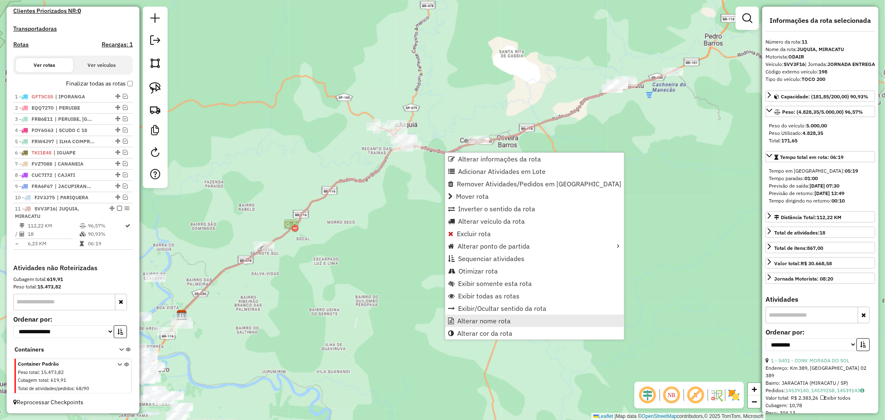
click at [491, 322] on span "Alterar nome rota" at bounding box center [484, 320] width 54 height 7
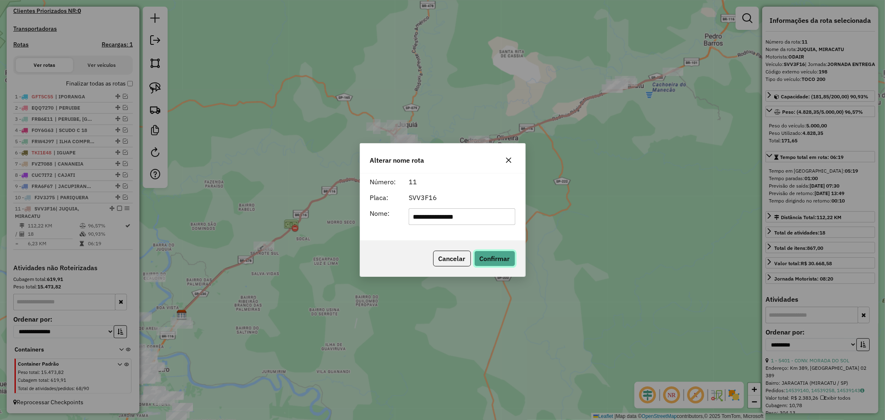
click at [484, 256] on button "Confirmar" at bounding box center [494, 259] width 41 height 16
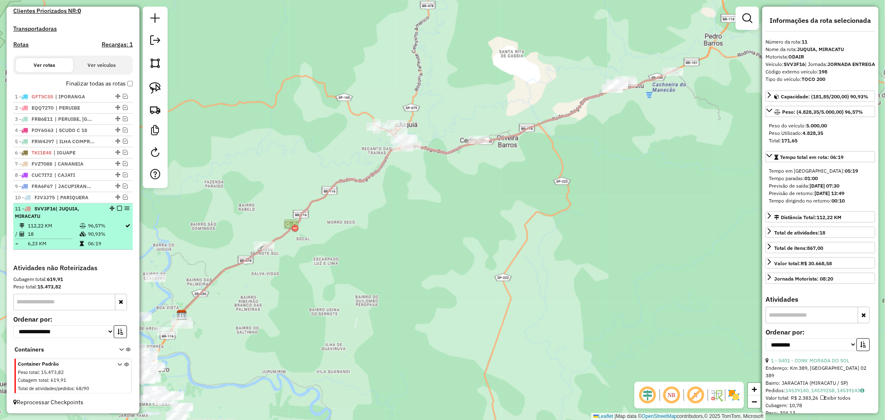
click at [117, 209] on em at bounding box center [119, 208] width 5 height 5
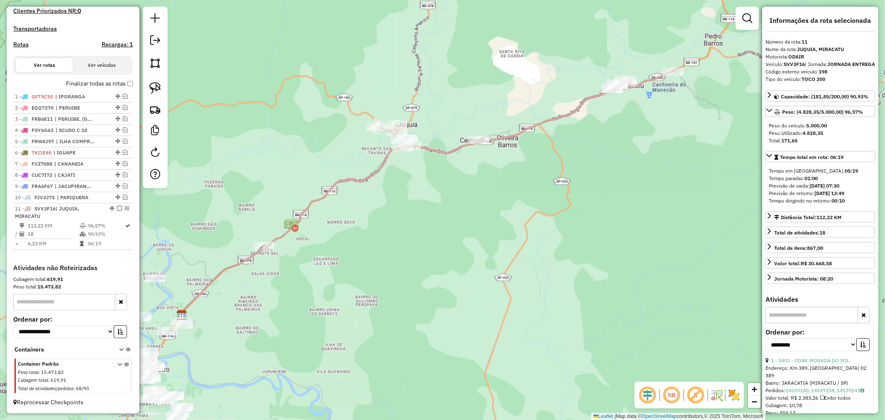
scroll to position [209, 0]
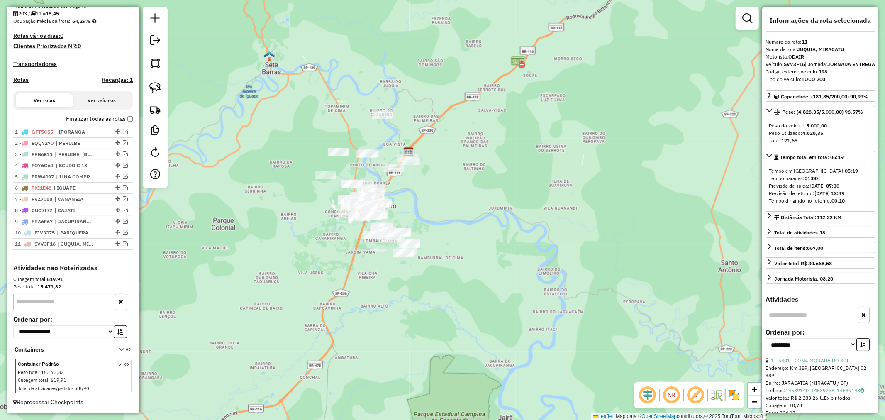
drag, startPoint x: 396, startPoint y: 342, endPoint x: 623, endPoint y: 179, distance: 279.8
click at [623, 179] on div "Janela de atendimento Grade de atendimento Capacidade Transportadoras Veículos …" at bounding box center [442, 210] width 885 height 420
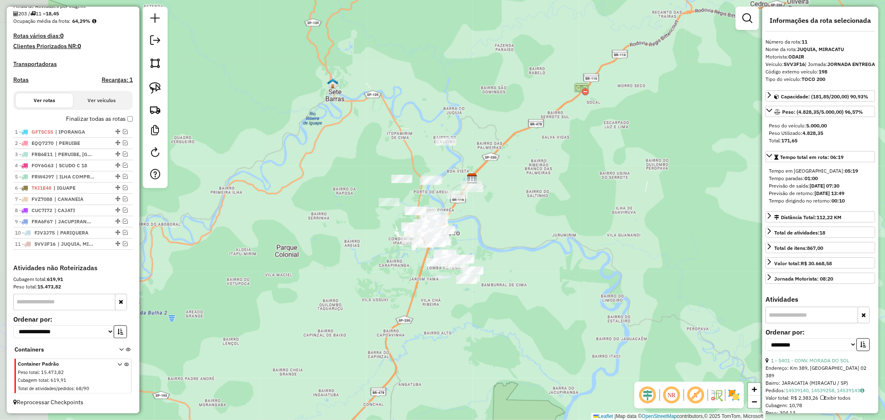
drag, startPoint x: 520, startPoint y: 205, endPoint x: 584, endPoint y: 232, distance: 69.0
click at [584, 232] on div "Janela de atendimento Grade de atendimento Capacidade Transportadoras Veículos …" at bounding box center [442, 210] width 885 height 420
click at [159, 86] on img at bounding box center [155, 88] width 12 height 12
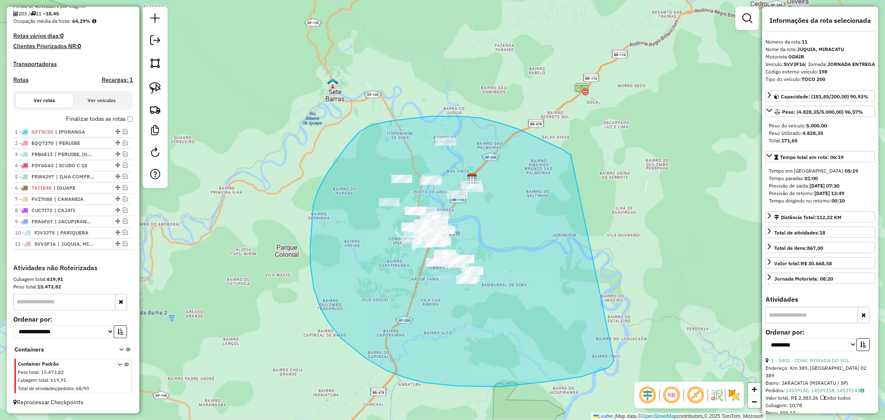
drag, startPoint x: 571, startPoint y: 155, endPoint x: 614, endPoint y: 360, distance: 209.5
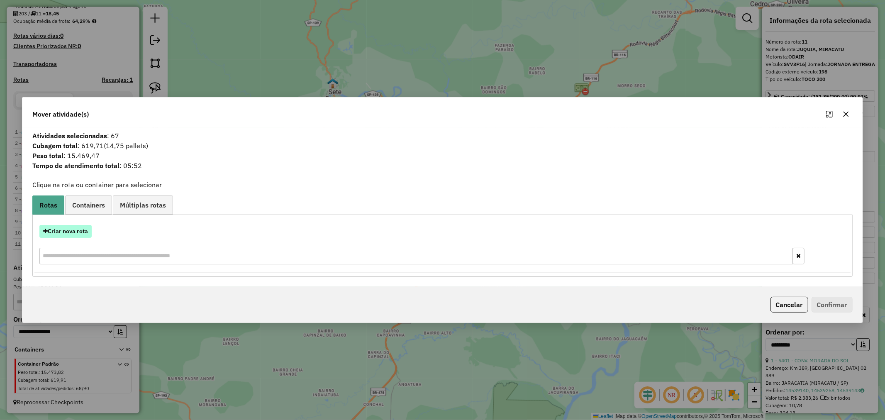
click at [69, 233] on button "Criar nova rota" at bounding box center [65, 231] width 52 height 13
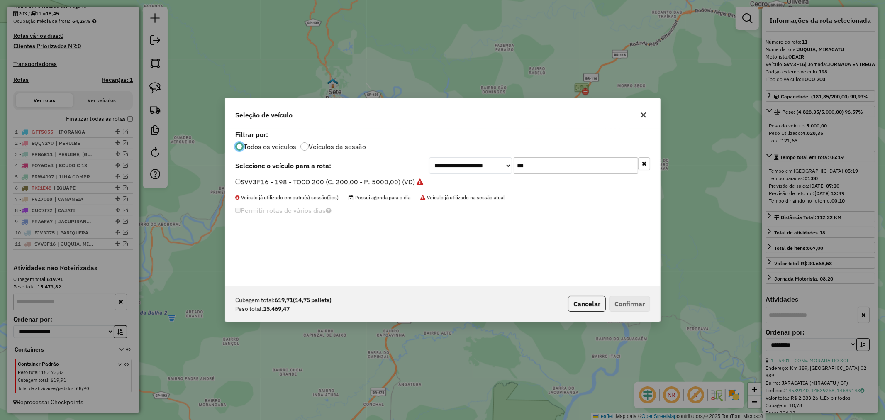
scroll to position [5, 2]
click at [640, 115] on icon "button" at bounding box center [643, 115] width 7 height 7
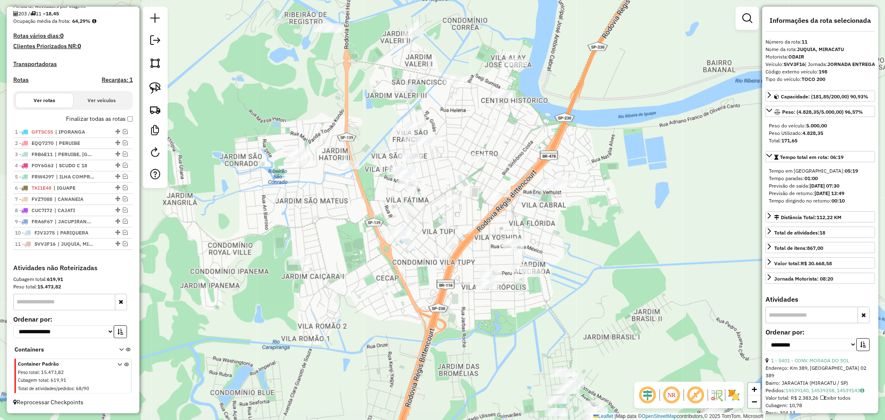
drag, startPoint x: 524, startPoint y: 205, endPoint x: 410, endPoint y: 251, distance: 123.2
click at [410, 251] on div "Janela de atendimento Grade de atendimento Capacidade Transportadoras Veículos …" at bounding box center [442, 210] width 885 height 420
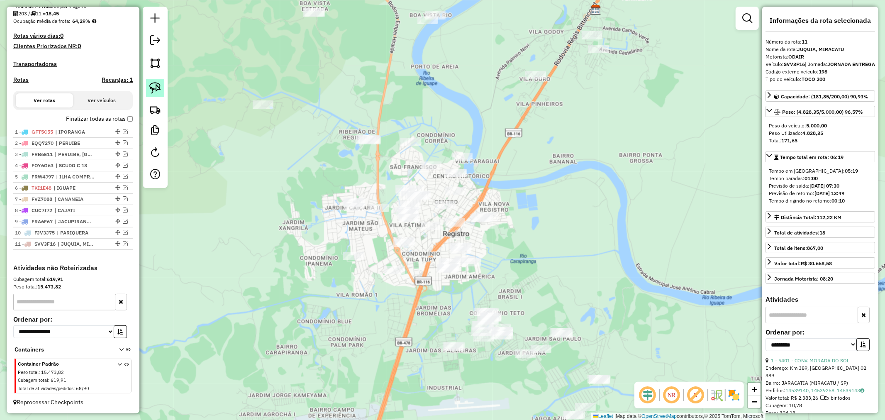
click at [157, 88] on img at bounding box center [155, 88] width 12 height 12
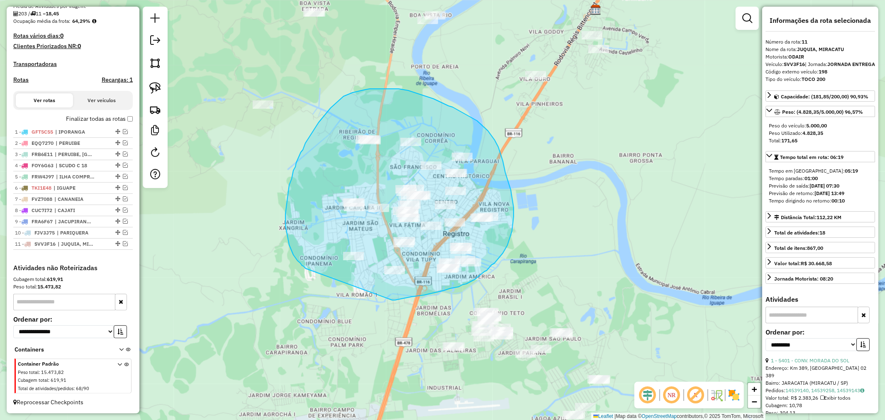
drag, startPoint x: 392, startPoint y: 300, endPoint x: 306, endPoint y: 269, distance: 91.9
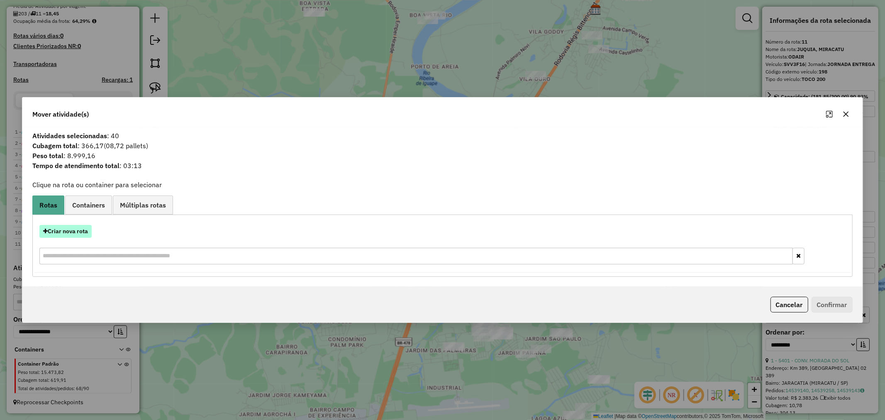
click at [72, 233] on button "Criar nova rota" at bounding box center [65, 231] width 52 height 13
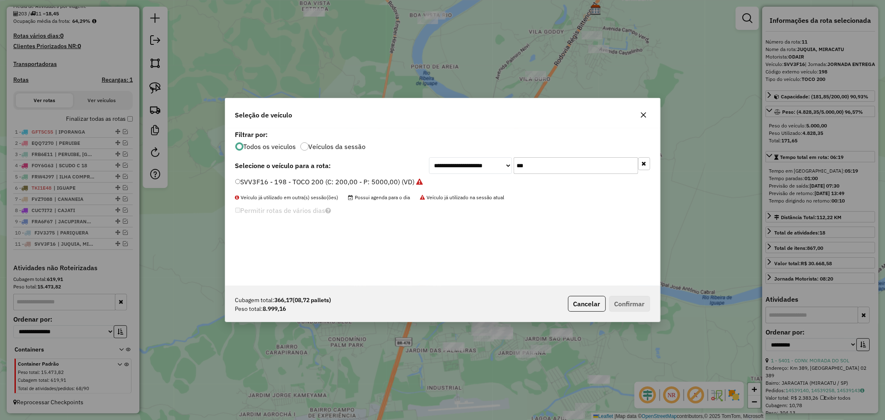
drag, startPoint x: 549, startPoint y: 167, endPoint x: 461, endPoint y: 168, distance: 88.4
click at [470, 167] on div "**********" at bounding box center [539, 165] width 221 height 17
type input "**"
click at [642, 305] on button "Confirmar" at bounding box center [629, 304] width 41 height 16
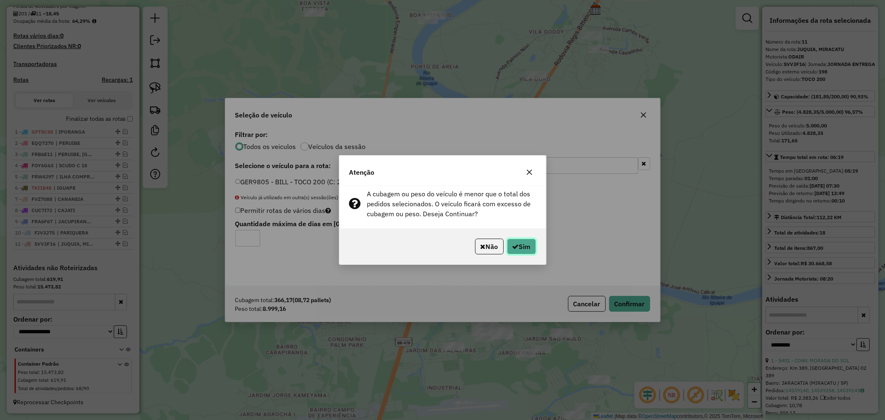
click at [525, 249] on button "Sim" at bounding box center [521, 247] width 29 height 16
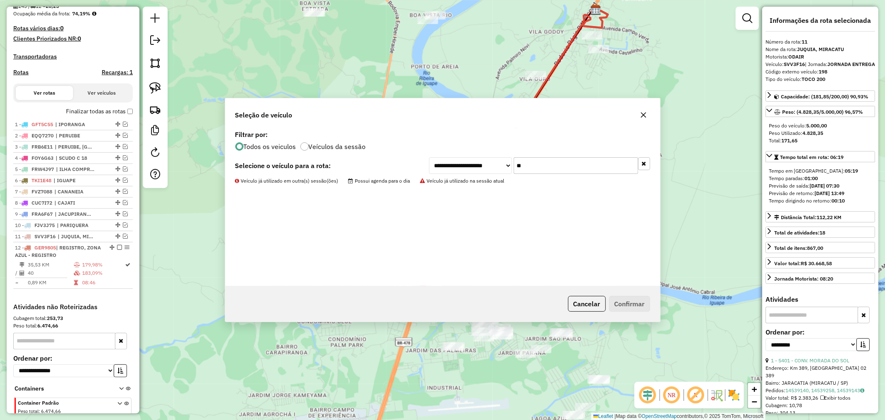
scroll to position [255, 0]
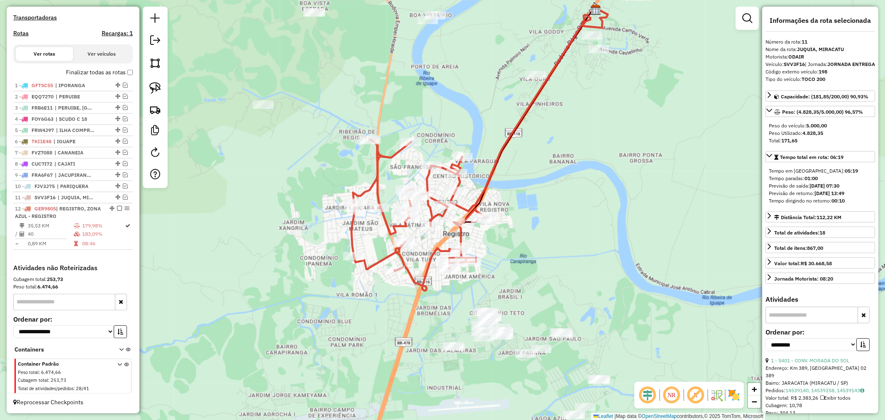
click at [394, 156] on icon at bounding box center [420, 214] width 136 height 151
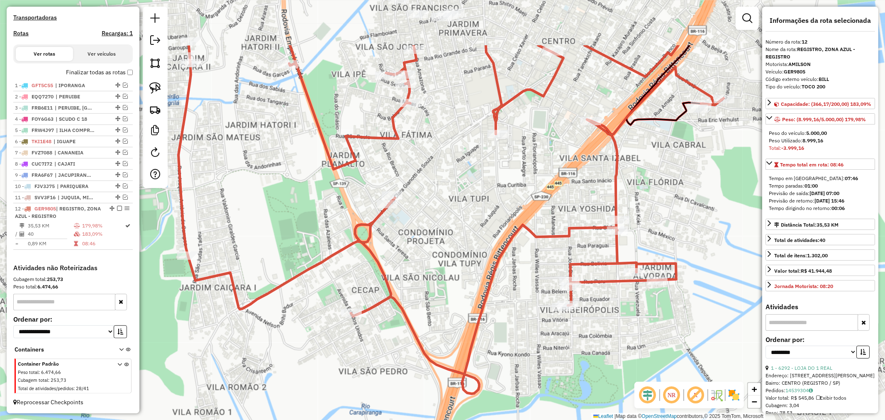
drag, startPoint x: 434, startPoint y: 267, endPoint x: 366, endPoint y: 354, distance: 110.1
click at [366, 354] on div "Janela de atendimento Grade de atendimento Capacidade Transportadoras Veículos …" at bounding box center [442, 210] width 885 height 420
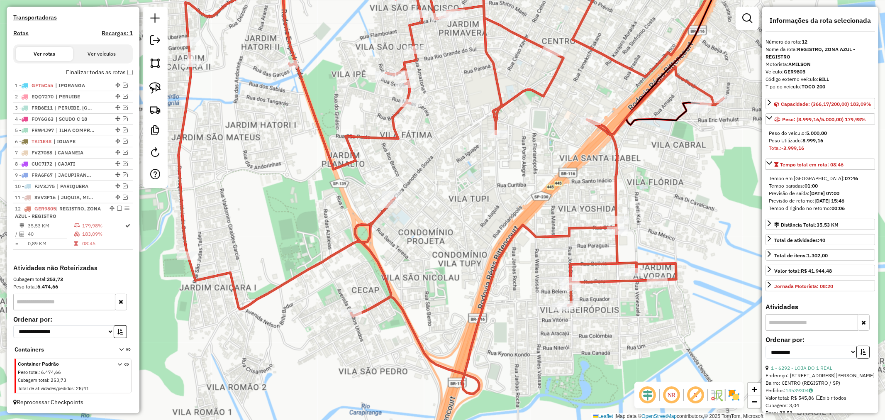
click at [386, 283] on icon at bounding box center [450, 176] width 545 height 436
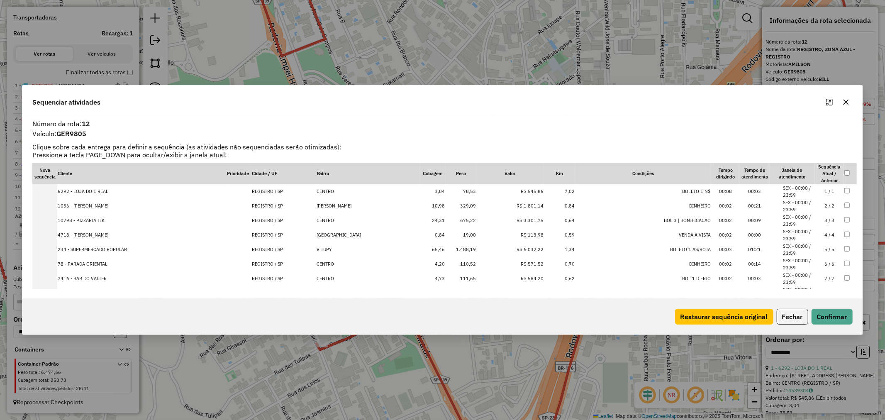
click at [104, 250] on td "234 - SUPERMERCADO POPULAR" at bounding box center [141, 249] width 169 height 15
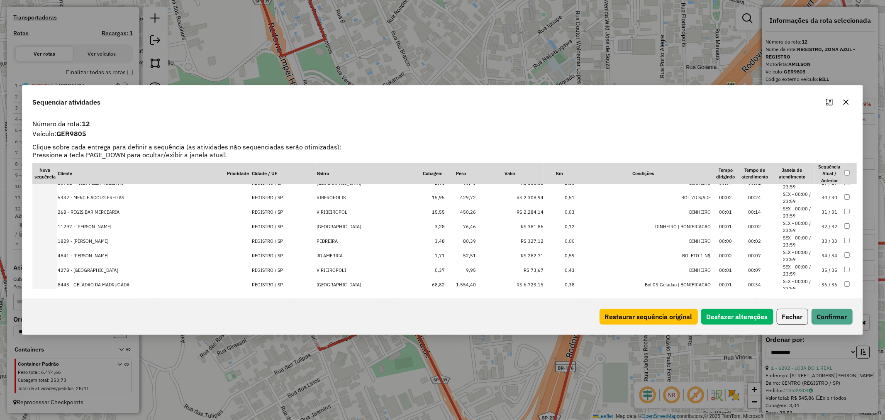
scroll to position [461, 0]
click at [122, 239] on td "8443 - GELADAO DA MADRUGADA" at bounding box center [141, 239] width 169 height 15
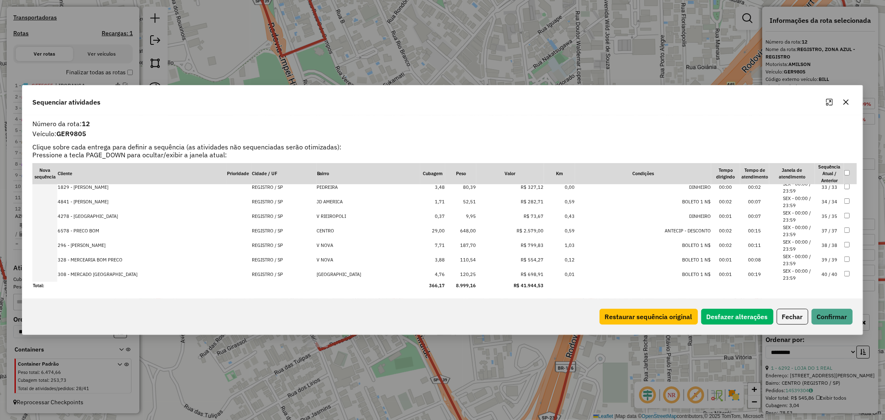
click at [89, 230] on td "6578 - PRECO BOM" at bounding box center [141, 231] width 169 height 15
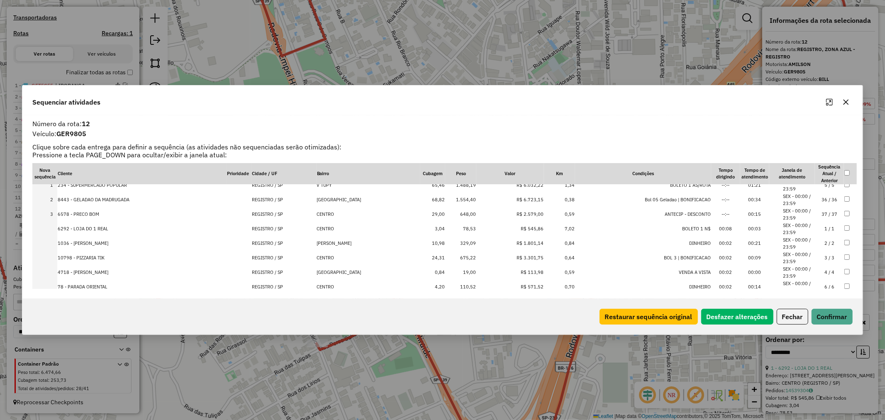
scroll to position [0, 0]
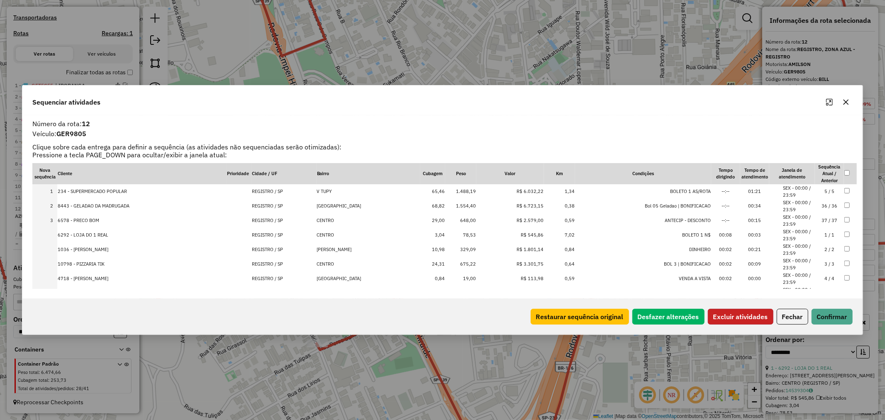
click at [738, 317] on button "Excluir atividades" at bounding box center [741, 317] width 66 height 16
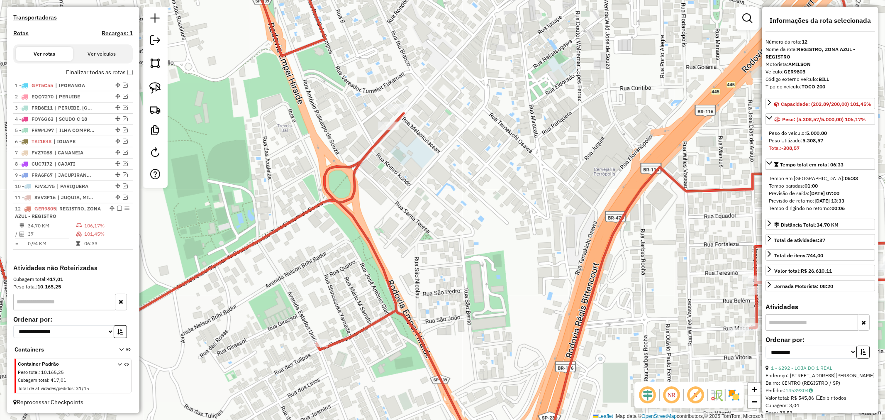
click at [669, 175] on icon at bounding box center [469, 210] width 996 height 504
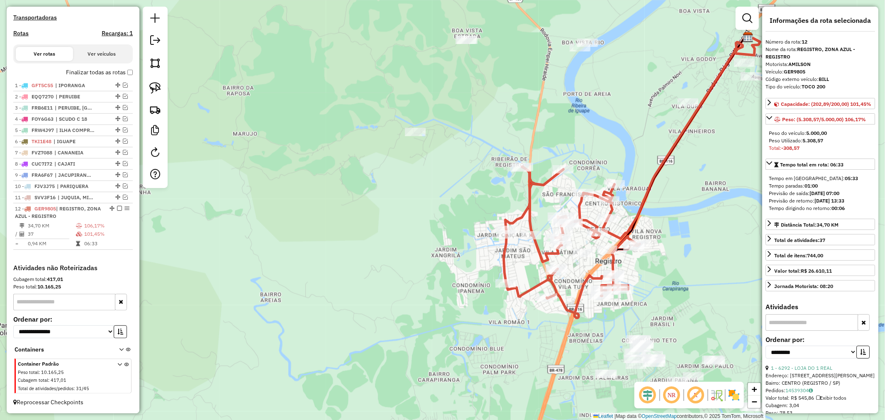
drag, startPoint x: 578, startPoint y: 261, endPoint x: 575, endPoint y: 280, distance: 19.0
click at [575, 280] on div "Janela de atendimento Grade de atendimento Capacidade Transportadoras Veículos …" at bounding box center [442, 210] width 885 height 420
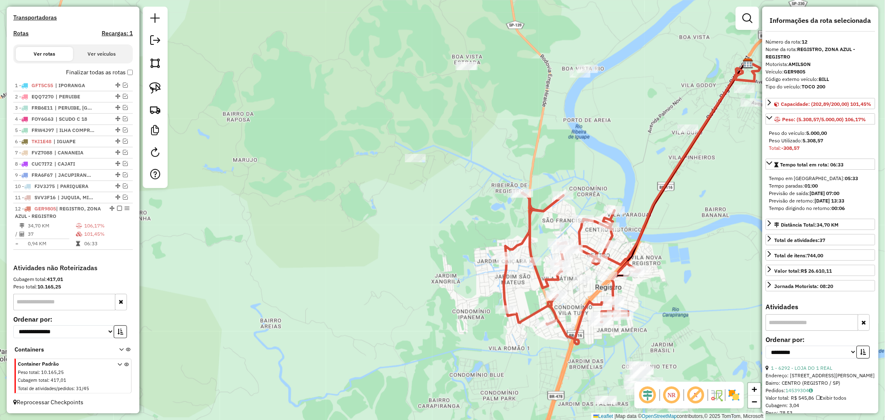
drag, startPoint x: 575, startPoint y: 280, endPoint x: 575, endPoint y: 306, distance: 26.1
click at [575, 306] on div "Janela de atendimento Grade de atendimento Capacidade Transportadoras Veículos …" at bounding box center [442, 210] width 885 height 420
drag, startPoint x: 154, startPoint y: 85, endPoint x: 164, endPoint y: 88, distance: 10.5
click at [154, 85] on img at bounding box center [155, 88] width 12 height 12
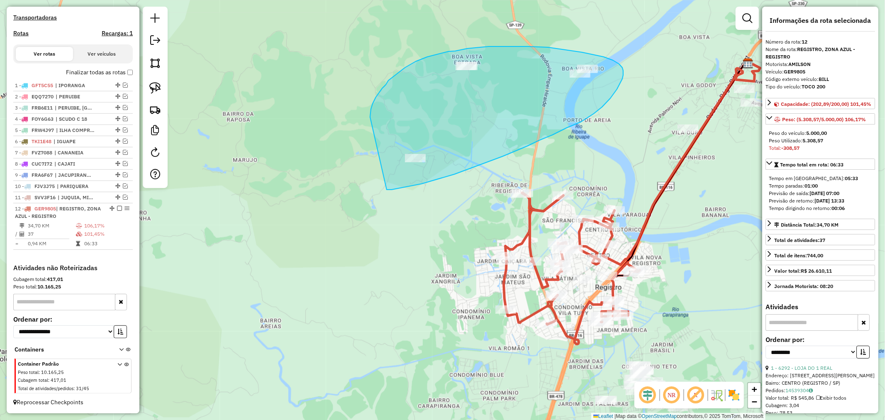
drag, startPoint x: 387, startPoint y: 190, endPoint x: 370, endPoint y: 117, distance: 74.5
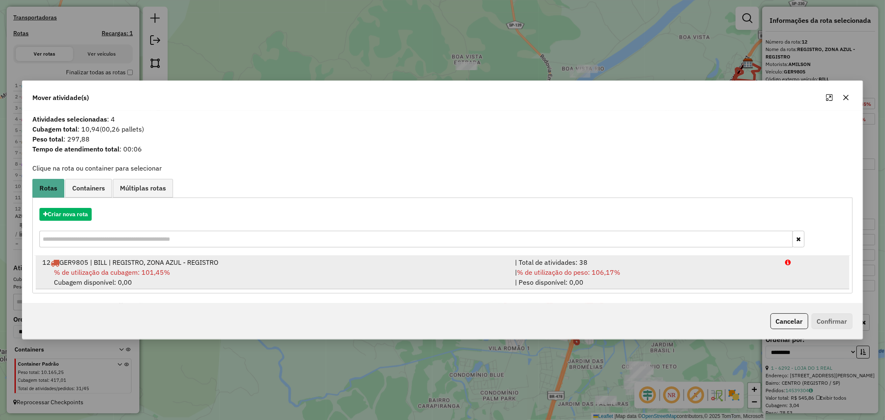
click at [180, 259] on span "GER9805 | BILL | REGISTRO, ZONA AZUL - REGISTRO" at bounding box center [138, 262] width 159 height 8
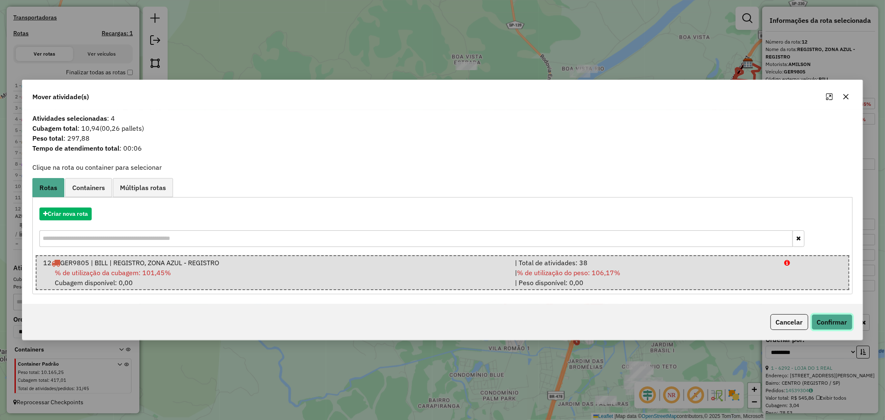
click at [838, 323] on button "Confirmar" at bounding box center [832, 322] width 41 height 16
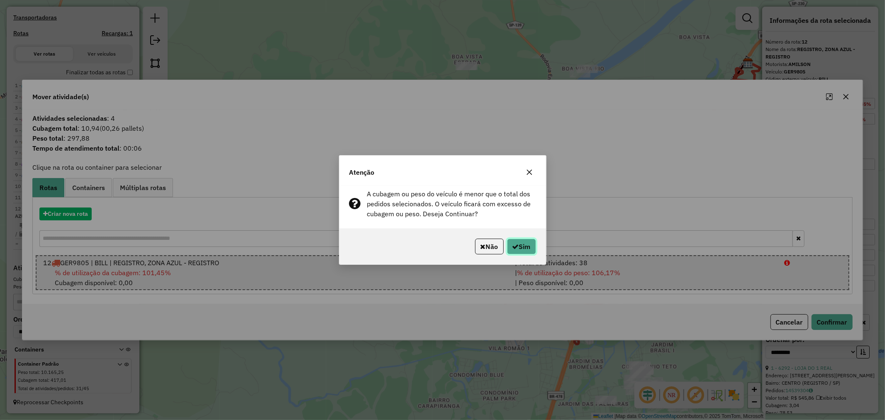
click at [523, 247] on button "Sim" at bounding box center [521, 247] width 29 height 16
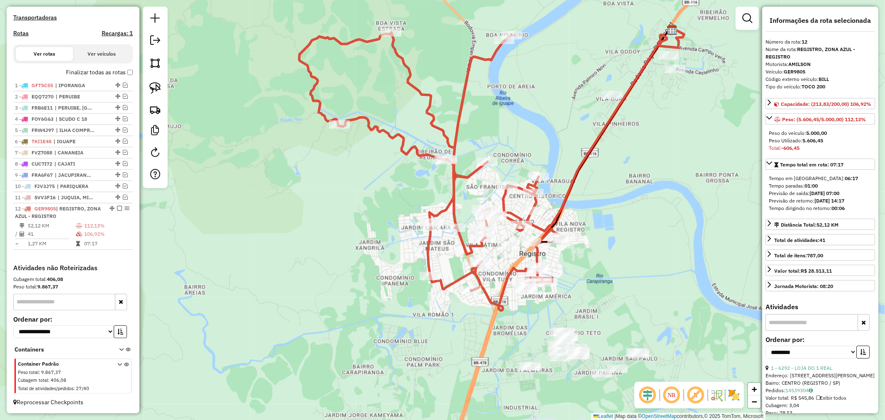
drag, startPoint x: 629, startPoint y: 164, endPoint x: 553, endPoint y: 131, distance: 83.1
click at [553, 131] on div "Janela de atendimento Grade de atendimento Capacidade Transportadoras Veículos …" at bounding box center [442, 210] width 885 height 420
click at [449, 140] on icon at bounding box center [431, 171] width 265 height 278
click at [482, 280] on icon at bounding box center [431, 171] width 265 height 278
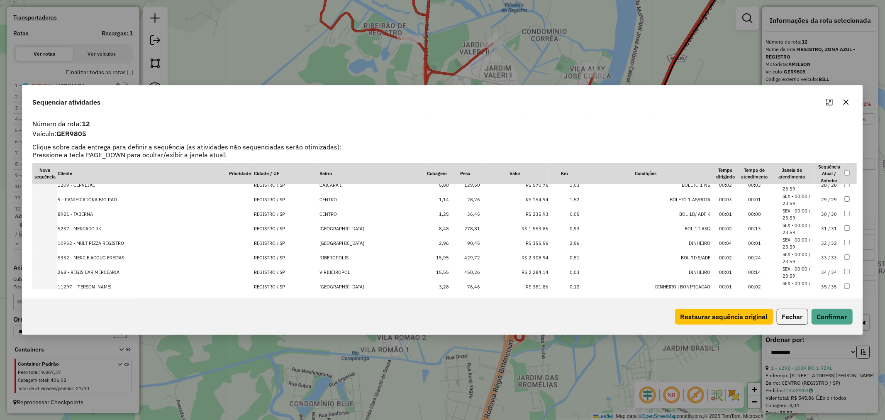
scroll to position [415, 0]
click at [107, 241] on td "5332 - MERC E ACOUG FREITAS" at bounding box center [142, 241] width 171 height 15
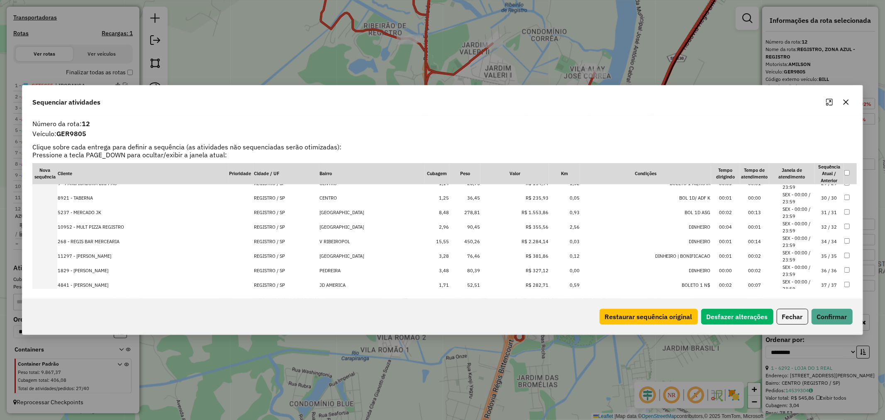
scroll to position [475, 0]
click at [101, 194] on td "268 - REGIS BAR MERCEARIA" at bounding box center [142, 195] width 171 height 15
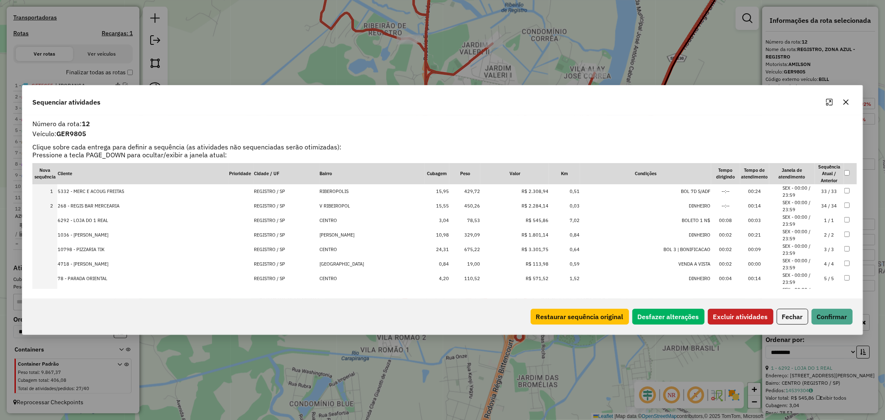
click at [739, 316] on button "Excluir atividades" at bounding box center [741, 317] width 66 height 16
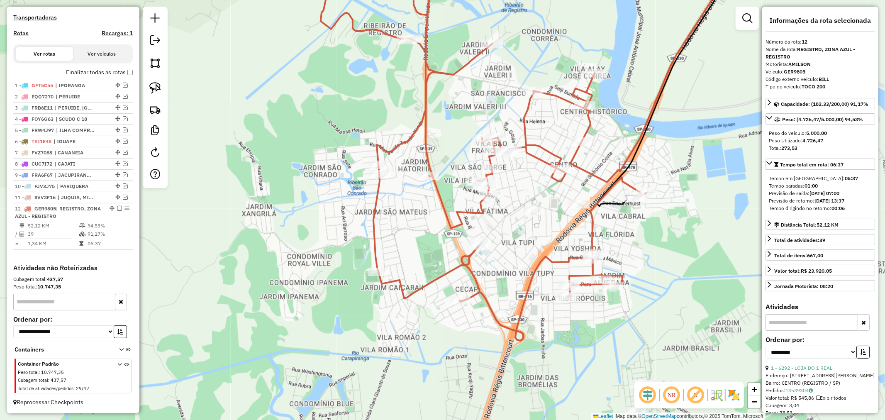
click at [540, 147] on icon at bounding box center [407, 149] width 477 height 383
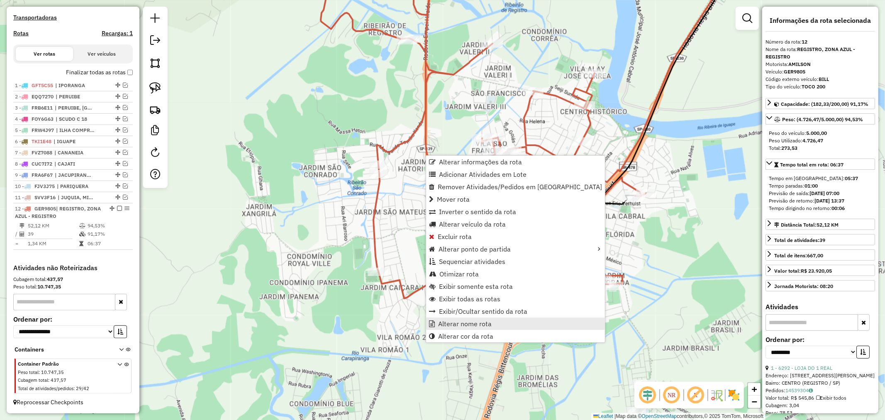
click at [474, 321] on span "Alterar nome rota" at bounding box center [465, 323] width 54 height 7
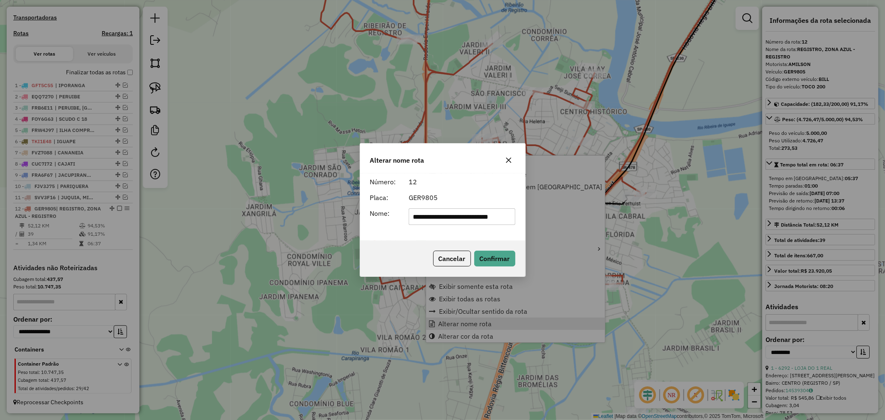
scroll to position [0, 9]
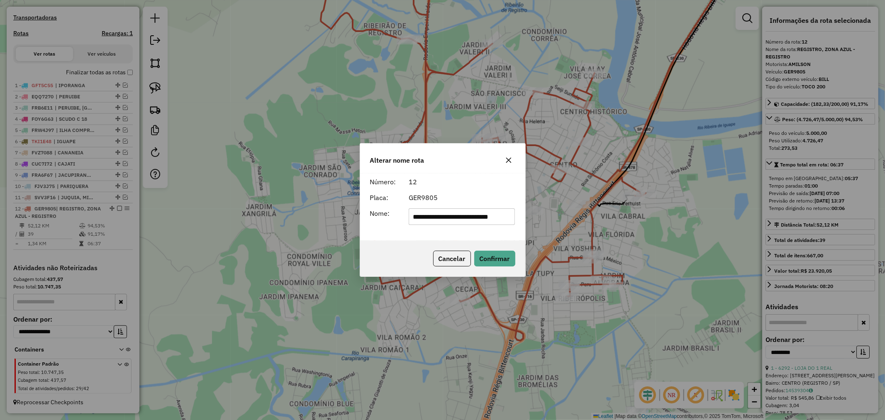
click at [449, 219] on input "**********" at bounding box center [462, 216] width 106 height 17
click at [468, 200] on div "GER9805" at bounding box center [462, 198] width 117 height 10
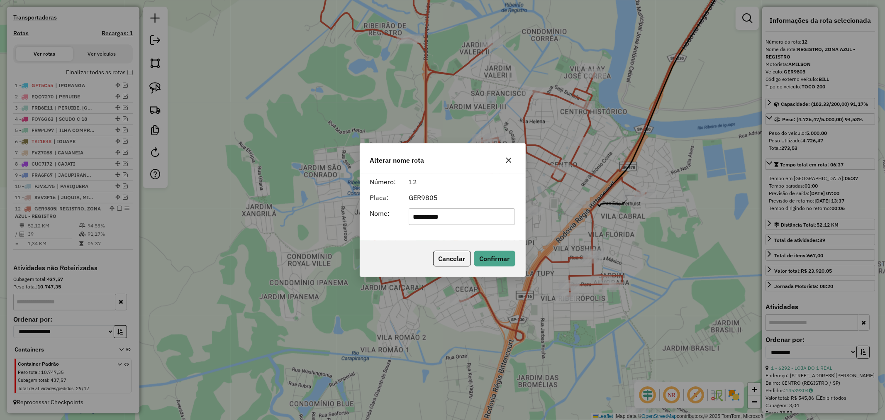
click at [463, 221] on input "**********" at bounding box center [462, 216] width 106 height 17
type input "**********"
click at [510, 196] on div "GER9805" at bounding box center [462, 198] width 117 height 10
click at [491, 256] on button "Confirmar" at bounding box center [494, 259] width 41 height 16
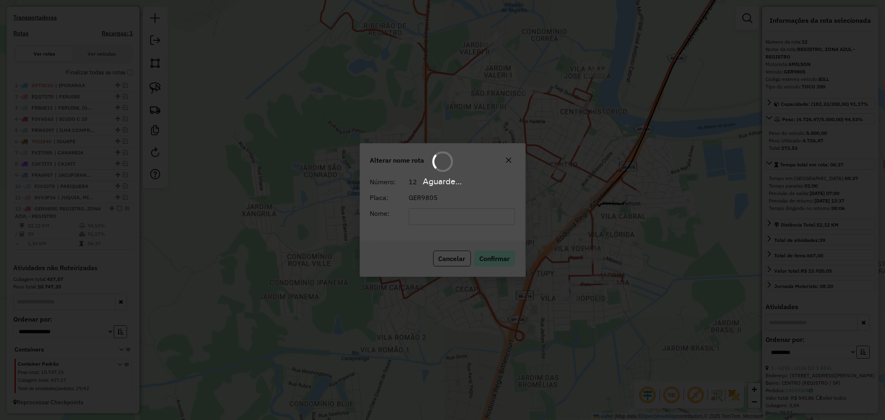
scroll to position [247, 0]
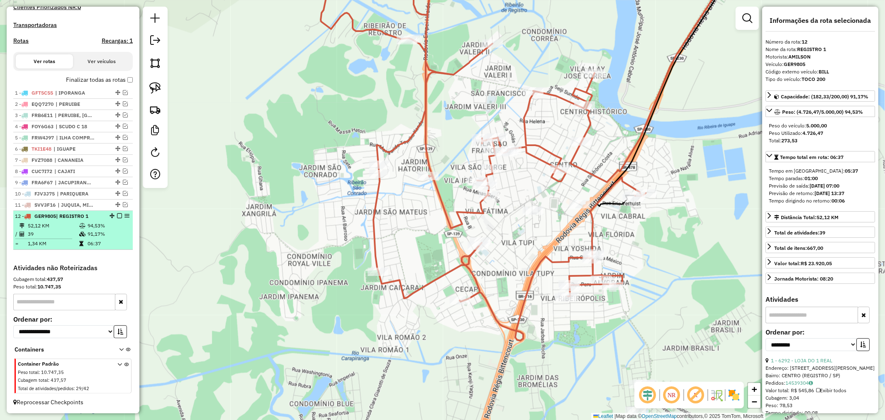
click at [117, 215] on em at bounding box center [119, 215] width 5 height 5
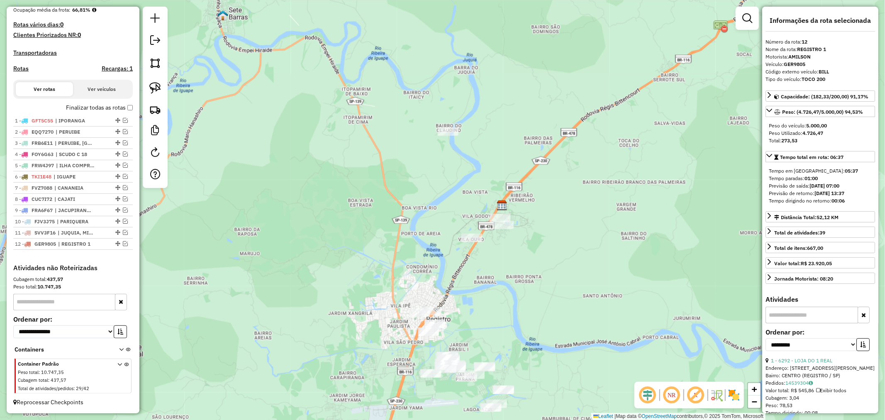
drag, startPoint x: 404, startPoint y: 165, endPoint x: 404, endPoint y: 219, distance: 54.0
click at [404, 219] on div "Janela de atendimento Grade de atendimento Capacidade Transportadoras Veículos …" at bounding box center [442, 210] width 885 height 420
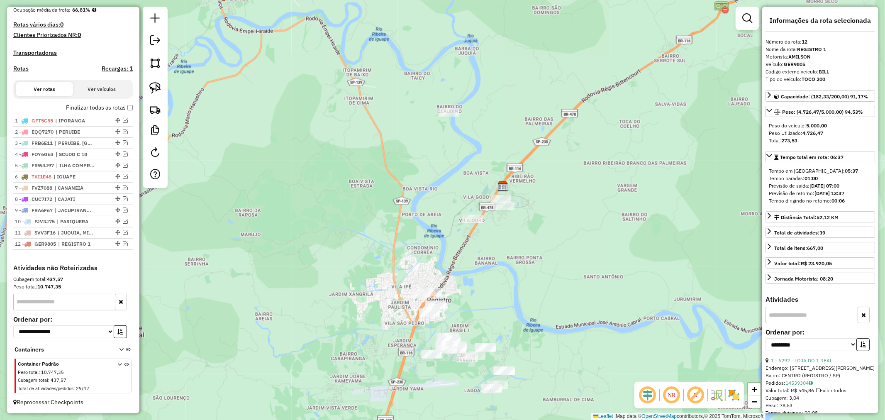
drag, startPoint x: 436, startPoint y: 179, endPoint x: 437, endPoint y: 160, distance: 19.1
click at [437, 160] on div "Janela de atendimento Grade de atendimento Capacidade Transportadoras Veículos …" at bounding box center [442, 210] width 885 height 420
click at [125, 243] on em at bounding box center [125, 243] width 5 height 5
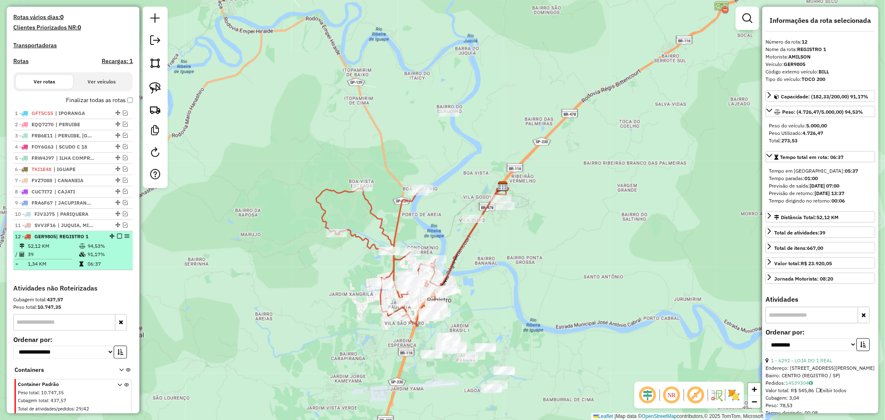
scroll to position [247, 0]
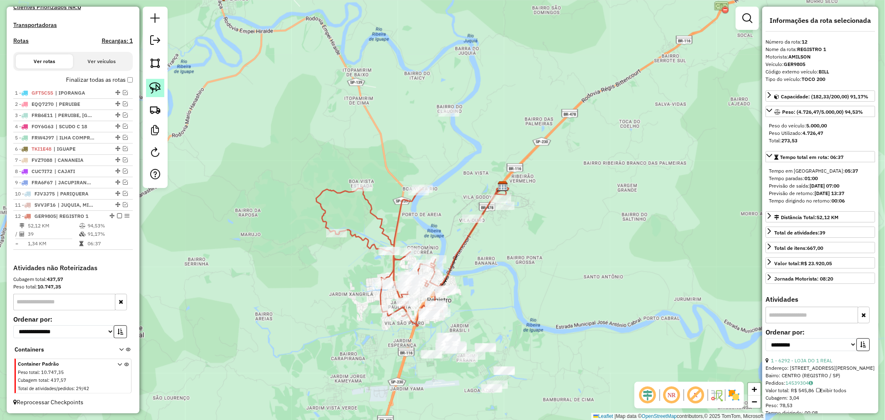
click at [154, 90] on img at bounding box center [155, 88] width 12 height 12
drag, startPoint x: 426, startPoint y: 107, endPoint x: 484, endPoint y: 101, distance: 57.9
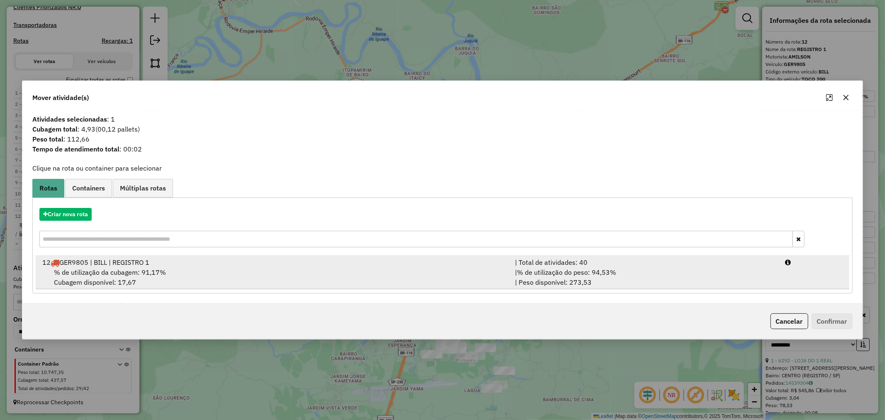
click at [139, 270] on span "% de utilização da cubagem: 91,17%" at bounding box center [110, 272] width 112 height 8
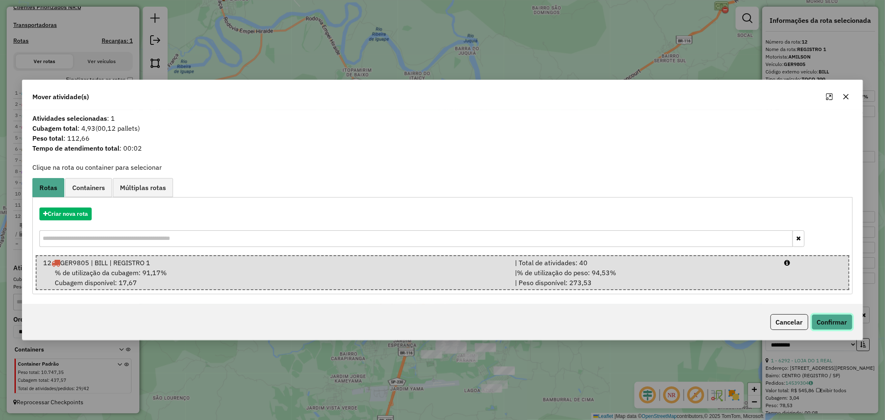
click at [839, 322] on button "Confirmar" at bounding box center [832, 322] width 41 height 16
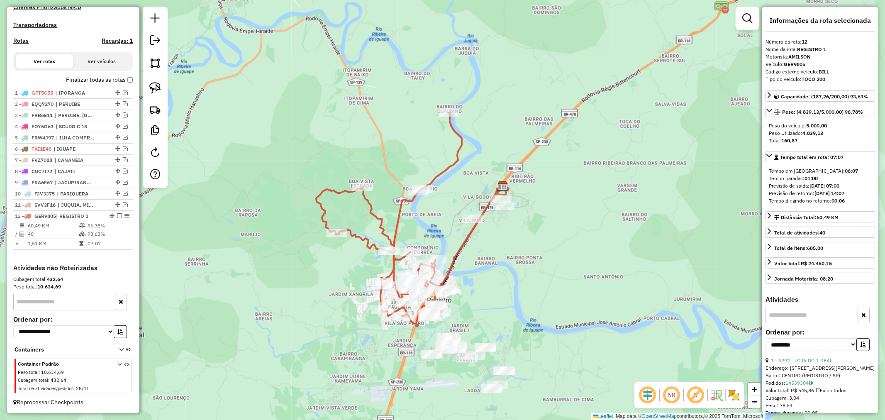
click at [460, 138] on icon at bounding box center [389, 219] width 146 height 213
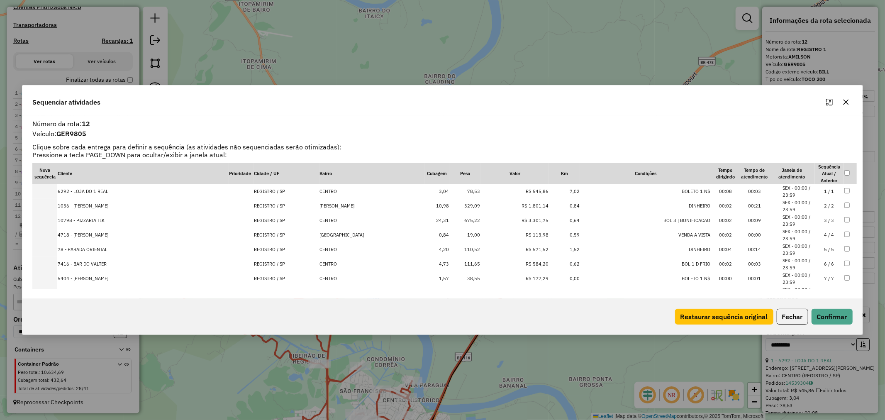
click at [849, 104] on icon "button" at bounding box center [846, 102] width 7 height 7
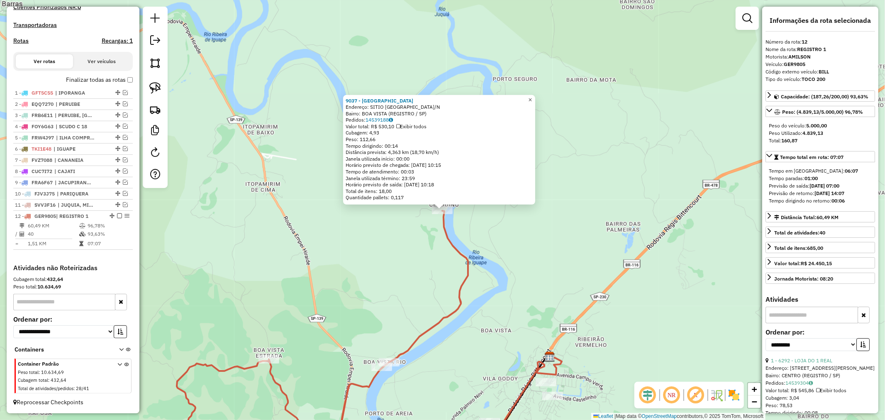
click at [532, 98] on span "×" at bounding box center [530, 99] width 4 height 7
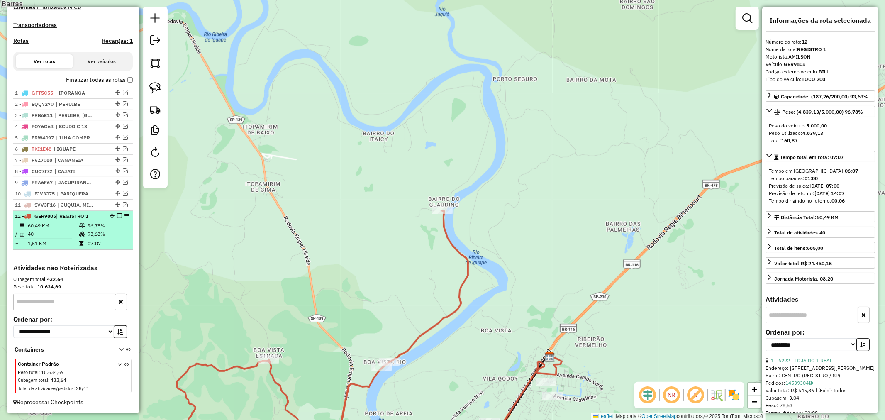
click at [117, 214] on em at bounding box center [119, 215] width 5 height 5
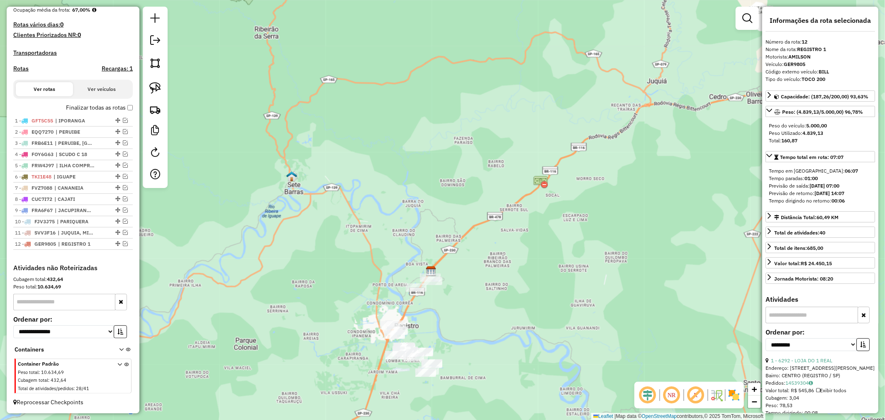
drag, startPoint x: 505, startPoint y: 258, endPoint x: 508, endPoint y: 173, distance: 85.1
click at [508, 173] on div "Janela de atendimento Grade de atendimento Capacidade Transportadoras Veículos …" at bounding box center [442, 210] width 885 height 420
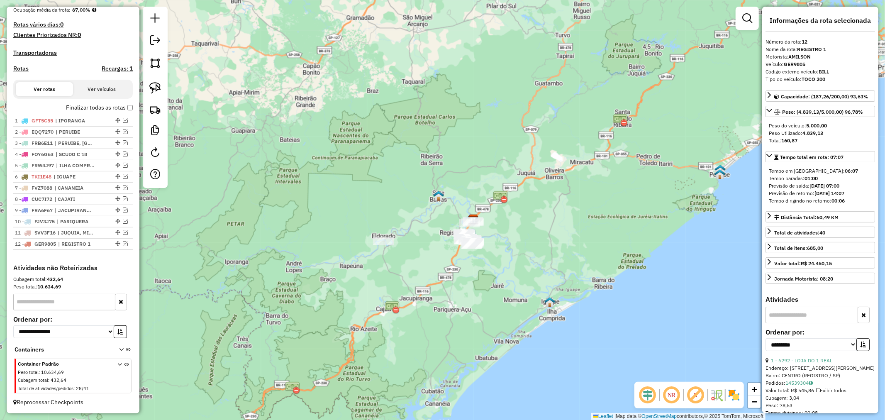
drag, startPoint x: 516, startPoint y: 232, endPoint x: 504, endPoint y: 259, distance: 28.6
click at [504, 259] on div "Janela de atendimento Grade de atendimento Capacidade Transportadoras Veículos …" at bounding box center [442, 210] width 885 height 420
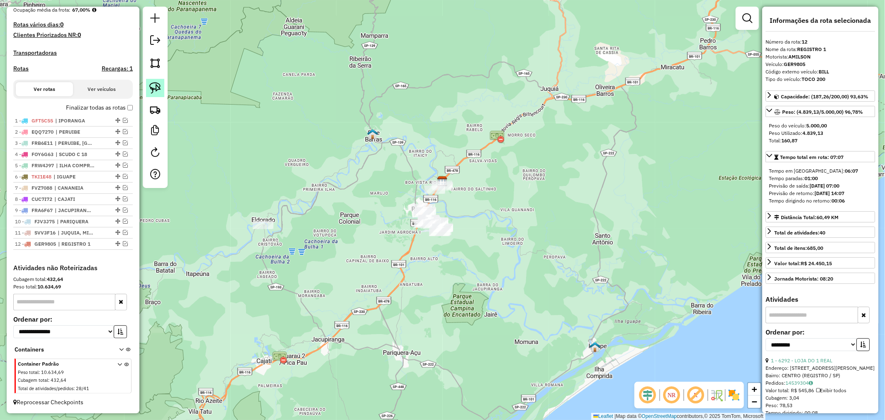
click at [149, 90] on img at bounding box center [155, 88] width 12 height 12
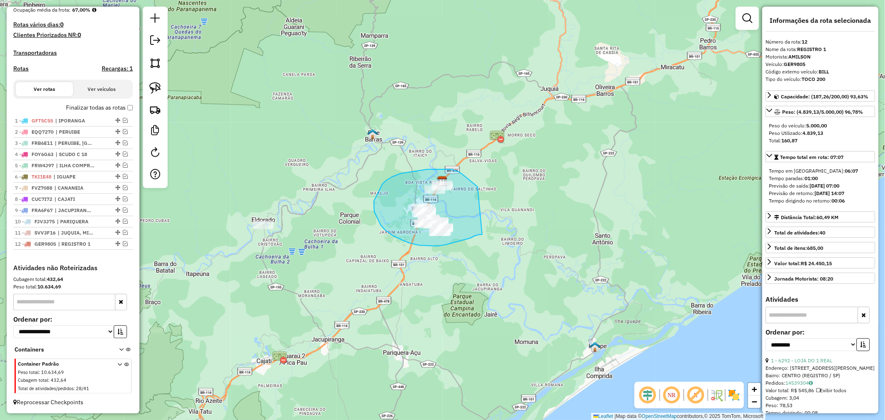
drag, startPoint x: 478, startPoint y: 187, endPoint x: 483, endPoint y: 234, distance: 48.0
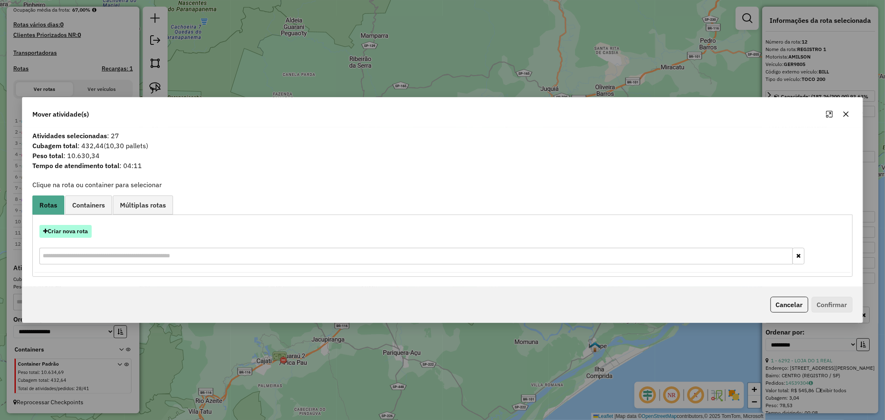
click at [69, 225] on button "Criar nova rota" at bounding box center [65, 231] width 52 height 13
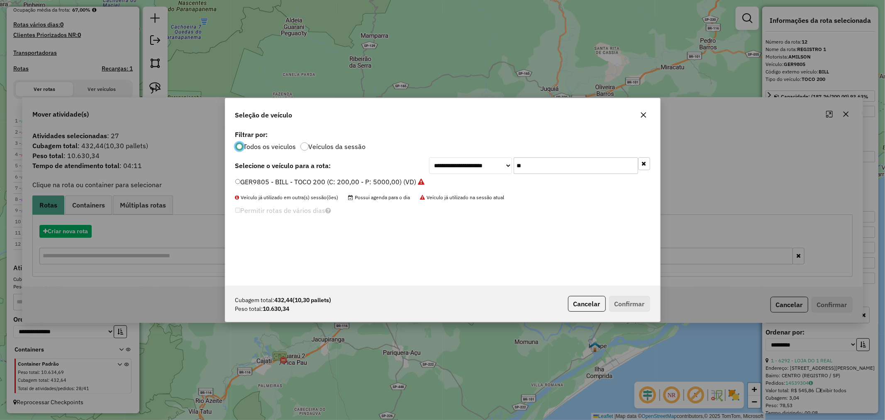
scroll to position [5, 2]
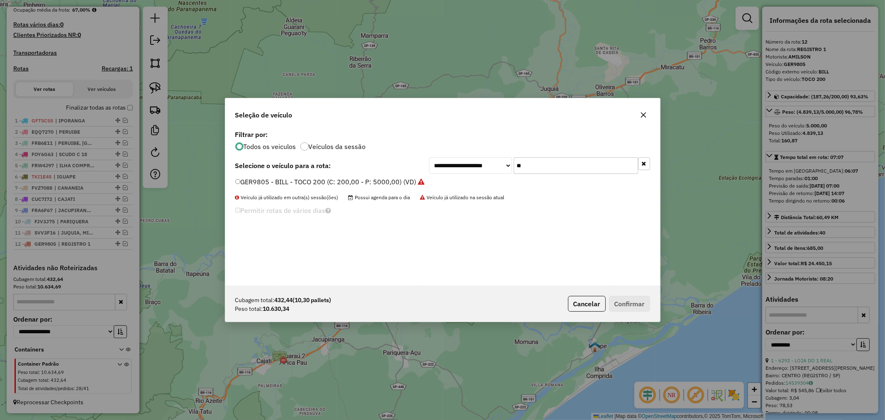
drag, startPoint x: 528, startPoint y: 166, endPoint x: 483, endPoint y: 171, distance: 44.6
click at [486, 171] on div "**********" at bounding box center [539, 165] width 221 height 17
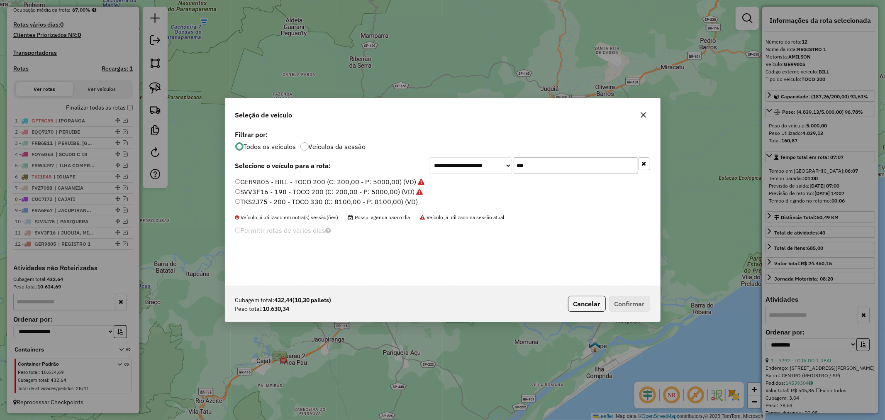
type input "***"
click at [233, 201] on div "GER9805 - BILL - TOCO 200 (C: 200,00 - P: 5000,00) (VD) SVV3F16 - 198 - TOCO 20…" at bounding box center [442, 195] width 425 height 37
click at [627, 303] on button "Confirmar" at bounding box center [629, 304] width 41 height 16
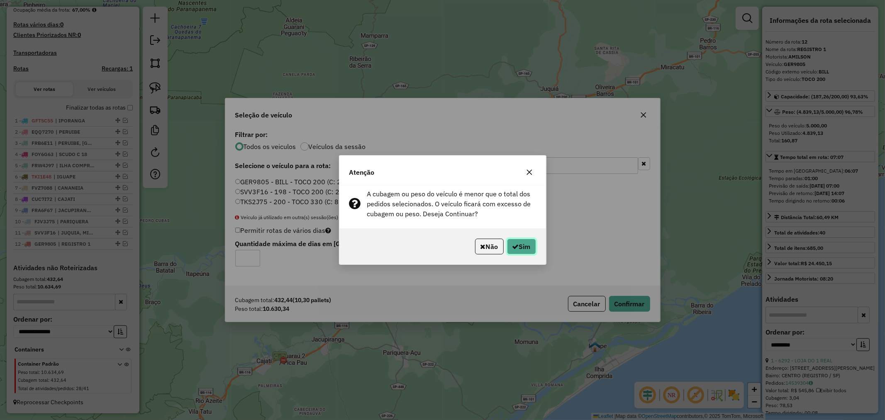
click at [513, 247] on icon "button" at bounding box center [516, 246] width 7 height 7
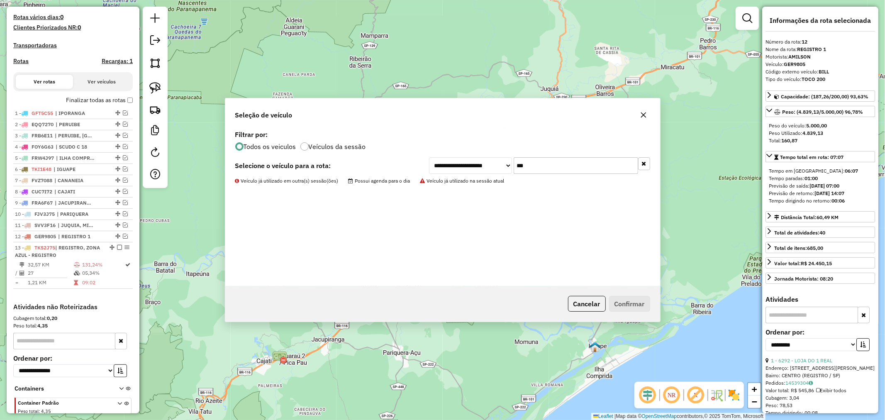
scroll to position [266, 0]
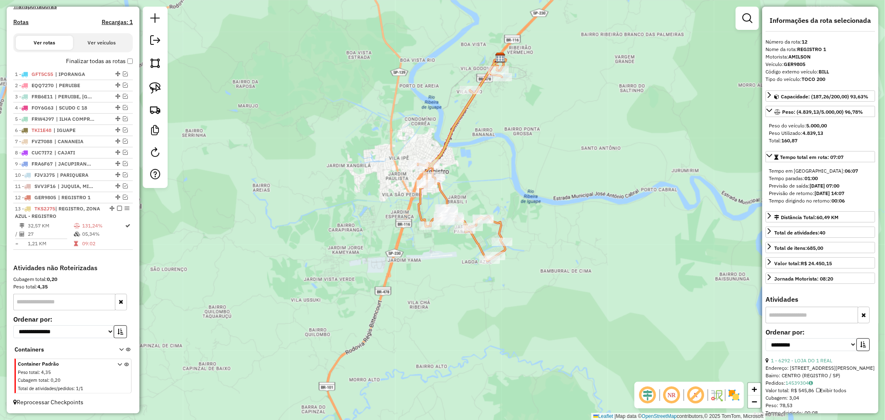
click at [446, 140] on icon at bounding box center [462, 160] width 88 height 201
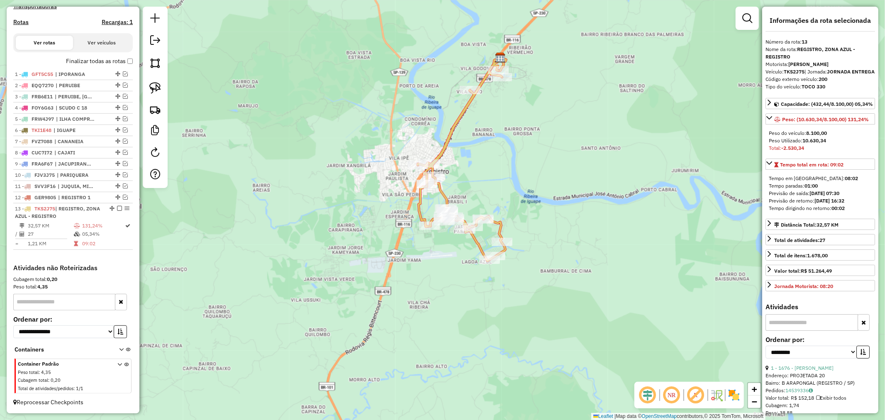
click at [446, 140] on icon at bounding box center [462, 160] width 88 height 201
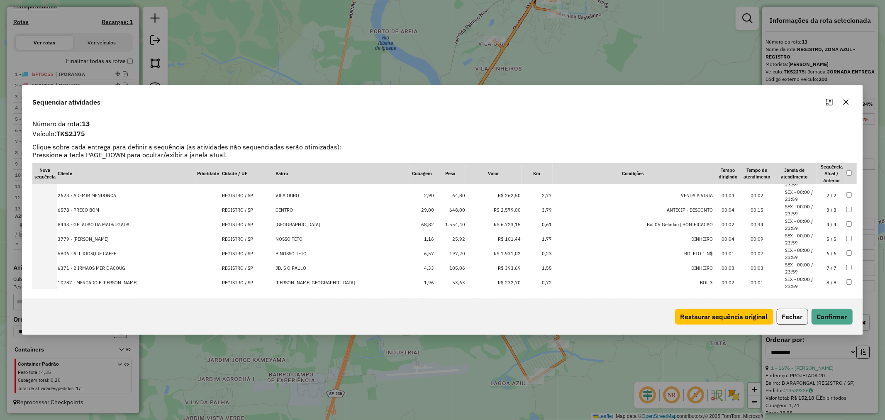
scroll to position [0, 0]
click at [435, 232] on td "1.554,40" at bounding box center [450, 235] width 31 height 15
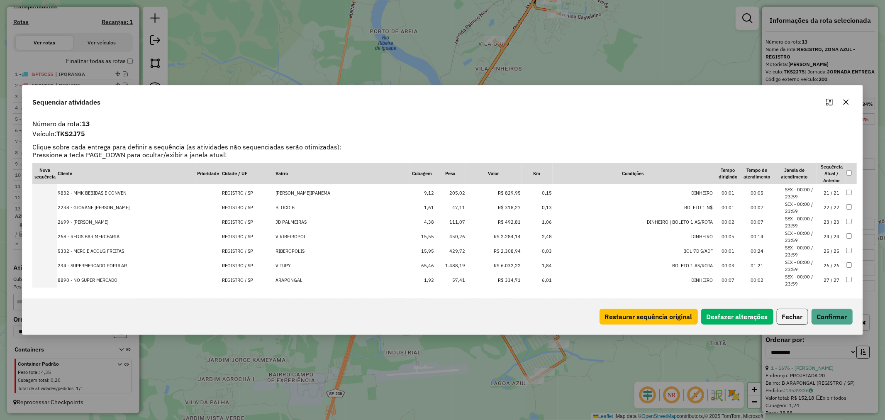
scroll to position [295, 0]
click at [435, 259] on td "1.488,19" at bounding box center [450, 259] width 31 height 15
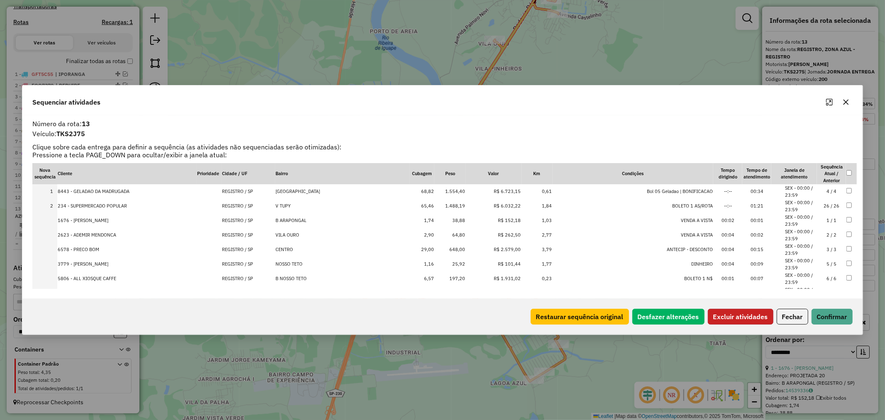
click at [749, 320] on button "Excluir atividades" at bounding box center [741, 317] width 66 height 16
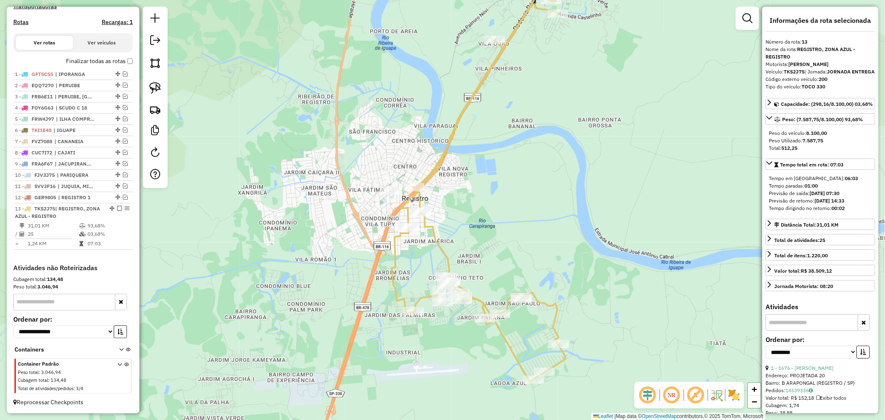
click at [440, 247] on icon at bounding box center [478, 181] width 173 height 402
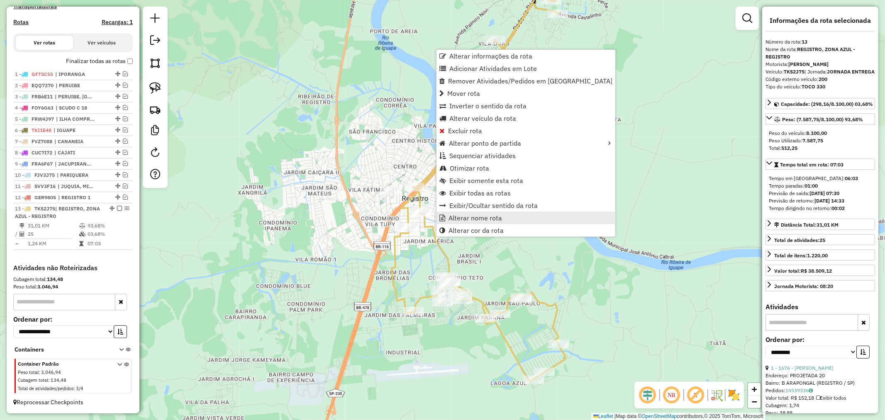
click at [473, 215] on span "Alterar nome rota" at bounding box center [476, 218] width 54 height 7
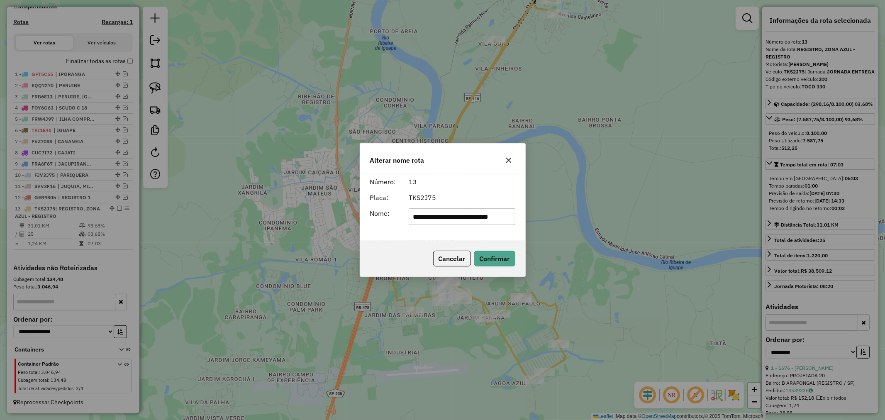
scroll to position [0, 9]
click at [470, 218] on input "**********" at bounding box center [462, 216] width 106 height 17
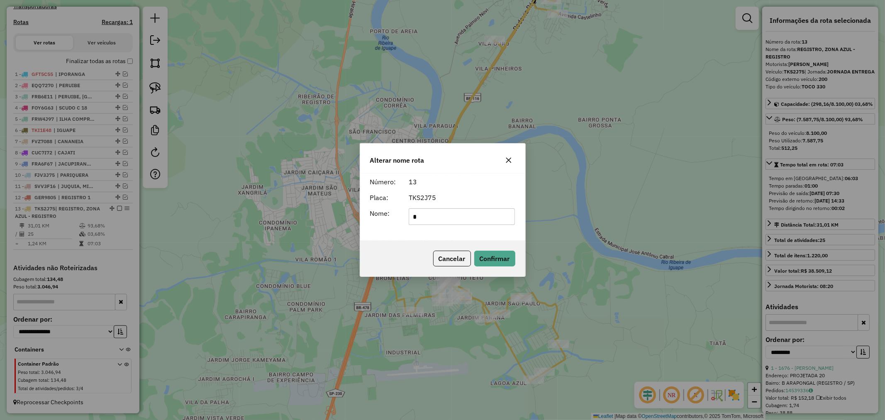
scroll to position [0, 0]
type input "**********"
click at [493, 255] on button "Confirmar" at bounding box center [494, 259] width 41 height 16
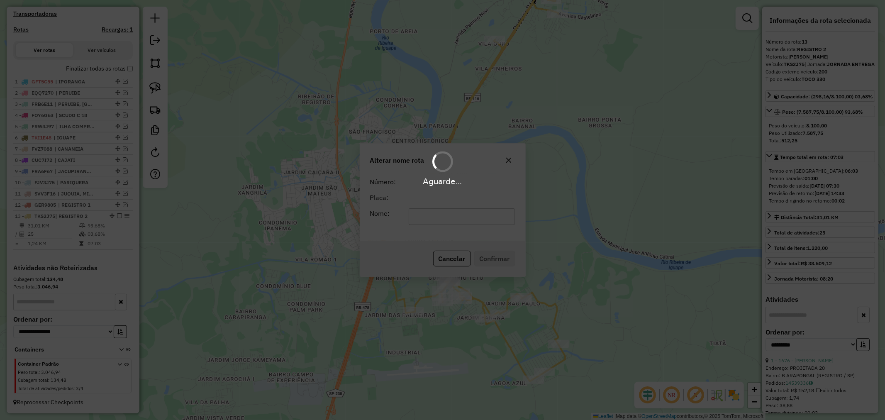
scroll to position [259, 0]
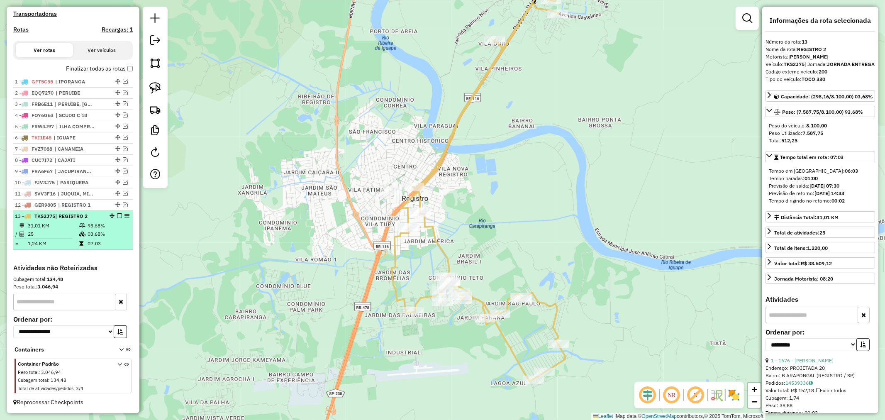
click at [117, 216] on em at bounding box center [119, 215] width 5 height 5
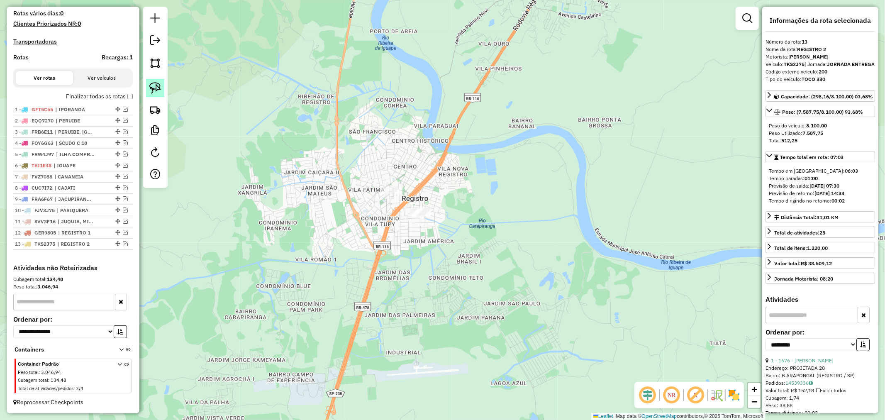
click at [154, 86] on img at bounding box center [155, 88] width 12 height 12
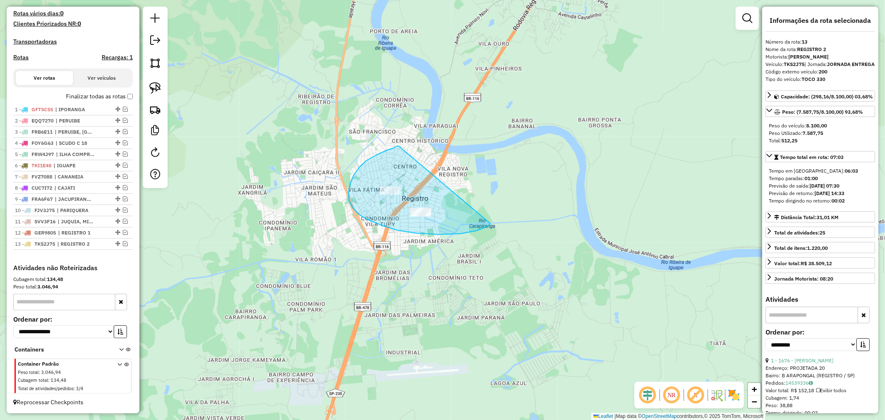
drag, startPoint x: 399, startPoint y: 146, endPoint x: 490, endPoint y: 223, distance: 119.6
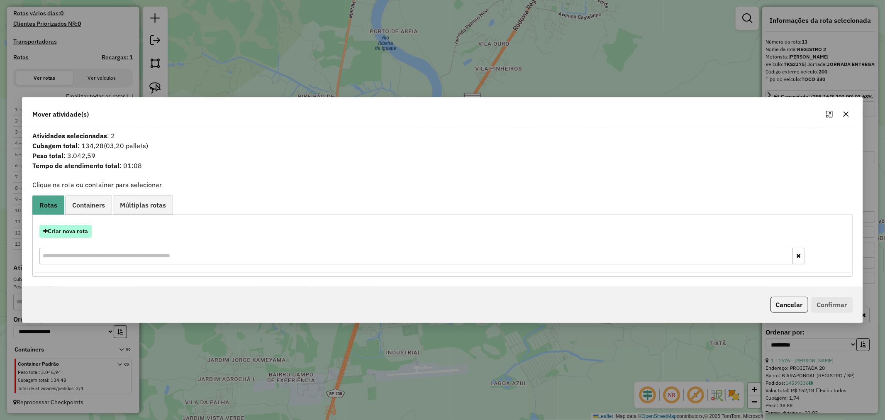
click at [72, 231] on button "Criar nova rota" at bounding box center [65, 231] width 52 height 13
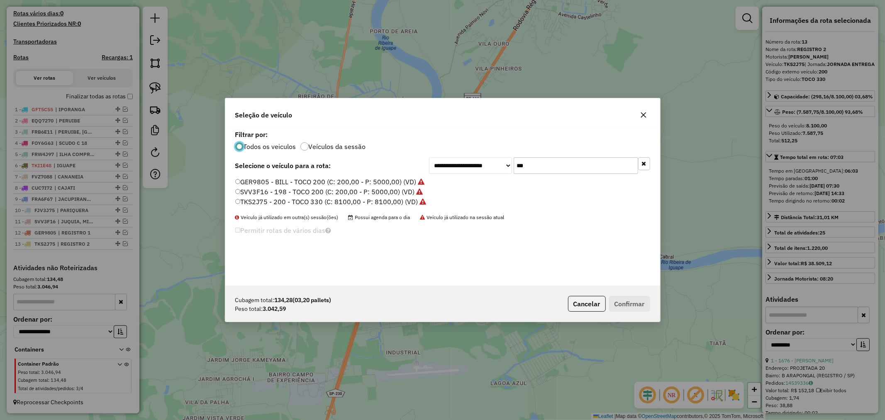
scroll to position [5, 2]
drag, startPoint x: 550, startPoint y: 163, endPoint x: 477, endPoint y: 222, distance: 94.1
click at [501, 169] on div "**********" at bounding box center [539, 165] width 221 height 17
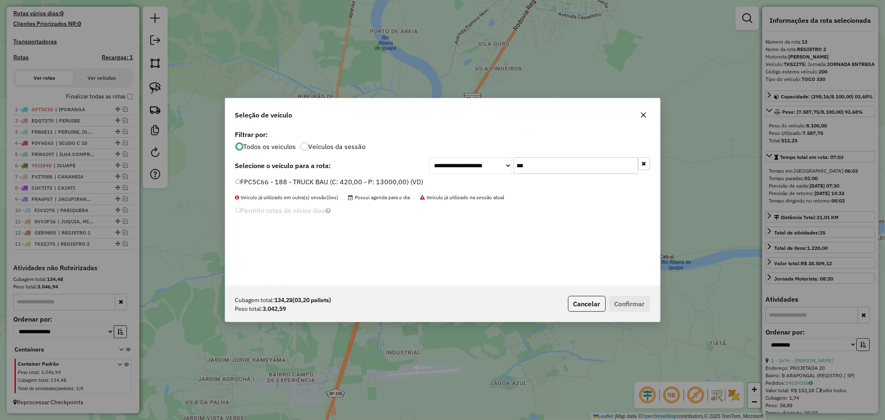
type input "***"
click at [636, 300] on button "Confirmar" at bounding box center [629, 304] width 41 height 16
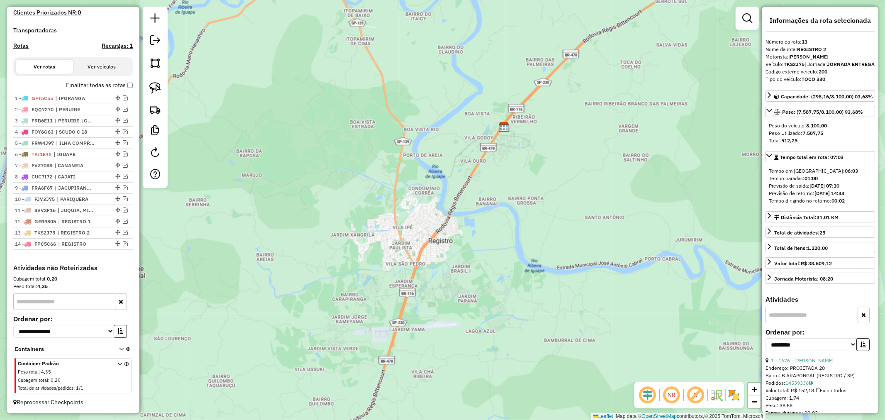
scroll to position [280, 0]
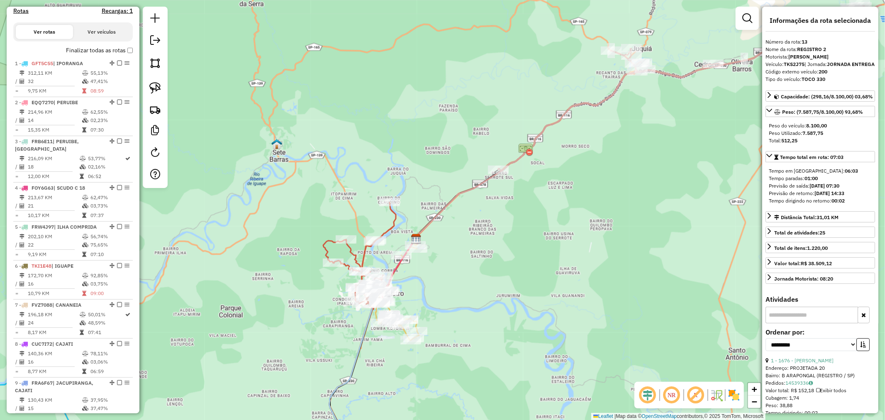
drag, startPoint x: 593, startPoint y: 193, endPoint x: 499, endPoint y: 220, distance: 98.1
click at [499, 220] on div "Janela de atendimento Grade de atendimento Capacidade Transportadoras Veículos …" at bounding box center [442, 210] width 885 height 420
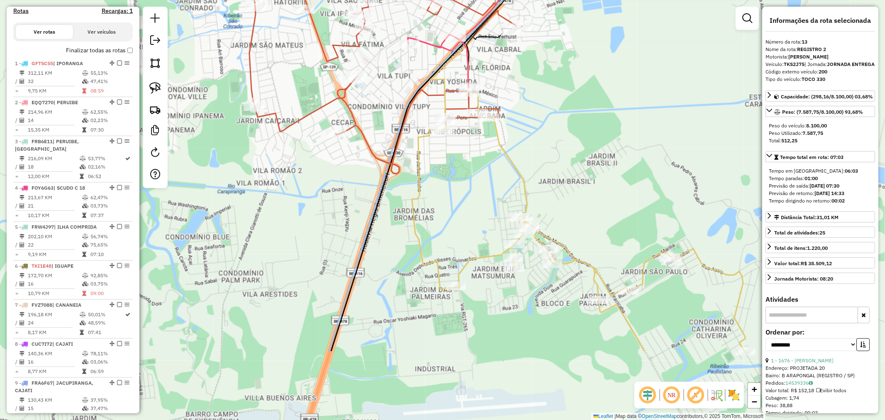
drag, startPoint x: 386, startPoint y: 239, endPoint x: 550, endPoint y: 128, distance: 197.9
click at [550, 128] on div "Janela de atendimento Grade de atendimento Capacidade Transportadoras Veículos …" at bounding box center [442, 210] width 885 height 420
click at [370, 229] on icon at bounding box center [407, 210] width 227 height 504
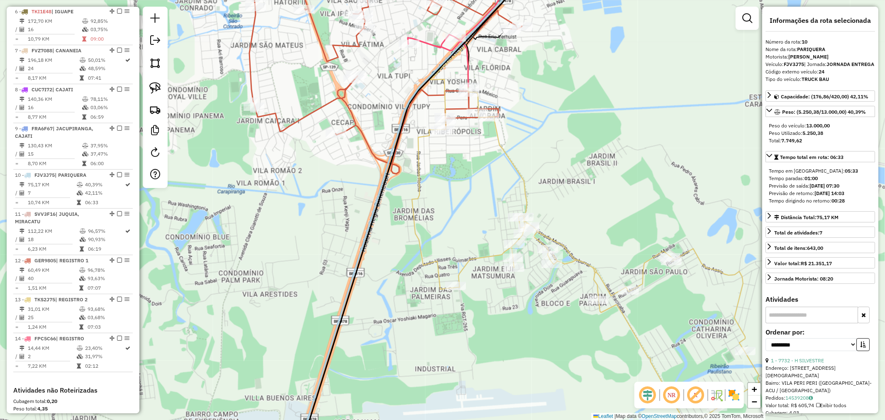
scroll to position [663, 0]
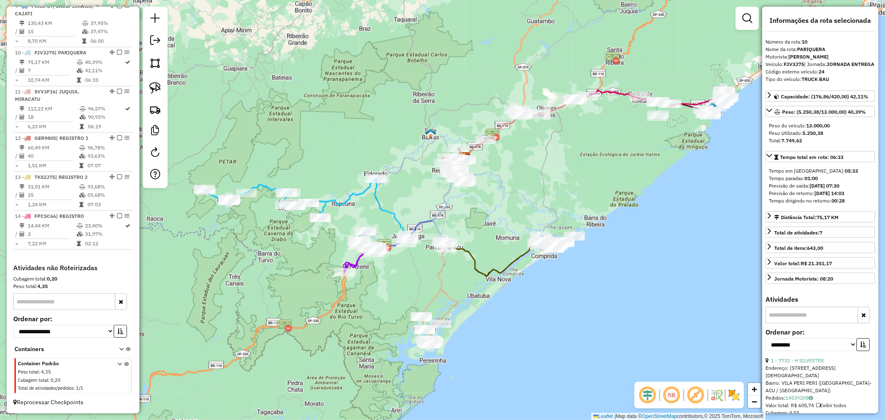
drag, startPoint x: 452, startPoint y: 278, endPoint x: 504, endPoint y: 207, distance: 89.1
click at [504, 207] on div "Janela de atendimento Grade de atendimento Capacidade Transportadoras Veículos …" at bounding box center [442, 210] width 885 height 420
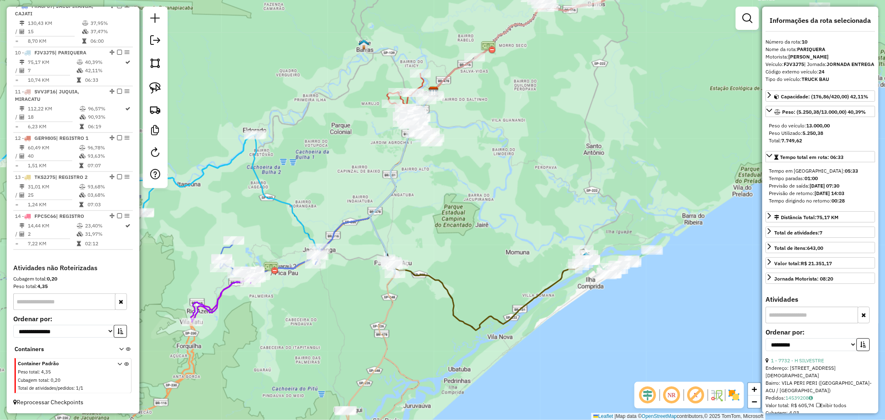
click at [379, 242] on icon at bounding box center [402, 176] width 66 height 168
click at [343, 223] on icon at bounding box center [378, 171] width 116 height 159
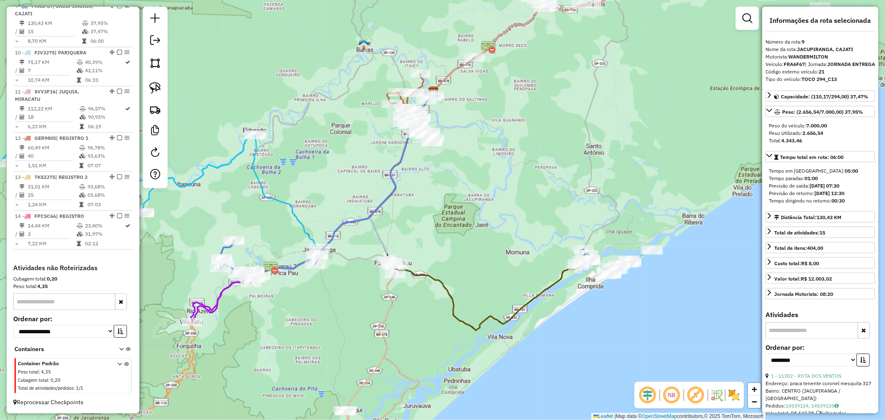
scroll to position [658, 0]
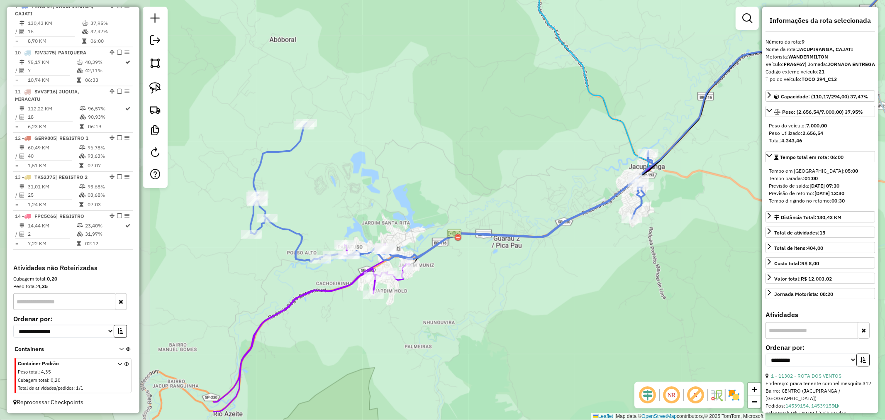
drag, startPoint x: 368, startPoint y: 261, endPoint x: 669, endPoint y: 248, distance: 301.6
click at [669, 248] on div "Janela de atendimento Grade de atendimento Capacidade Transportadoras Veículos …" at bounding box center [442, 210] width 885 height 420
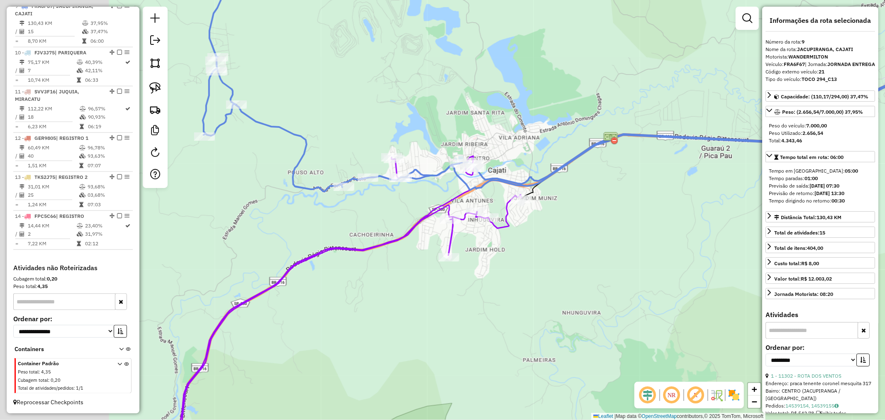
drag, startPoint x: 427, startPoint y: 303, endPoint x: 567, endPoint y: 279, distance: 142.7
click at [567, 279] on div "Janela de atendimento Grade de atendimento Capacidade Transportadoras Veículos …" at bounding box center [442, 210] width 885 height 420
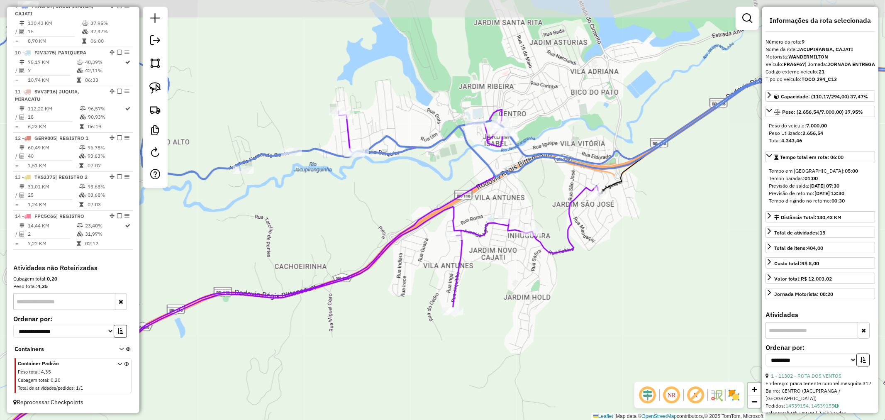
drag, startPoint x: 521, startPoint y: 266, endPoint x: 563, endPoint y: 331, distance: 76.8
click at [563, 331] on div "Janela de atendimento Grade de atendimento Capacidade Transportadoras Veículos …" at bounding box center [442, 210] width 885 height 420
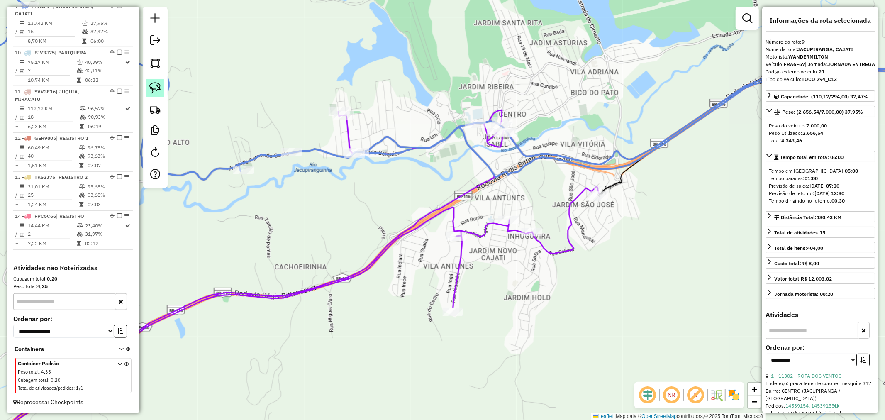
click at [158, 86] on img at bounding box center [155, 88] width 12 height 12
drag, startPoint x: 346, startPoint y: 96, endPoint x: 371, endPoint y: 143, distance: 53.3
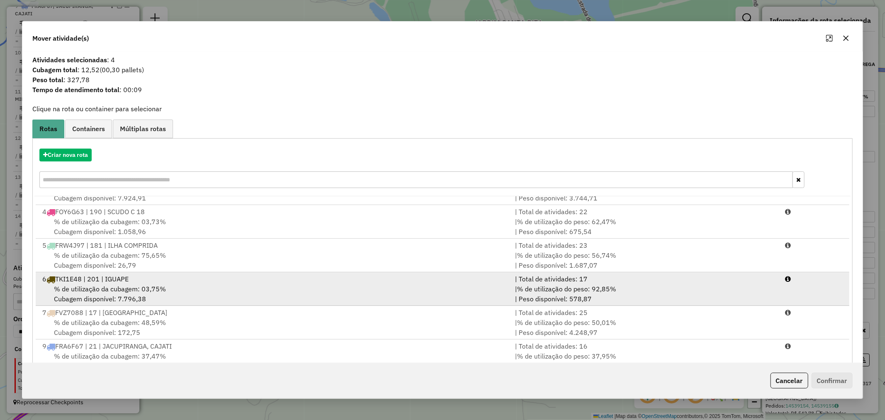
scroll to position [138, 0]
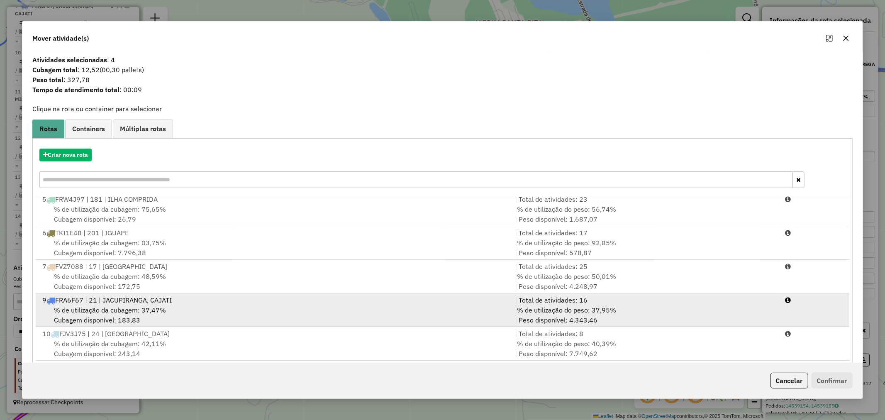
click at [190, 307] on div "% de utilização da cubagem: 37,47% Cubagem disponível: 183,83" at bounding box center [273, 315] width 473 height 20
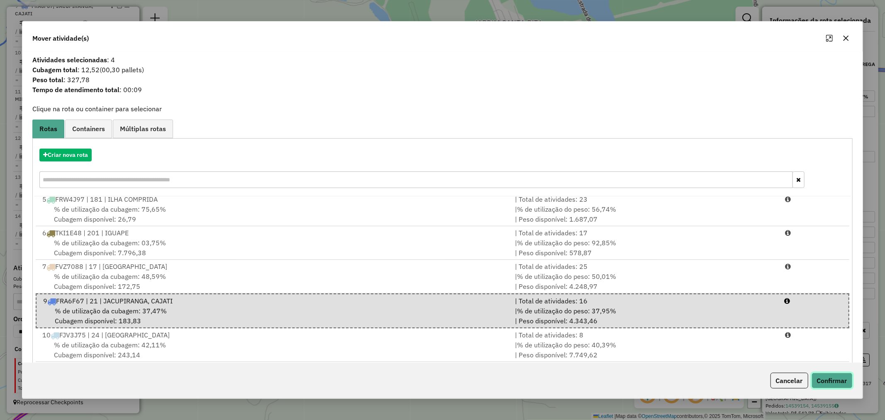
click at [833, 376] on button "Confirmar" at bounding box center [832, 381] width 41 height 16
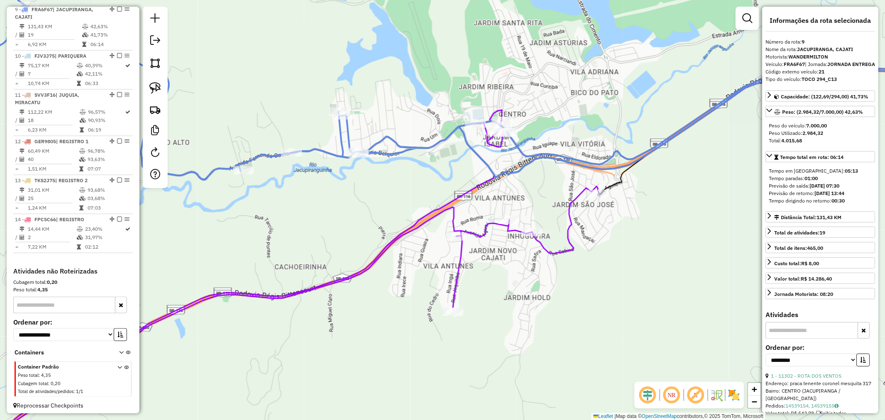
scroll to position [658, 0]
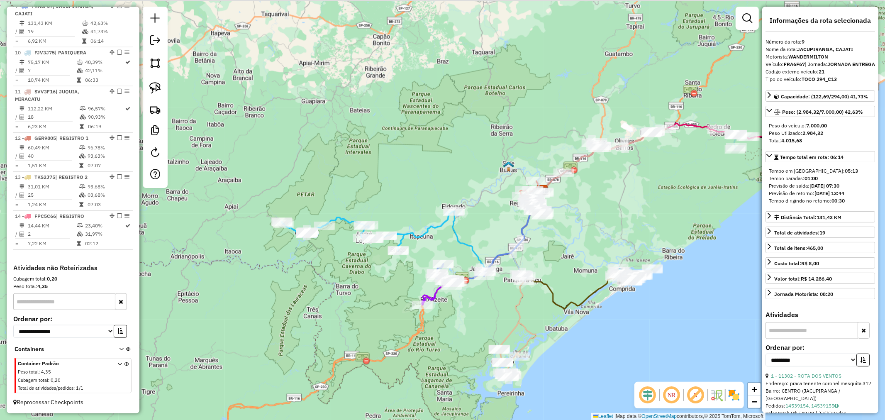
drag, startPoint x: 608, startPoint y: 198, endPoint x: 548, endPoint y: 251, distance: 80.3
click at [548, 251] on div "Janela de atendimento Grade de atendimento Capacidade Transportadoras Veículos …" at bounding box center [442, 210] width 885 height 420
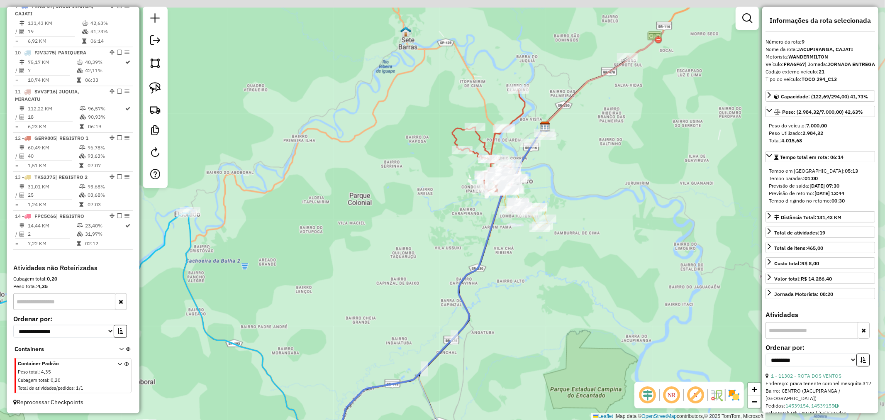
drag, startPoint x: 574, startPoint y: 200, endPoint x: 354, endPoint y: 272, distance: 231.6
click at [354, 272] on div "Janela de atendimento Grade de atendimento Capacidade Transportadoras Veículos …" at bounding box center [442, 210] width 885 height 420
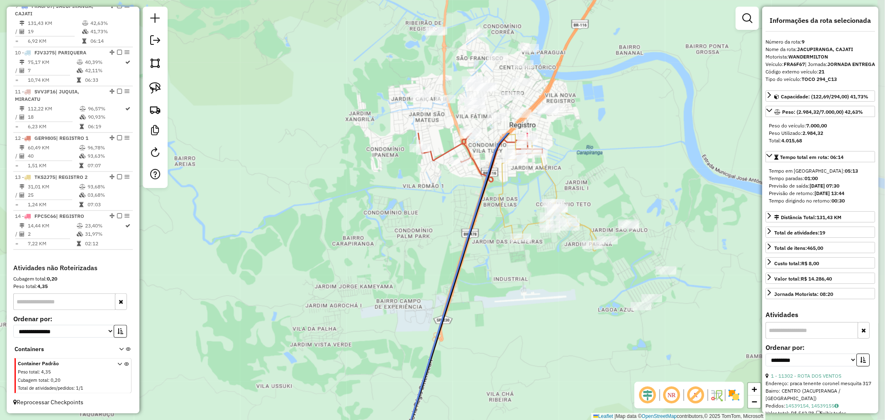
drag, startPoint x: 533, startPoint y: 177, endPoint x: 165, endPoint y: 349, distance: 406.6
click at [155, 354] on div "Janela de atendimento Grade de atendimento Capacidade Transportadoras Veículos …" at bounding box center [442, 210] width 885 height 420
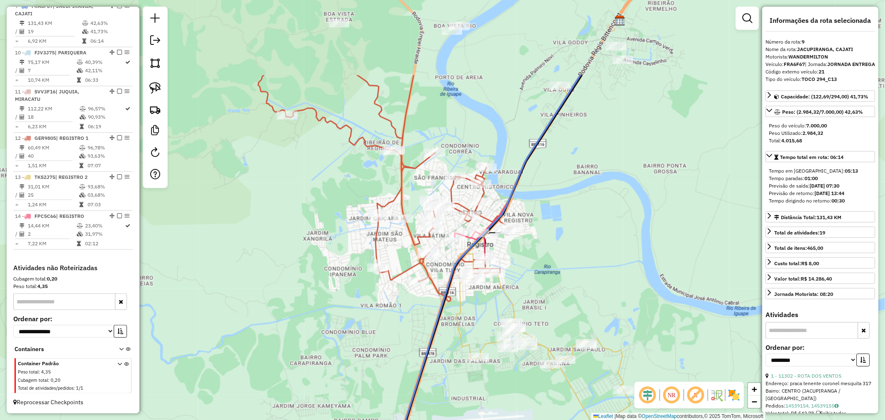
drag, startPoint x: 250, startPoint y: 220, endPoint x: 208, endPoint y: 337, distance: 124.3
click at [208, 337] on div "Janela de atendimento Grade de atendimento Capacidade Transportadoras Veículos …" at bounding box center [442, 210] width 885 height 420
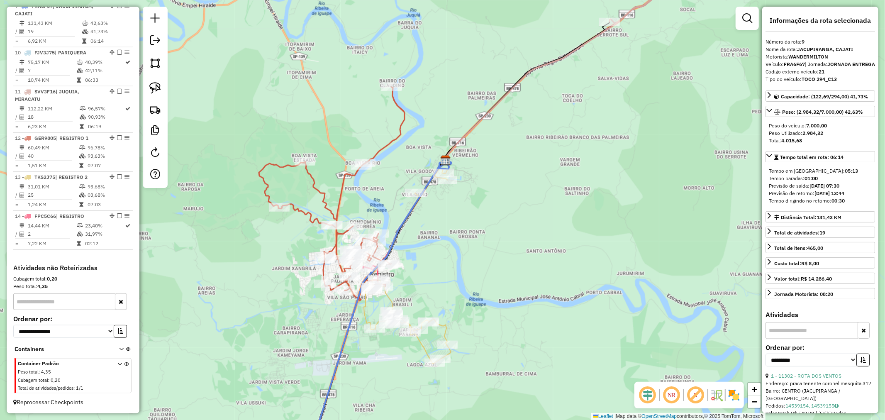
drag, startPoint x: 243, startPoint y: 296, endPoint x: 270, endPoint y: 281, distance: 31.2
click at [270, 281] on div "Janela de atendimento Grade de atendimento Capacidade Transportadoras Veículos …" at bounding box center [442, 210] width 885 height 420
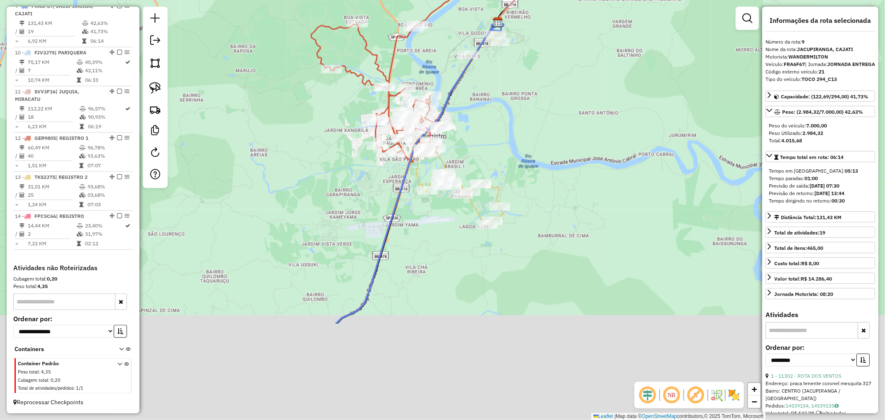
drag, startPoint x: 248, startPoint y: 329, endPoint x: 315, endPoint y: 127, distance: 213.1
click at [315, 127] on div "Janela de atendimento Grade de atendimento Capacidade Transportadoras Veículos …" at bounding box center [442, 210] width 885 height 420
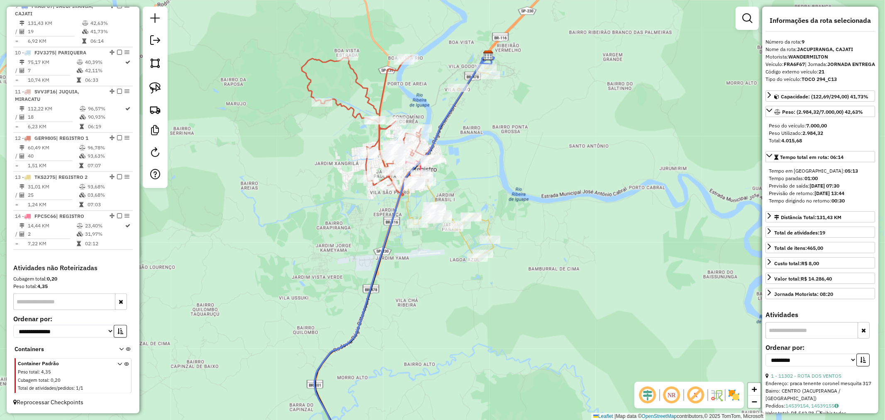
drag, startPoint x: 326, startPoint y: 169, endPoint x: 302, endPoint y: 266, distance: 100.4
click at [302, 266] on div "Janela de atendimento Grade de atendimento Capacidade Transportadoras Veículos …" at bounding box center [442, 210] width 885 height 420
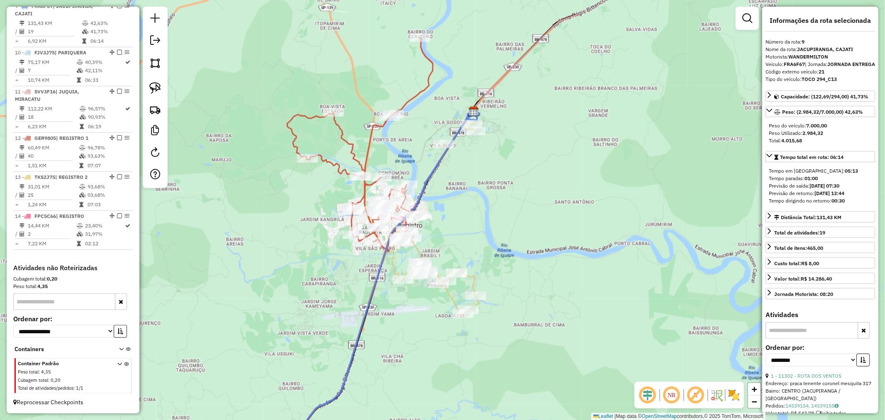
drag, startPoint x: 381, startPoint y: 219, endPoint x: 366, endPoint y: 273, distance: 55.8
click at [366, 273] on div "Janela de atendimento Grade de atendimento Capacidade Transportadoras Veículos …" at bounding box center [442, 210] width 885 height 420
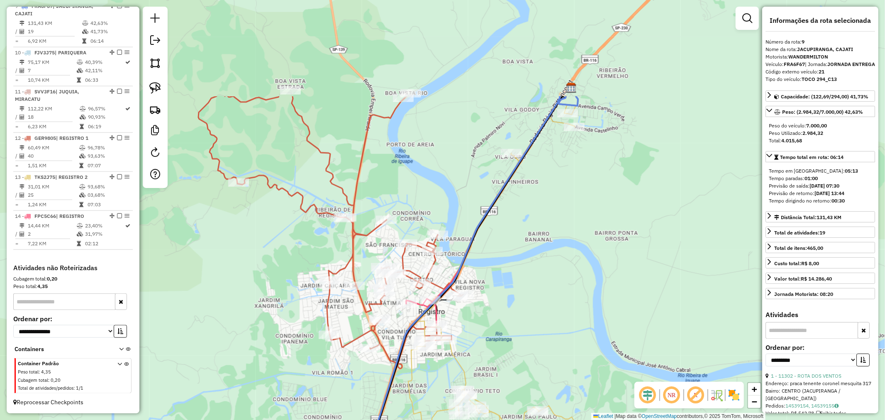
drag, startPoint x: 339, startPoint y: 254, endPoint x: 332, endPoint y: 374, distance: 119.8
click at [332, 374] on div "Janela de atendimento Grade de atendimento Capacidade Transportadoras Veículos …" at bounding box center [442, 210] width 885 height 420
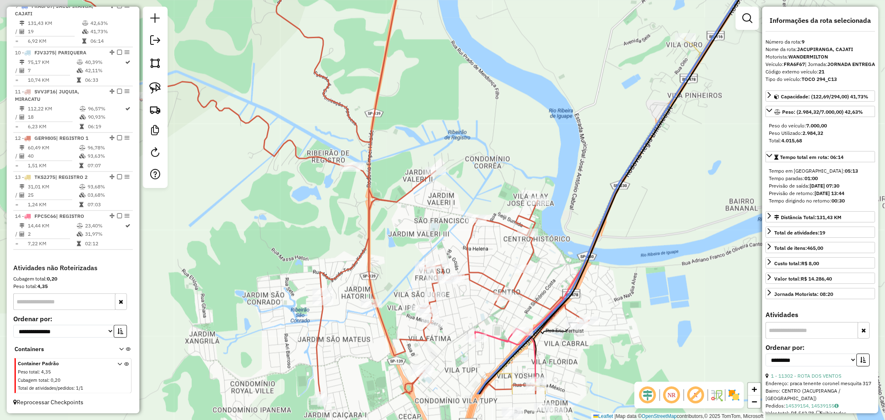
drag, startPoint x: 447, startPoint y: 204, endPoint x: 501, endPoint y: 158, distance: 71.5
click at [501, 158] on div "Janela de atendimento Grade de atendimento Capacidade Transportadoras Veículos …" at bounding box center [442, 210] width 885 height 420
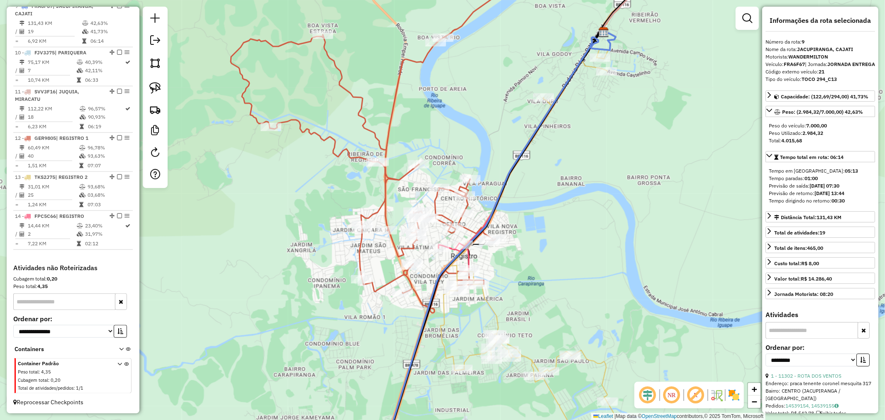
drag, startPoint x: 455, startPoint y: 320, endPoint x: 401, endPoint y: 304, distance: 56.6
click at [405, 311] on div "Janela de atendimento Grade de atendimento Capacidade Transportadoras Veículos …" at bounding box center [442, 210] width 885 height 420
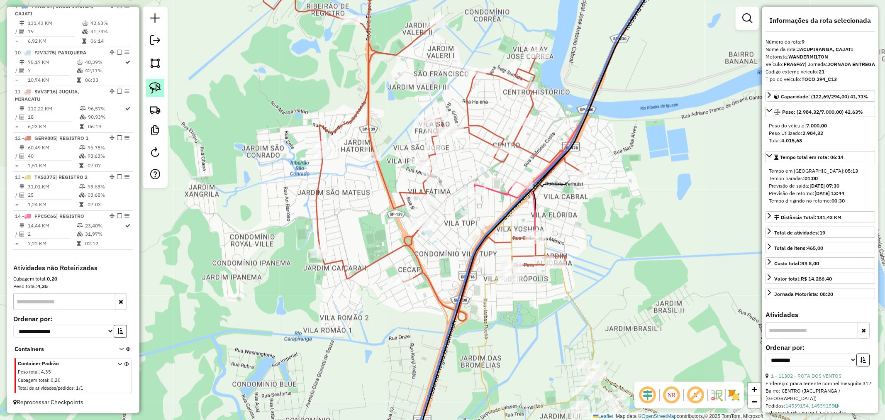
click at [154, 90] on img at bounding box center [155, 88] width 12 height 12
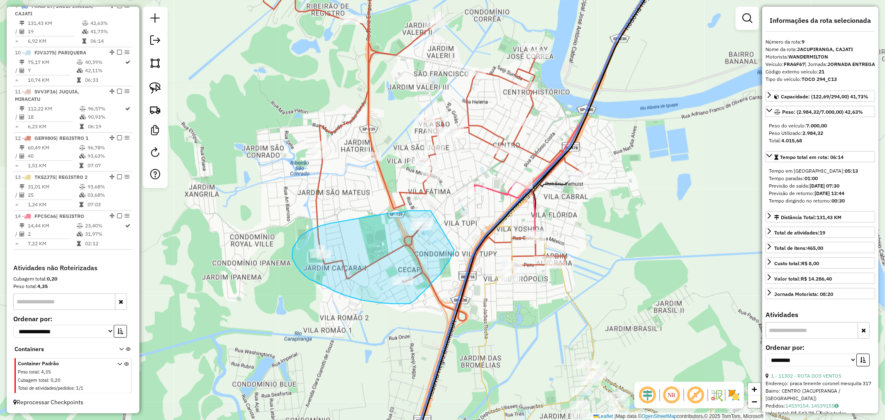
drag, startPoint x: 431, startPoint y: 211, endPoint x: 454, endPoint y: 250, distance: 46.0
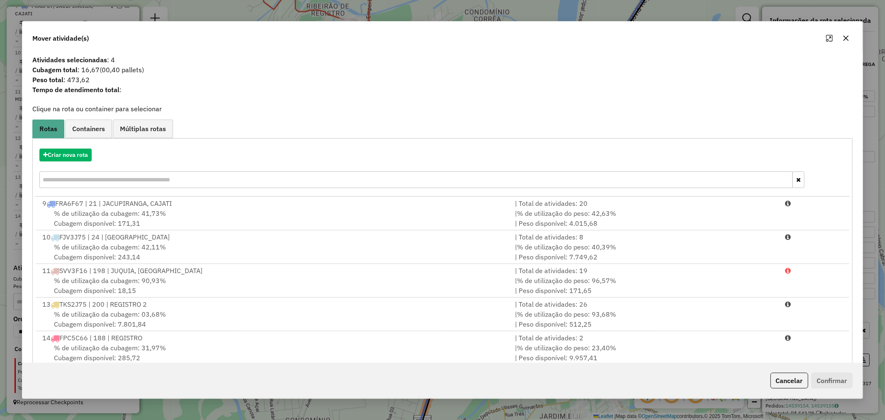
scroll to position [271, 0]
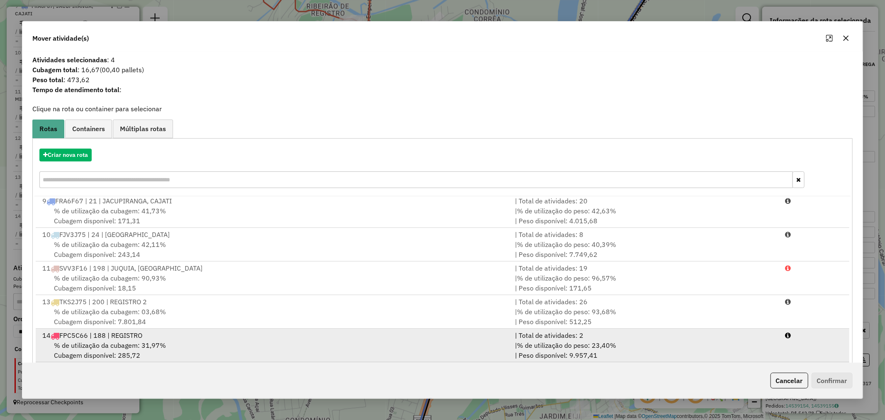
click at [162, 342] on span "% de utilização da cubagem: 31,97%" at bounding box center [110, 345] width 112 height 8
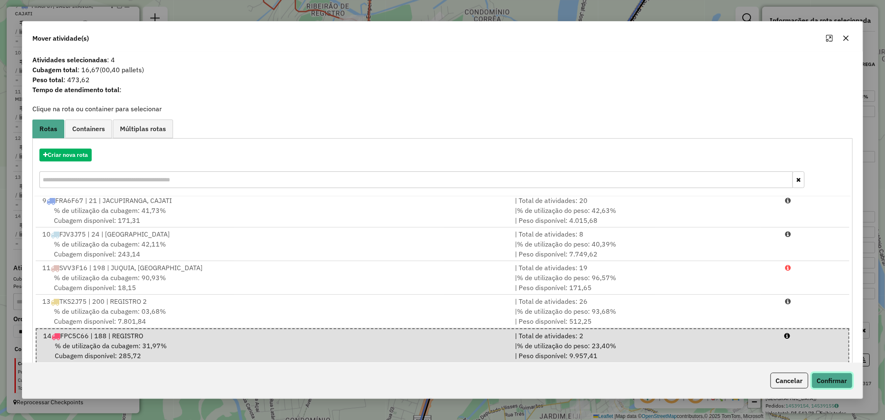
click at [834, 379] on button "Confirmar" at bounding box center [832, 381] width 41 height 16
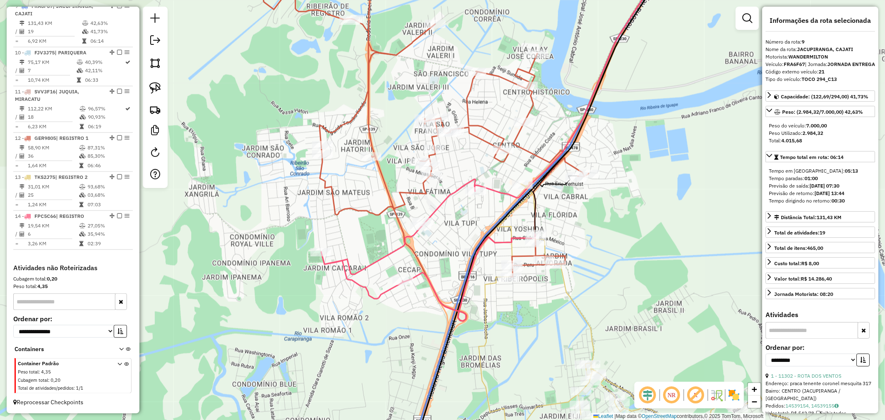
click at [354, 208] on icon at bounding box center [395, 139] width 388 height 363
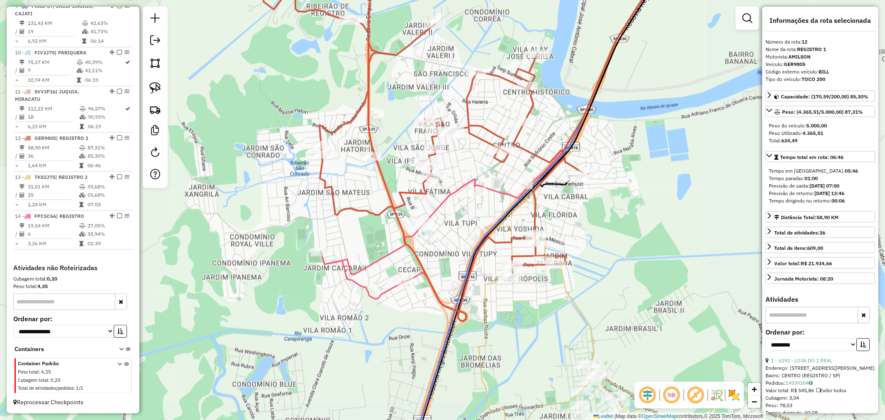
click at [379, 259] on icon at bounding box center [428, 250] width 214 height 142
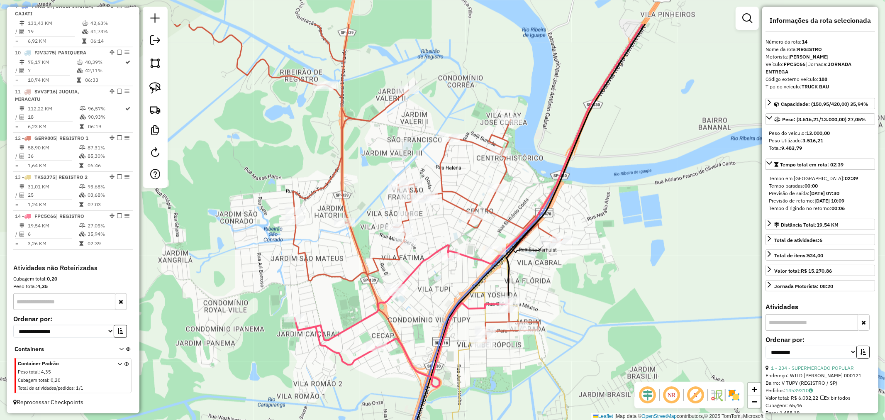
drag, startPoint x: 454, startPoint y: 252, endPoint x: 428, endPoint y: 318, distance: 71.1
click at [428, 318] on div "Janela de atendimento Grade de atendimento Capacidade Transportadoras Veículos …" at bounding box center [442, 210] width 885 height 420
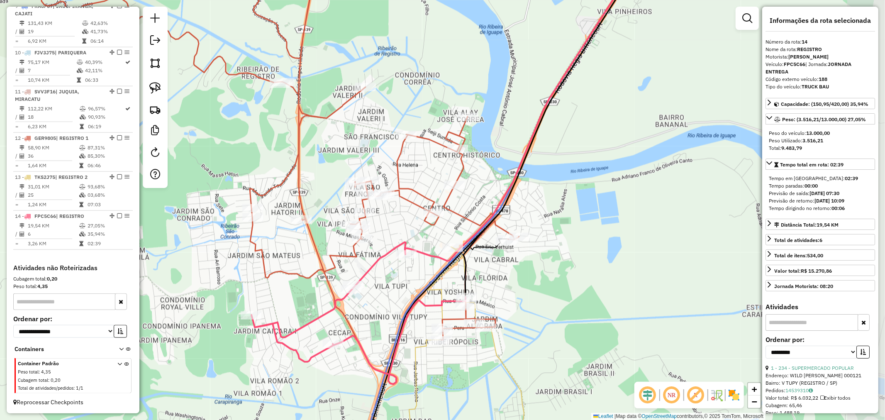
drag, startPoint x: 469, startPoint y: 266, endPoint x: 426, endPoint y: 264, distance: 43.3
click at [426, 264] on div "Janela de atendimento Grade de atendimento Capacidade Transportadoras Veículos …" at bounding box center [442, 210] width 885 height 420
drag, startPoint x: 155, startPoint y: 92, endPoint x: 169, endPoint y: 94, distance: 13.9
click at [155, 92] on img at bounding box center [155, 88] width 12 height 12
drag, startPoint x: 454, startPoint y: 237, endPoint x: 468, endPoint y: 247, distance: 16.9
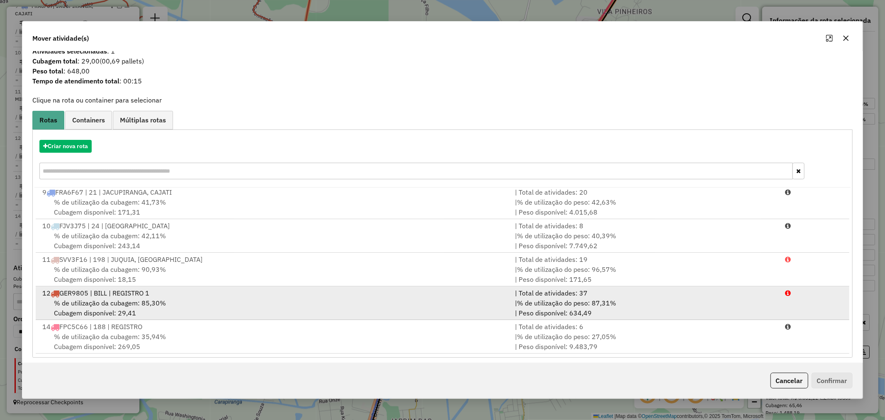
scroll to position [13, 0]
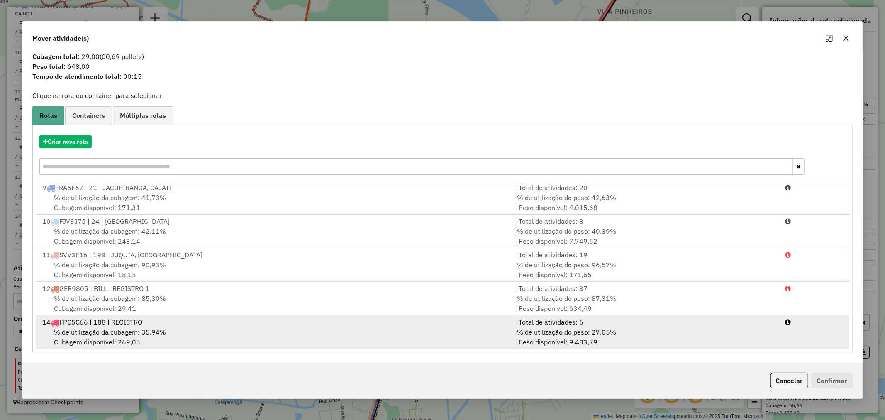
click at [175, 329] on div "% de utilização da cubagem: 35,94% Cubagem disponível: 269,05" at bounding box center [273, 337] width 473 height 20
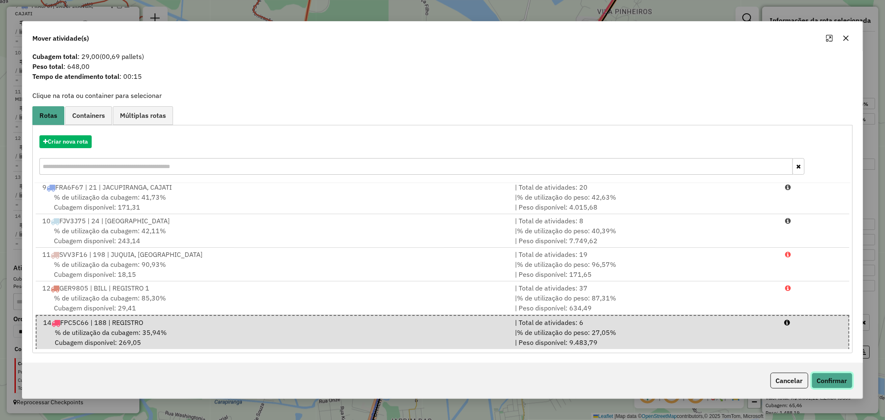
click at [834, 376] on button "Confirmar" at bounding box center [832, 381] width 41 height 16
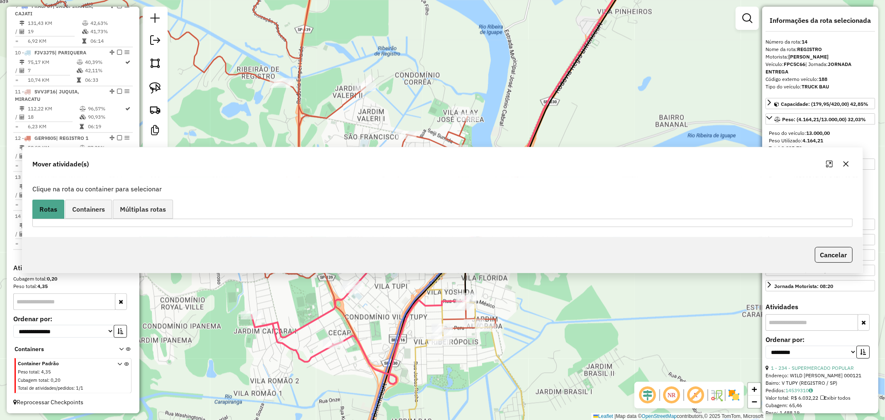
scroll to position [0, 0]
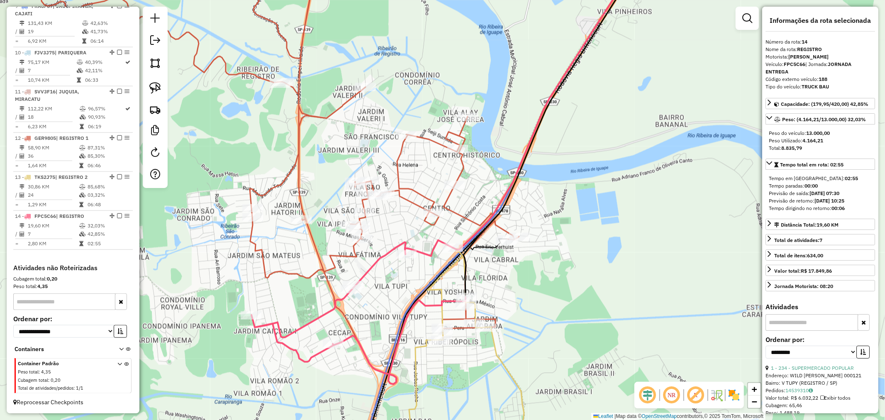
click at [427, 255] on icon at bounding box center [358, 312] width 214 height 144
click at [364, 216] on div at bounding box center [364, 212] width 21 height 8
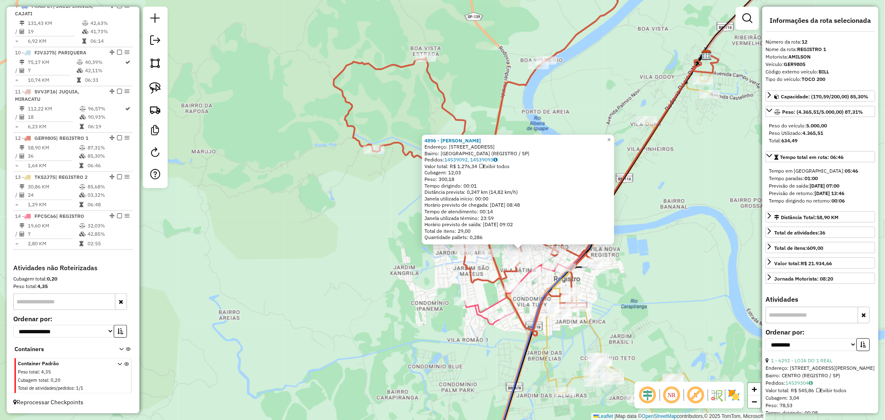
click at [601, 342] on icon at bounding box center [630, 261] width 173 height 402
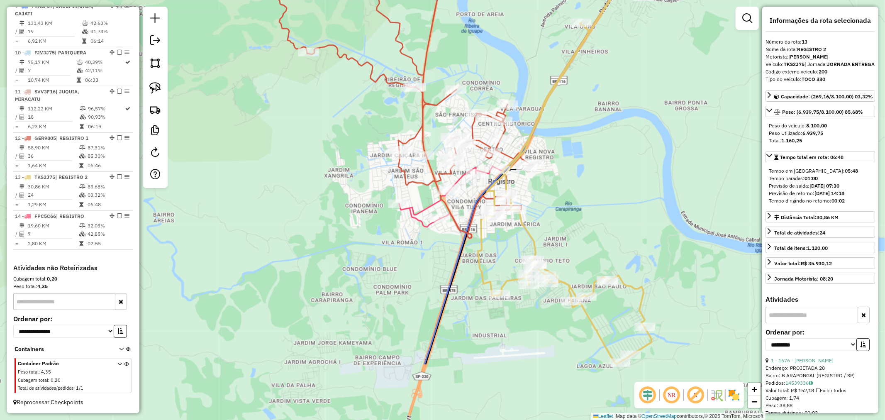
drag, startPoint x: 724, startPoint y: 299, endPoint x: 658, endPoint y: 202, distance: 117.5
click at [658, 202] on div "Janela de atendimento Grade de atendimento Capacidade Transportadoras Veículos …" at bounding box center [442, 210] width 885 height 420
click at [536, 247] on icon at bounding box center [564, 164] width 173 height 402
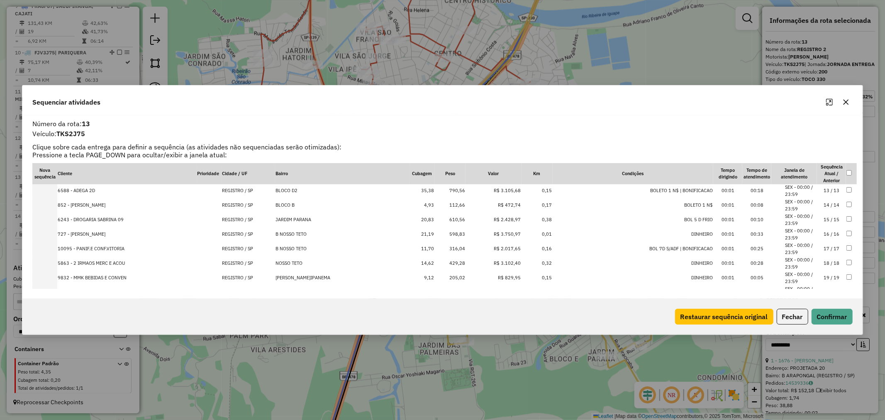
scroll to position [159, 0]
click at [846, 105] on icon "button" at bounding box center [846, 102] width 7 height 7
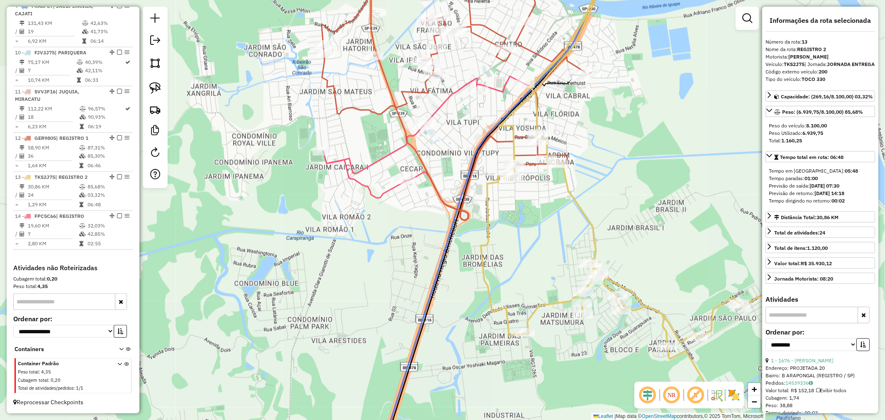
drag, startPoint x: 467, startPoint y: 244, endPoint x: 540, endPoint y: 233, distance: 73.4
click at [540, 233] on div "Janela de atendimento Grade de atendimento Capacidade Transportadoras Veículos …" at bounding box center [442, 210] width 885 height 420
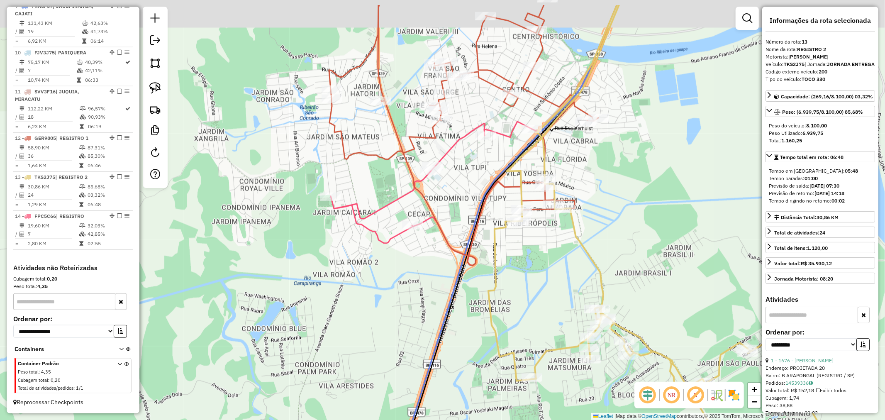
drag, startPoint x: 384, startPoint y: 225, endPoint x: 378, endPoint y: 279, distance: 54.7
click at [378, 279] on div "Janela de atendimento Grade de atendimento Capacidade Transportadoras Veículos …" at bounding box center [442, 210] width 885 height 420
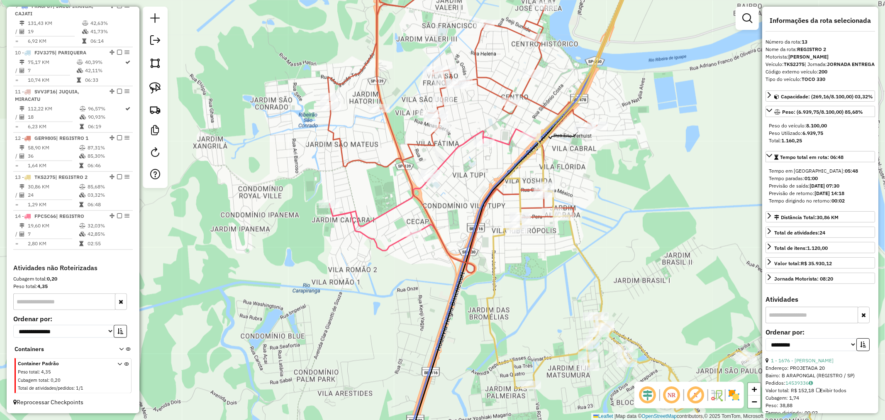
click at [391, 244] on icon at bounding box center [437, 201] width 214 height 144
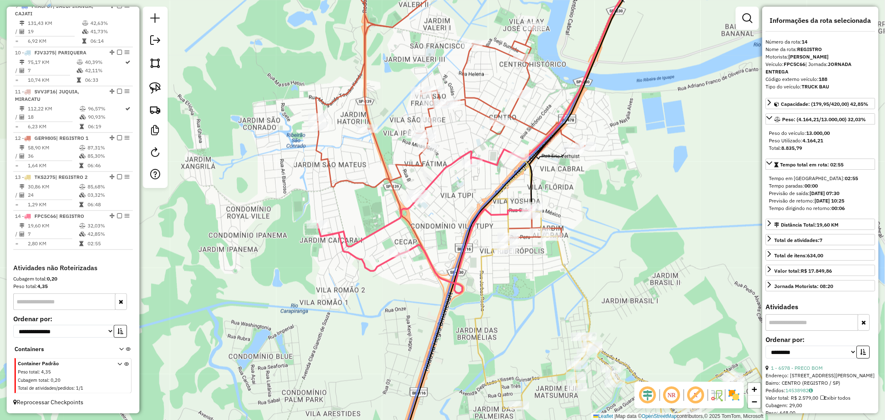
drag, startPoint x: 561, startPoint y: 263, endPoint x: 546, endPoint y: 289, distance: 30.3
click at [546, 289] on div "Janela de atendimento Grade de atendimento Capacidade Transportadoras Veículos …" at bounding box center [442, 210] width 885 height 420
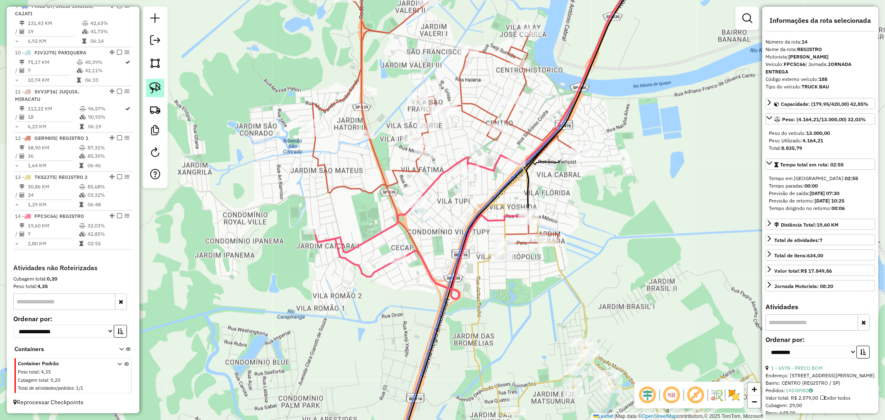
click at [157, 84] on img at bounding box center [155, 88] width 12 height 12
drag, startPoint x: 555, startPoint y: 226, endPoint x: 575, endPoint y: 256, distance: 35.9
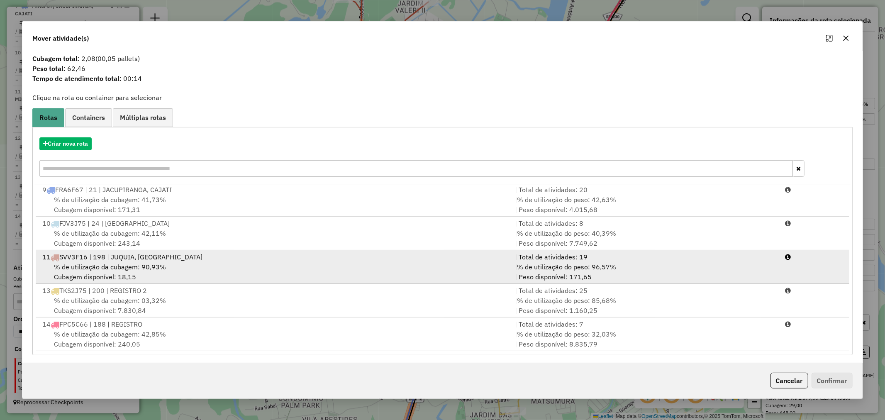
scroll to position [13, 0]
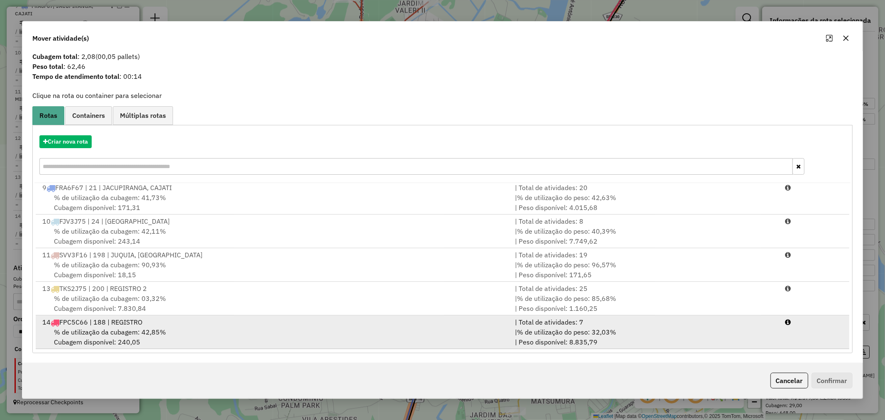
click at [203, 334] on div "% de utilização da cubagem: 42,85% Cubagem disponível: 240,05" at bounding box center [273, 337] width 473 height 20
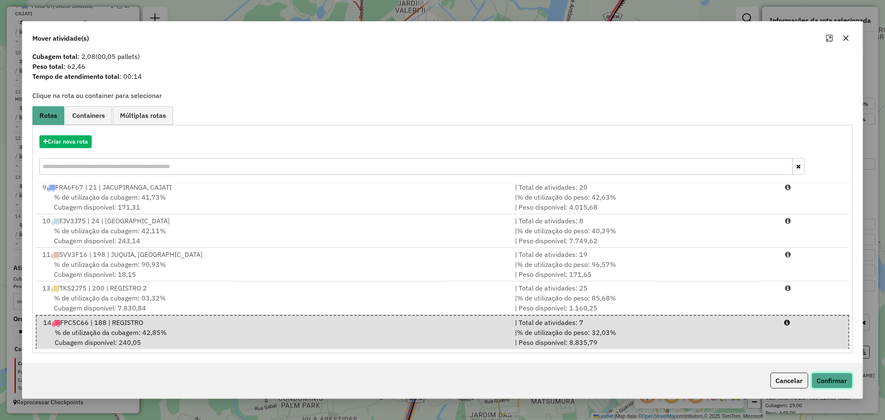
click at [831, 380] on button "Confirmar" at bounding box center [832, 381] width 41 height 16
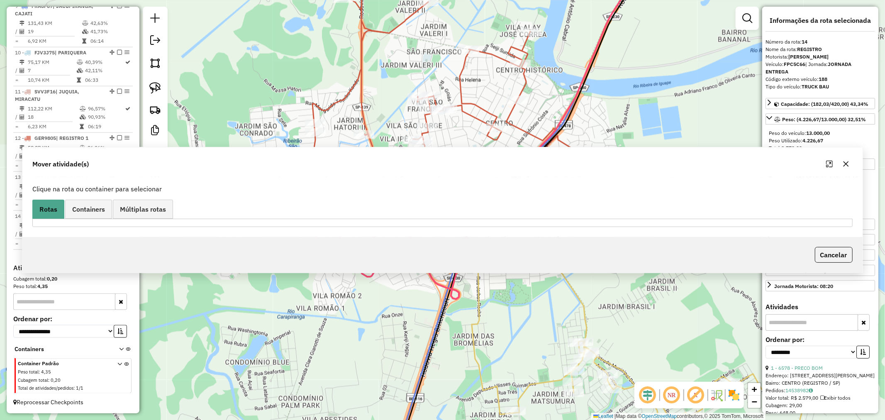
scroll to position [0, 0]
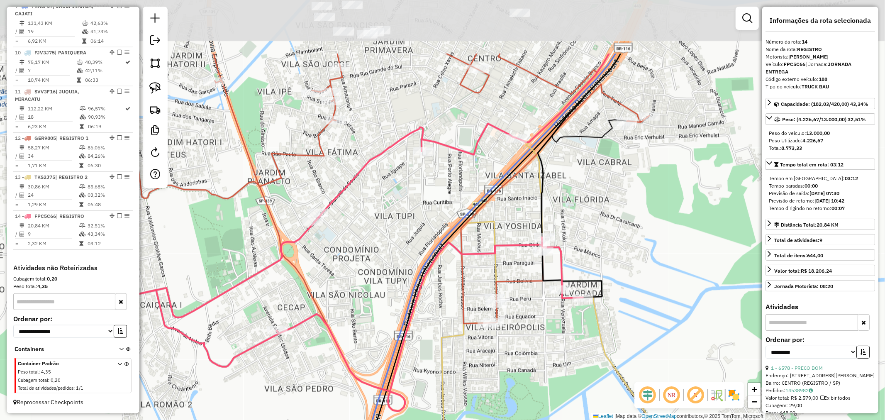
drag, startPoint x: 543, startPoint y: 251, endPoint x: 553, endPoint y: 347, distance: 96.0
click at [553, 347] on div "Janela de atendimento Grade de atendimento Capacidade Transportadoras Veículos …" at bounding box center [442, 210] width 885 height 420
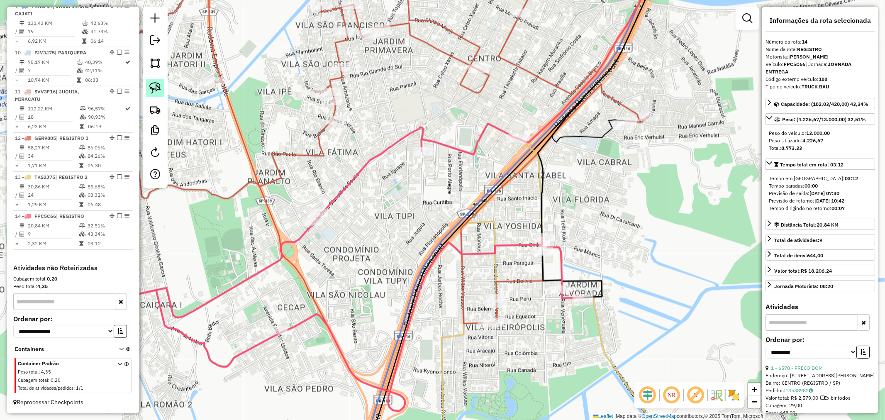
click at [158, 86] on img at bounding box center [155, 88] width 12 height 12
drag, startPoint x: 526, startPoint y: 258, endPoint x: 529, endPoint y: 244, distance: 14.7
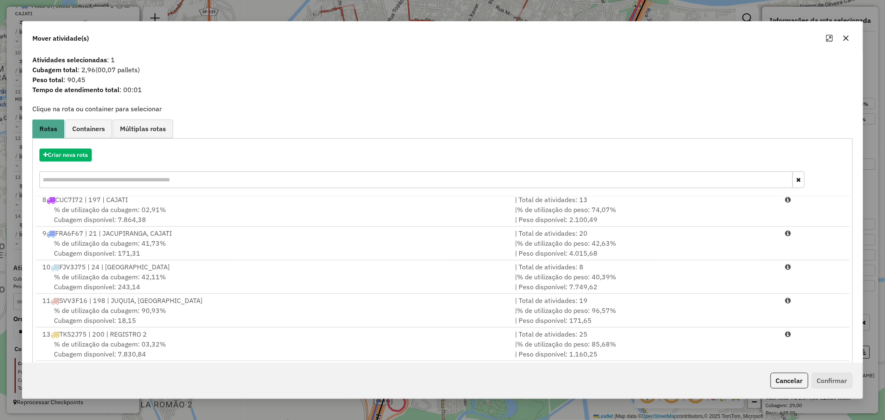
scroll to position [271, 0]
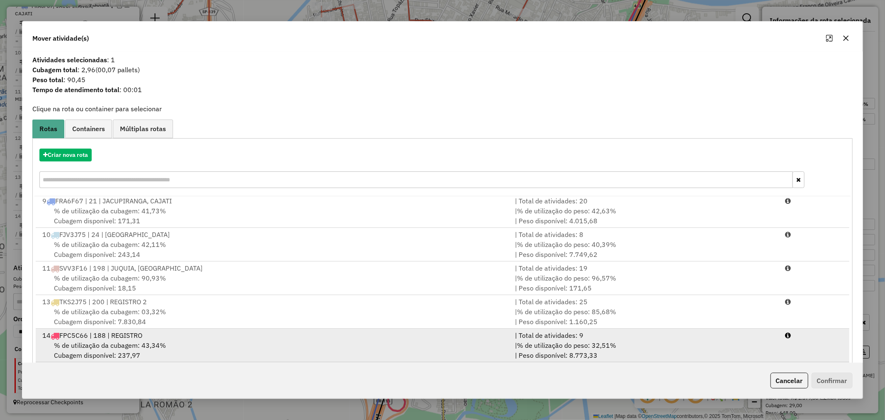
click at [206, 346] on div "% de utilização da cubagem: 43,34% Cubagem disponível: 237,97" at bounding box center [273, 350] width 473 height 20
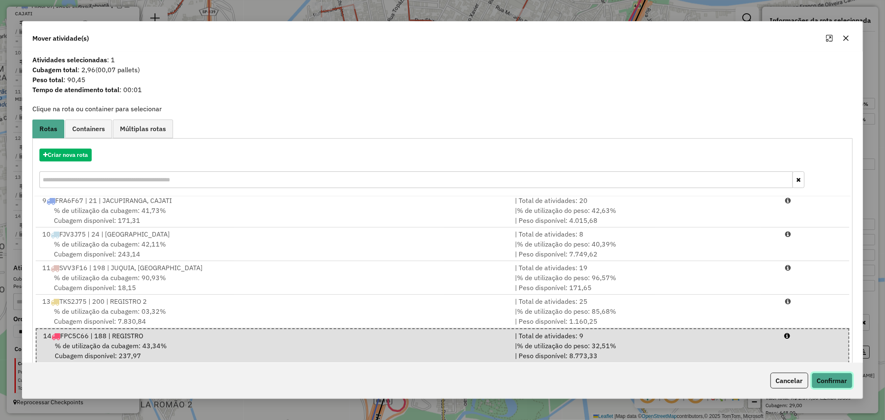
click at [831, 376] on button "Confirmar" at bounding box center [832, 381] width 41 height 16
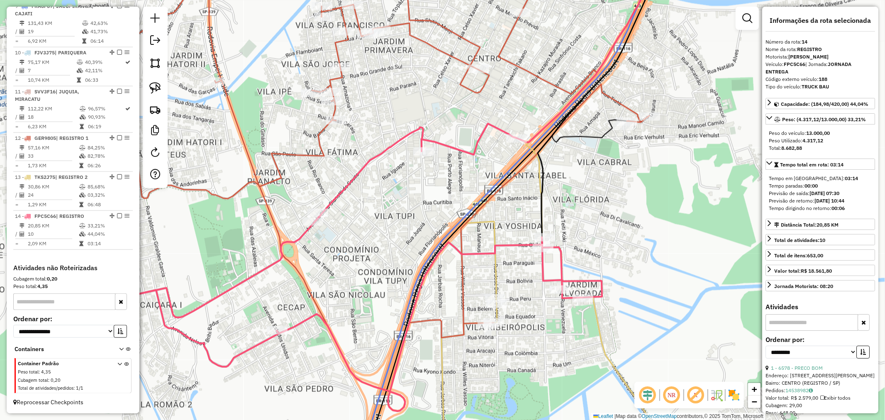
click at [542, 276] on icon at bounding box center [358, 268] width 488 height 288
click at [156, 93] on img at bounding box center [155, 88] width 12 height 12
drag, startPoint x: 511, startPoint y: 316, endPoint x: 522, endPoint y: 335, distance: 21.9
click at [522, 335] on div "Janela de atendimento Grade de atendimento Capacidade Transportadoras Veículos …" at bounding box center [442, 210] width 885 height 420
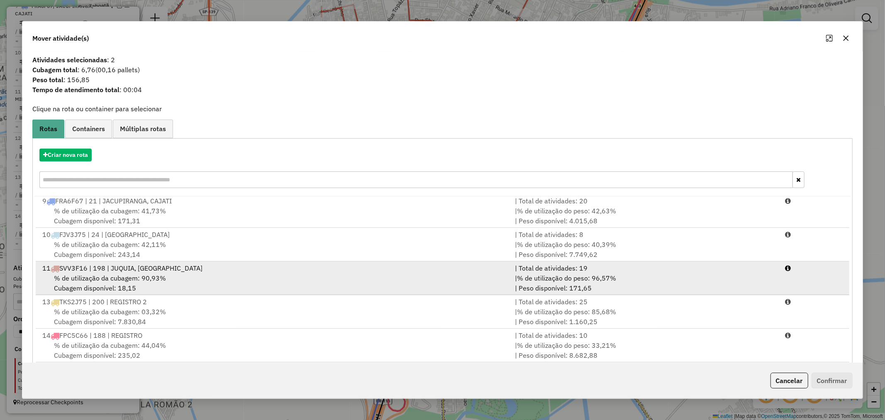
scroll to position [13, 0]
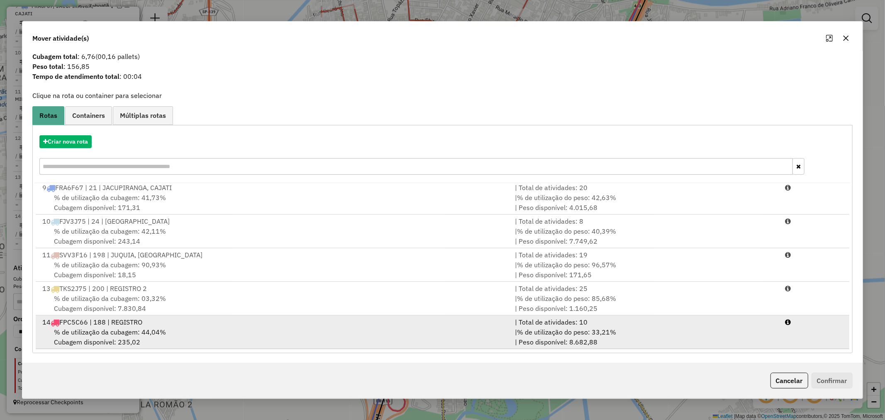
click at [248, 327] on div "% de utilização da cubagem: 44,04% Cubagem disponível: 235,02" at bounding box center [273, 337] width 473 height 20
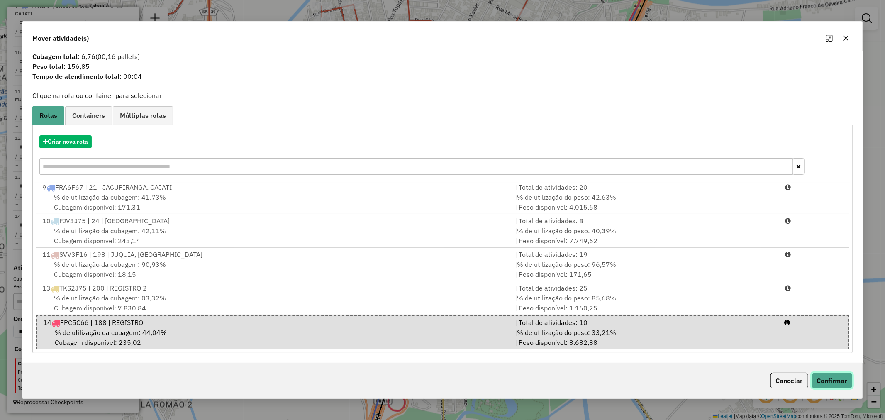
click at [827, 380] on button "Confirmar" at bounding box center [832, 381] width 41 height 16
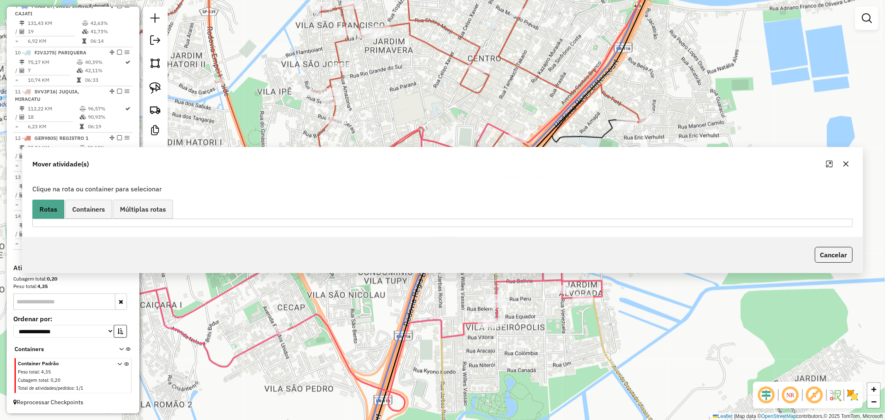
scroll to position [0, 0]
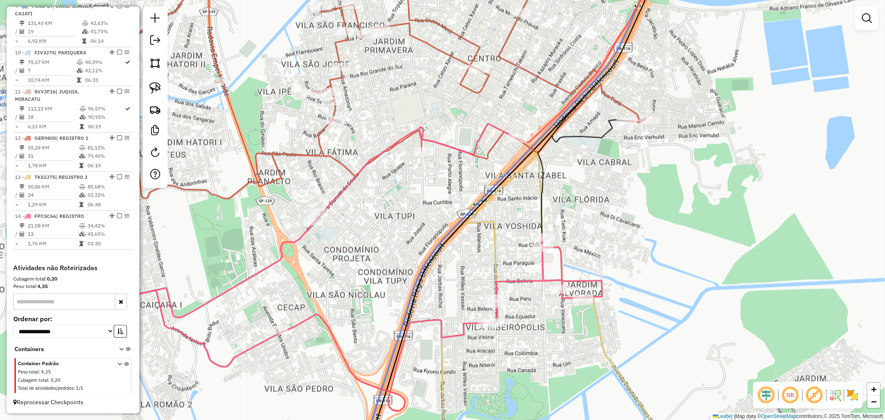
click at [457, 334] on icon at bounding box center [358, 268] width 488 height 288
select select "**********"
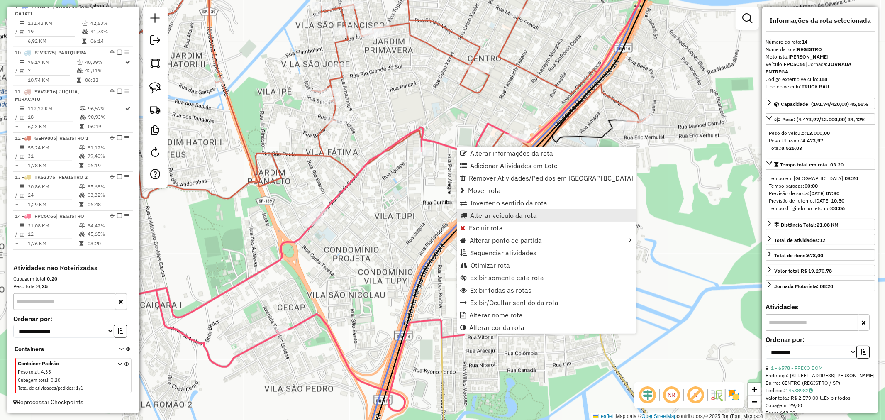
click at [515, 214] on span "Alterar veículo da rota" at bounding box center [503, 215] width 67 height 7
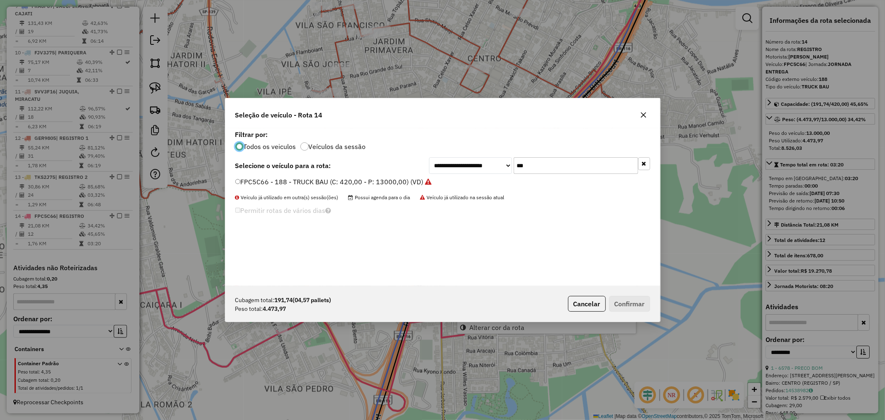
scroll to position [5, 2]
drag, startPoint x: 539, startPoint y: 165, endPoint x: 471, endPoint y: 177, distance: 69.2
click at [474, 177] on div "**********" at bounding box center [442, 207] width 435 height 158
type input "***"
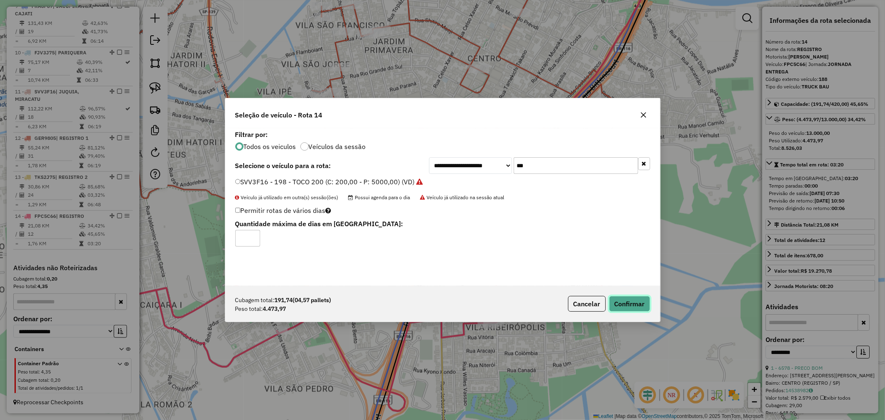
click at [642, 303] on button "Confirmar" at bounding box center [629, 304] width 41 height 16
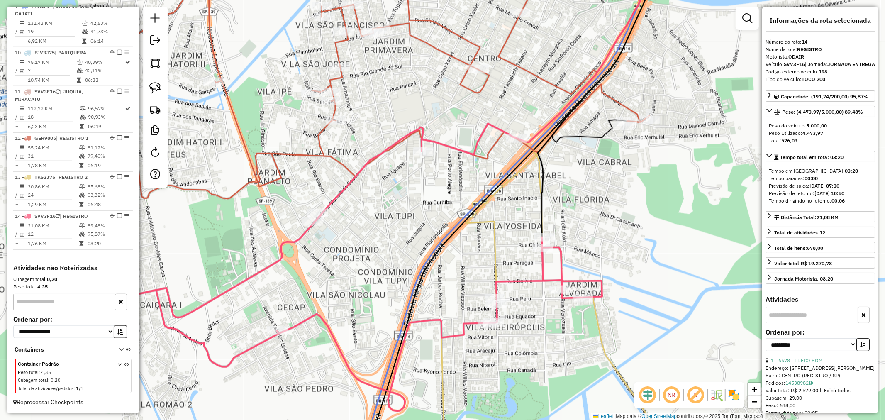
scroll to position [653, 0]
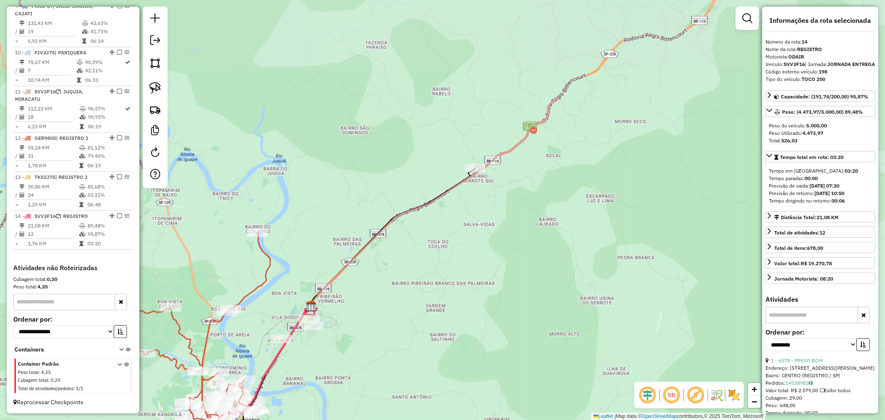
drag, startPoint x: 452, startPoint y: 168, endPoint x: 332, endPoint y: 367, distance: 232.3
click at [332, 367] on div "Janela de atendimento Grade de atendimento Capacidade Transportadoras Veículos …" at bounding box center [442, 210] width 885 height 420
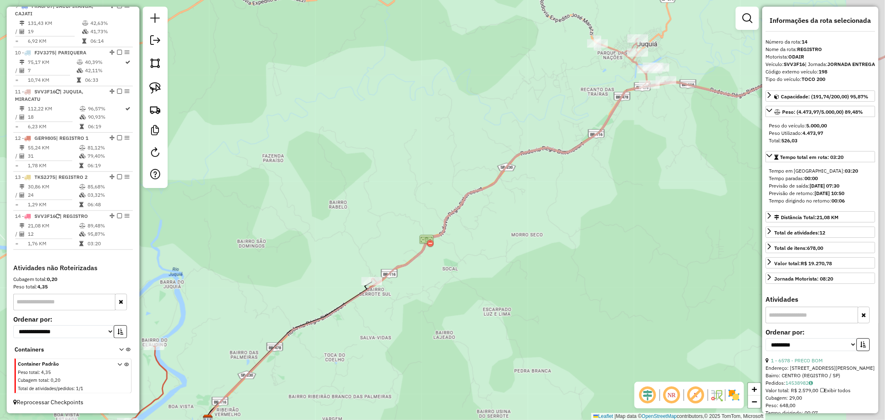
drag, startPoint x: 659, startPoint y: 146, endPoint x: 613, endPoint y: 200, distance: 70.7
click at [613, 200] on div "Janela de atendimento Grade de atendimento Capacidade Transportadoras Veículos …" at bounding box center [442, 210] width 885 height 420
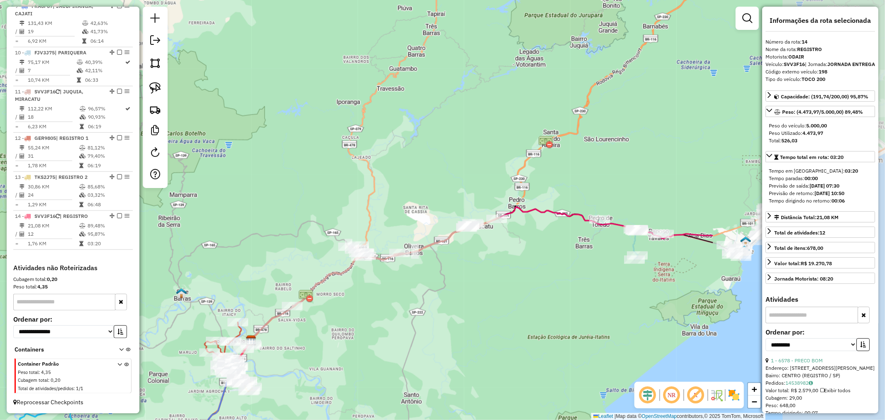
drag, startPoint x: 666, startPoint y: 221, endPoint x: 405, endPoint y: 302, distance: 272.9
click at [405, 302] on div "Janela de atendimento Grade de atendimento Capacidade Transportadoras Veículos …" at bounding box center [442, 210] width 885 height 420
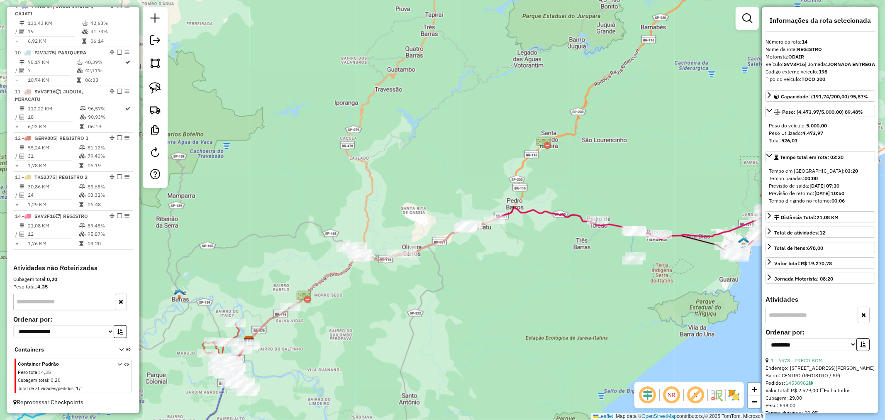
click at [483, 224] on icon at bounding box center [394, 262] width 208 height 89
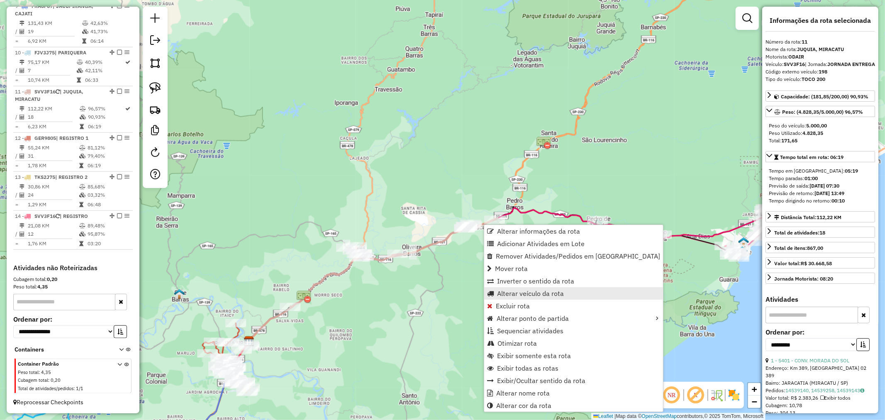
click at [526, 293] on span "Alterar veículo da rota" at bounding box center [530, 293] width 67 height 7
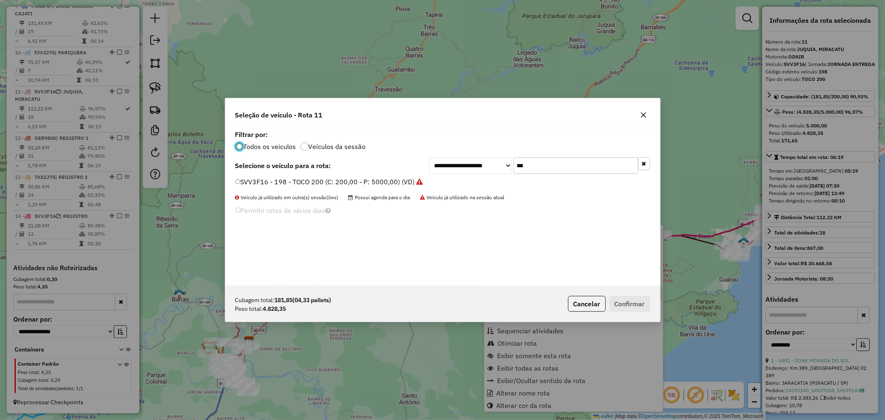
scroll to position [5, 2]
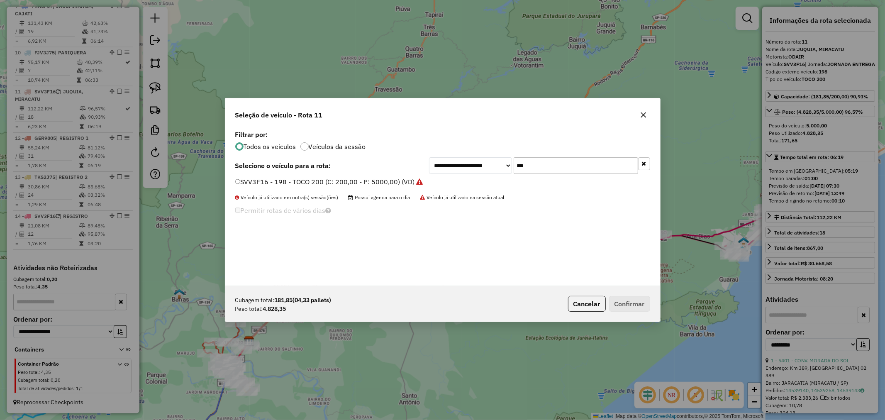
drag, startPoint x: 532, startPoint y: 166, endPoint x: 504, endPoint y: 168, distance: 28.2
click at [504, 168] on div "**********" at bounding box center [539, 165] width 221 height 17
type input "***"
click at [636, 301] on button "Confirmar" at bounding box center [629, 304] width 41 height 16
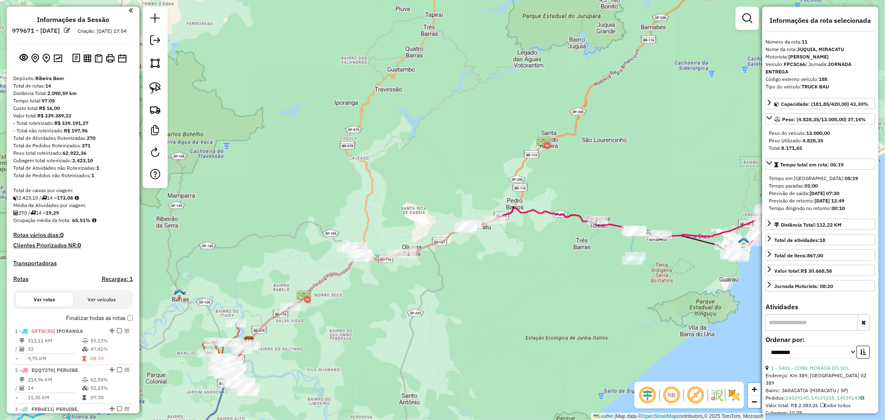
scroll to position [0, 0]
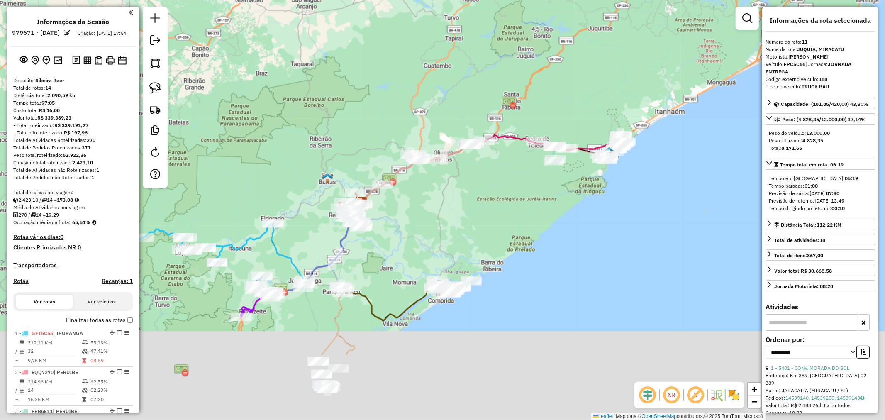
drag, startPoint x: 426, startPoint y: 308, endPoint x: 439, endPoint y: 194, distance: 114.5
click at [439, 194] on div "Janela de atendimento Grade de atendimento Capacidade Transportadoras Veículos …" at bounding box center [442, 210] width 885 height 420
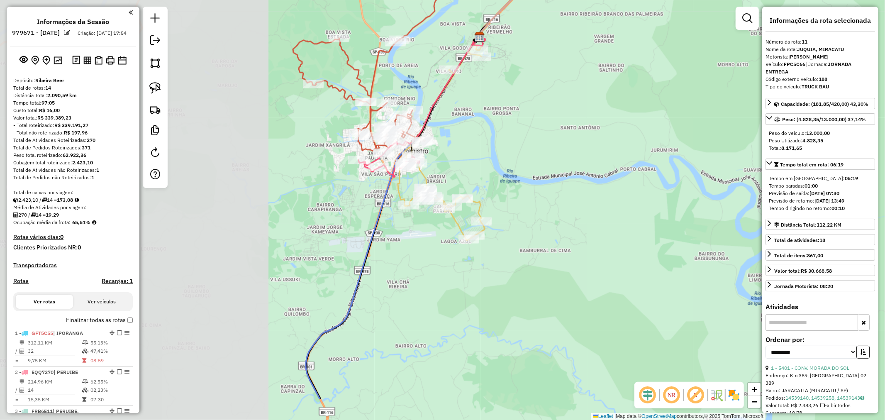
drag, startPoint x: 345, startPoint y: 208, endPoint x: 671, endPoint y: 144, distance: 332.3
click at [673, 144] on div "Janela de atendimento Grade de atendimento Capacidade Transportadoras Veículos …" at bounding box center [442, 210] width 885 height 420
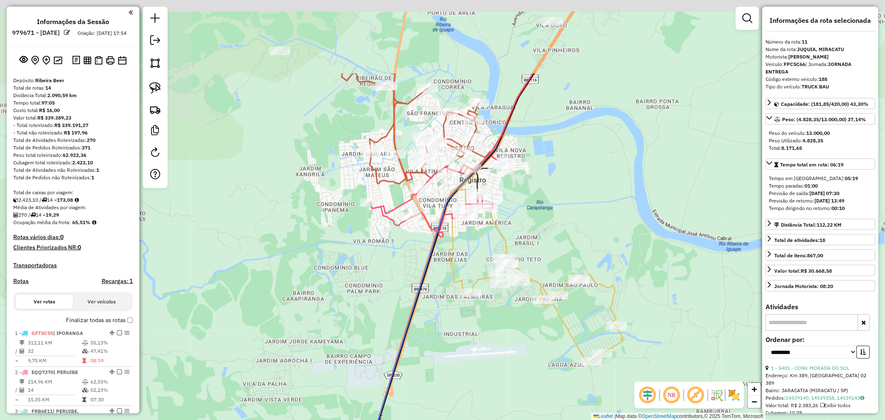
drag, startPoint x: 486, startPoint y: 230, endPoint x: 716, endPoint y: 338, distance: 254.2
click at [719, 349] on div "Janela de atendimento Grade de atendimento Capacidade Transportadoras Veículos …" at bounding box center [442, 210] width 885 height 420
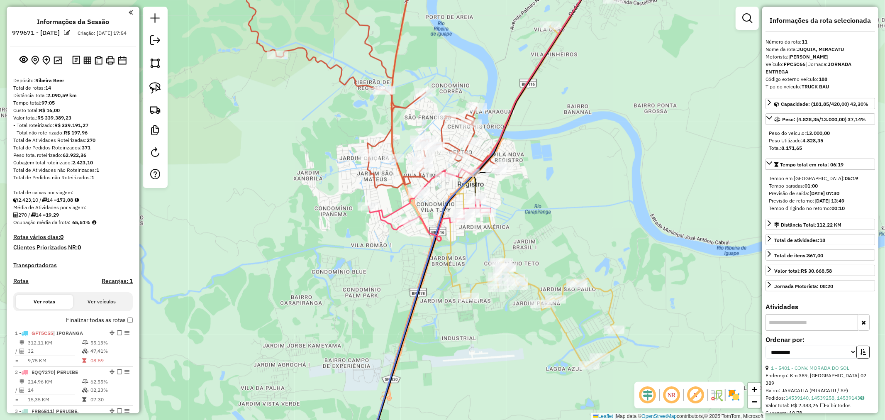
click at [398, 208] on icon at bounding box center [430, 205] width 122 height 72
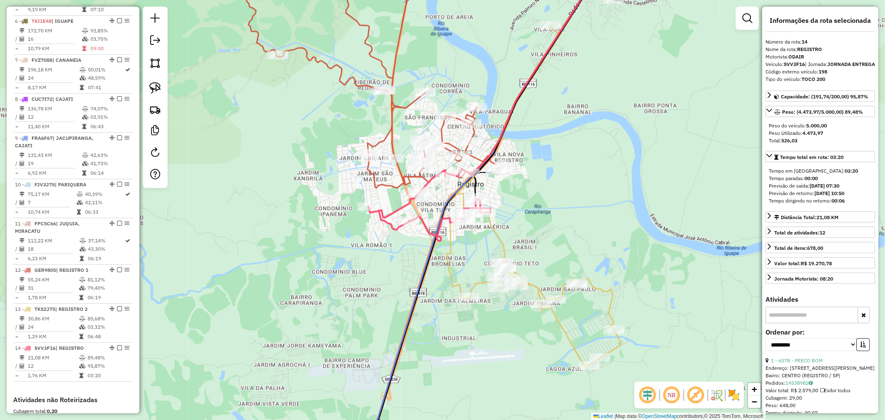
scroll to position [653, 0]
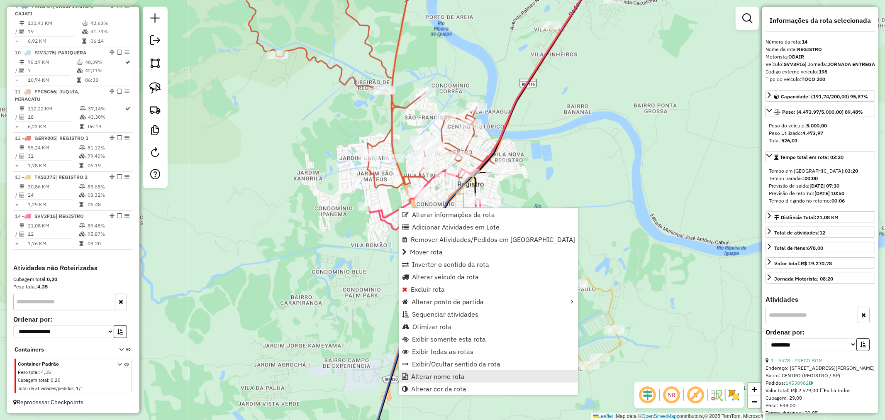
click at [439, 373] on span "Alterar nome rota" at bounding box center [438, 376] width 54 height 7
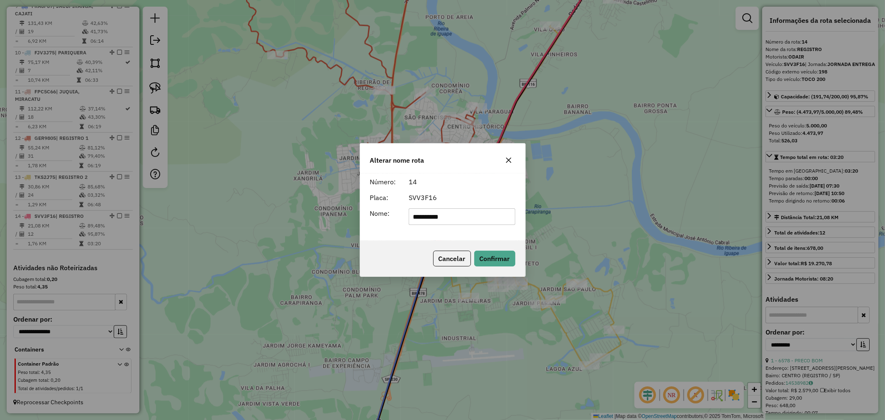
type input "**********"
click at [488, 193] on div "SVV3F16" at bounding box center [462, 198] width 117 height 10
click at [499, 259] on button "Confirmar" at bounding box center [494, 259] width 41 height 16
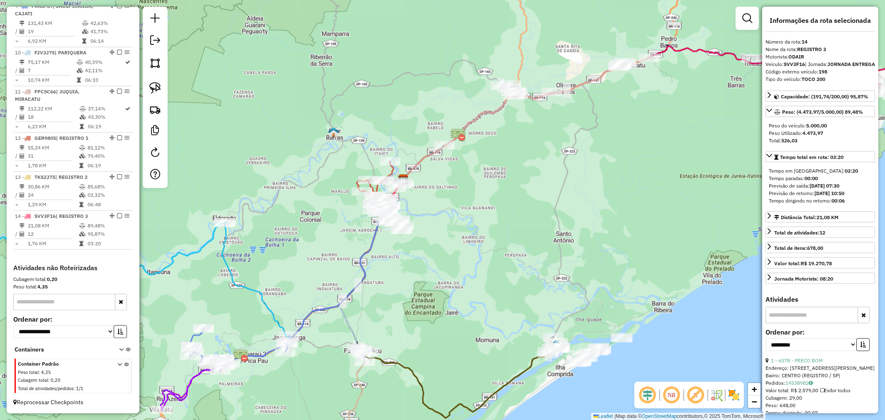
drag, startPoint x: 271, startPoint y: 236, endPoint x: 335, endPoint y: 227, distance: 64.0
click at [335, 227] on div "Janela de atendimento Grade de atendimento Capacidade Transportadoras Veículos …" at bounding box center [442, 210] width 885 height 420
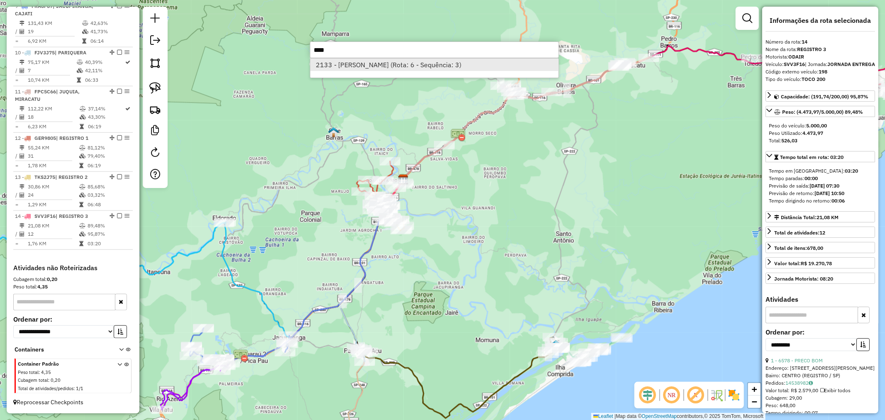
type input "****"
click at [399, 66] on li "2133 - EDMILSON DE CARVALHO (Rota: 6 - Sequência: 3)" at bounding box center [434, 65] width 248 height 12
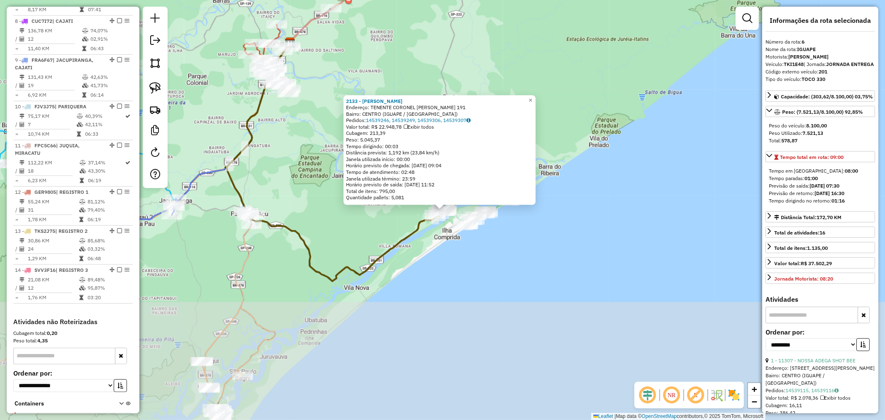
scroll to position [530, 0]
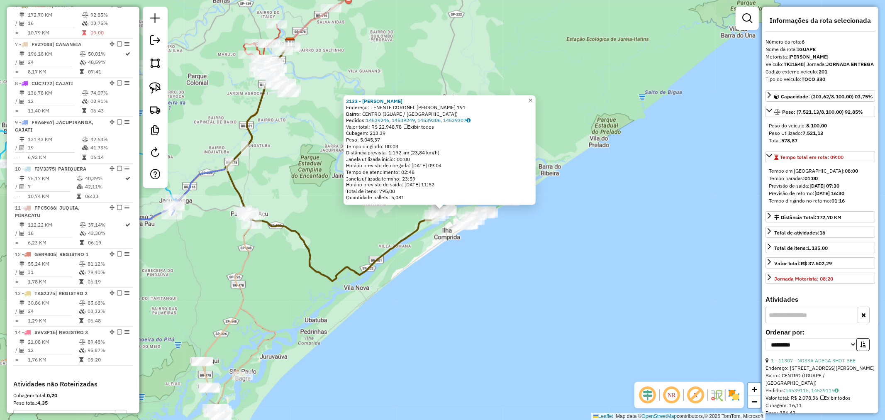
click at [532, 96] on span "×" at bounding box center [531, 99] width 4 height 7
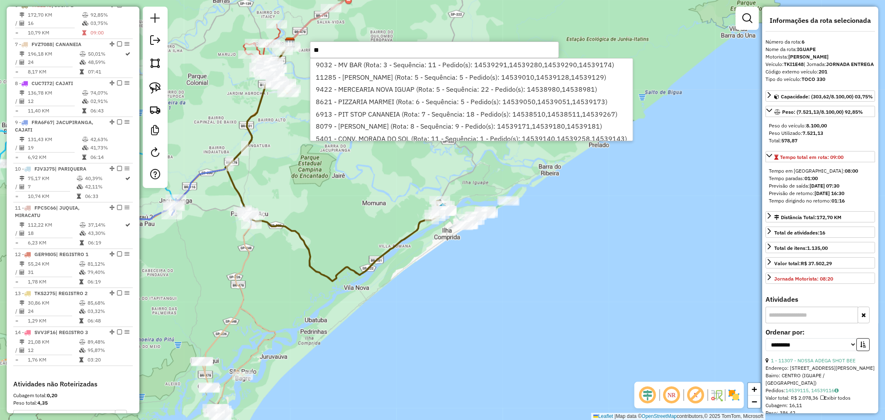
type input "*"
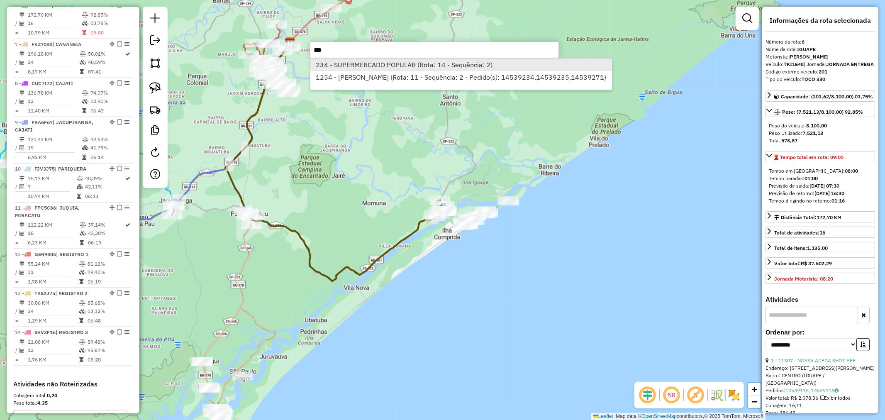
type input "***"
click at [395, 63] on li "234 - SUPERMERCADO POPULAR (Rota: 14 - Sequência: 2)" at bounding box center [461, 65] width 302 height 12
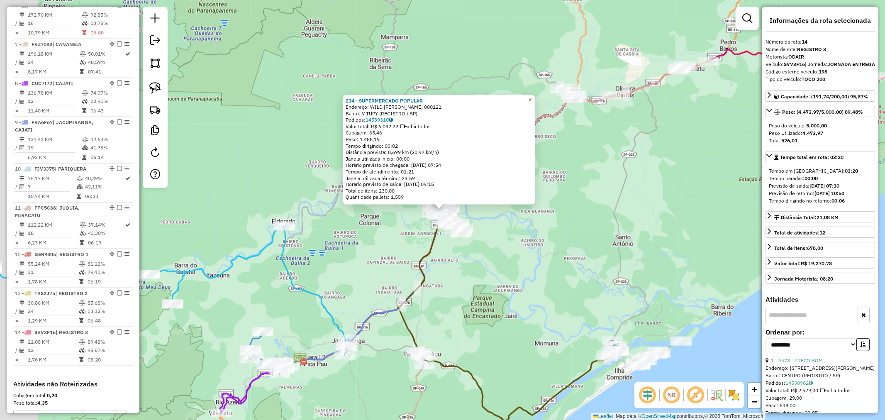
scroll to position [653, 0]
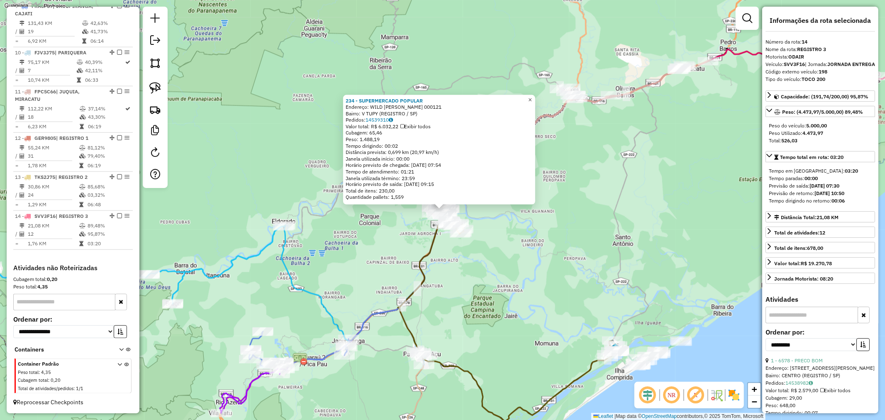
click at [532, 98] on span "×" at bounding box center [530, 99] width 4 height 7
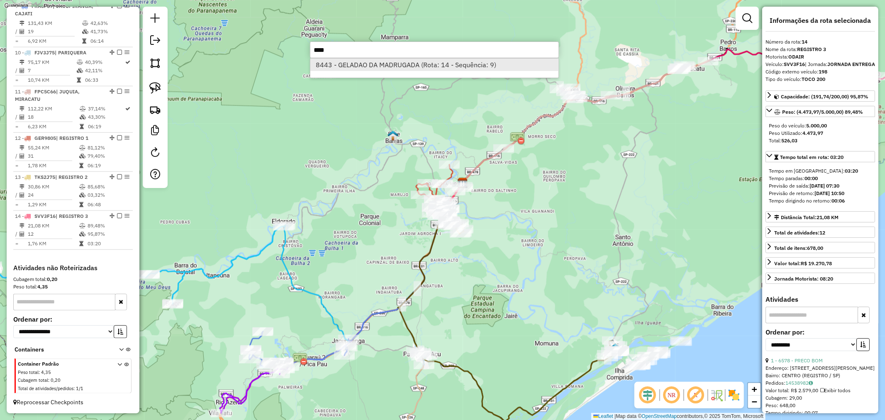
type input "****"
click at [408, 65] on li "8443 - GELADAO DA MADRUGADA (Rota: 14 - Sequência: 9)" at bounding box center [434, 65] width 248 height 12
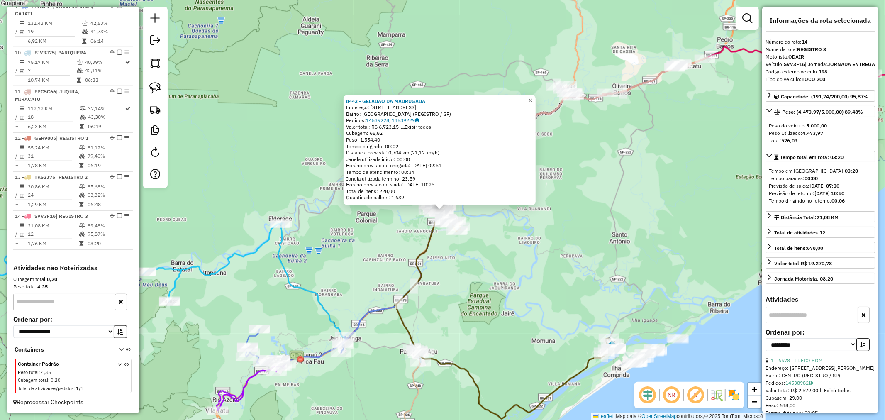
click at [532, 100] on span "×" at bounding box center [531, 99] width 4 height 7
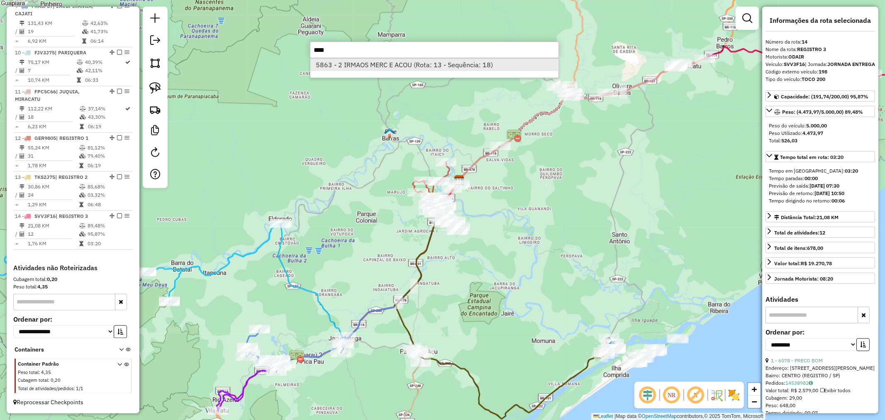
type input "****"
click at [389, 63] on li "5863 - 2 IRMAOS MERC E ACOU (Rota: 13 - Sequência: 18)" at bounding box center [434, 65] width 248 height 12
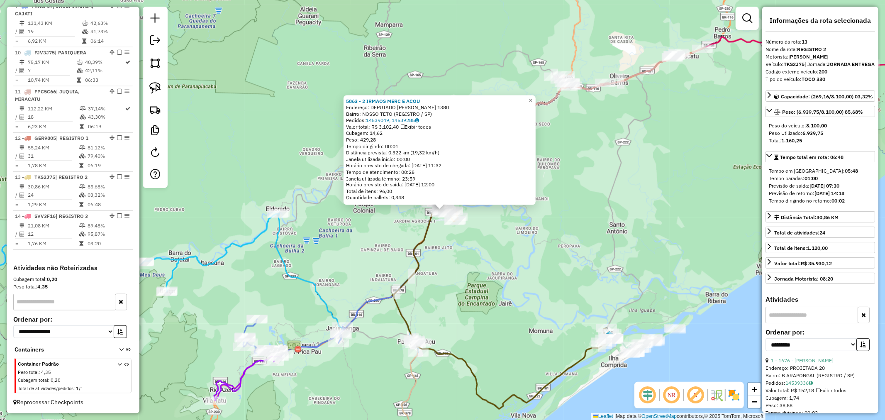
click at [532, 98] on span "×" at bounding box center [531, 99] width 4 height 7
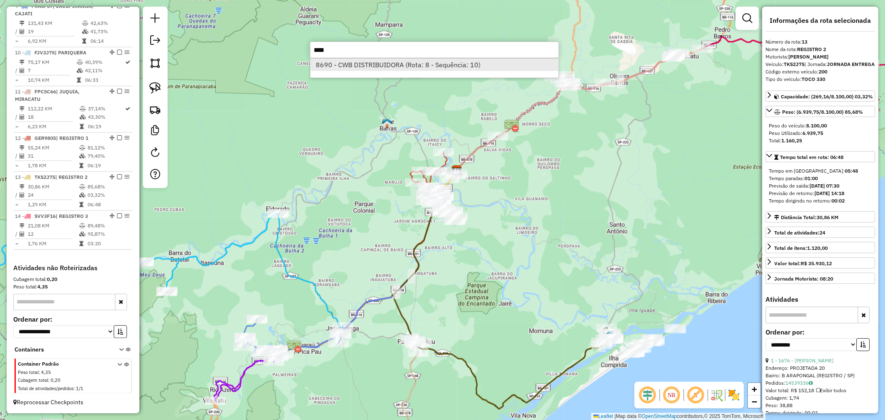
type input "****"
click at [410, 66] on li "8690 - CWB DISTRIBUIDORA (Rota: 8 - Sequência: 10)" at bounding box center [434, 65] width 248 height 12
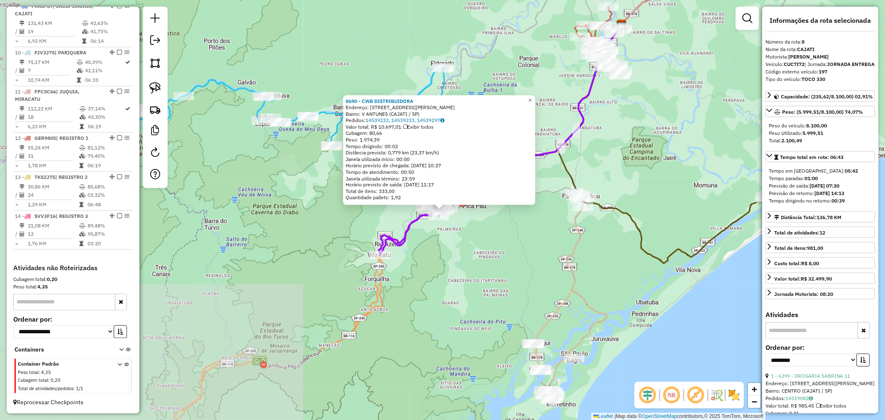
scroll to position [608, 0]
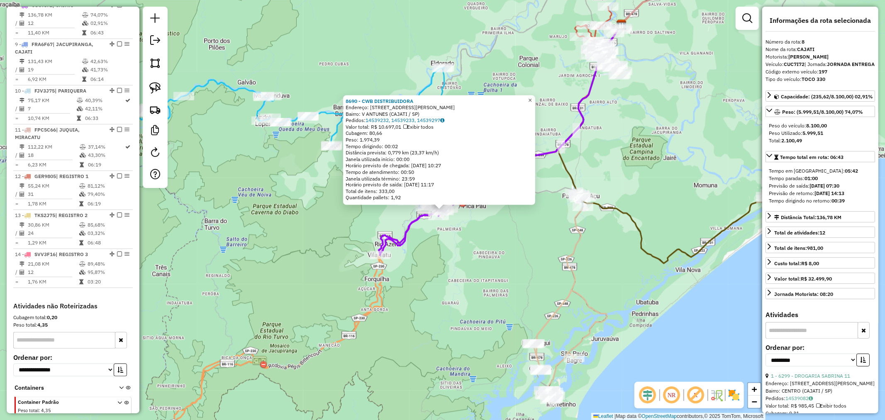
click at [532, 99] on span "×" at bounding box center [530, 99] width 4 height 7
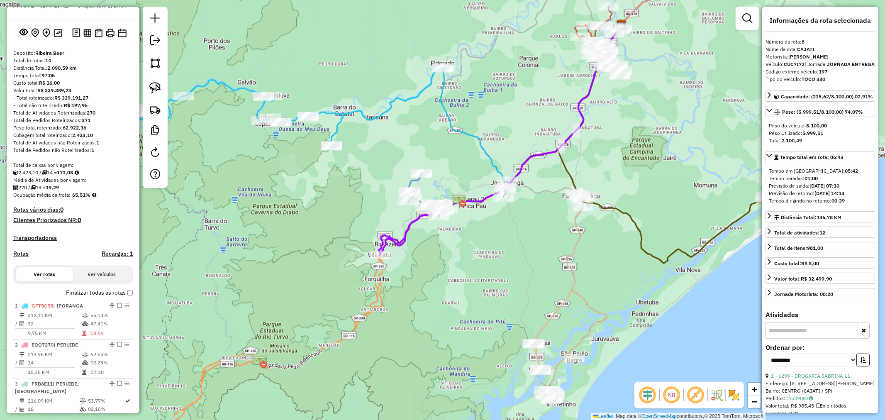
scroll to position [0, 0]
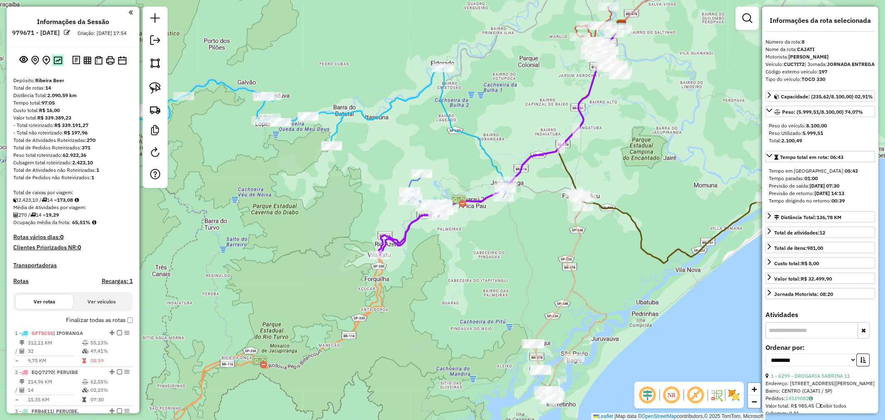
click at [59, 64] on img at bounding box center [58, 60] width 9 height 8
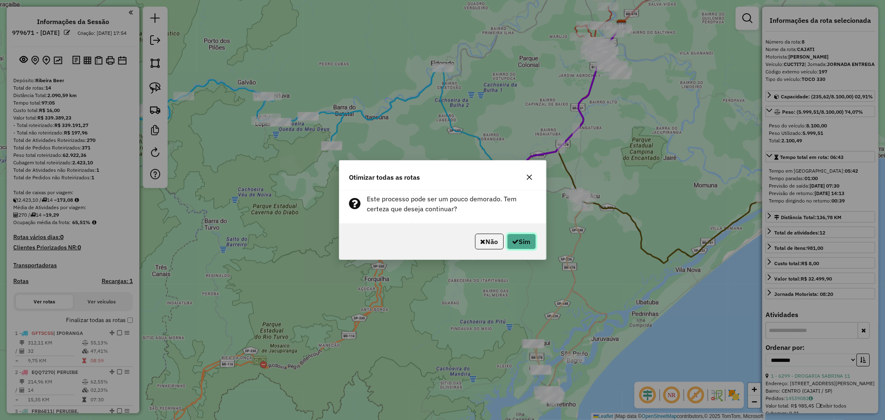
click at [522, 242] on button "Sim" at bounding box center [521, 242] width 29 height 16
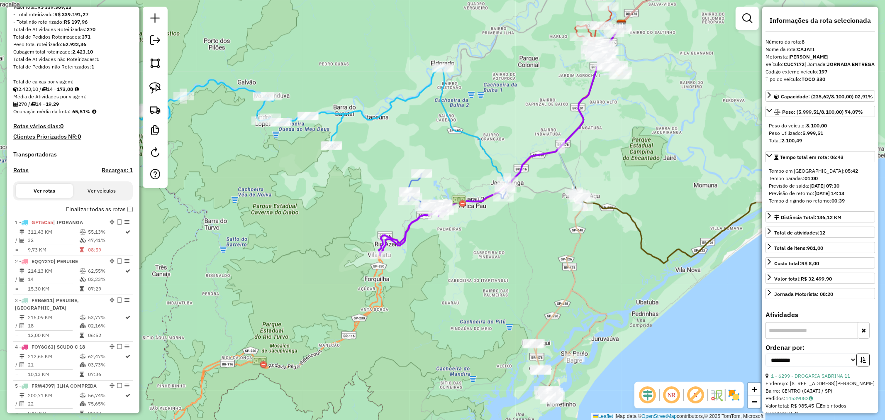
scroll to position [101, 0]
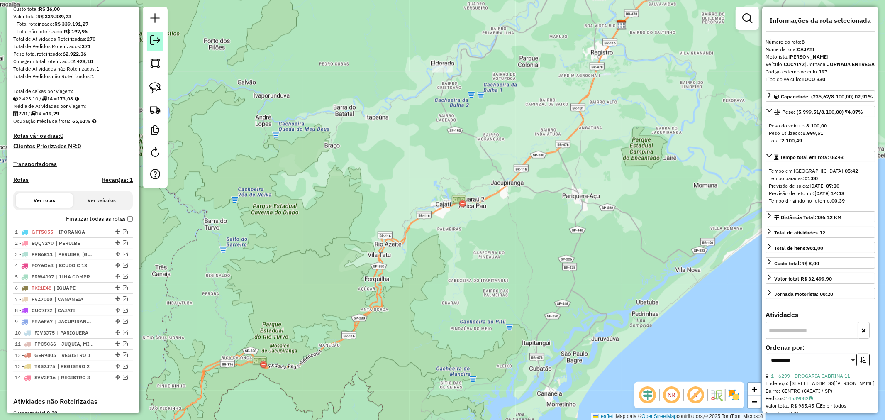
click at [155, 39] on em at bounding box center [155, 40] width 10 height 10
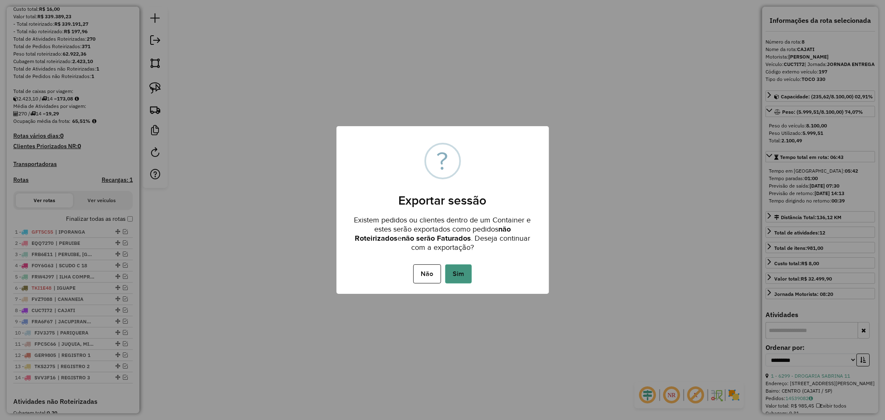
click at [468, 278] on button "Sim" at bounding box center [458, 273] width 27 height 19
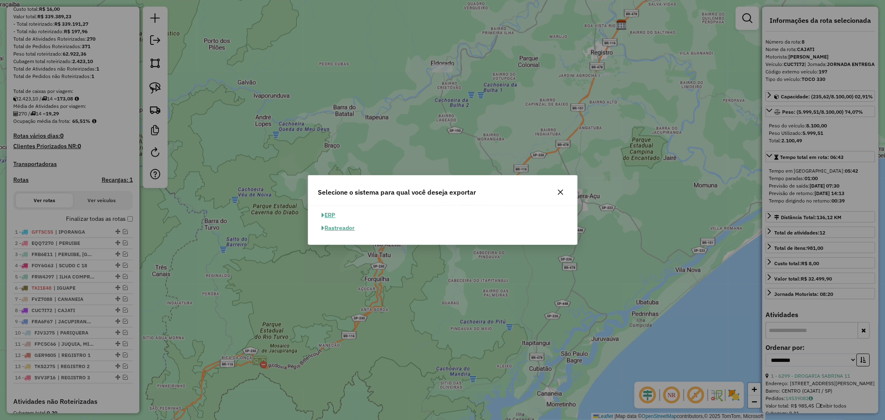
click at [336, 215] on button "ERP" at bounding box center [328, 215] width 21 height 13
select select "**"
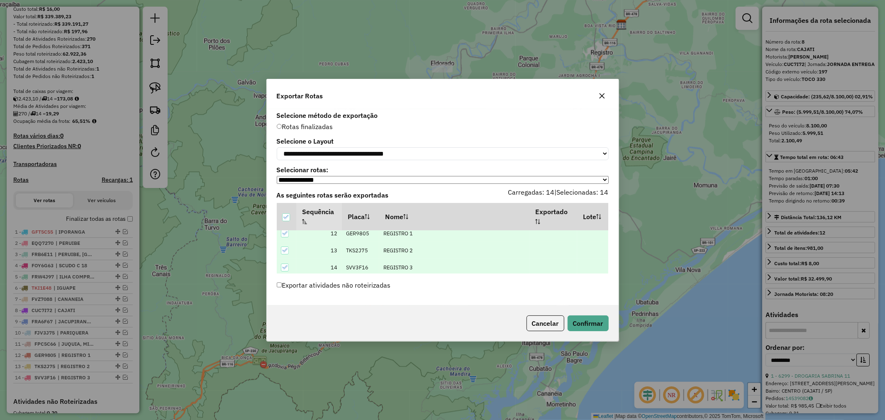
scroll to position [197, 0]
click at [591, 326] on button "Confirmar" at bounding box center [588, 323] width 41 height 16
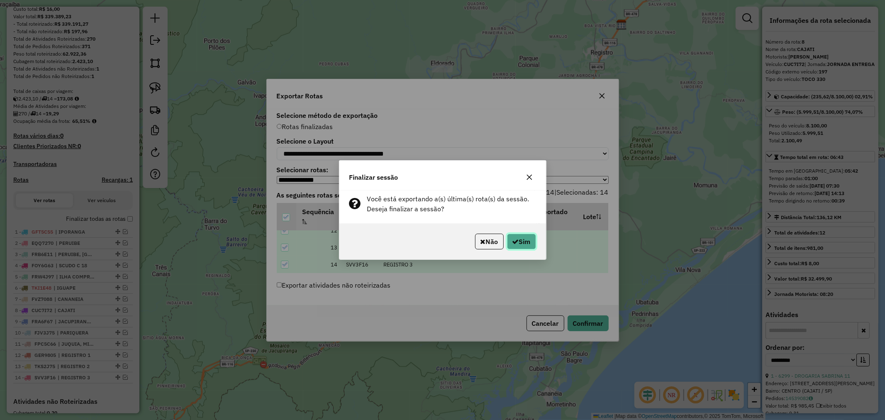
click at [522, 240] on button "Sim" at bounding box center [521, 242] width 29 height 16
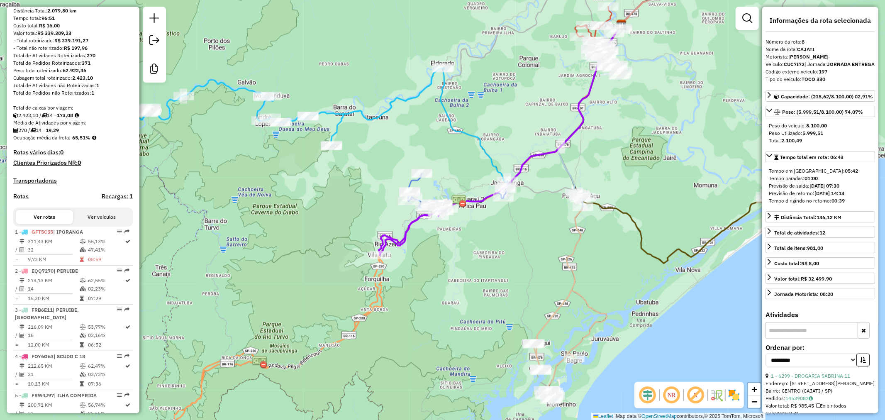
scroll to position [0, 0]
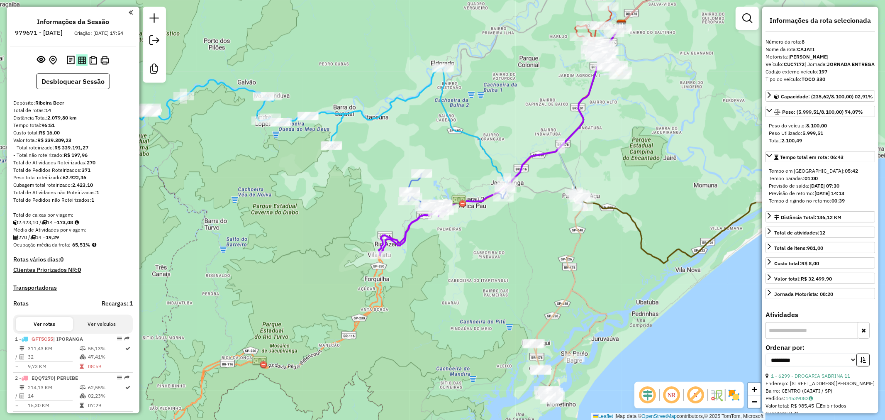
click at [82, 64] on img at bounding box center [82, 60] width 8 height 8
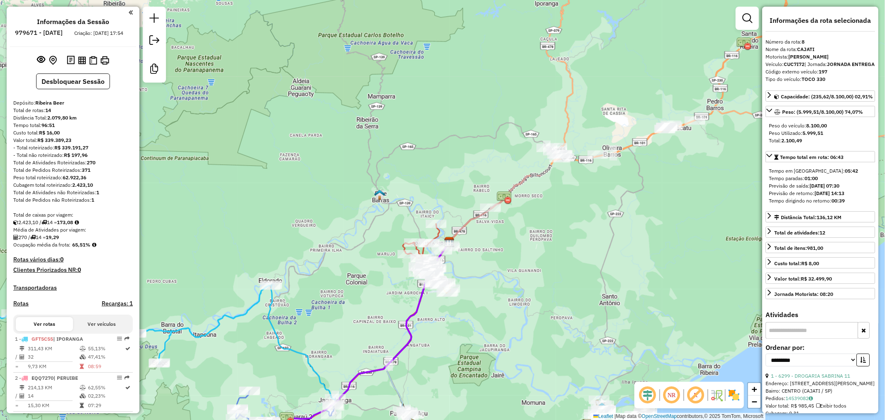
drag, startPoint x: 542, startPoint y: 241, endPoint x: 383, endPoint y: 434, distance: 250.2
click at [383, 420] on html "Aguarde... Pop-up bloqueado! Seu navegador bloqueou automáticamente a abertura …" at bounding box center [442, 210] width 885 height 420
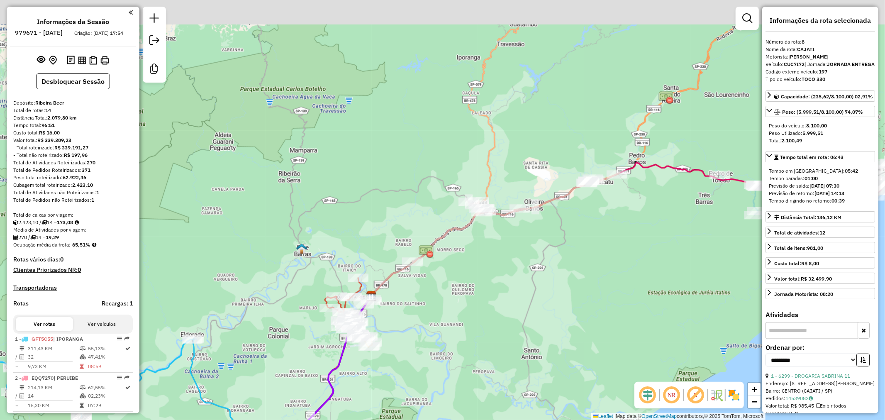
drag, startPoint x: 603, startPoint y: 281, endPoint x: 441, endPoint y: 354, distance: 178.0
click at [444, 378] on div "Janela de atendimento Grade de atendimento Capacidade Transportadoras Veículos …" at bounding box center [442, 210] width 885 height 420
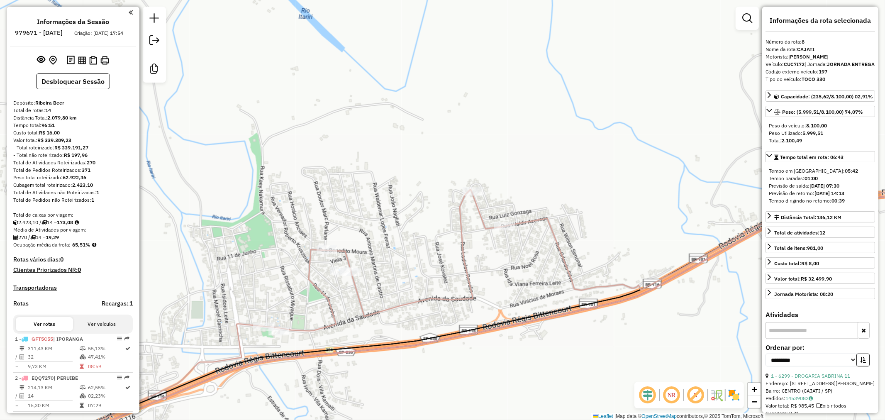
drag, startPoint x: 405, startPoint y: 311, endPoint x: 470, endPoint y: 249, distance: 89.5
click at [470, 249] on icon at bounding box center [474, 309] width 1011 height 297
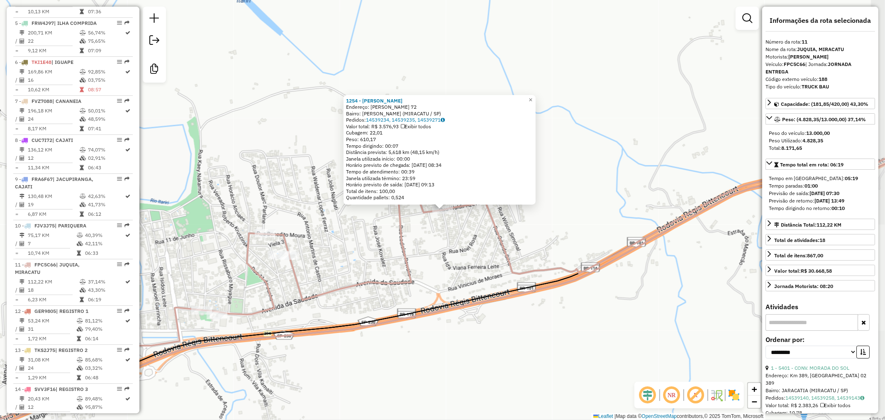
scroll to position [640, 0]
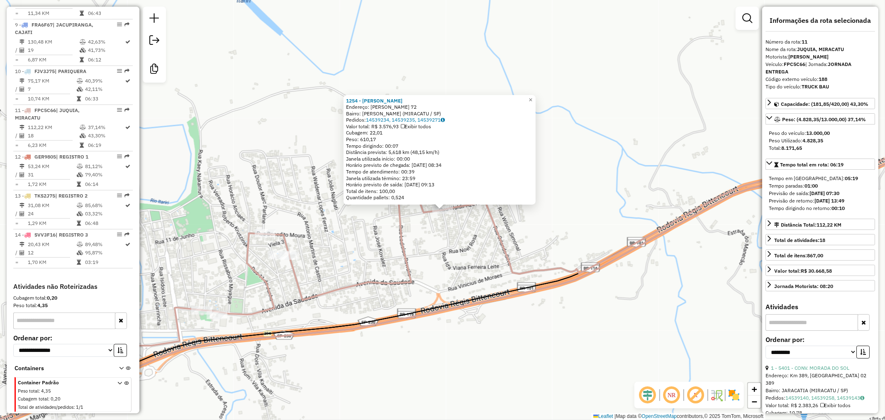
click at [377, 295] on div "1254 - OLIVEIRA MIQUITA Endereço: VALDIR AZEVEDO 72 Bairro: JD IOLANDA (MIRACAT…" at bounding box center [442, 210] width 885 height 420
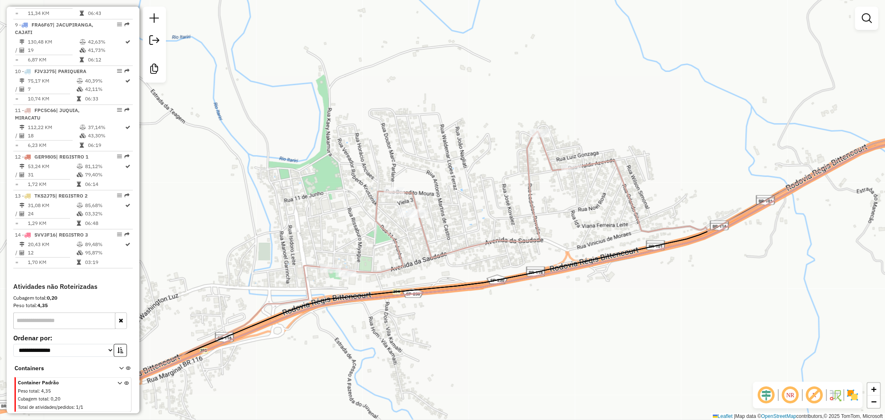
drag, startPoint x: 508, startPoint y: 251, endPoint x: 547, endPoint y: 239, distance: 41.2
click at [550, 239] on div "Janela de atendimento Grade de atendimento Capacidade Transportadoras Veículos …" at bounding box center [442, 210] width 885 height 420
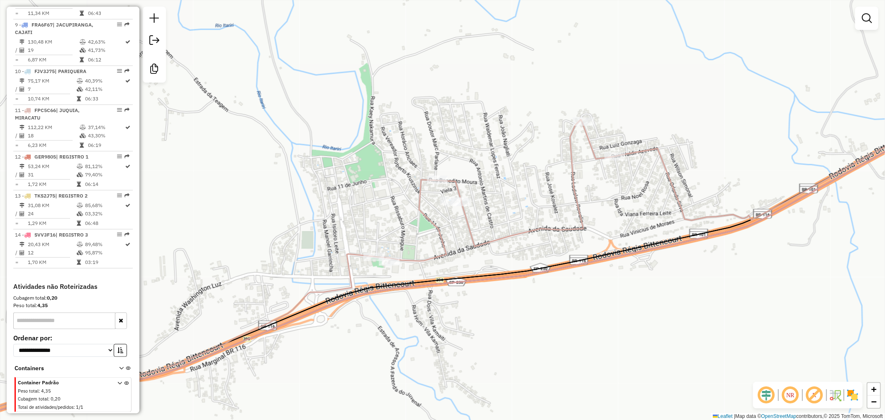
drag, startPoint x: 396, startPoint y: 273, endPoint x: 502, endPoint y: 243, distance: 110.0
click at [490, 248] on div "Janela de atendimento Grade de atendimento Capacidade Transportadoras Veículos …" at bounding box center [442, 210] width 885 height 420
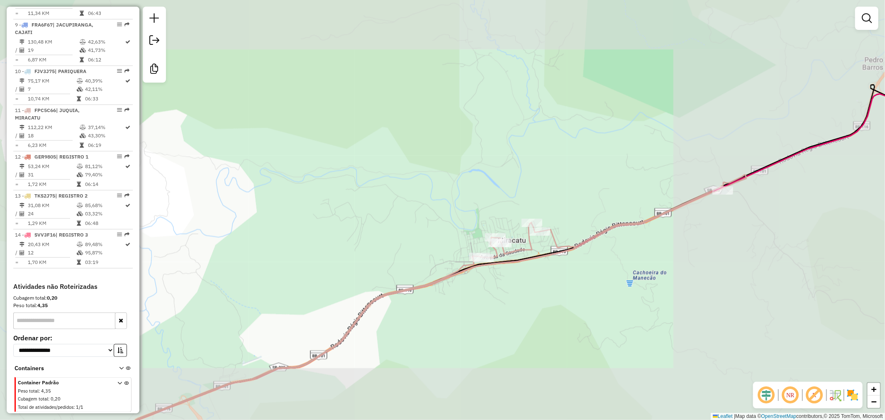
drag, startPoint x: 435, startPoint y: 330, endPoint x: 571, endPoint y: 228, distance: 170.6
click at [571, 228] on div "Janela de atendimento Grade de atendimento Capacidade Transportadoras Veículos …" at bounding box center [442, 210] width 885 height 420
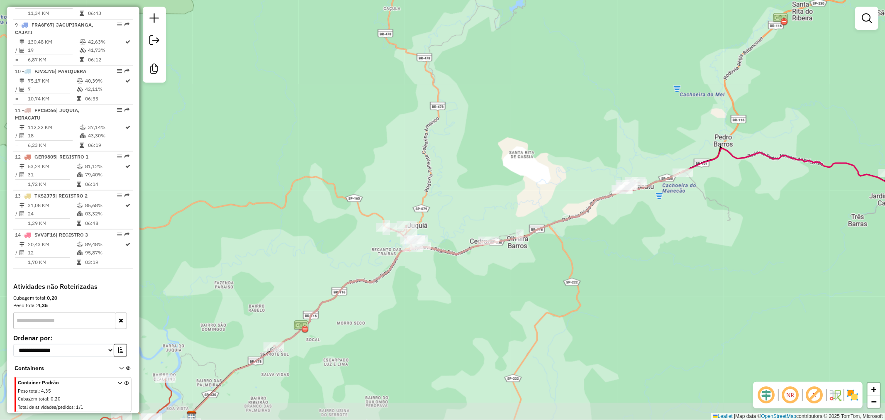
drag, startPoint x: 431, startPoint y: 313, endPoint x: 455, endPoint y: 327, distance: 28.5
click at [453, 329] on div "Janela de atendimento Grade de atendimento Capacidade Transportadoras Veículos …" at bounding box center [442, 210] width 885 height 420
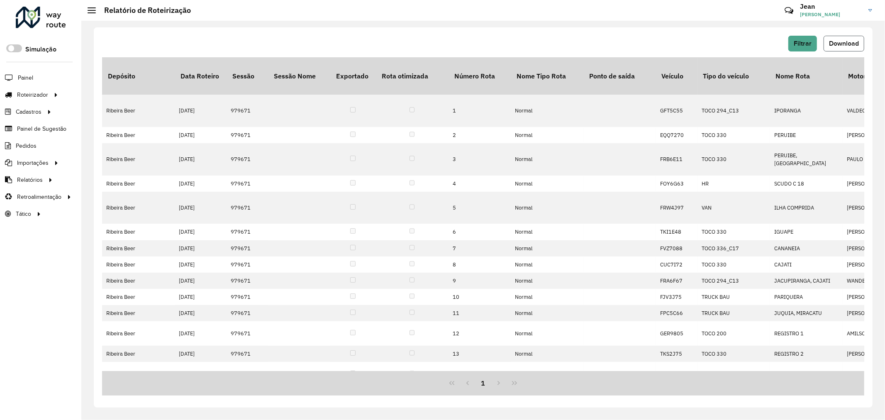
click at [846, 42] on span "Download" at bounding box center [844, 43] width 30 height 7
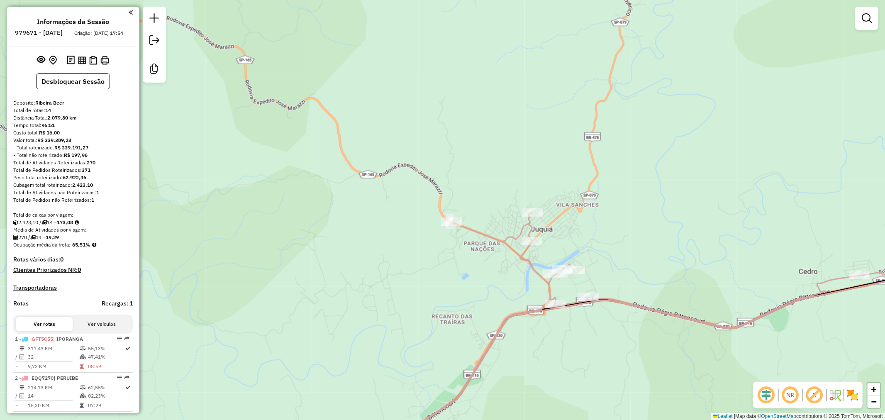
scroll to position [640, 0]
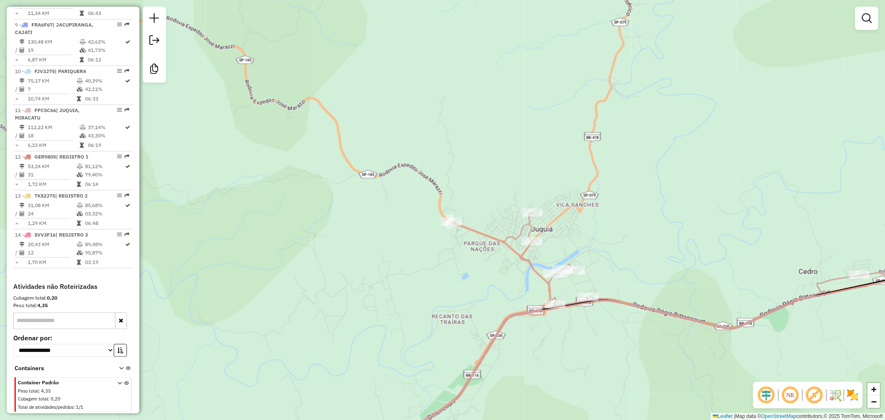
drag, startPoint x: 0, startPoint y: 0, endPoint x: 517, endPoint y: 331, distance: 614.1
click at [529, 338] on icon at bounding box center [625, 336] width 698 height 249
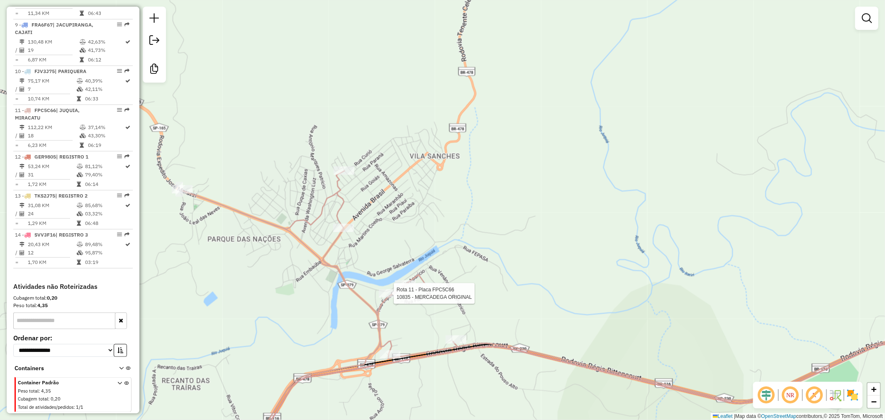
select select "**********"
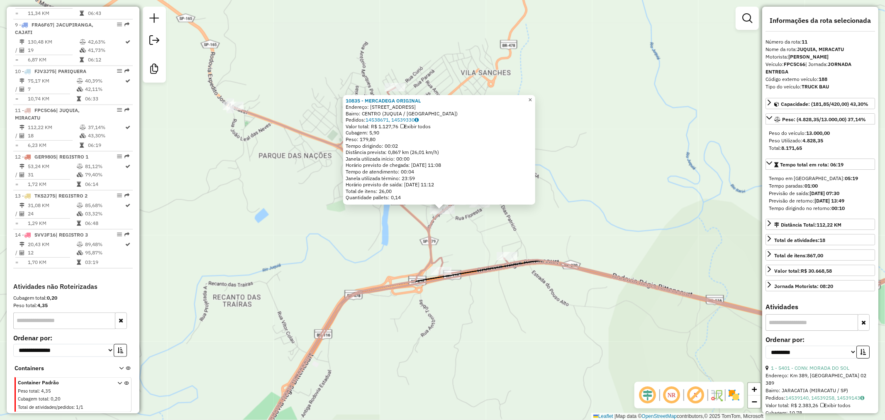
drag, startPoint x: 535, startPoint y: 96, endPoint x: 492, endPoint y: 189, distance: 103.0
click at [532, 96] on span "×" at bounding box center [530, 99] width 4 height 7
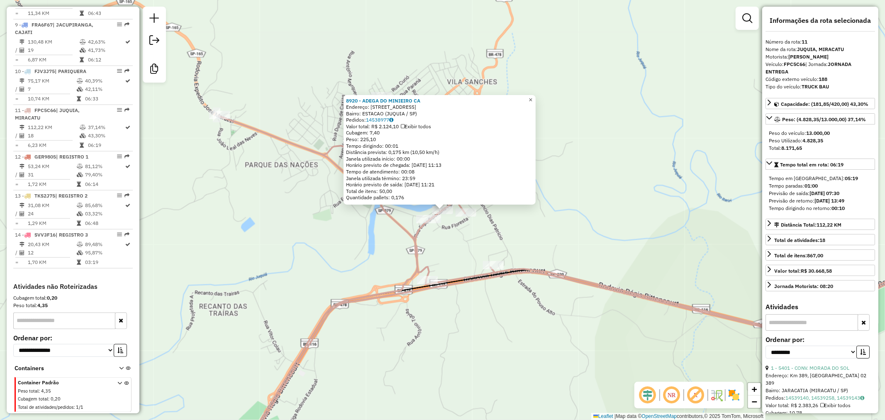
click at [532, 98] on span "×" at bounding box center [531, 99] width 4 height 7
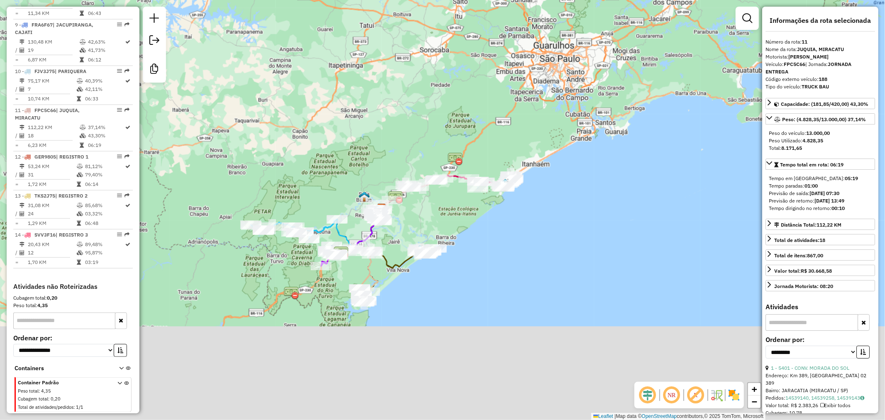
drag, startPoint x: 470, startPoint y: 354, endPoint x: 465, endPoint y: 237, distance: 117.1
click at [470, 228] on div "Janela de atendimento Grade de atendimento Capacidade Transportadoras Veículos …" at bounding box center [442, 210] width 885 height 420
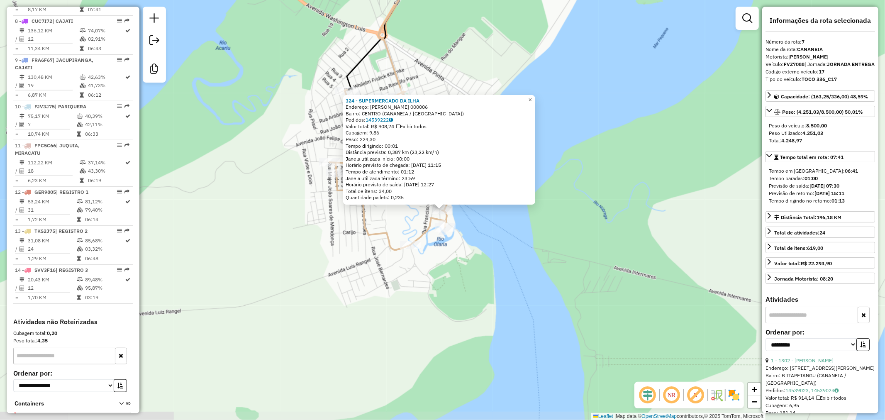
scroll to position [575, 0]
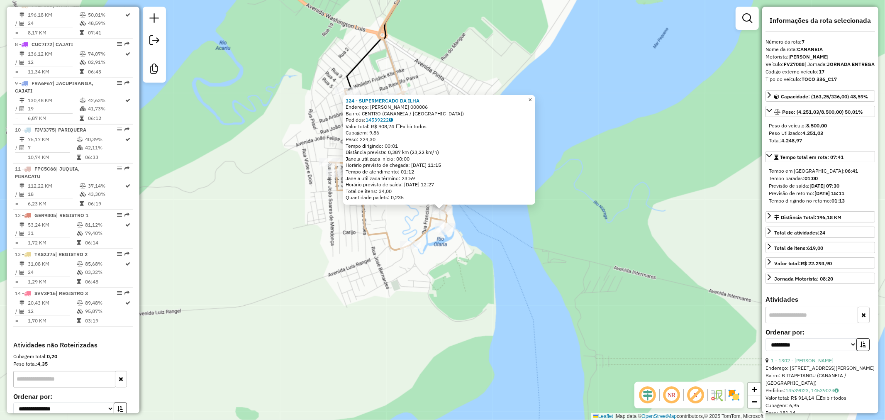
click at [532, 96] on span "×" at bounding box center [530, 99] width 4 height 7
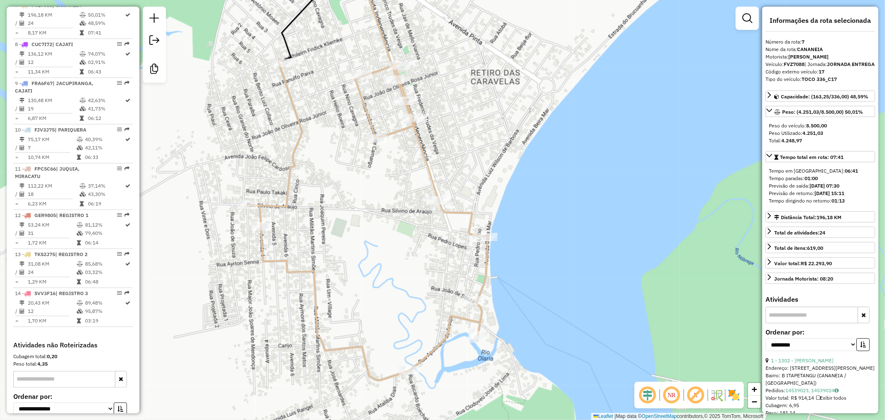
click at [476, 295] on icon at bounding box center [367, 169] width 241 height 422
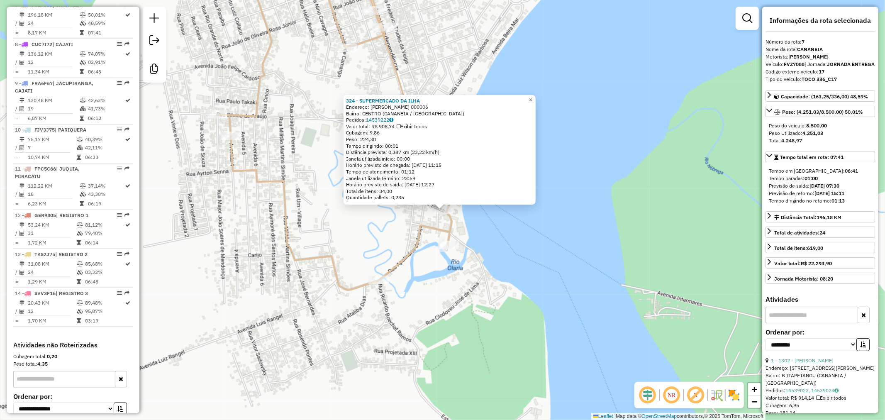
click at [536, 90] on div "324 - SUPERMERCADO DA [GEOGRAPHIC_DATA]: [PERSON_NAME] 000006 Bairro: [GEOGRAPH…" at bounding box center [442, 210] width 885 height 420
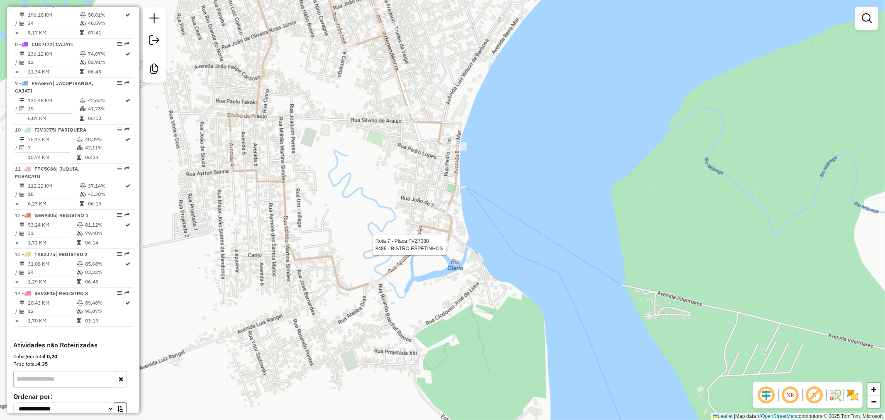
select select "**********"
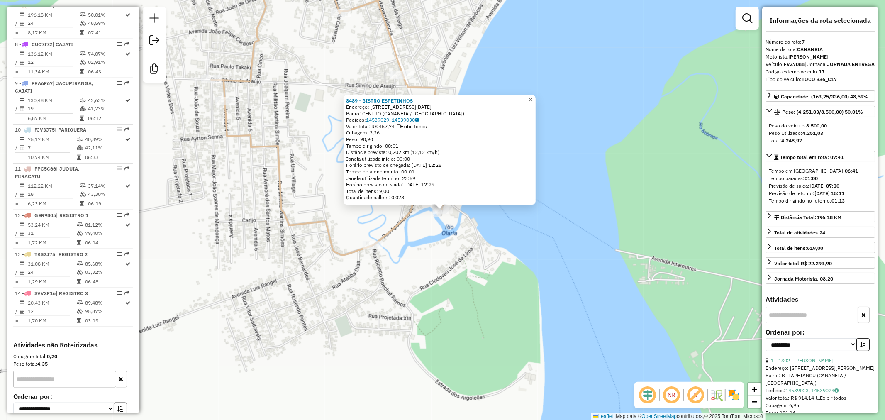
click at [536, 97] on link "×" at bounding box center [531, 100] width 10 height 10
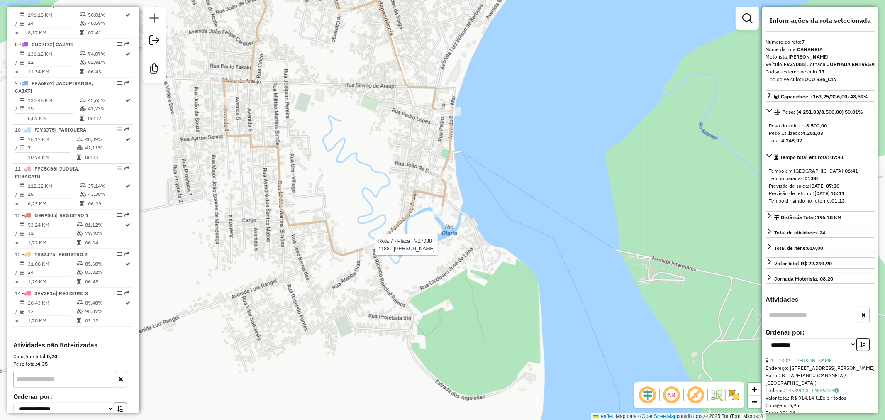
click at [370, 249] on div at bounding box center [373, 245] width 21 height 8
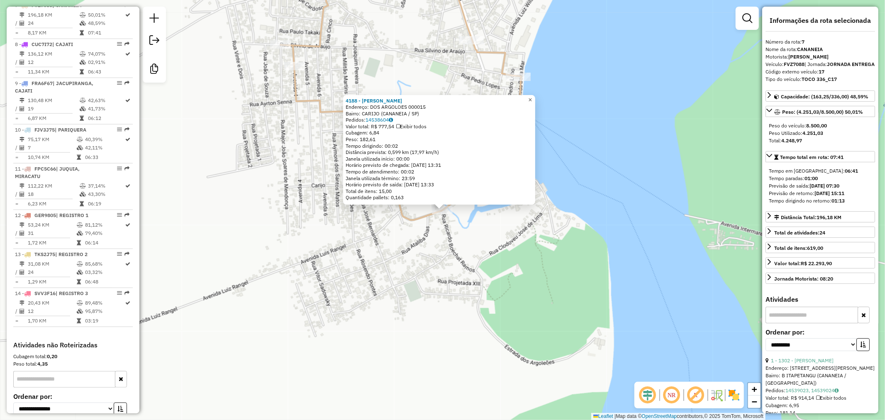
click at [532, 97] on link "×" at bounding box center [530, 100] width 10 height 10
